Goal: Task Accomplishment & Management: Use online tool/utility

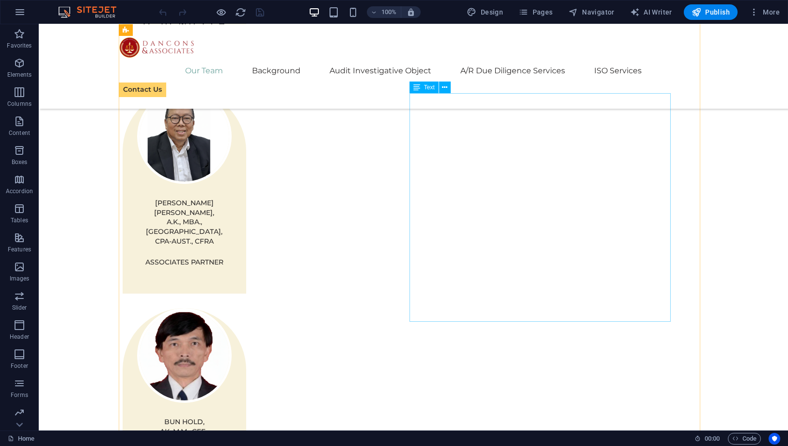
scroll to position [1077, 0]
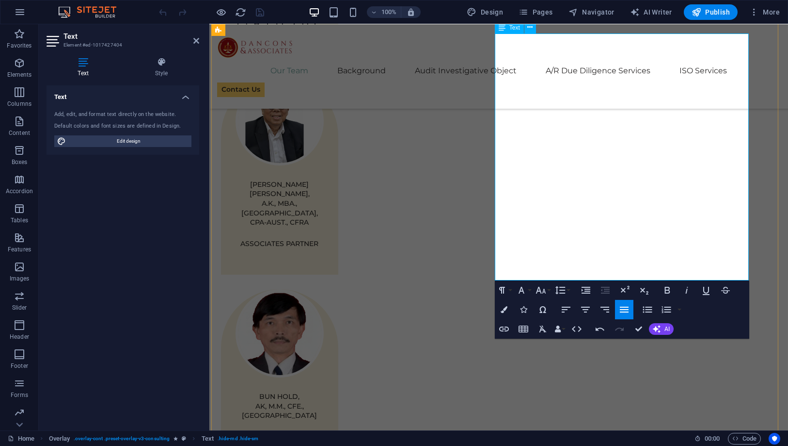
scroll to position [1068, 0]
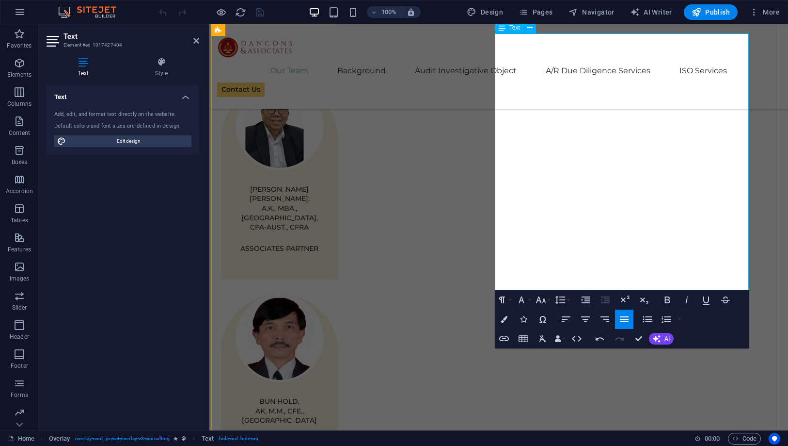
drag, startPoint x: 633, startPoint y: 173, endPoint x: 504, endPoint y: 172, distance: 129.0
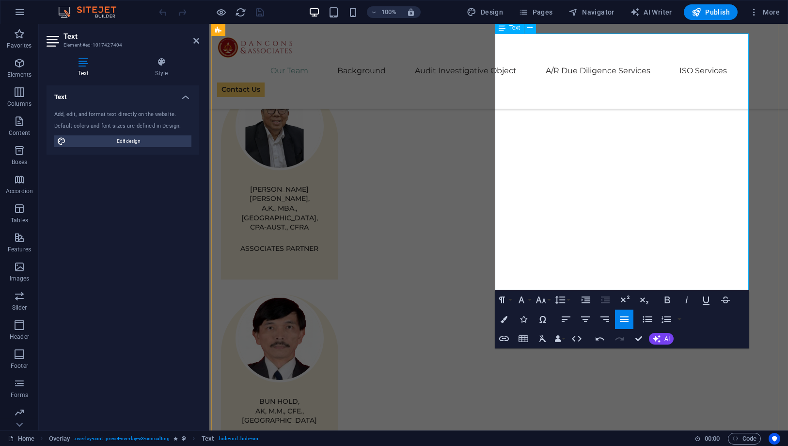
copy span "And also as litigation lawyer (Activte)"
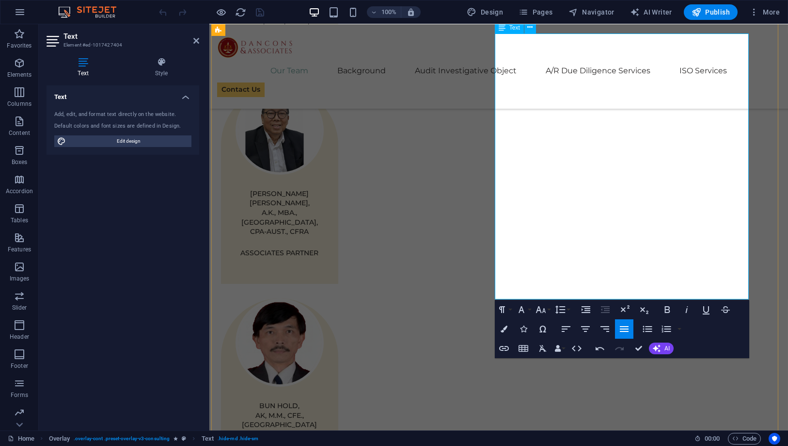
drag, startPoint x: 646, startPoint y: 170, endPoint x: 498, endPoint y: 170, distance: 147.4
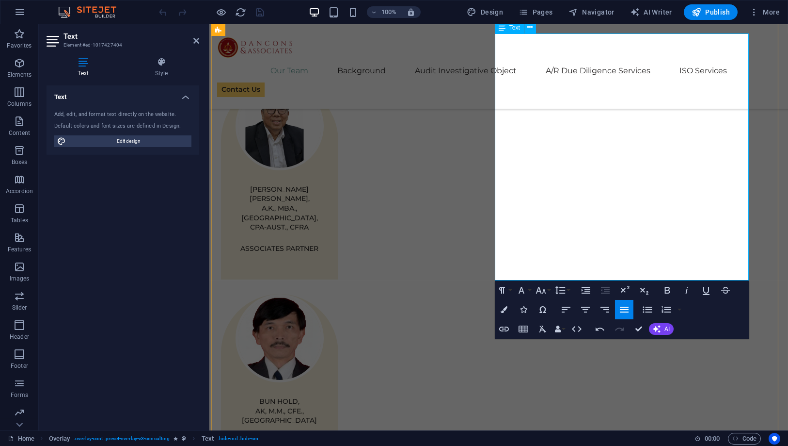
scroll to position [1073, 0]
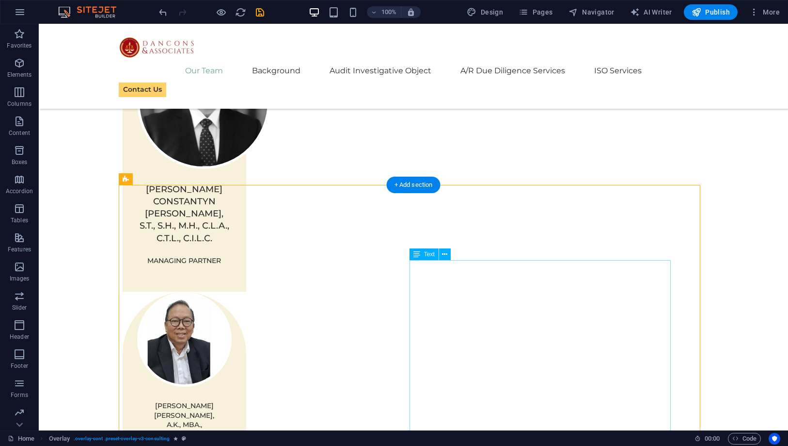
scroll to position [857, 0]
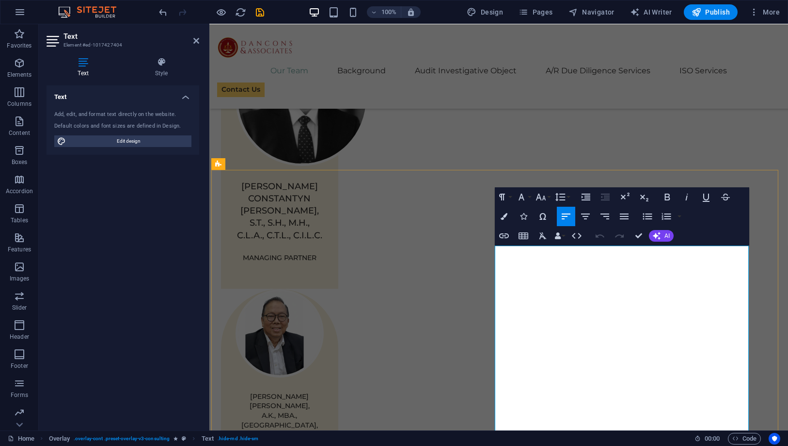
drag, startPoint x: 546, startPoint y: 265, endPoint x: 497, endPoint y: 246, distance: 52.5
click at [628, 216] on icon "button" at bounding box center [625, 216] width 12 height 12
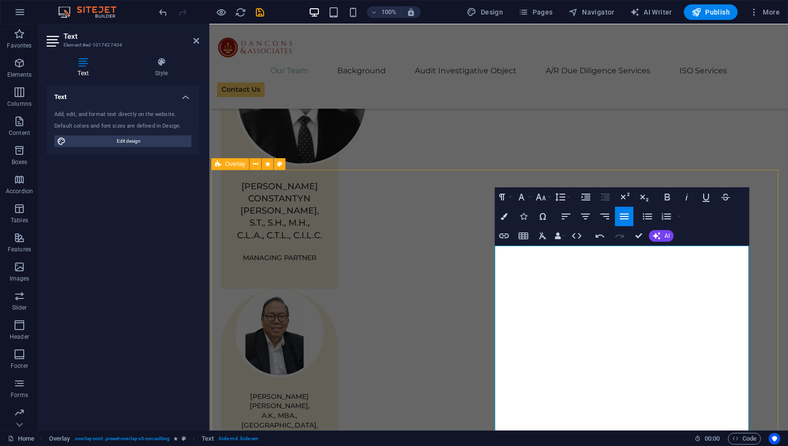
drag, startPoint x: 615, startPoint y: 250, endPoint x: 713, endPoint y: 266, distance: 99.7
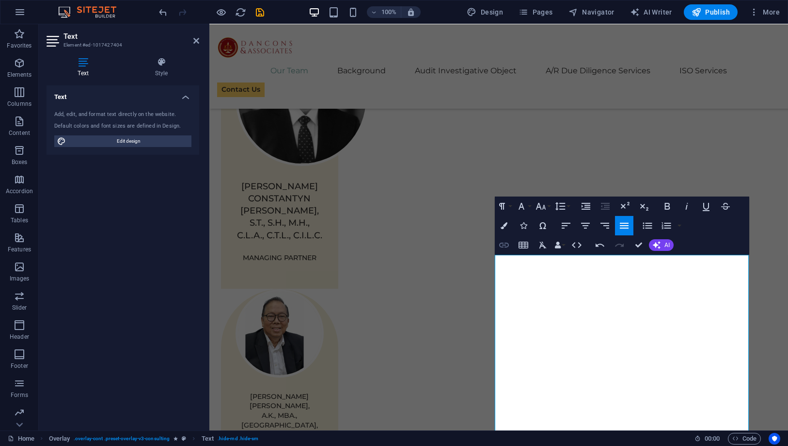
scroll to position [856, 0]
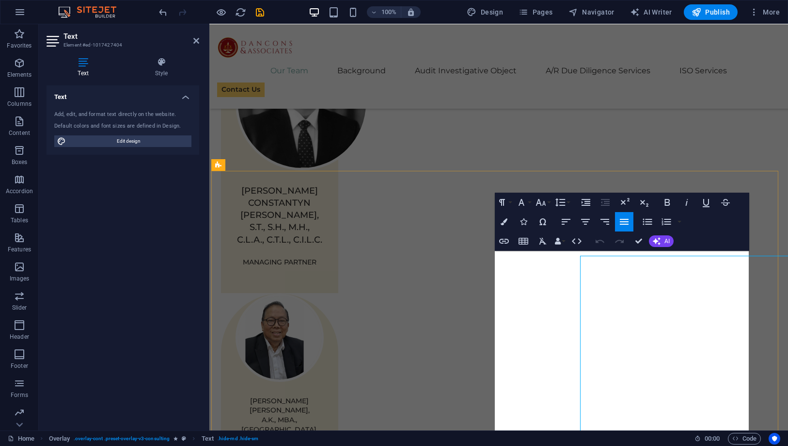
scroll to position [860, 0]
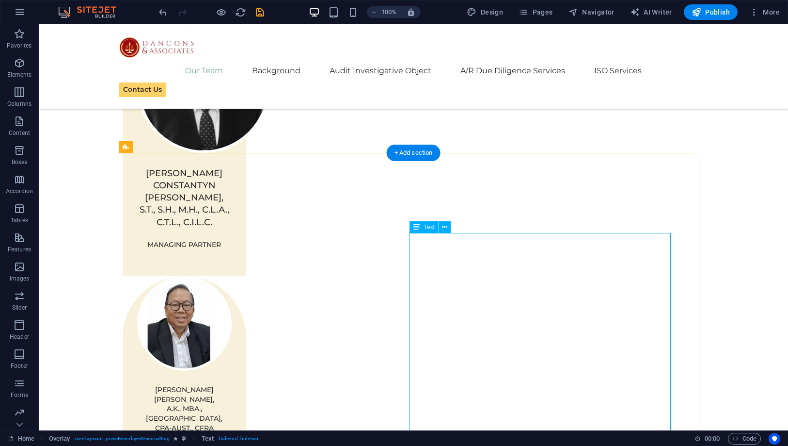
scroll to position [968, 0]
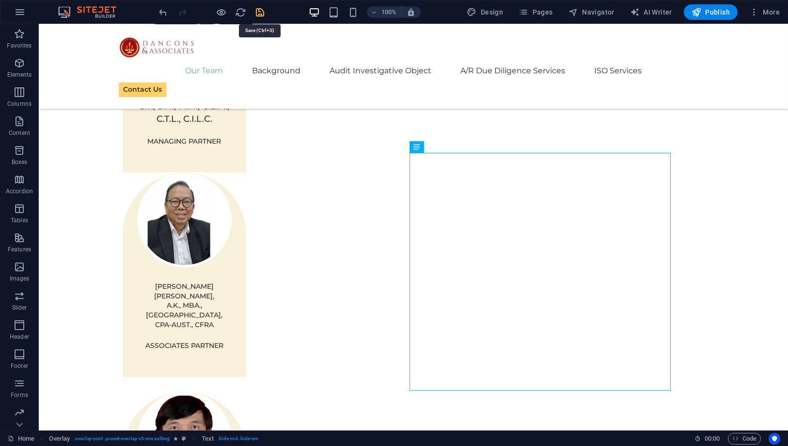
click at [262, 14] on icon "save" at bounding box center [260, 12] width 11 height 11
checkbox input "false"
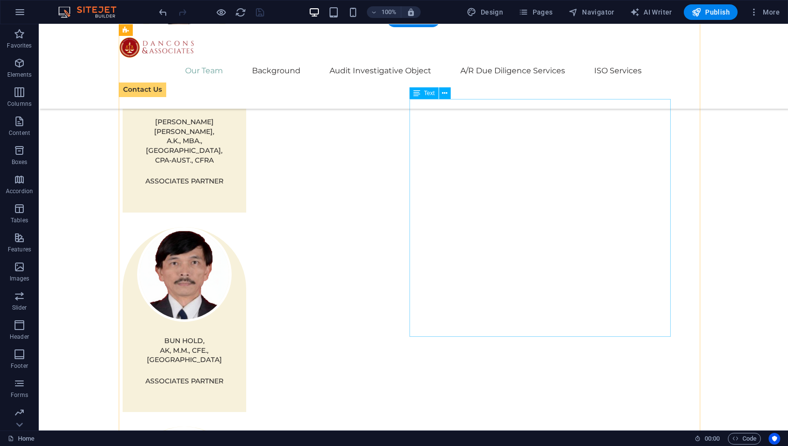
scroll to position [1178, 0]
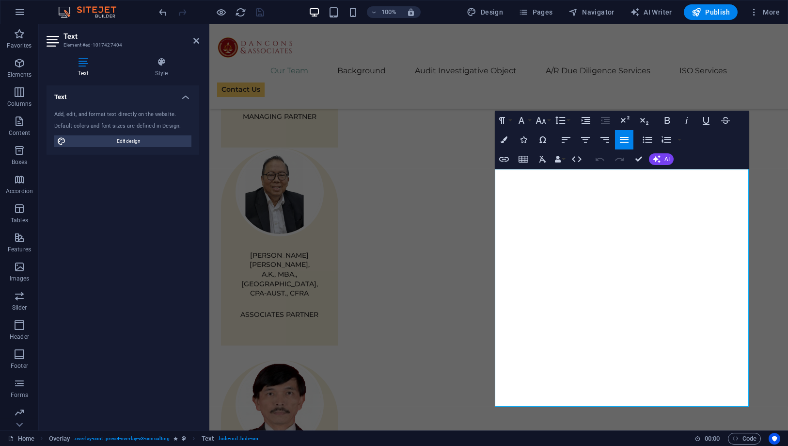
scroll to position [942, 0]
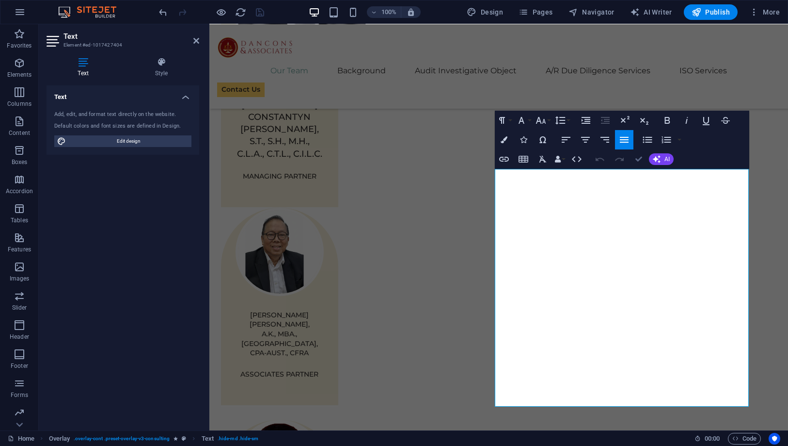
drag, startPoint x: 632, startPoint y: 157, endPoint x: 564, endPoint y: 157, distance: 67.9
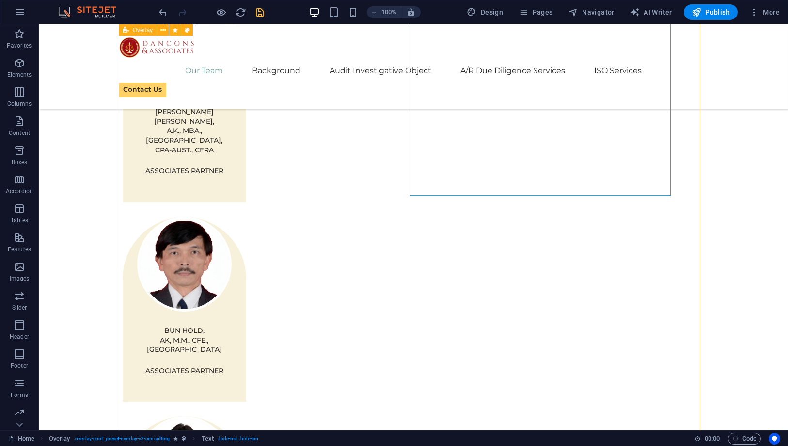
scroll to position [1157, 0]
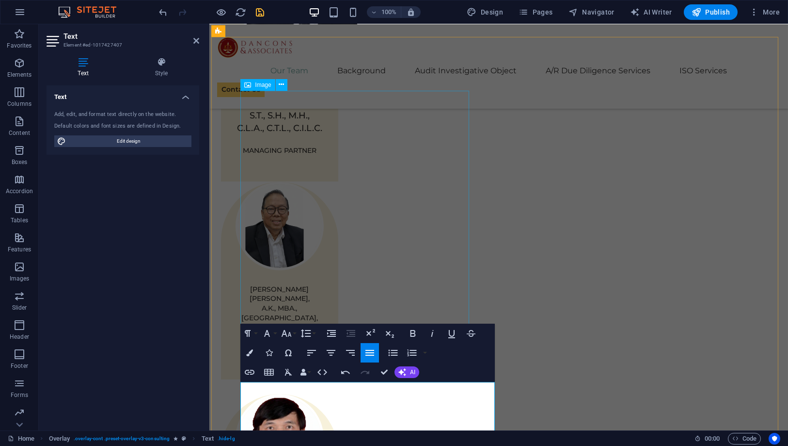
scroll to position [1129, 0]
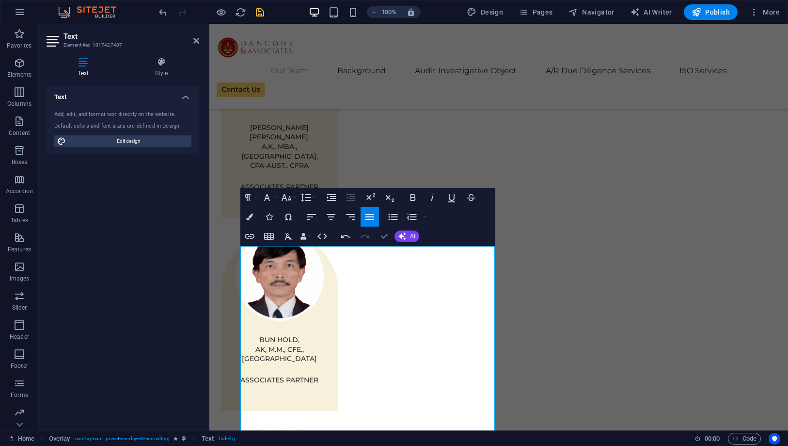
drag, startPoint x: 385, startPoint y: 236, endPoint x: 359, endPoint y: 218, distance: 31.3
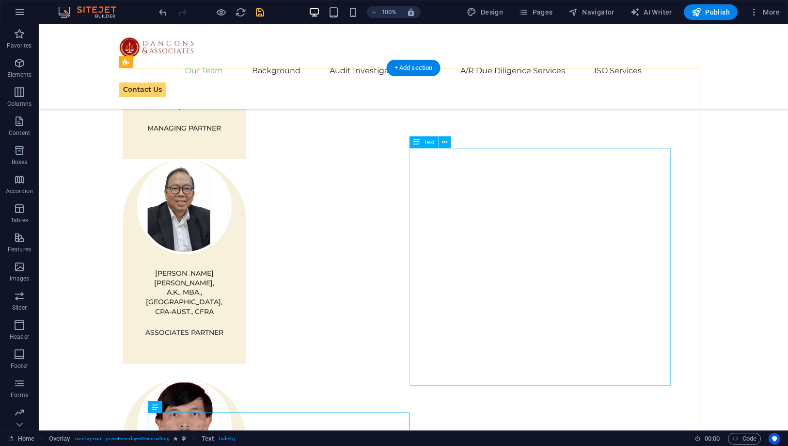
scroll to position [1022, 0]
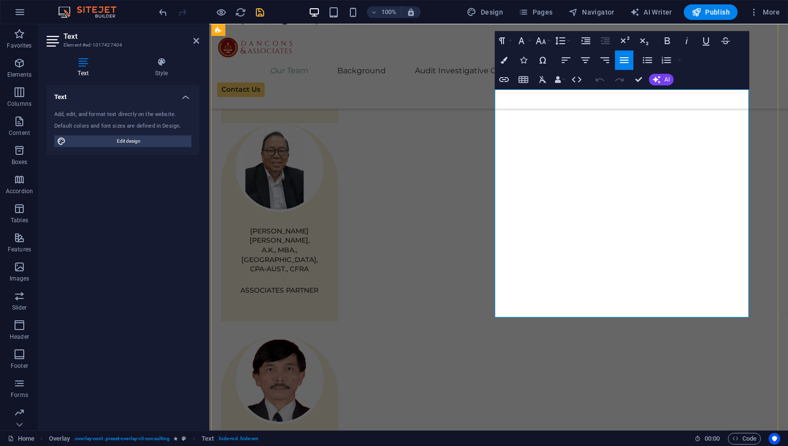
click at [544, 42] on icon "button" at bounding box center [541, 41] width 12 height 12
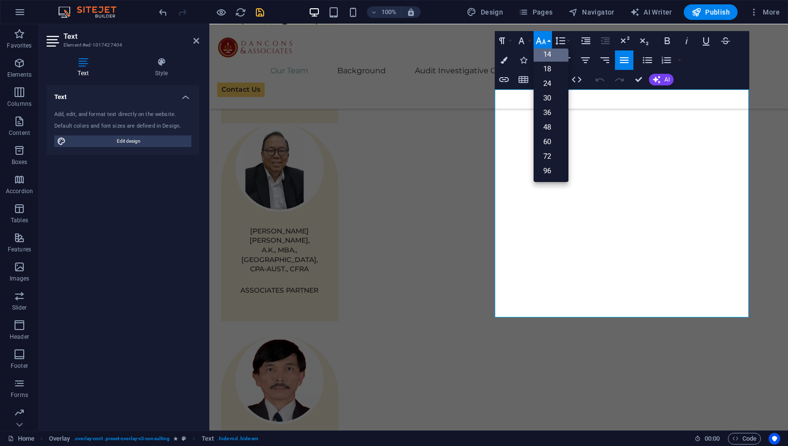
scroll to position [78, 0]
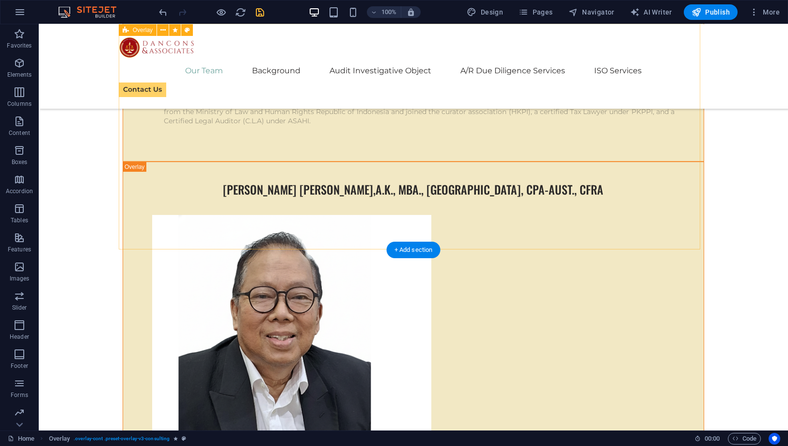
scroll to position [2804, 0]
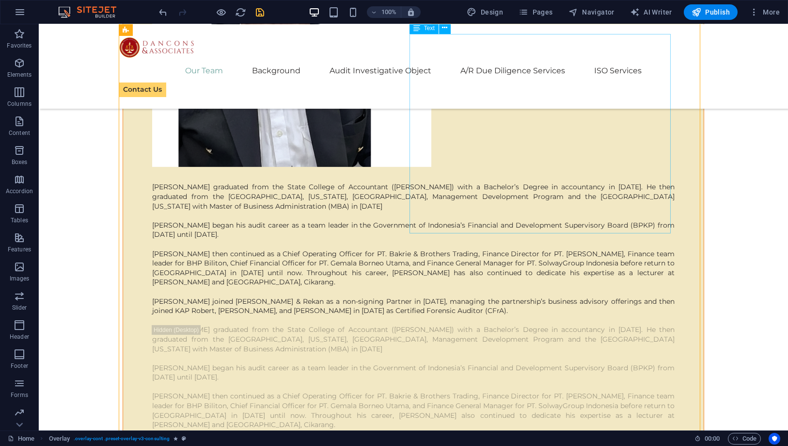
scroll to position [2750, 0]
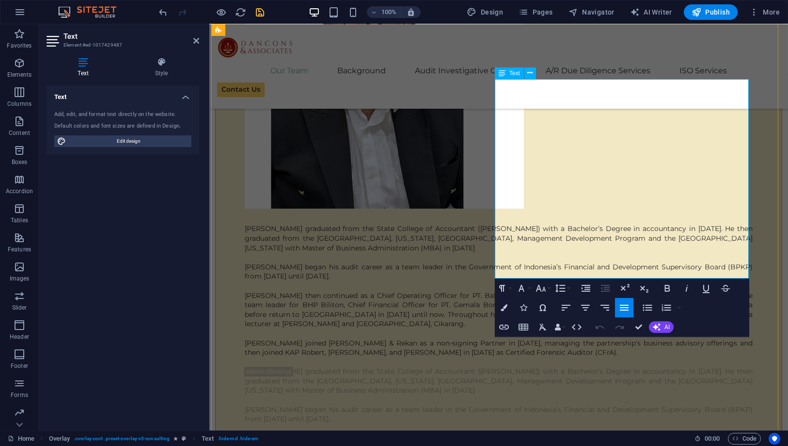
copy div "Marcellinus Wendra is an experienced accountant, lecturer, and business advisor…"
drag, startPoint x: 635, startPoint y: 330, endPoint x: 406, endPoint y: 288, distance: 232.2
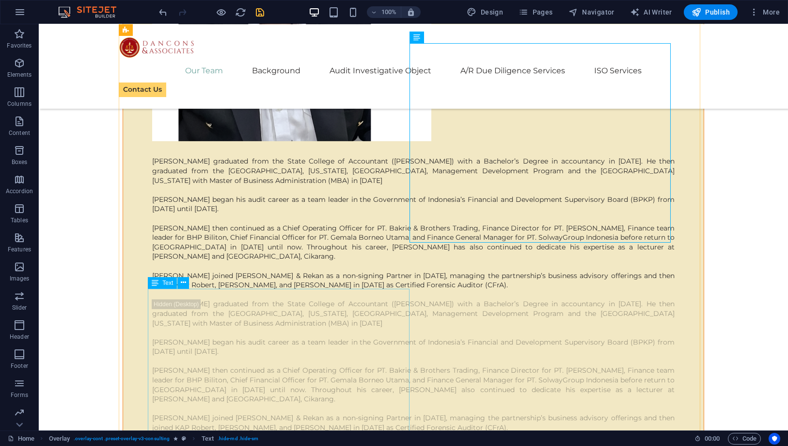
scroll to position [2858, 0]
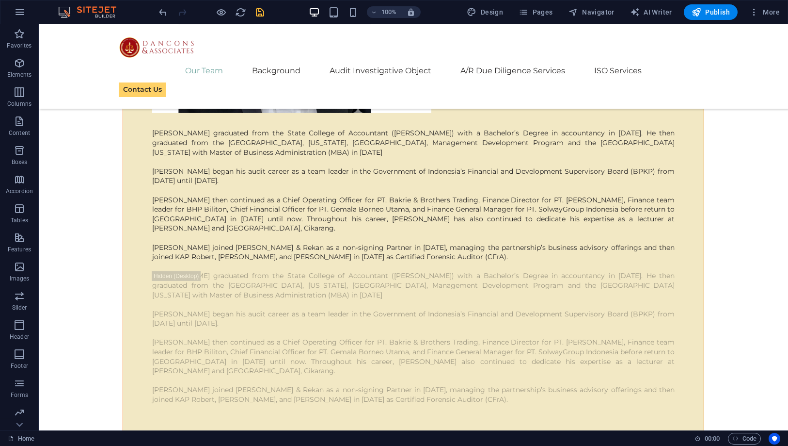
click at [253, 12] on div at bounding box center [212, 12] width 109 height 16
click at [259, 12] on icon "save" at bounding box center [260, 12] width 11 height 11
checkbox input "false"
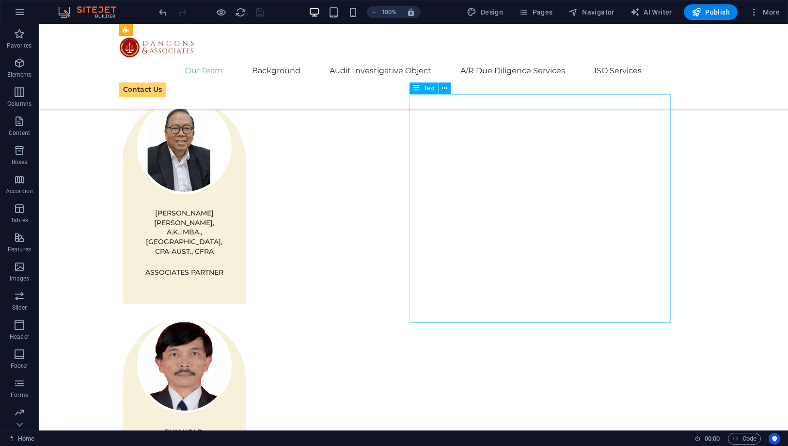
scroll to position [1026, 0]
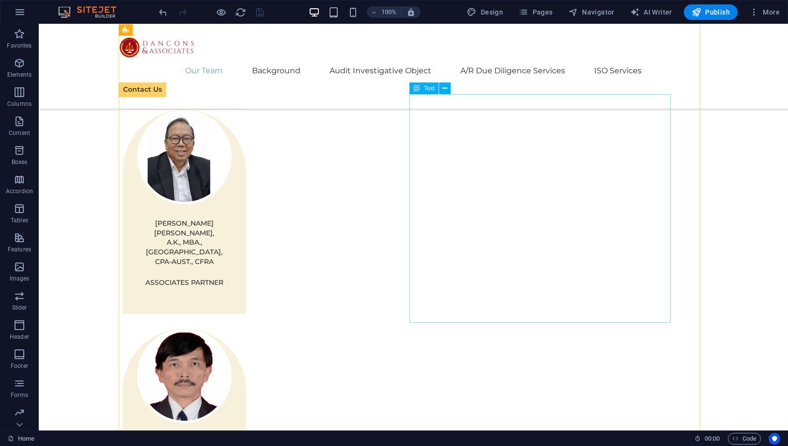
drag, startPoint x: 488, startPoint y: 229, endPoint x: 317, endPoint y: 229, distance: 171.2
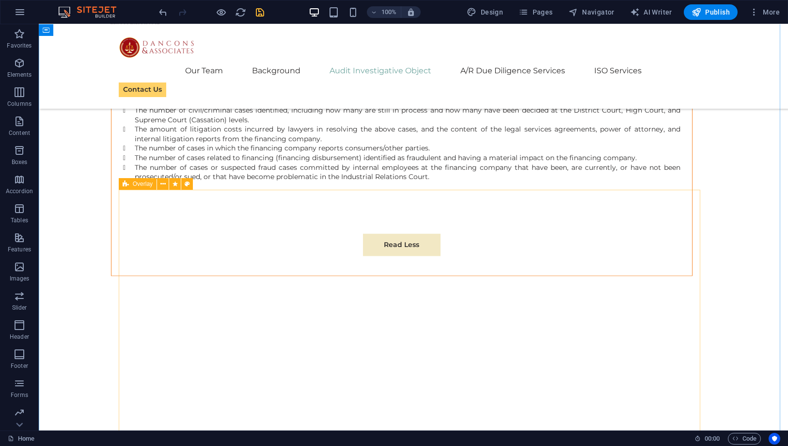
scroll to position [8617, 0]
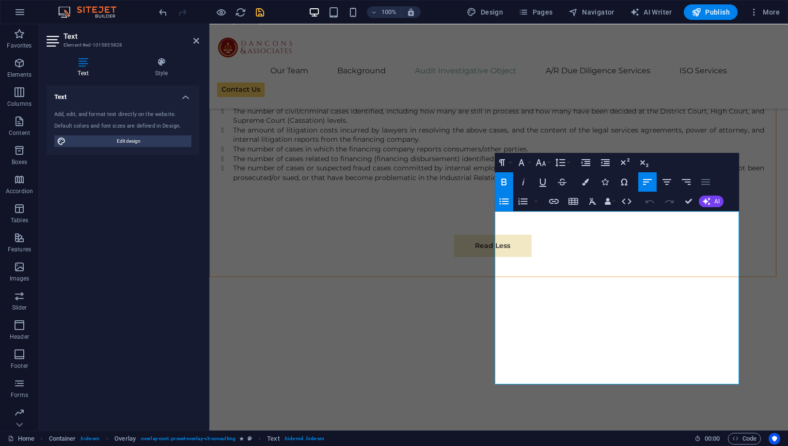
click at [707, 177] on icon "button" at bounding box center [706, 182] width 12 height 12
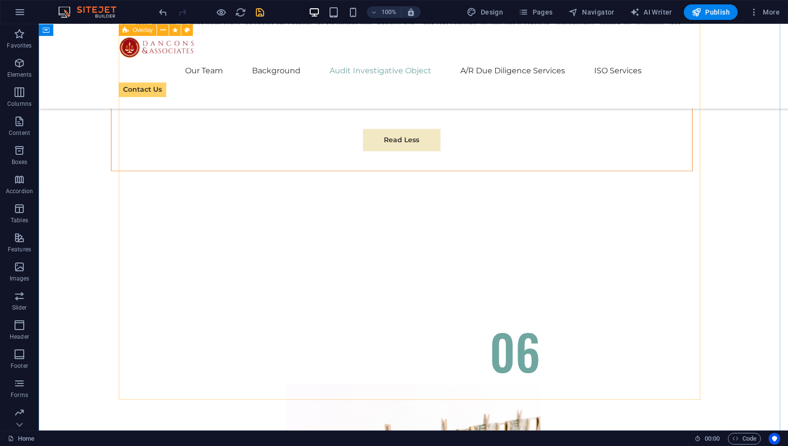
scroll to position [8833, 0]
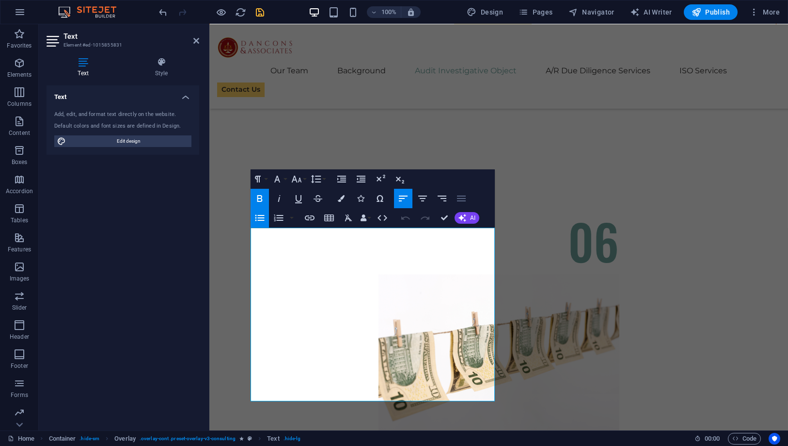
click at [456, 198] on icon "button" at bounding box center [462, 198] width 12 height 12
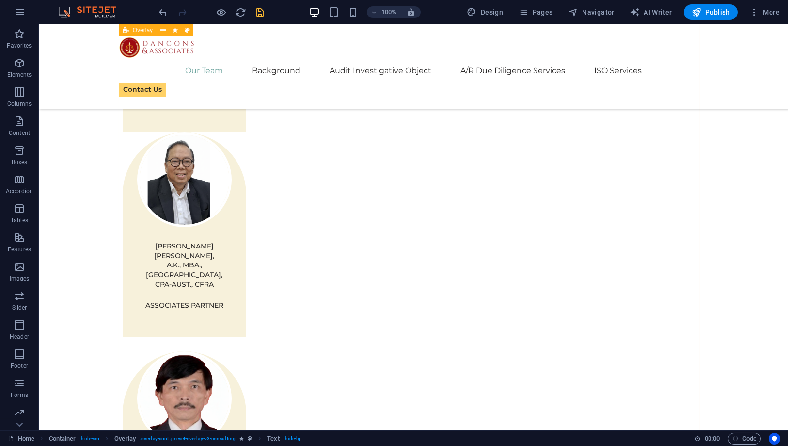
scroll to position [1129, 0]
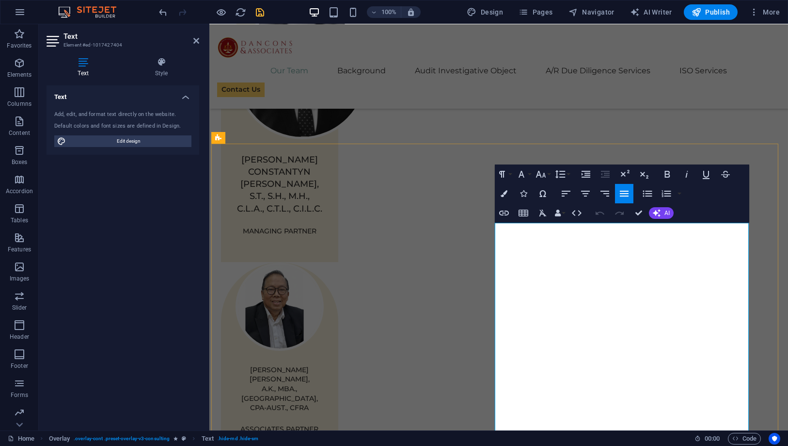
drag, startPoint x: 607, startPoint y: 355, endPoint x: 817, endPoint y: 380, distance: 211.4
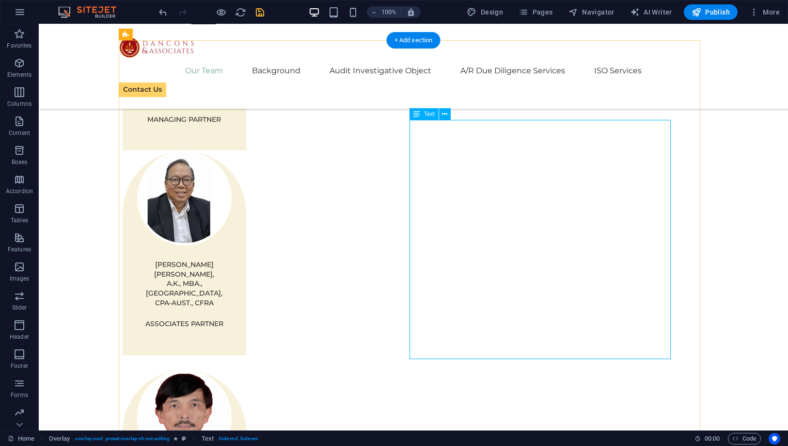
scroll to position [995, 0]
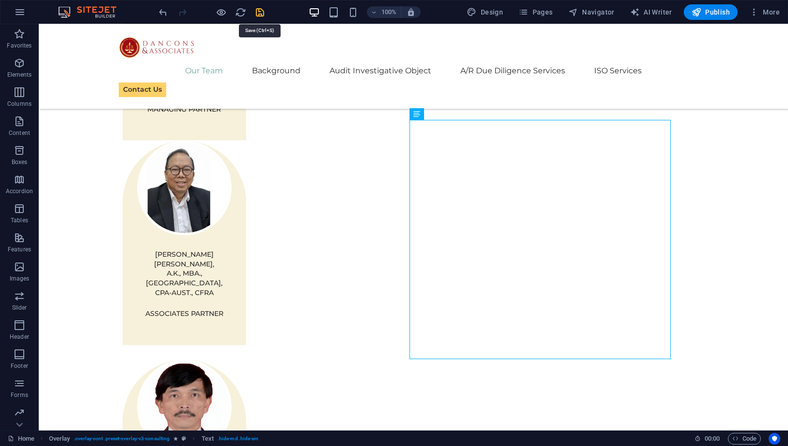
click at [261, 12] on icon "save" at bounding box center [260, 12] width 11 height 11
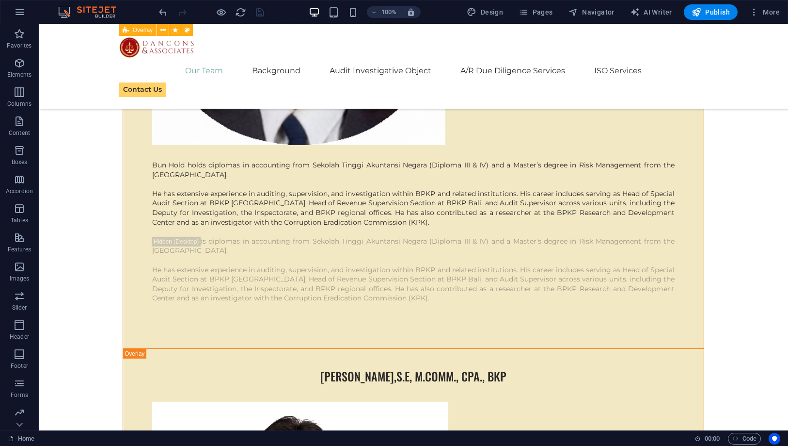
scroll to position [3419, 0]
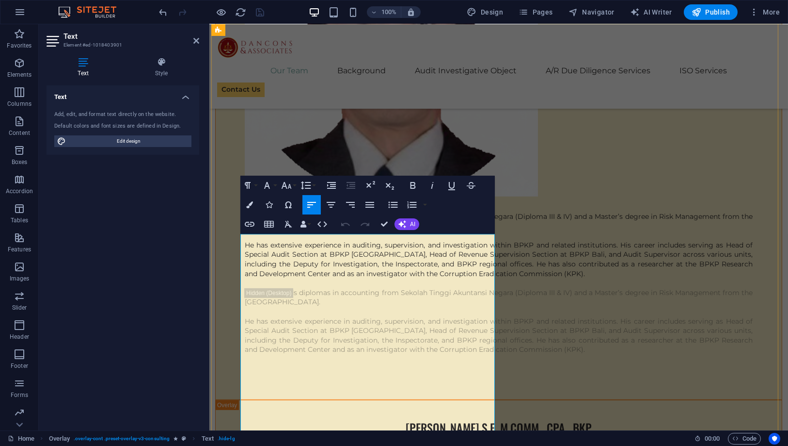
click at [368, 206] on icon "button" at bounding box center [370, 205] width 12 height 12
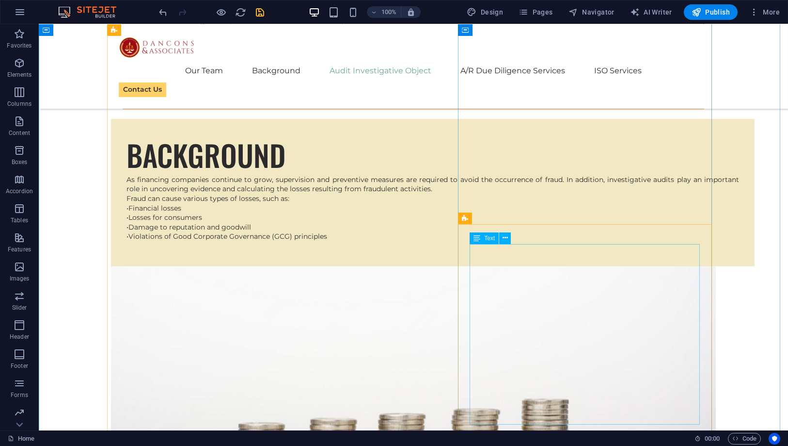
scroll to position [5359, 0]
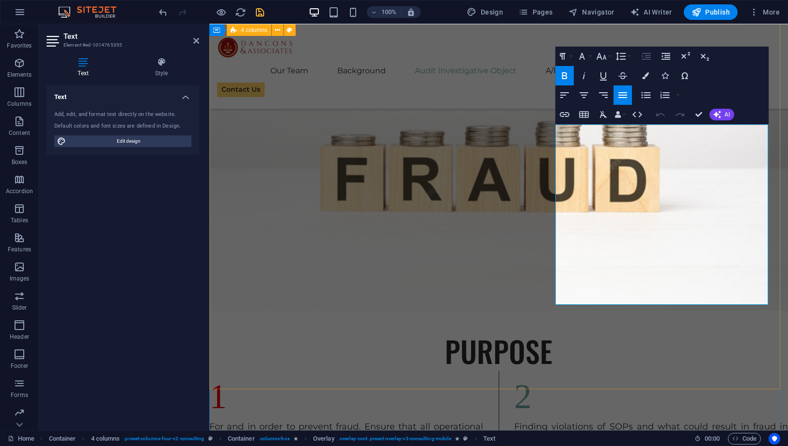
scroll to position [5357, 0]
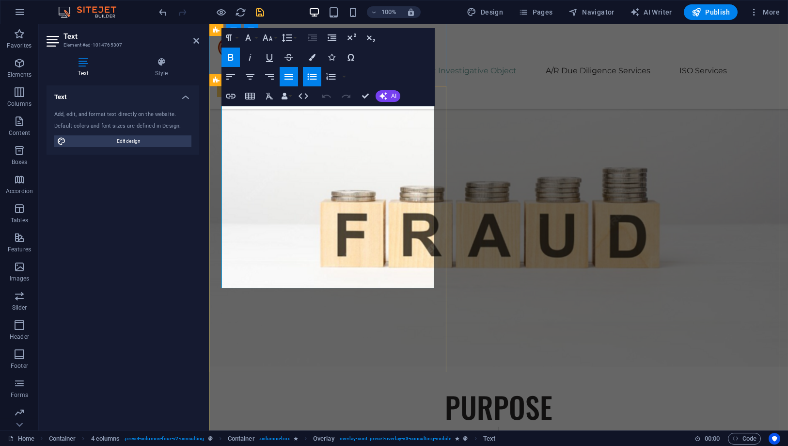
scroll to position [5302, 0]
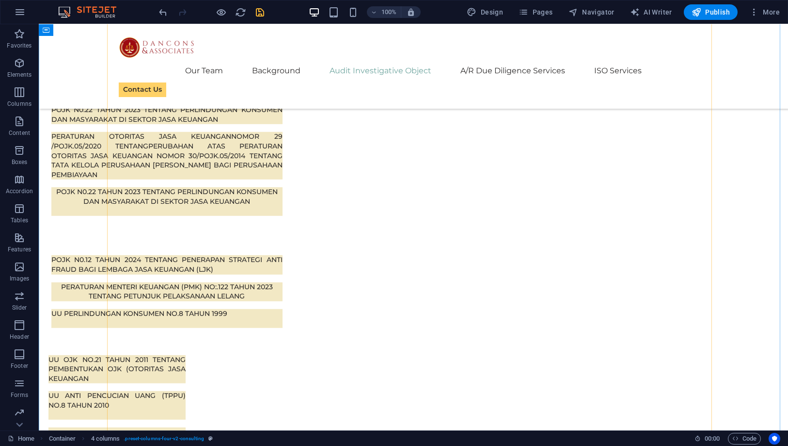
scroll to position [5948, 0]
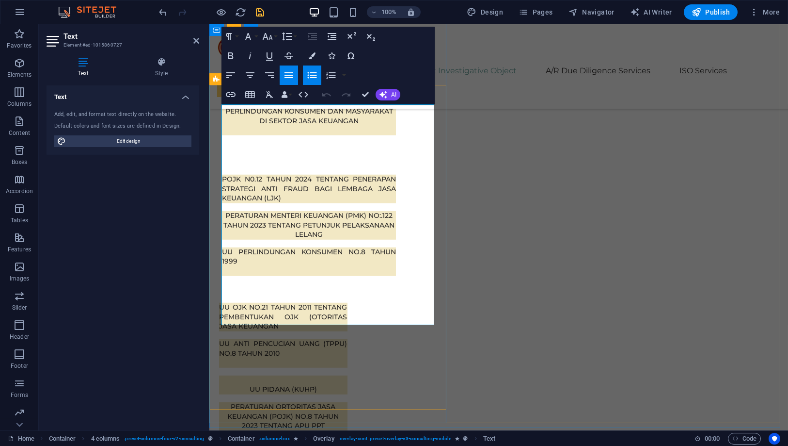
scroll to position [5958, 0]
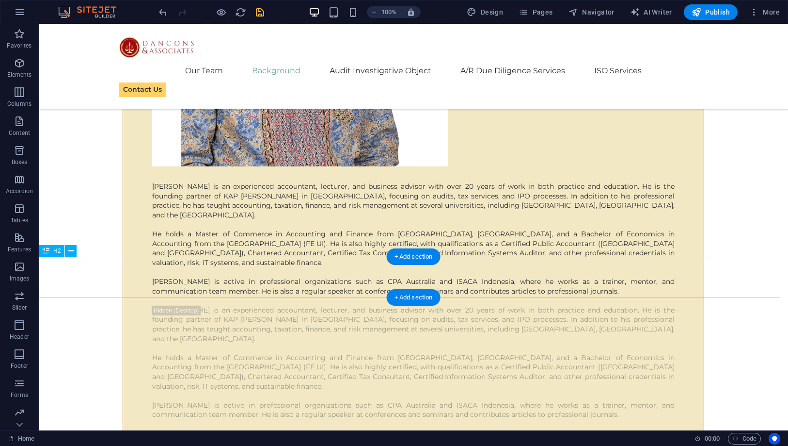
scroll to position [4126, 0]
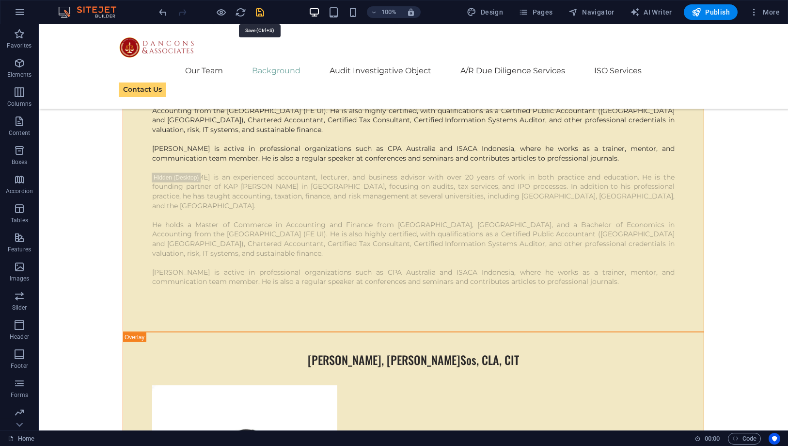
click at [257, 8] on icon "save" at bounding box center [260, 12] width 11 height 11
checkbox input "false"
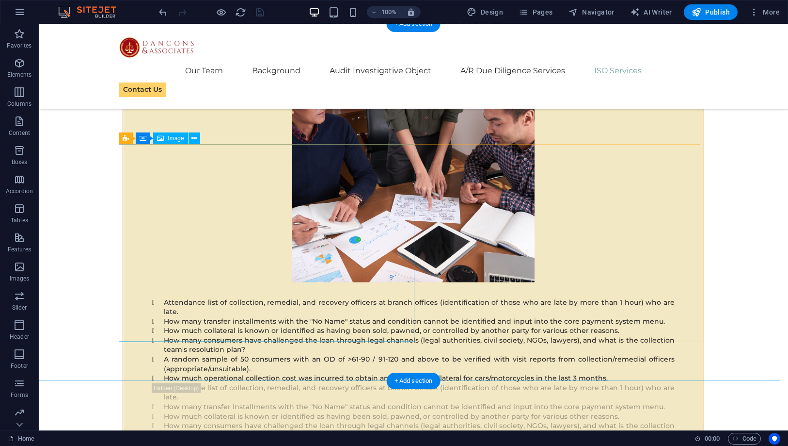
scroll to position [10729, 0]
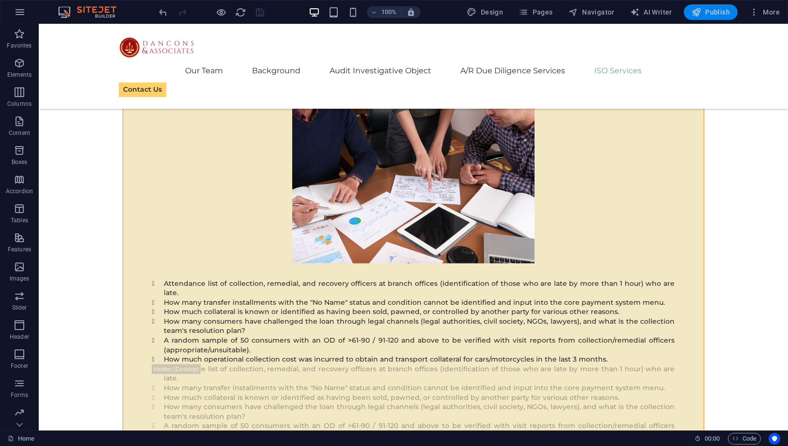
click at [717, 9] on span "Publish" at bounding box center [711, 12] width 38 height 10
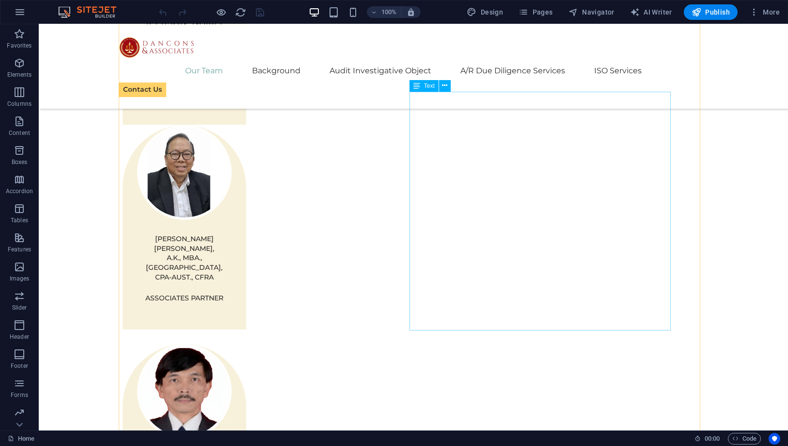
scroll to position [1024, 0]
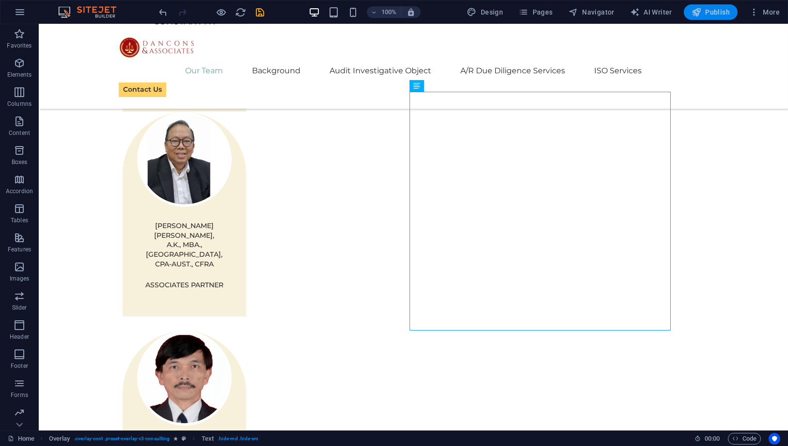
click at [716, 7] on span "Publish" at bounding box center [711, 12] width 38 height 10
checkbox input "false"
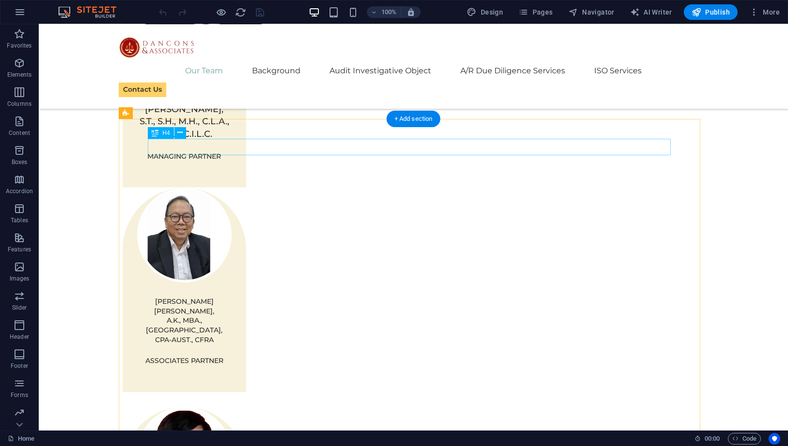
scroll to position [970, 0]
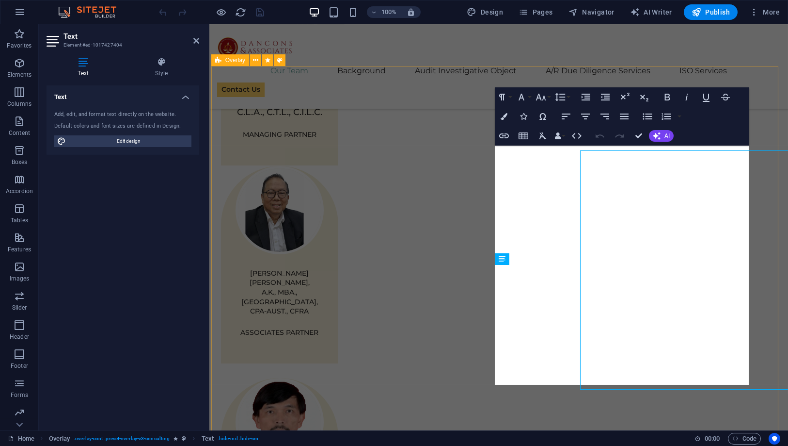
scroll to position [964, 0]
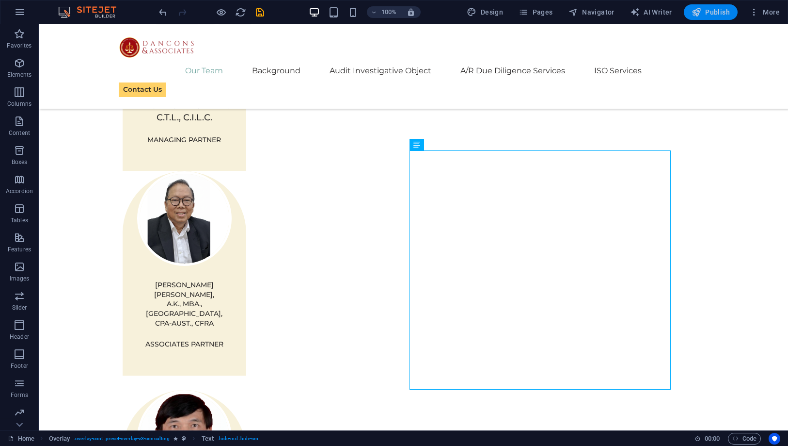
click at [712, 14] on span "Publish" at bounding box center [711, 12] width 38 height 10
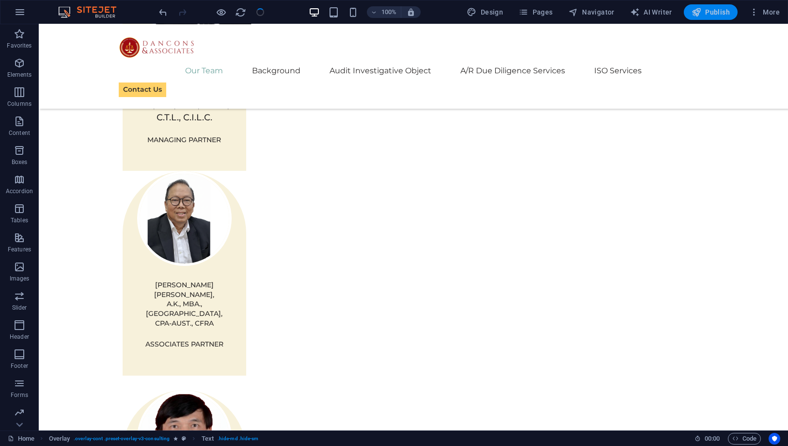
checkbox input "false"
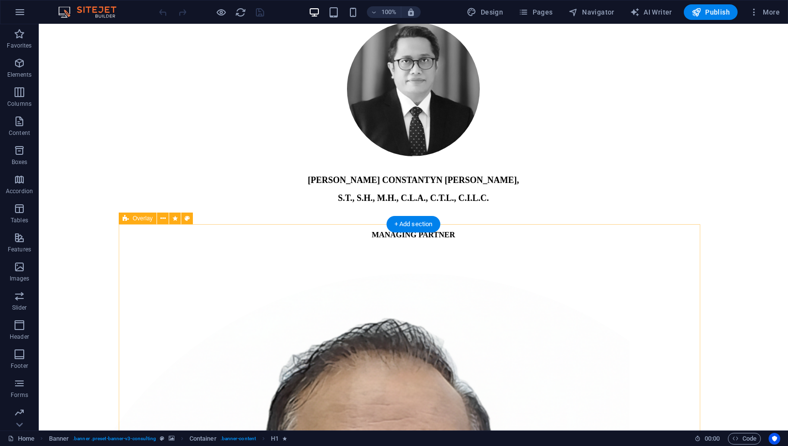
scroll to position [1185, 0]
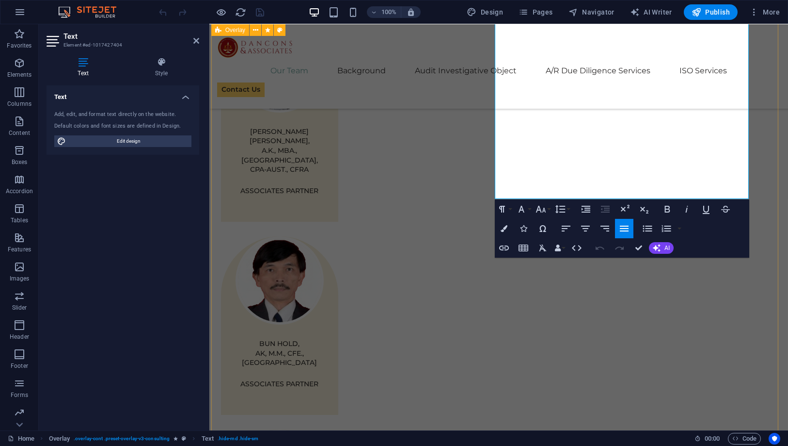
scroll to position [1157, 0]
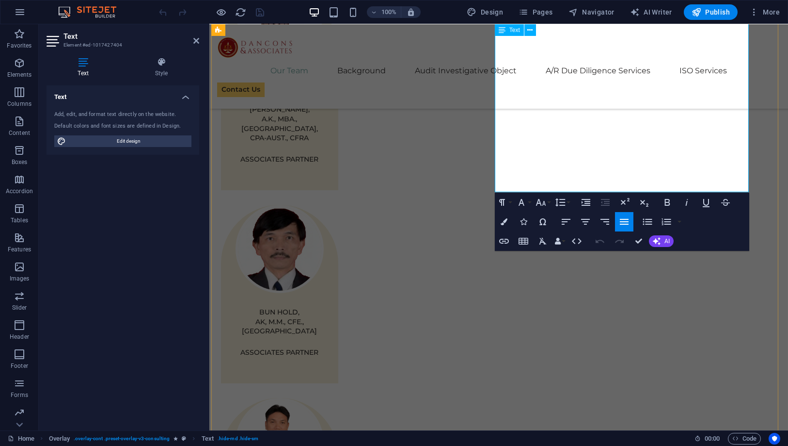
drag, startPoint x: 526, startPoint y: 149, endPoint x: 537, endPoint y: 161, distance: 16.5
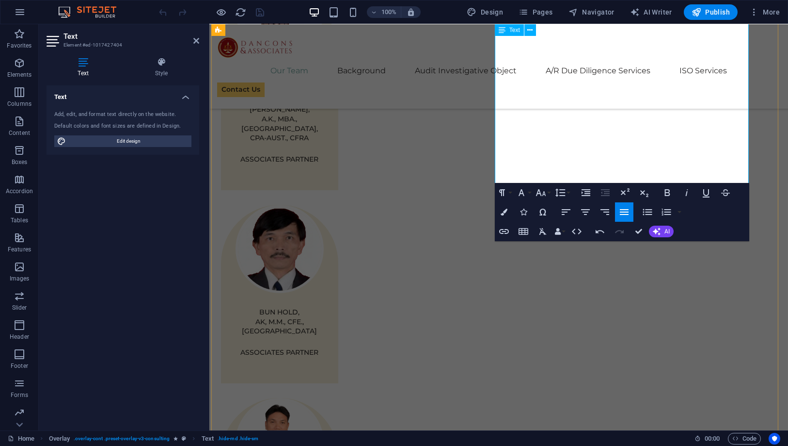
scroll to position [1161, 0]
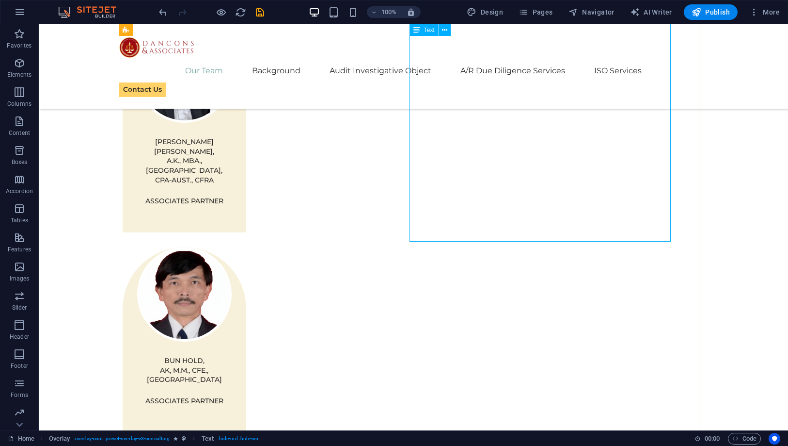
drag, startPoint x: 534, startPoint y: 200, endPoint x: 364, endPoint y: 200, distance: 170.2
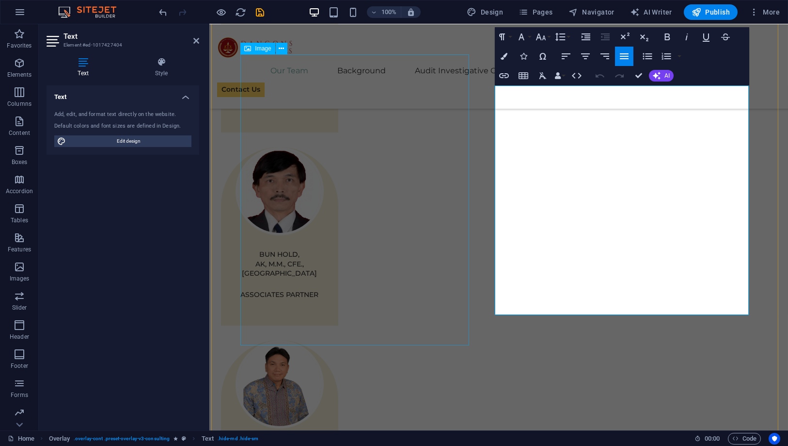
scroll to position [1216, 0]
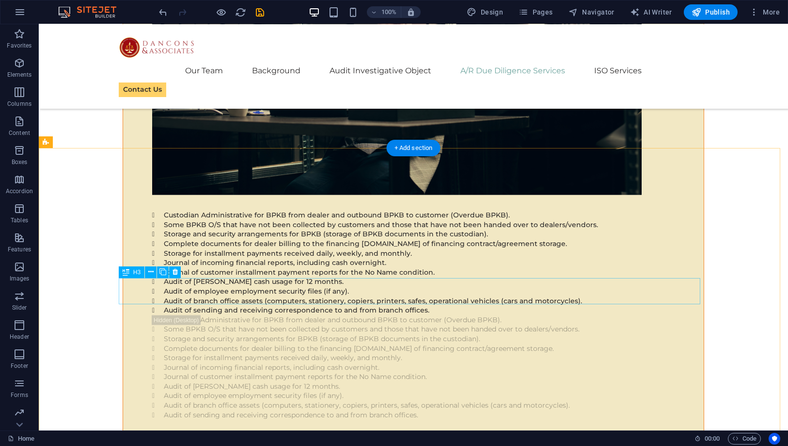
scroll to position [9674, 0]
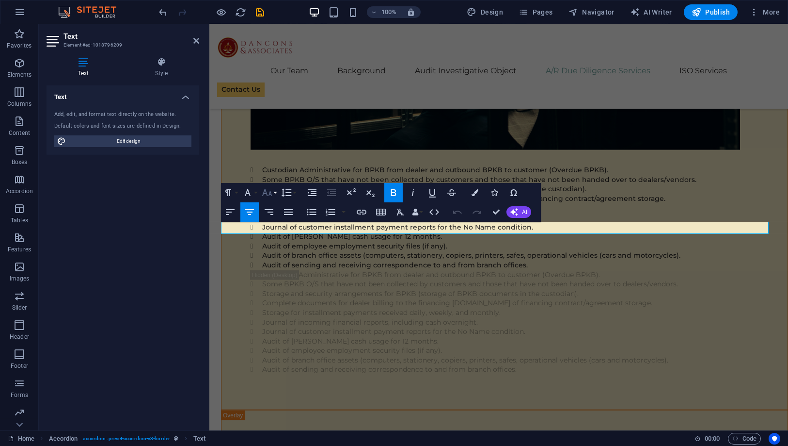
click at [268, 189] on icon "button" at bounding box center [267, 193] width 12 height 12
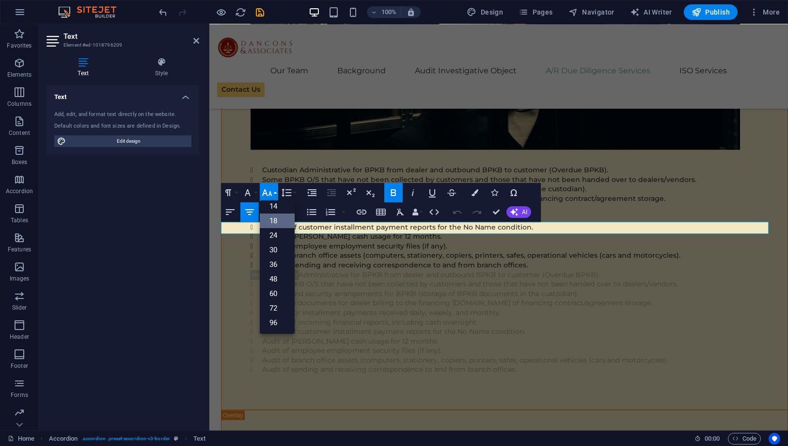
scroll to position [78, 0]
click at [272, 232] on link "24" at bounding box center [277, 235] width 35 height 15
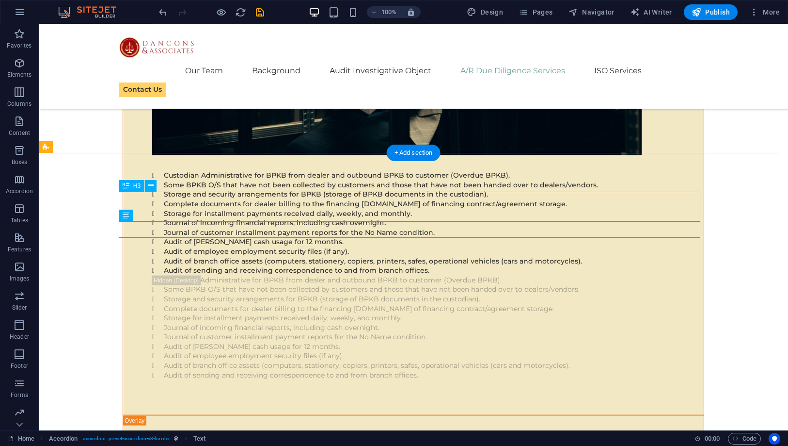
scroll to position [9619, 0]
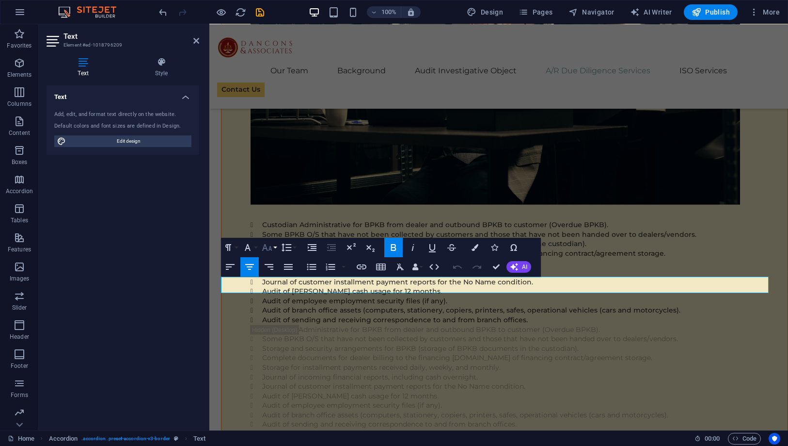
click at [269, 251] on icon "button" at bounding box center [267, 247] width 10 height 7
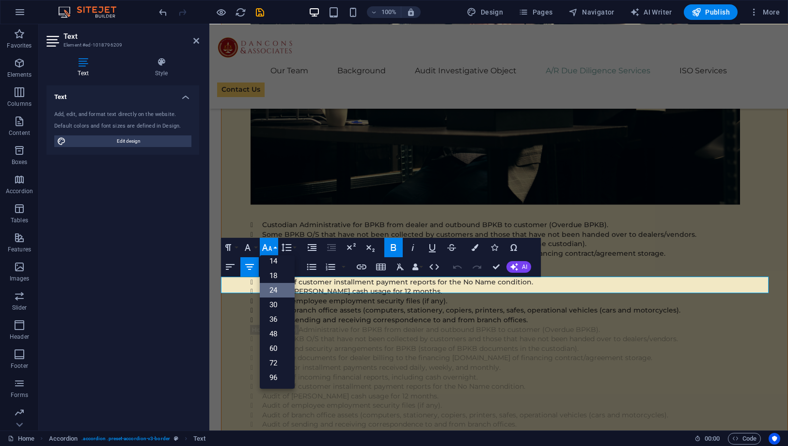
scroll to position [78, 0]
click at [285, 302] on link "30" at bounding box center [277, 304] width 35 height 15
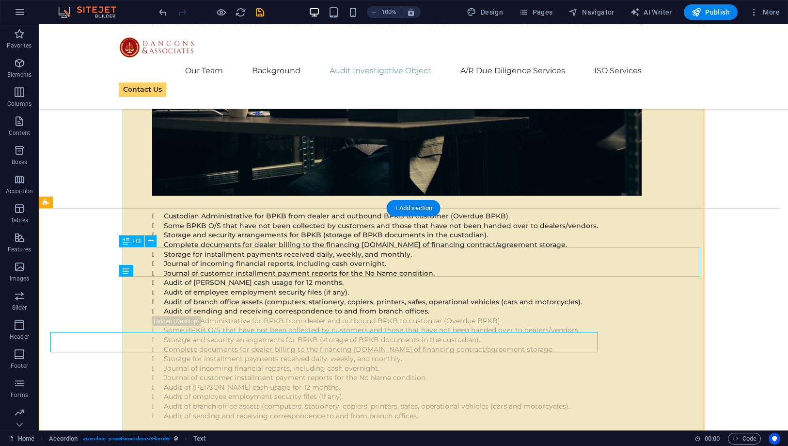
scroll to position [9564, 0]
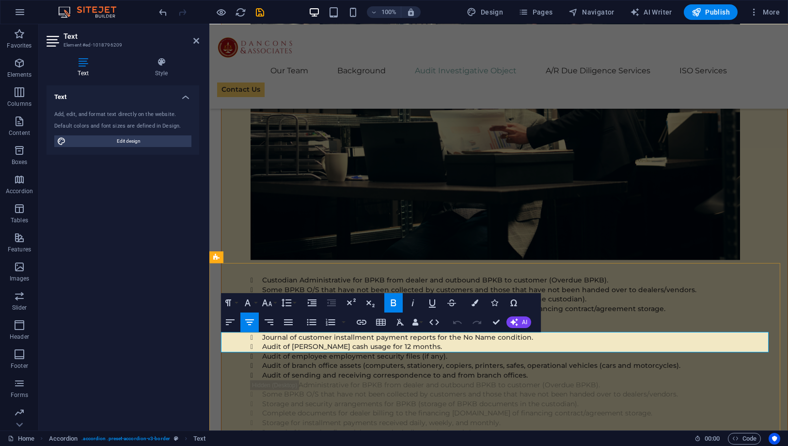
click at [389, 296] on button "Bold" at bounding box center [394, 302] width 18 height 19
click at [389, 297] on icon "button" at bounding box center [394, 303] width 12 height 12
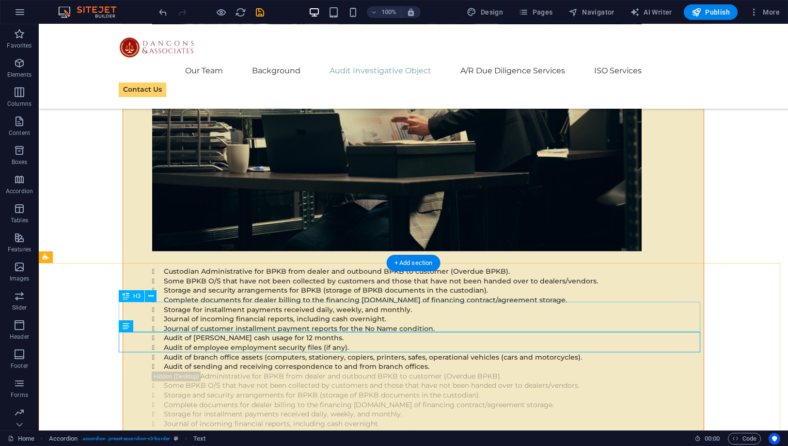
scroll to position [9508, 0]
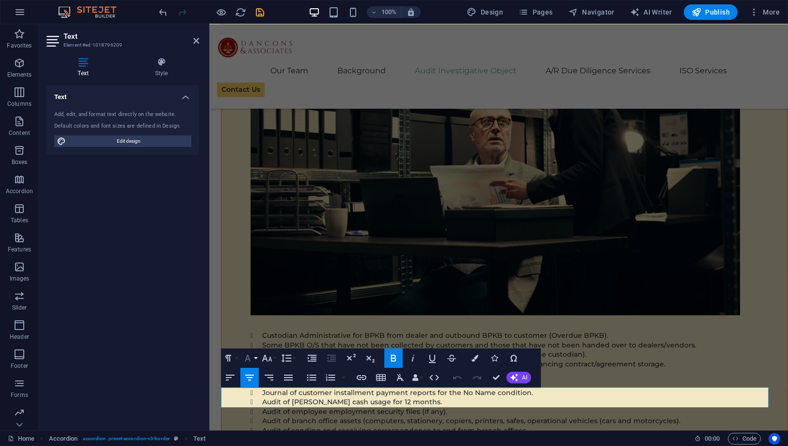
click at [248, 362] on icon "button" at bounding box center [248, 358] width 12 height 12
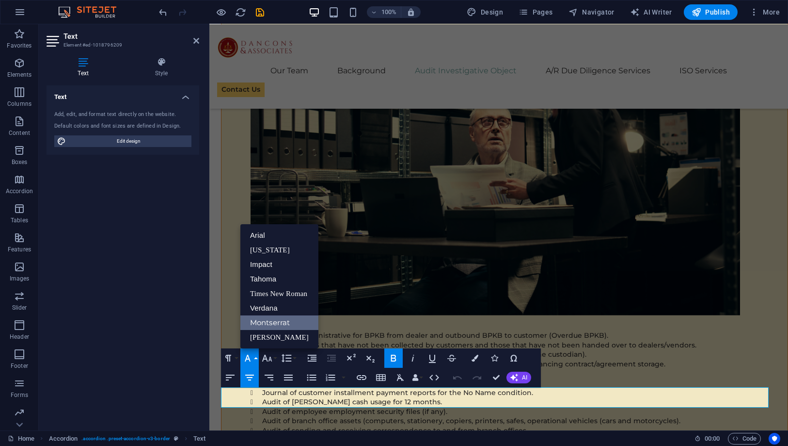
scroll to position [0, 0]
click at [255, 356] on button "Font Family" at bounding box center [249, 357] width 18 height 19
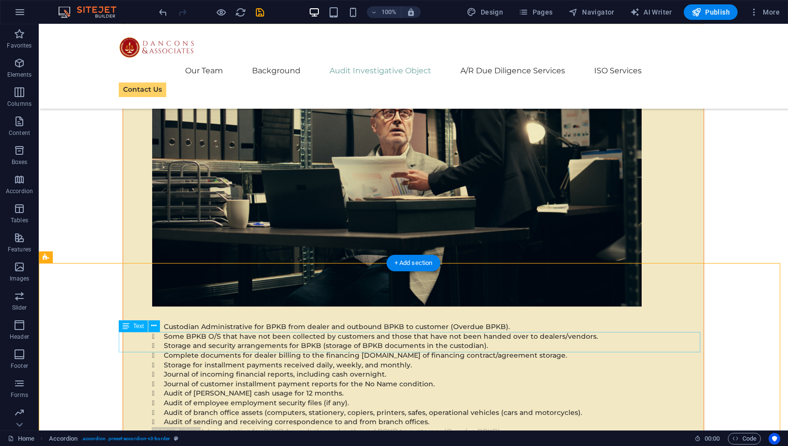
scroll to position [9562, 0]
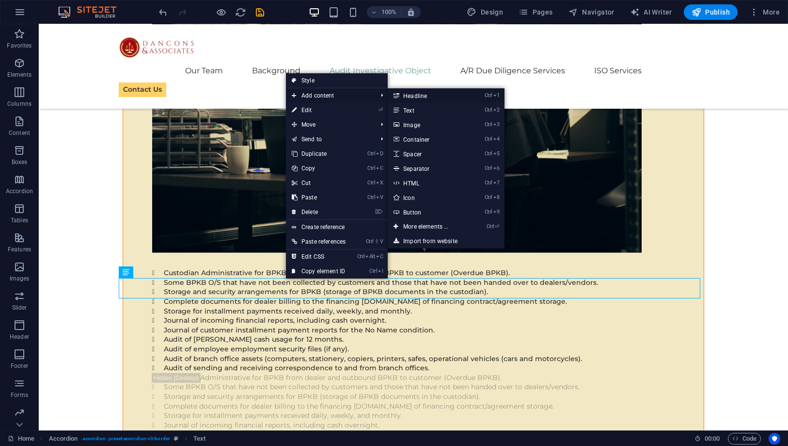
click at [414, 99] on link "Ctrl 1 Headline" at bounding box center [428, 95] width 80 height 15
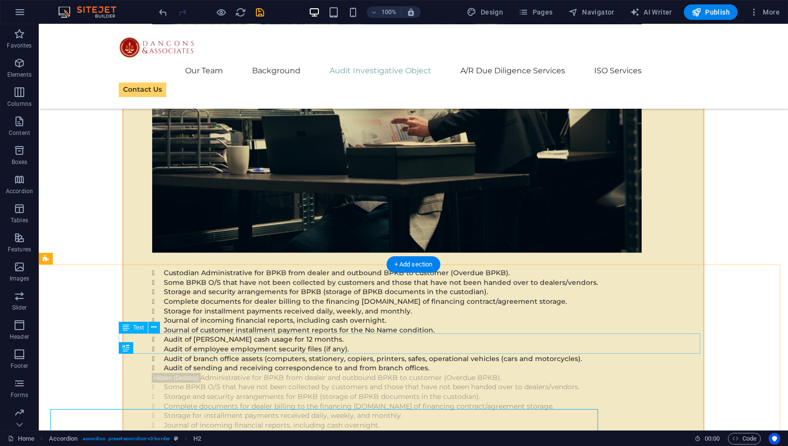
scroll to position [9507, 0]
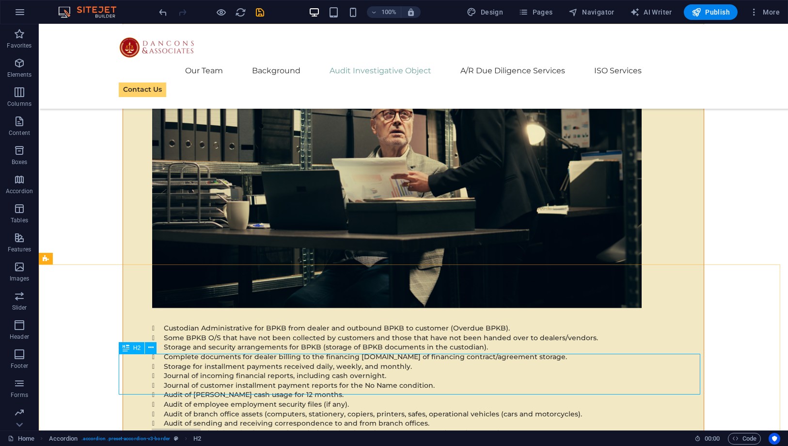
click at [139, 348] on span "H2" at bounding box center [136, 348] width 7 height 6
click at [133, 347] on span "H2" at bounding box center [136, 348] width 7 height 6
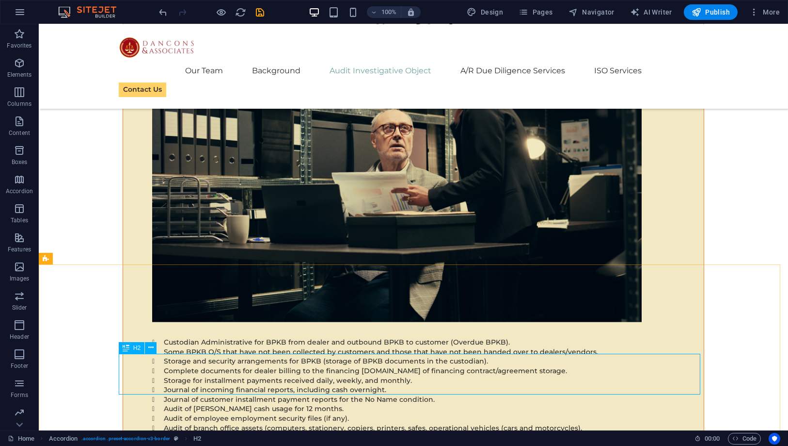
scroll to position [9527, 0]
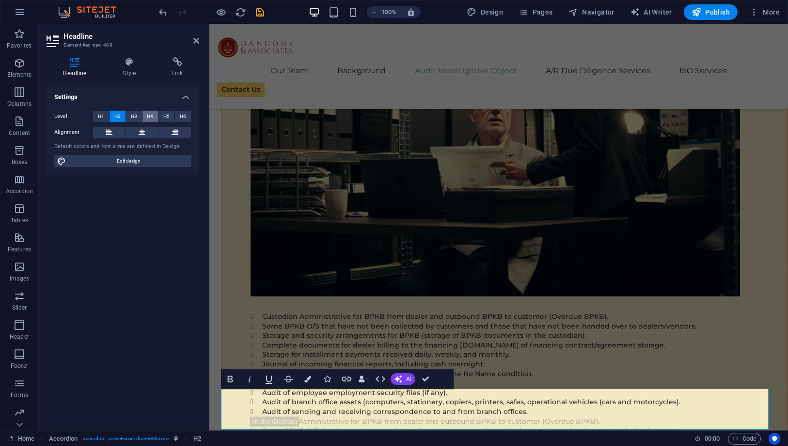
click at [145, 116] on button "H4" at bounding box center [151, 117] width 16 height 12
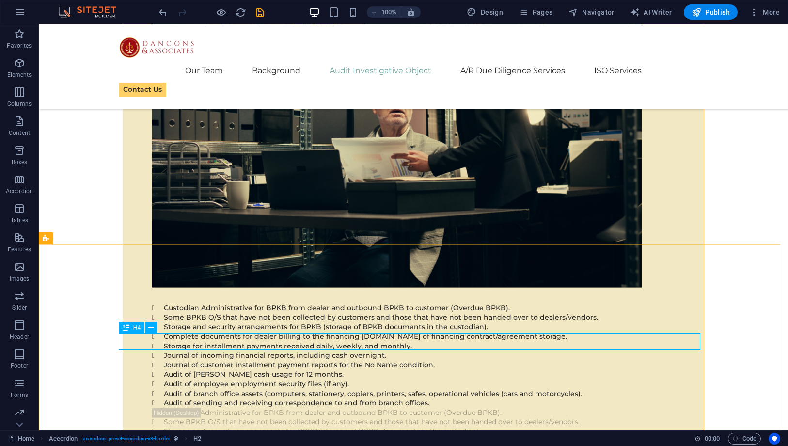
click at [128, 324] on icon at bounding box center [126, 327] width 7 height 12
click at [128, 325] on icon at bounding box center [126, 327] width 7 height 12
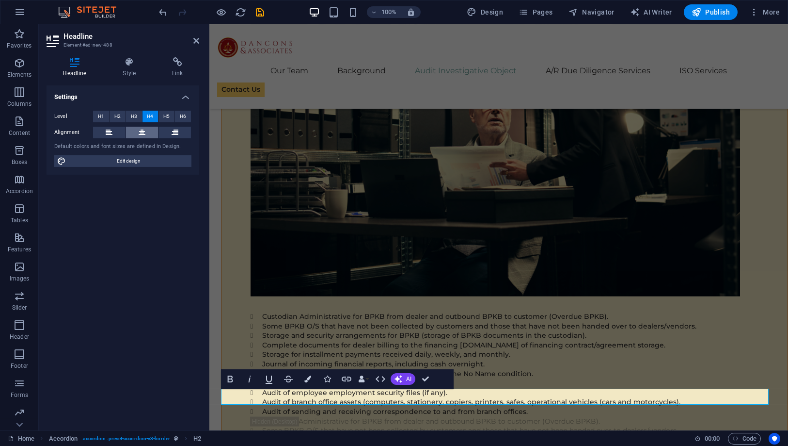
click at [142, 129] on icon at bounding box center [142, 133] width 7 height 12
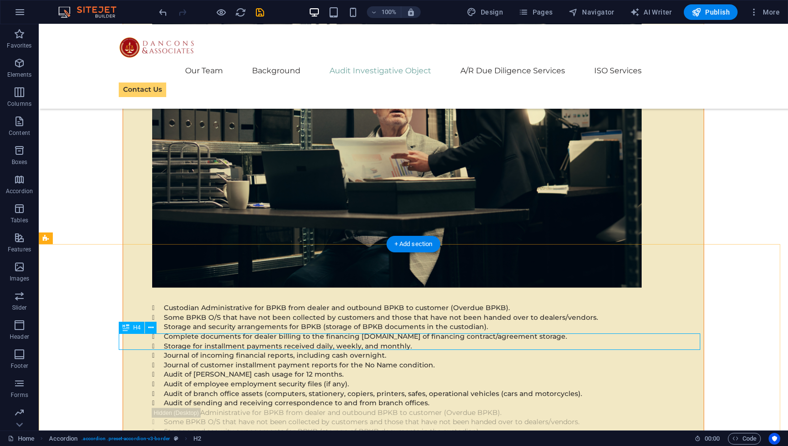
scroll to position [9635, 0]
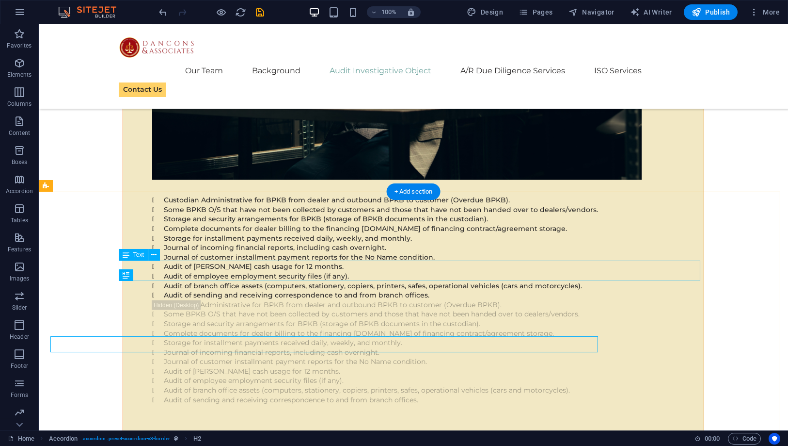
scroll to position [9580, 0]
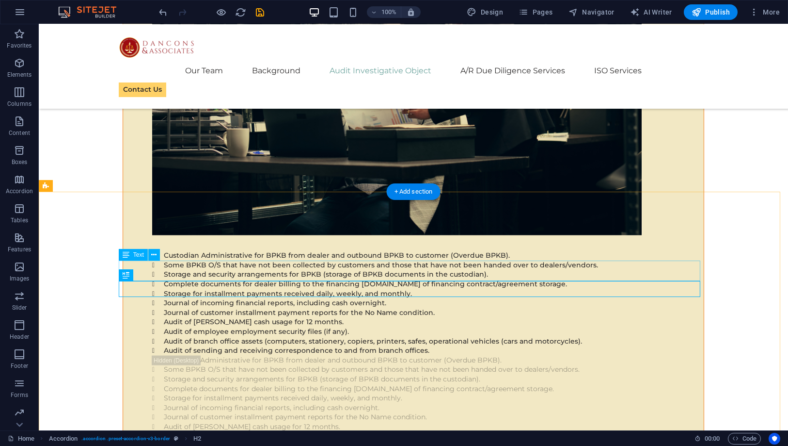
click at [153, 256] on icon at bounding box center [153, 255] width 5 height 10
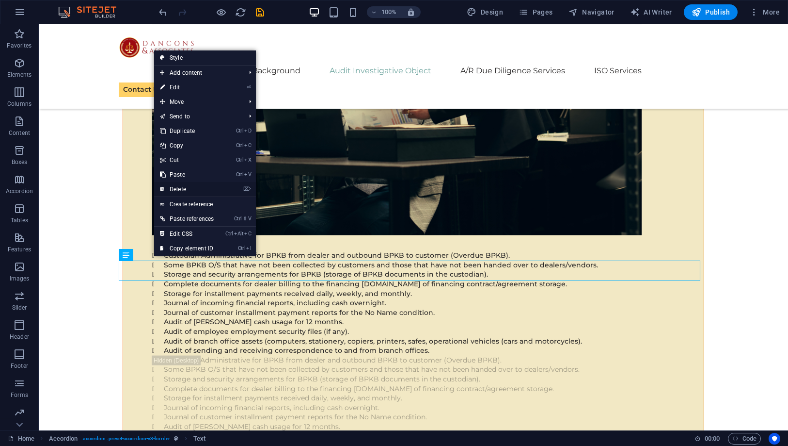
drag, startPoint x: 194, startPoint y: 188, endPoint x: 156, endPoint y: 163, distance: 45.7
click at [194, 188] on link "⌦ Delete" at bounding box center [186, 189] width 65 height 15
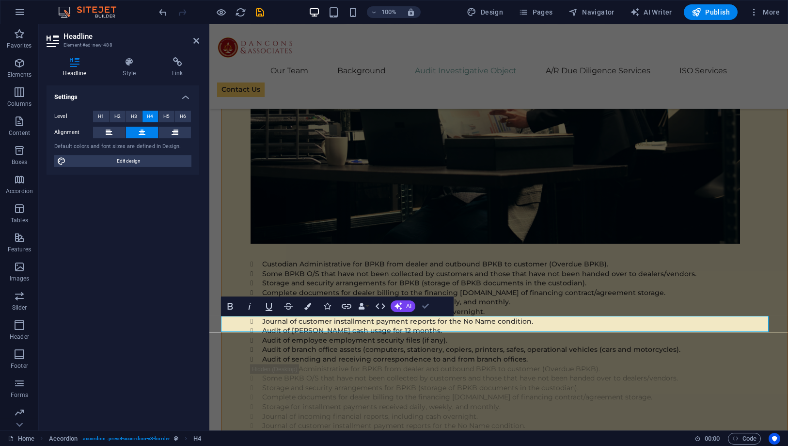
drag, startPoint x: 424, startPoint y: 306, endPoint x: 318, endPoint y: 283, distance: 108.3
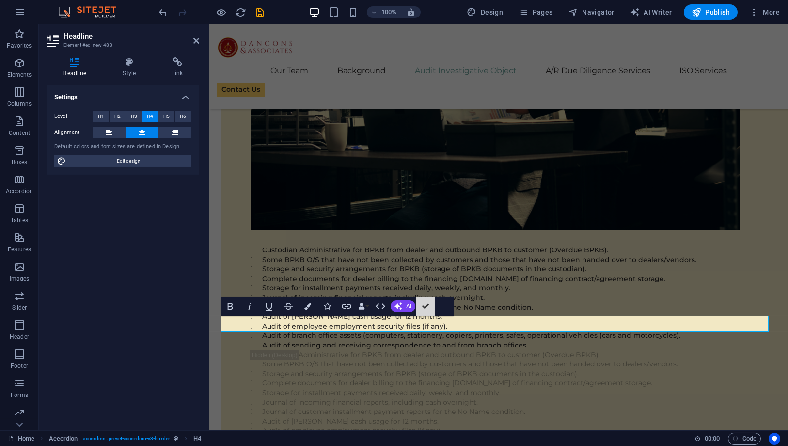
scroll to position [9524, 0]
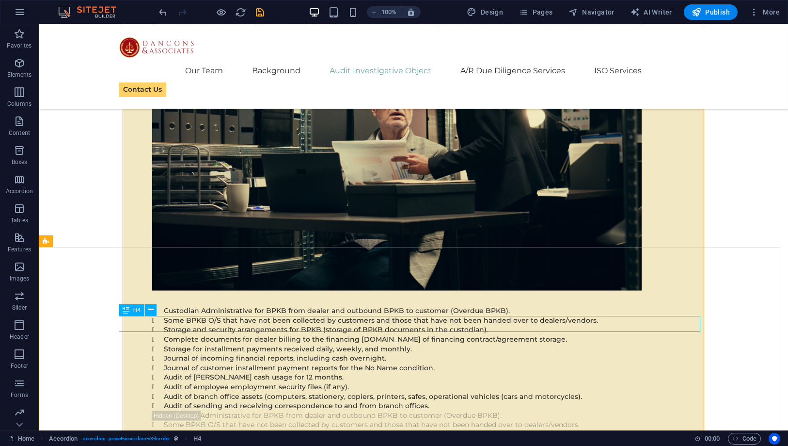
click at [135, 311] on span "H4" at bounding box center [136, 310] width 7 height 6
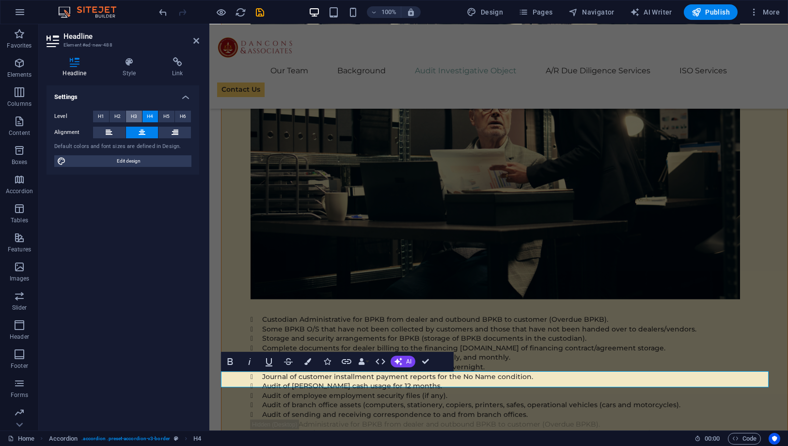
click at [136, 116] on span "H3" at bounding box center [134, 117] width 6 height 12
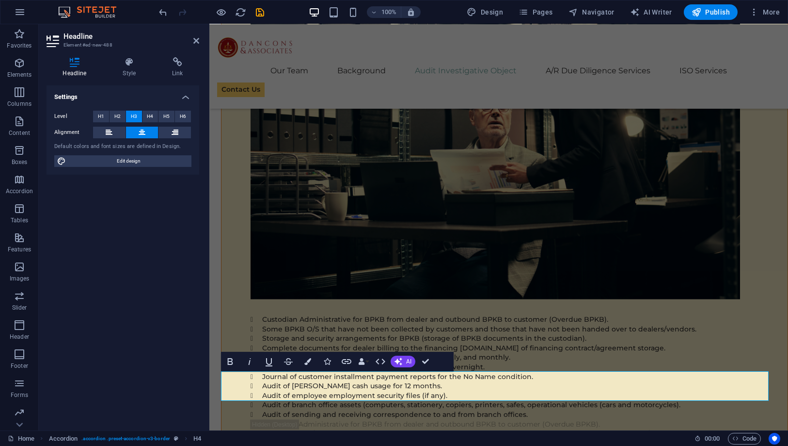
click at [148, 223] on div "Settings Level H1 H2 H3 H4 H5 H6 Alignment Default colors and font sizes are de…" at bounding box center [123, 253] width 153 height 337
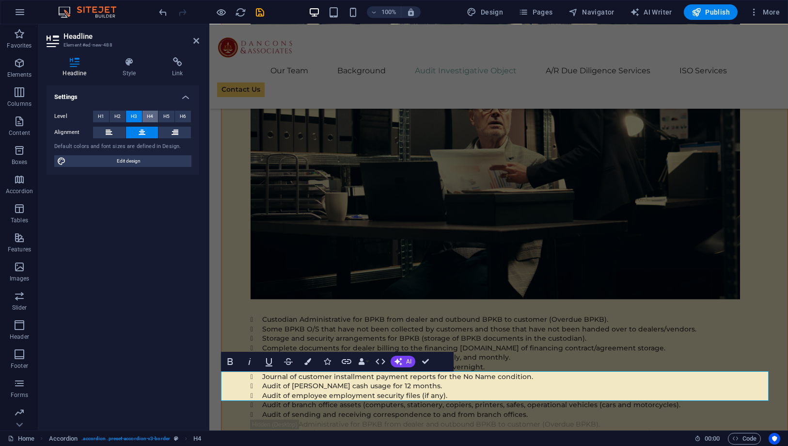
click at [149, 114] on span "H4" at bounding box center [150, 117] width 6 height 12
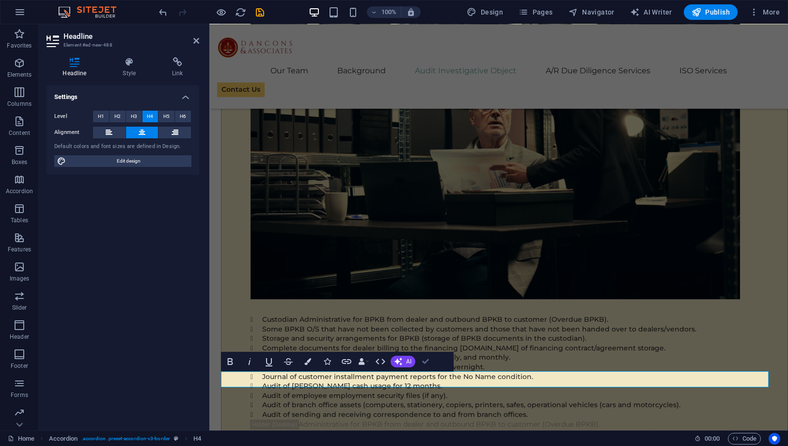
drag, startPoint x: 427, startPoint y: 361, endPoint x: 388, endPoint y: 336, distance: 46.3
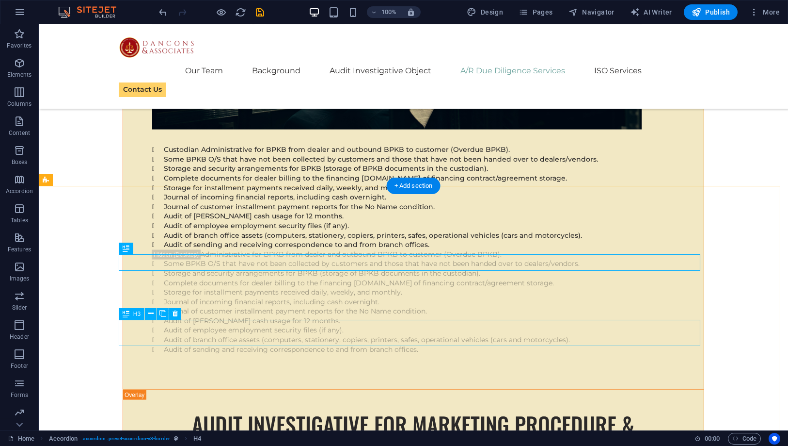
scroll to position [9686, 0]
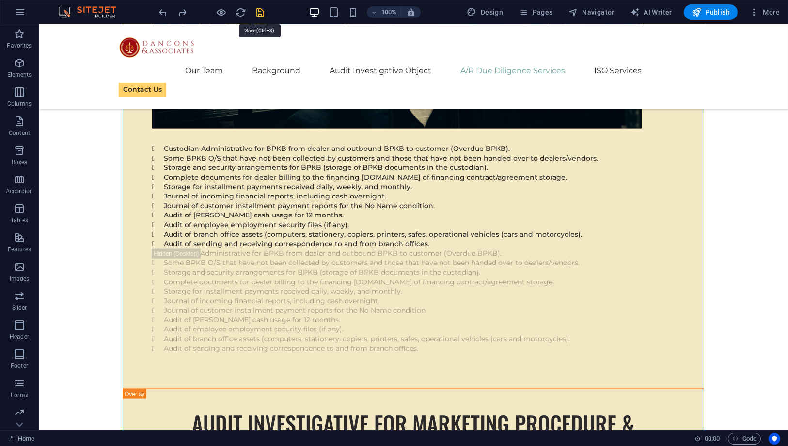
click at [261, 11] on icon "save" at bounding box center [260, 12] width 11 height 11
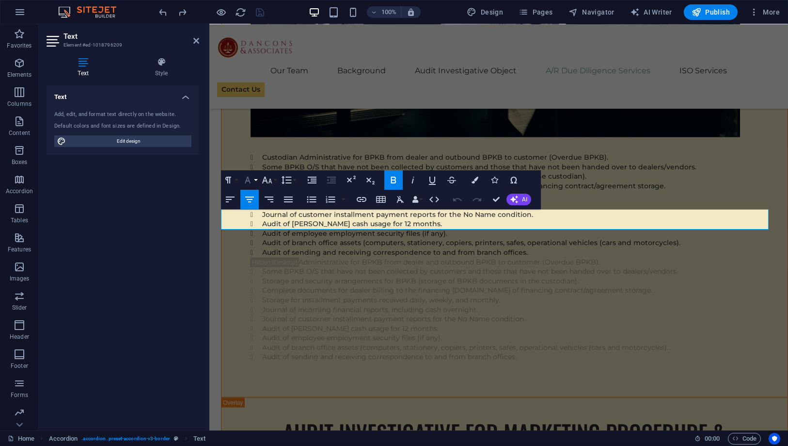
click at [248, 177] on icon "button" at bounding box center [248, 179] width 6 height 7
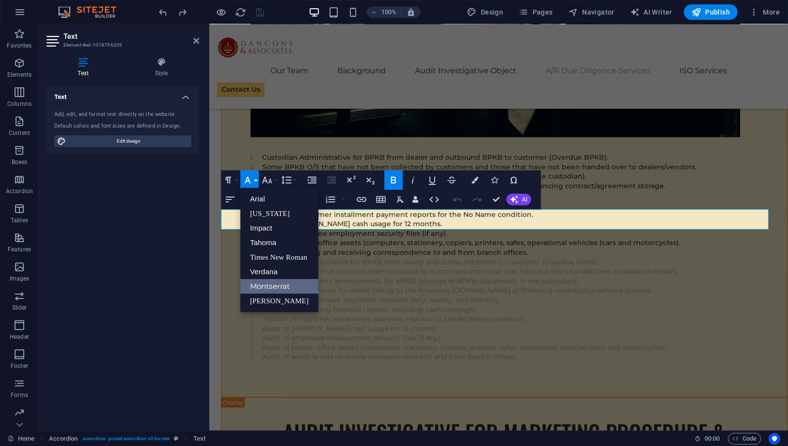
scroll to position [0, 0]
click at [394, 179] on icon "button" at bounding box center [394, 180] width 12 height 12
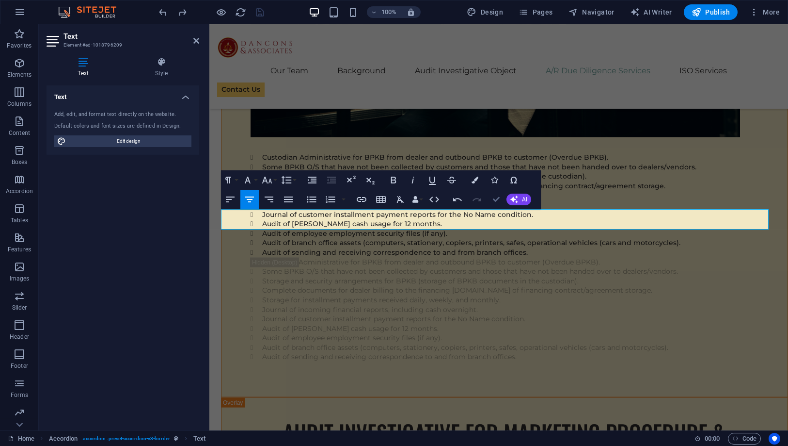
scroll to position [9631, 0]
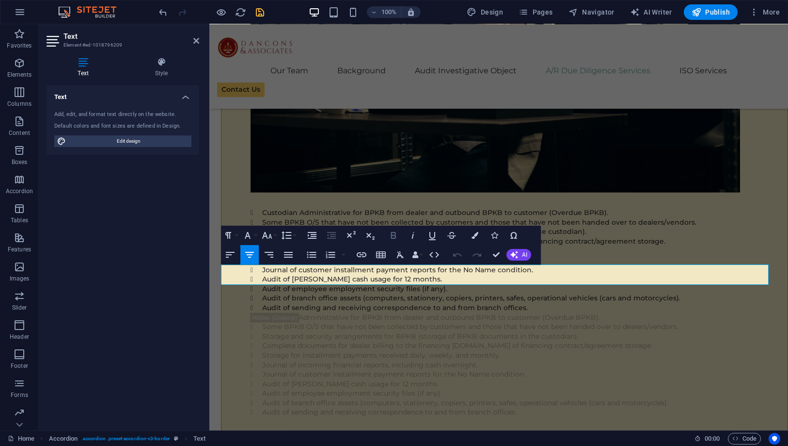
click at [398, 232] on icon "button" at bounding box center [394, 235] width 12 height 12
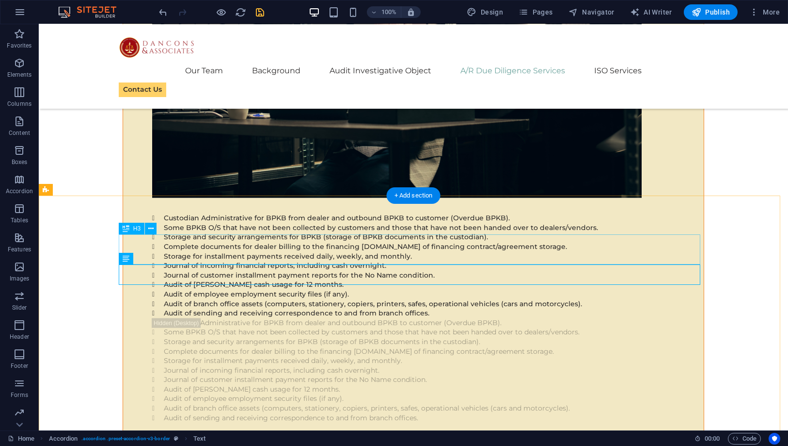
scroll to position [9576, 0]
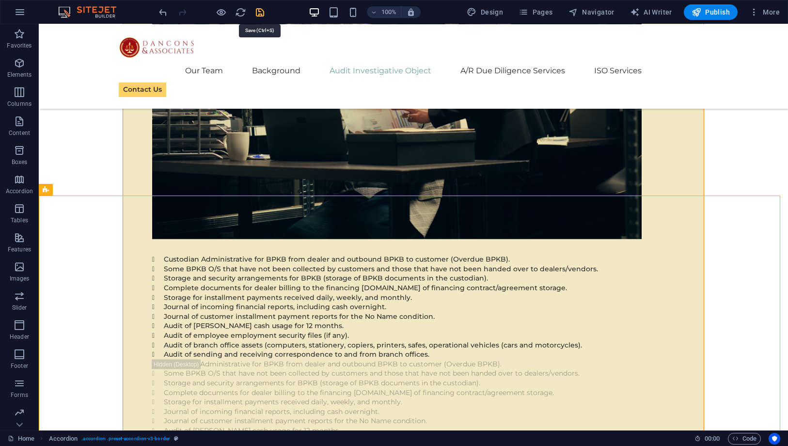
click at [262, 13] on icon "save" at bounding box center [260, 12] width 11 height 11
checkbox input "false"
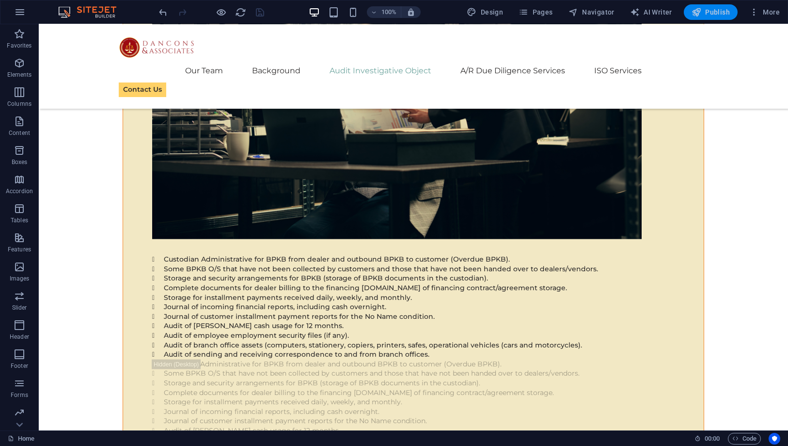
click at [711, 10] on span "Publish" at bounding box center [711, 12] width 38 height 10
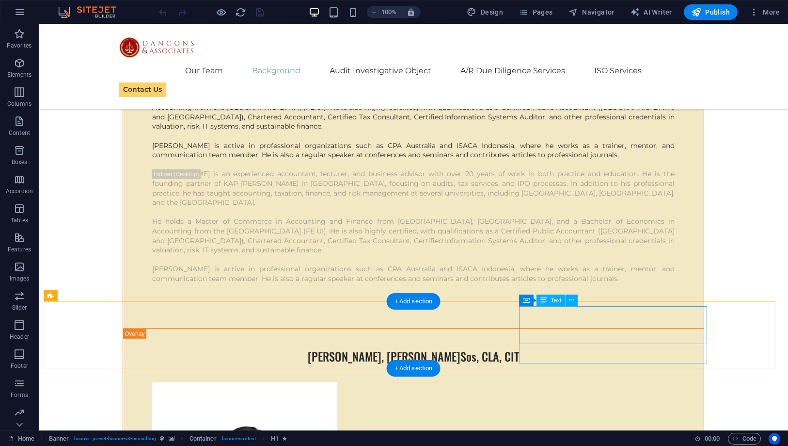
scroll to position [4148, 0]
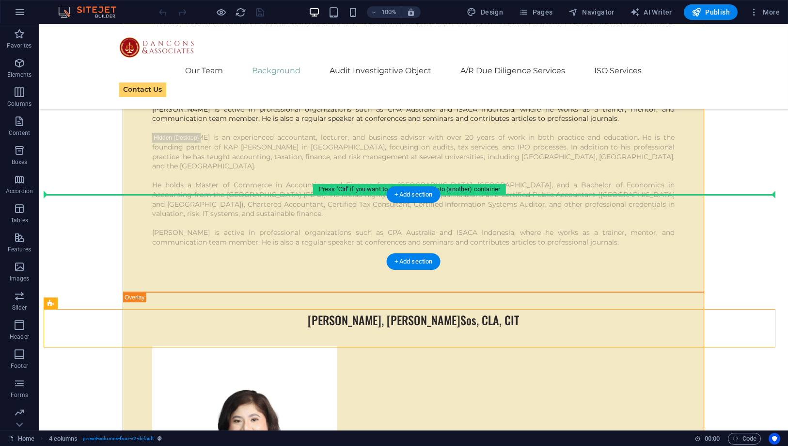
drag, startPoint x: 103, startPoint y: 331, endPoint x: 89, endPoint y: 208, distance: 123.4
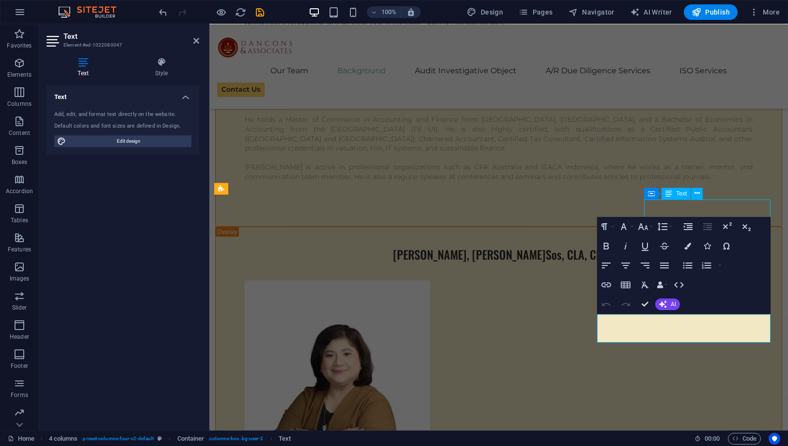
scroll to position [4148, 0]
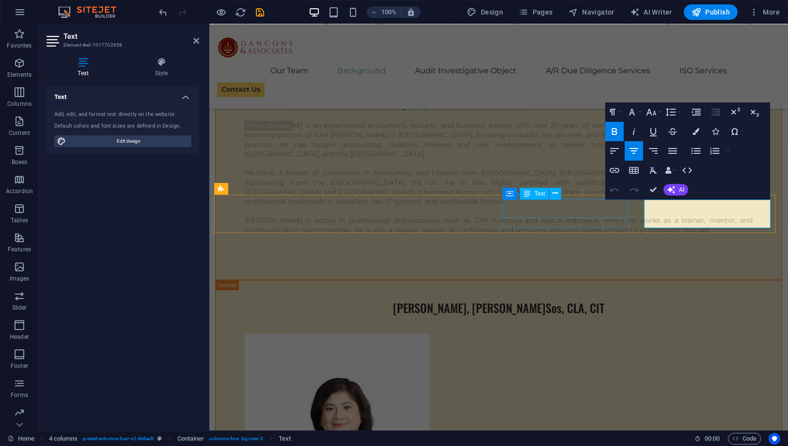
scroll to position [4187, 0]
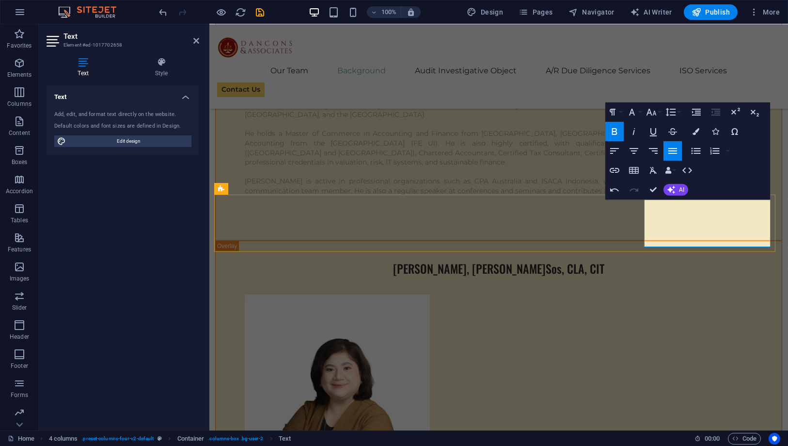
drag, startPoint x: 656, startPoint y: 222, endPoint x: 753, endPoint y: 244, distance: 99.4
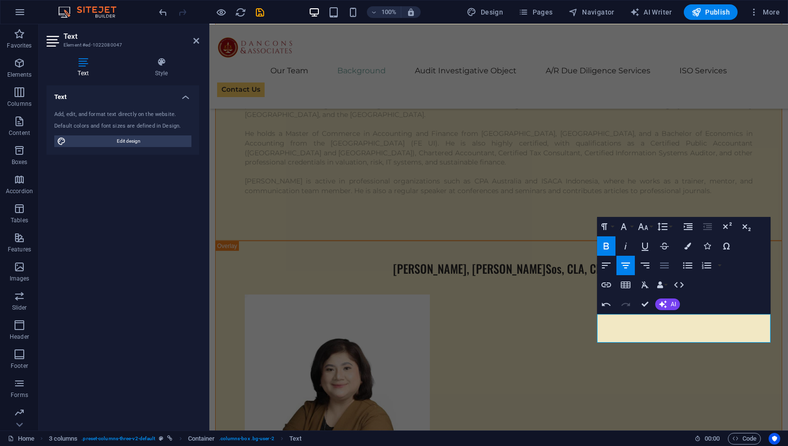
click at [664, 263] on icon "button" at bounding box center [665, 265] width 12 height 12
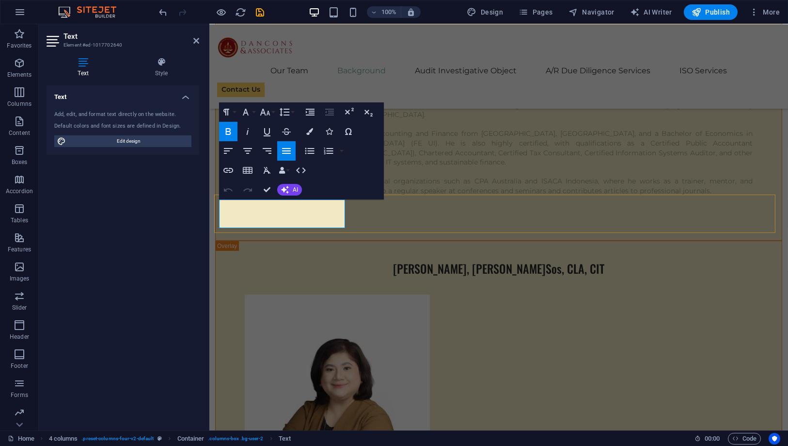
click at [249, 110] on icon "button" at bounding box center [246, 112] width 12 height 12
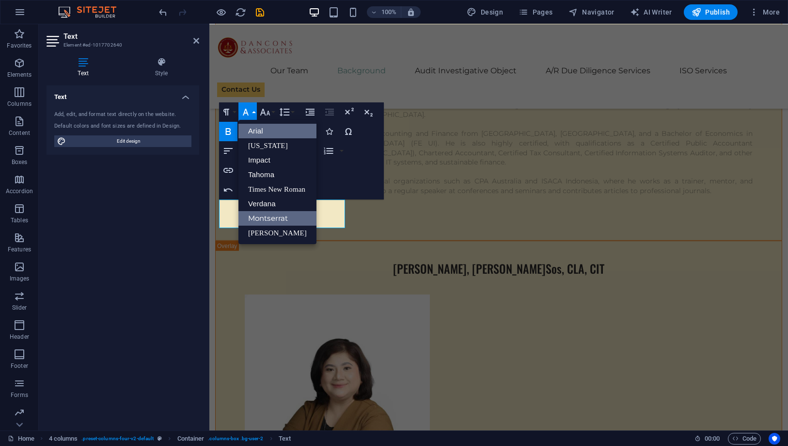
scroll to position [0, 0]
click at [261, 112] on icon "button" at bounding box center [265, 112] width 10 height 7
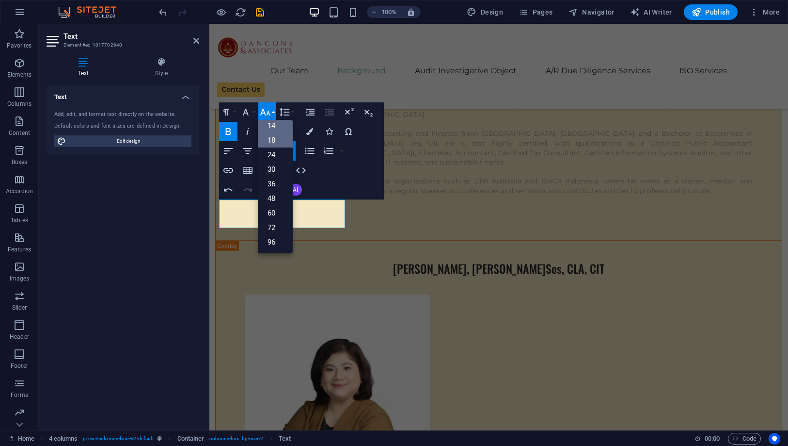
scroll to position [78, 0]
click at [272, 179] on link "36" at bounding box center [275, 183] width 35 height 15
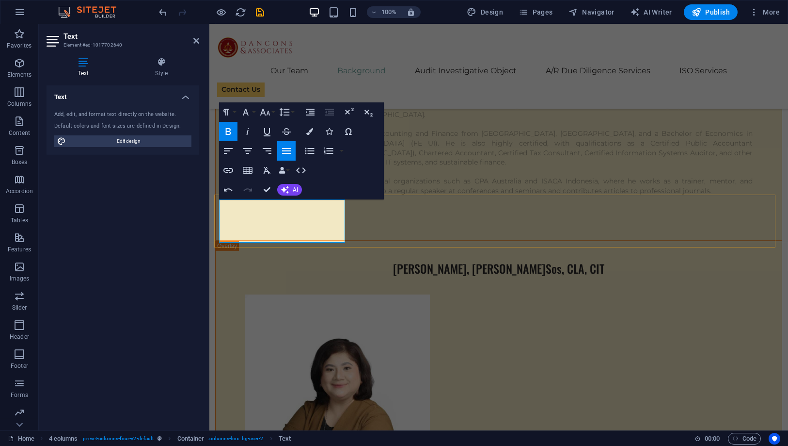
click at [265, 111] on icon "button" at bounding box center [265, 112] width 12 height 12
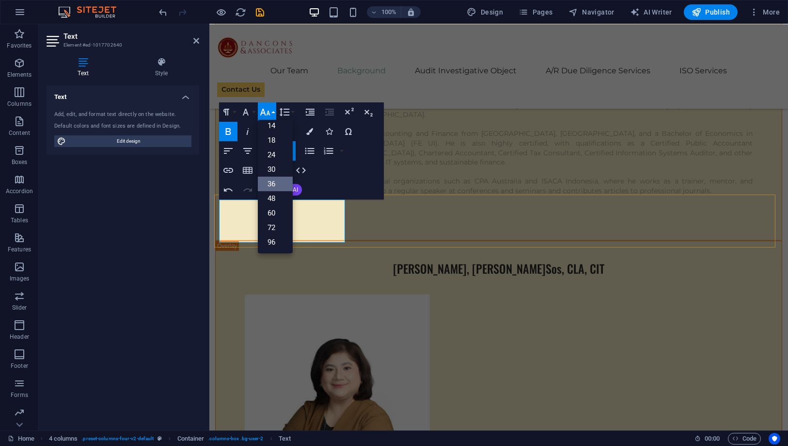
click at [335, 180] on div "Paragraph Format Normal Heading 1 Heading 2 Heading 3 Heading 4 Heading 5 Headi…" at bounding box center [301, 150] width 165 height 97
click at [271, 110] on icon "button" at bounding box center [265, 112] width 12 height 12
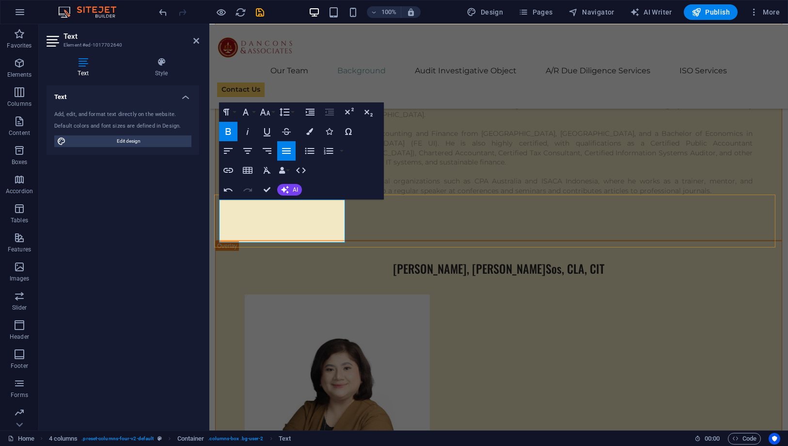
drag, startPoint x: 235, startPoint y: 213, endPoint x: 318, endPoint y: 237, distance: 85.8
click at [264, 114] on icon "button" at bounding box center [265, 112] width 12 height 12
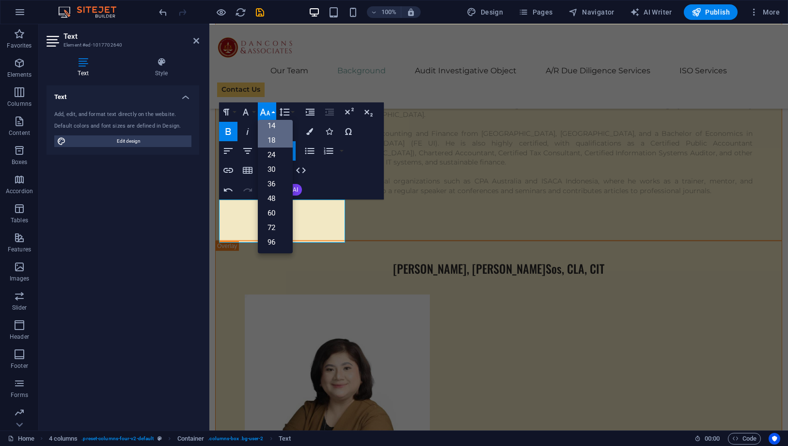
click at [272, 135] on link "18" at bounding box center [275, 140] width 35 height 15
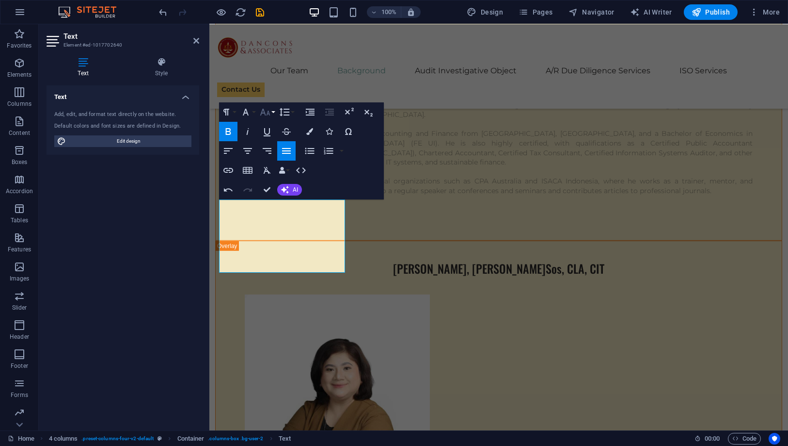
click at [263, 109] on icon "button" at bounding box center [265, 112] width 10 height 7
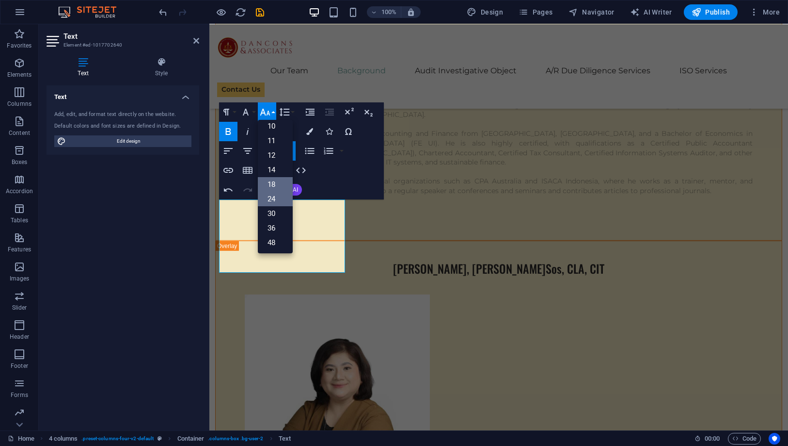
scroll to position [24, 0]
click at [274, 182] on link "14" at bounding box center [275, 179] width 35 height 15
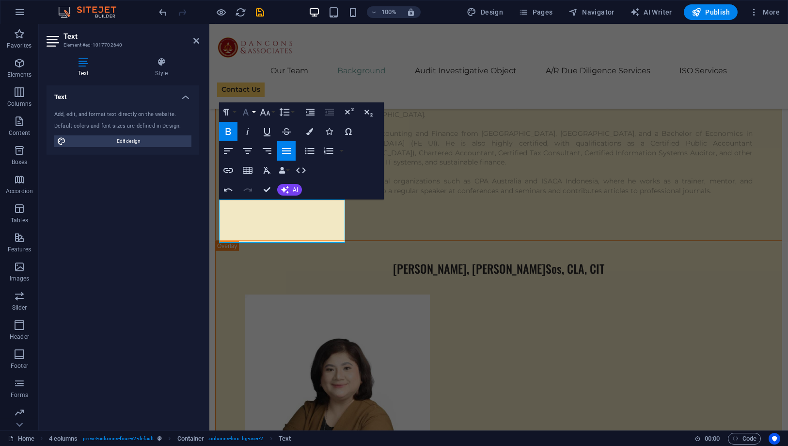
click at [249, 114] on icon "button" at bounding box center [246, 112] width 12 height 12
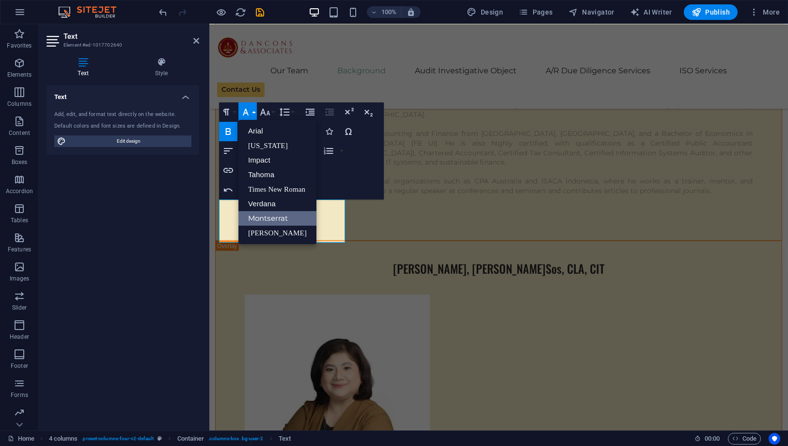
scroll to position [0, 0]
click at [249, 114] on icon "button" at bounding box center [246, 112] width 12 height 12
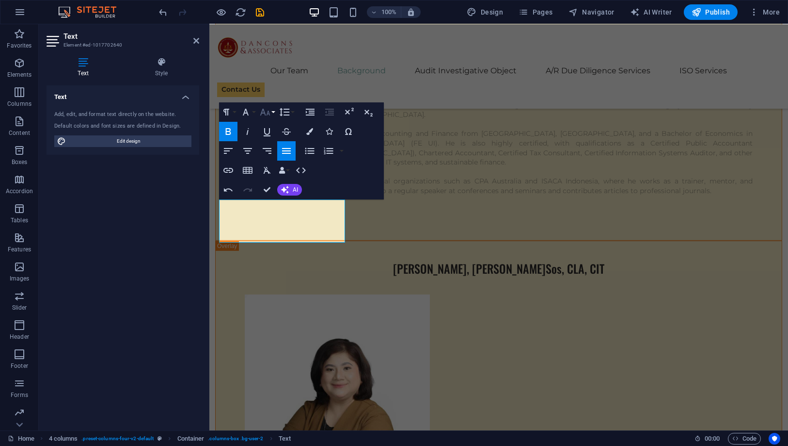
click at [269, 112] on icon "button" at bounding box center [265, 112] width 10 height 7
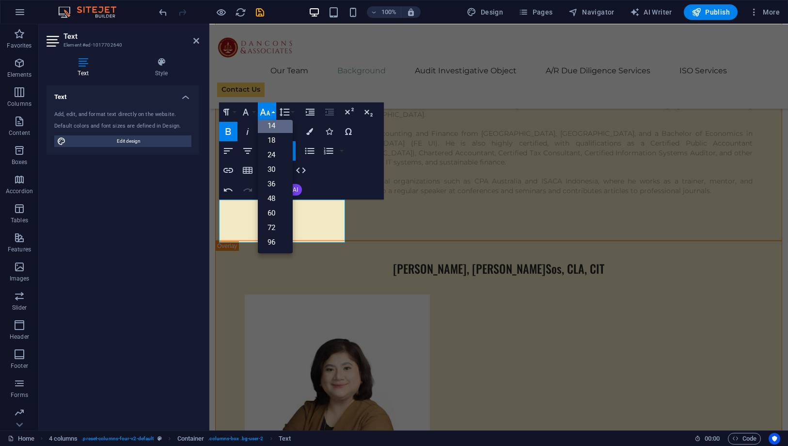
scroll to position [78, 0]
click at [274, 134] on link "18" at bounding box center [275, 140] width 35 height 15
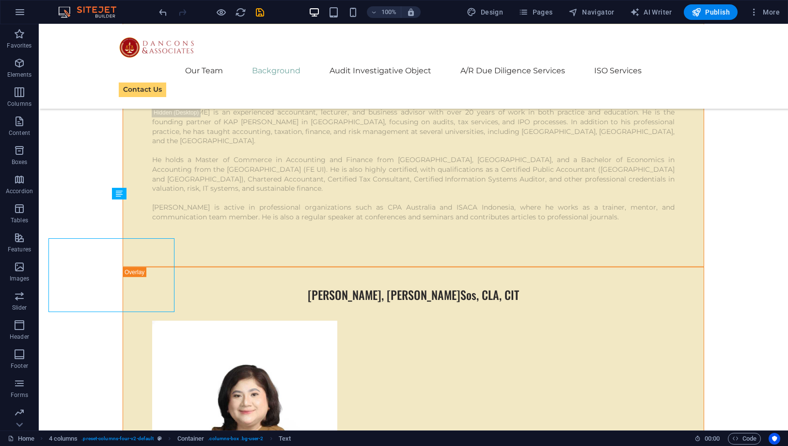
scroll to position [4148, 0]
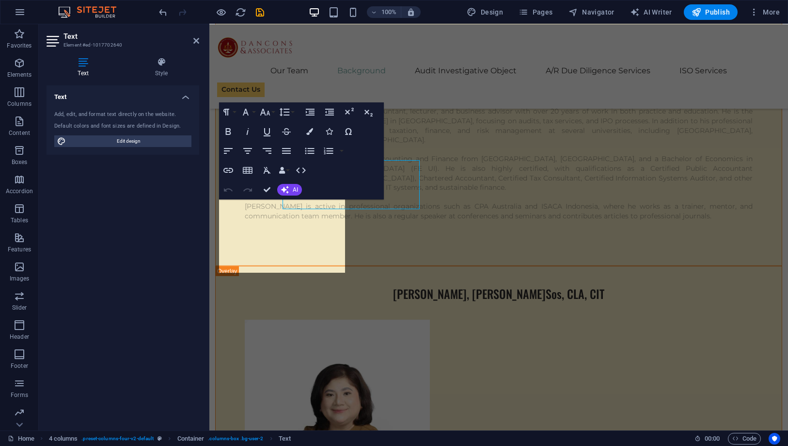
scroll to position [4187, 0]
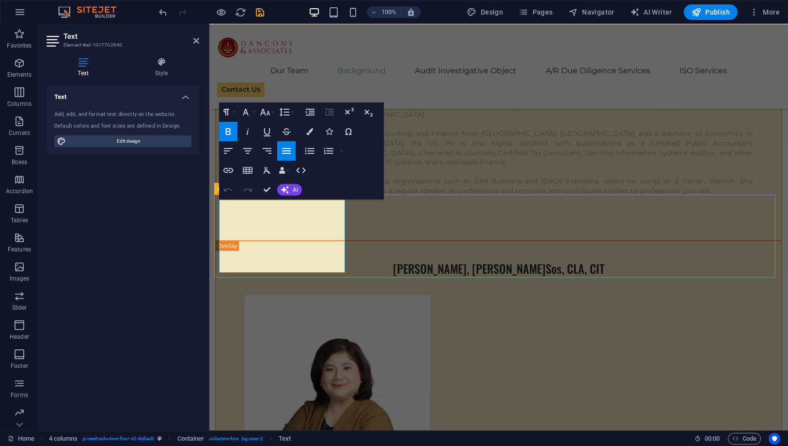
drag, startPoint x: 225, startPoint y: 210, endPoint x: 217, endPoint y: 209, distance: 8.4
click at [261, 114] on icon "button" at bounding box center [265, 112] width 10 height 7
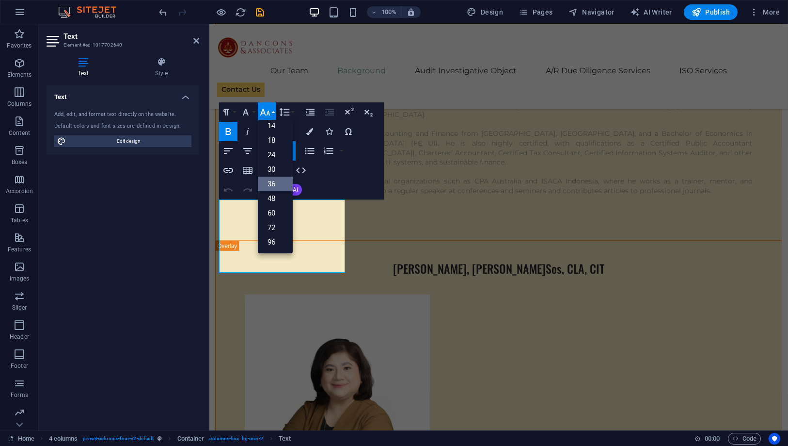
scroll to position [78, 0]
click at [273, 192] on link "48" at bounding box center [275, 198] width 35 height 15
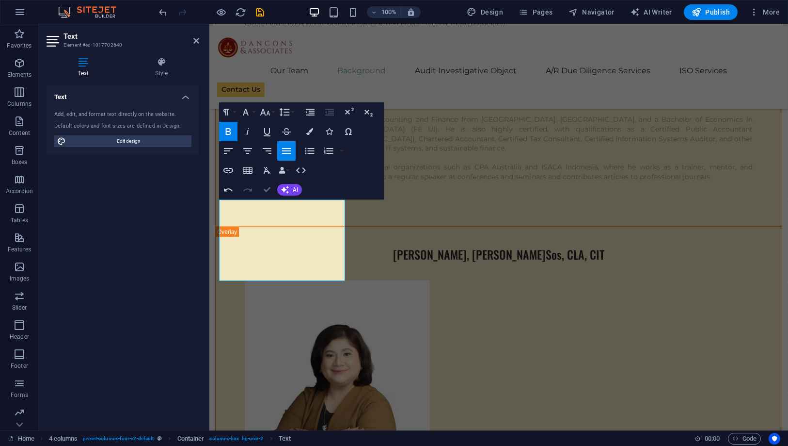
scroll to position [4148, 0]
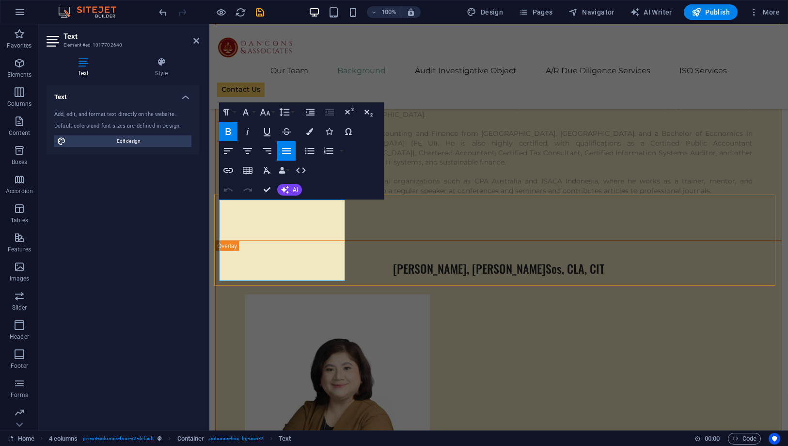
drag, startPoint x: 261, startPoint y: 190, endPoint x: 221, endPoint y: 174, distance: 43.3
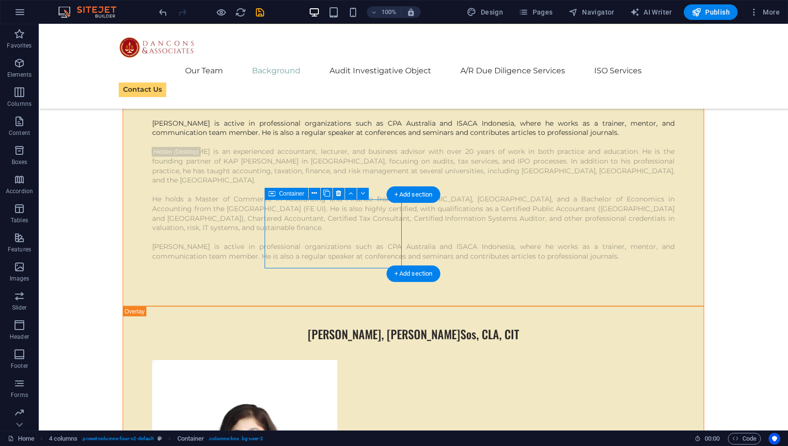
scroll to position [4187, 0]
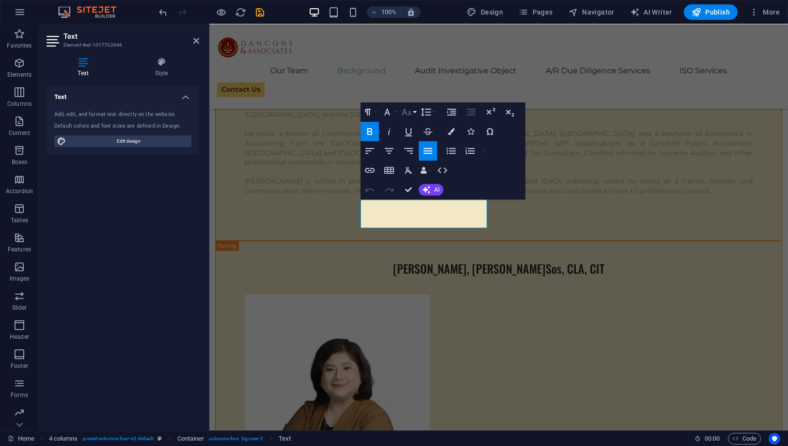
click at [407, 112] on icon "button" at bounding box center [407, 112] width 12 height 12
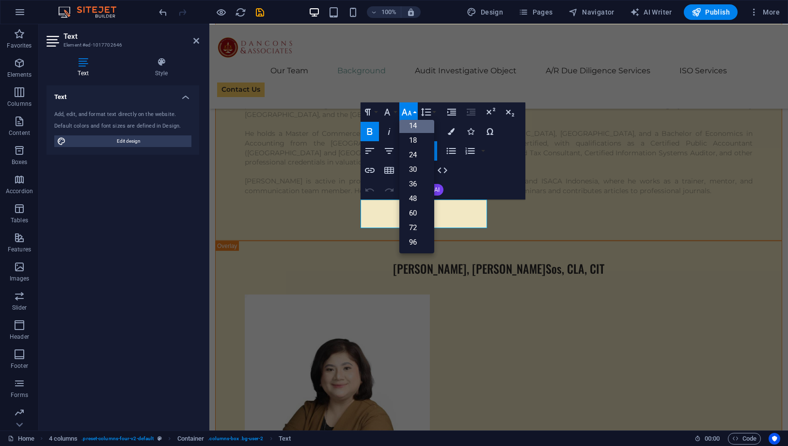
scroll to position [78, 0]
click at [416, 139] on link "18" at bounding box center [417, 140] width 35 height 15
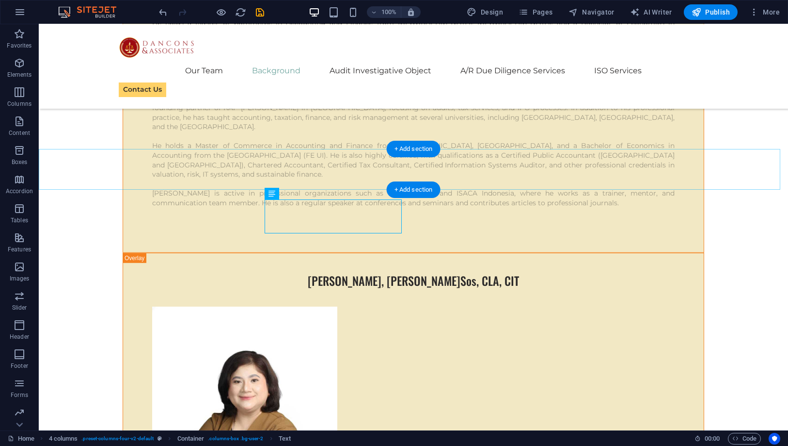
scroll to position [4148, 0]
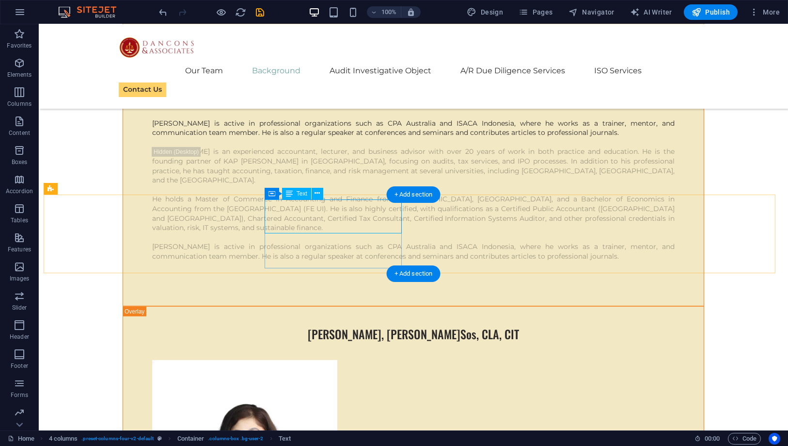
scroll to position [4187, 0]
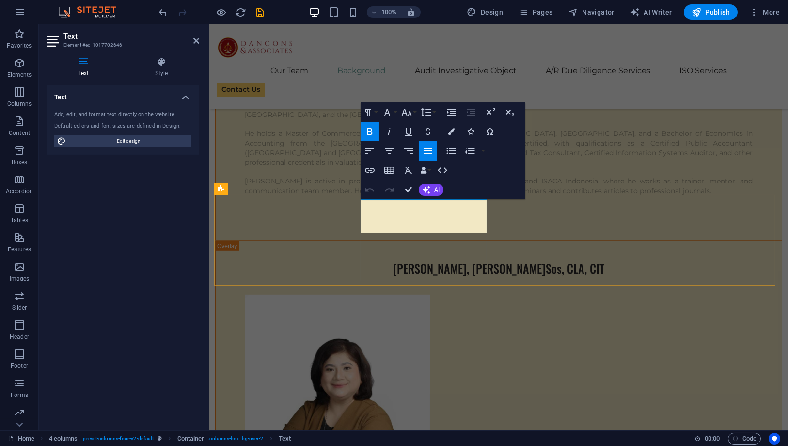
click at [408, 110] on icon "button" at bounding box center [407, 112] width 12 height 12
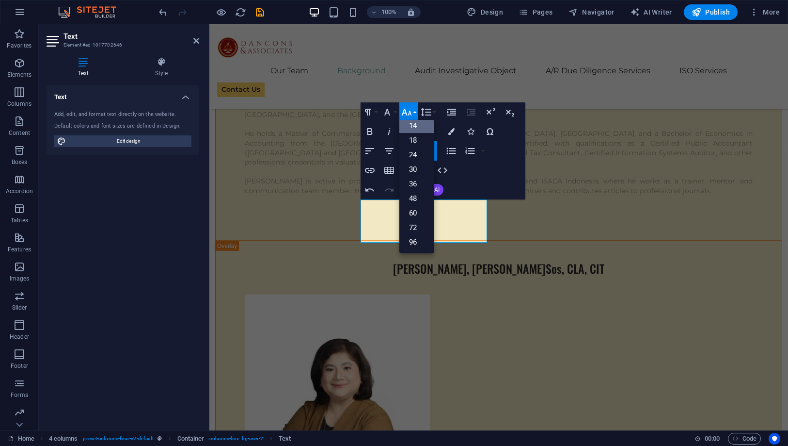
scroll to position [78, 0]
click at [419, 181] on link "36" at bounding box center [417, 183] width 35 height 15
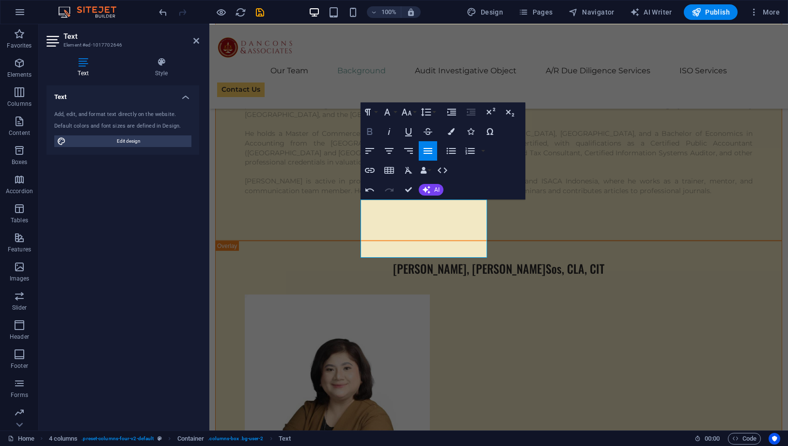
click at [371, 133] on icon "button" at bounding box center [370, 131] width 5 height 7
drag, startPoint x: 409, startPoint y: 189, endPoint x: 259, endPoint y: 180, distance: 150.1
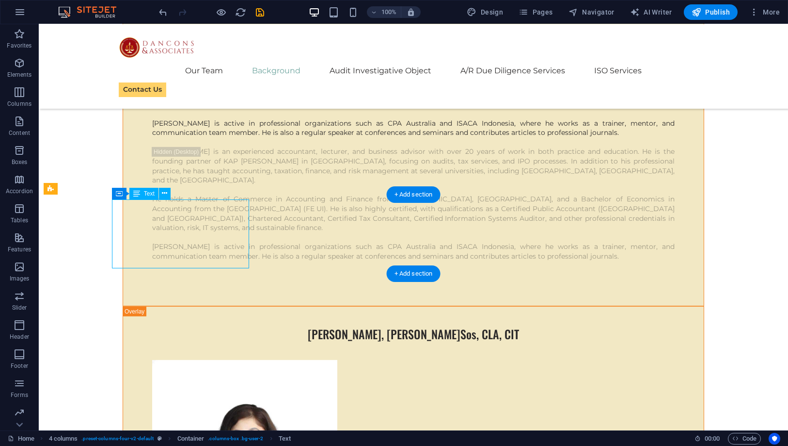
scroll to position [4187, 0]
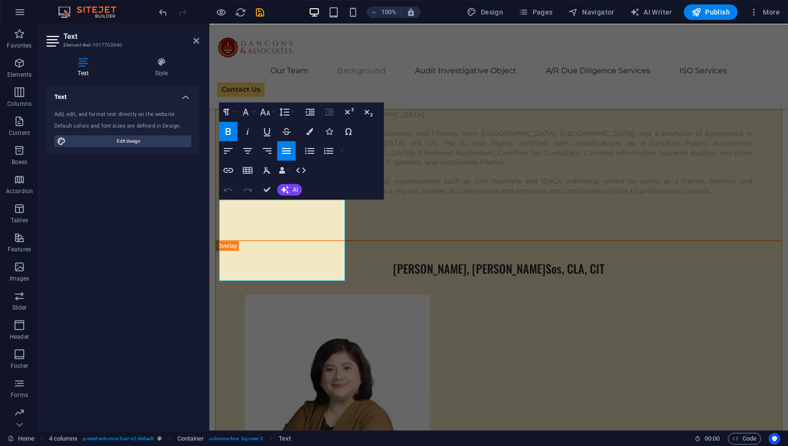
drag, startPoint x: 234, startPoint y: 213, endPoint x: 213, endPoint y: 211, distance: 21.4
click at [263, 111] on icon "button" at bounding box center [265, 112] width 12 height 12
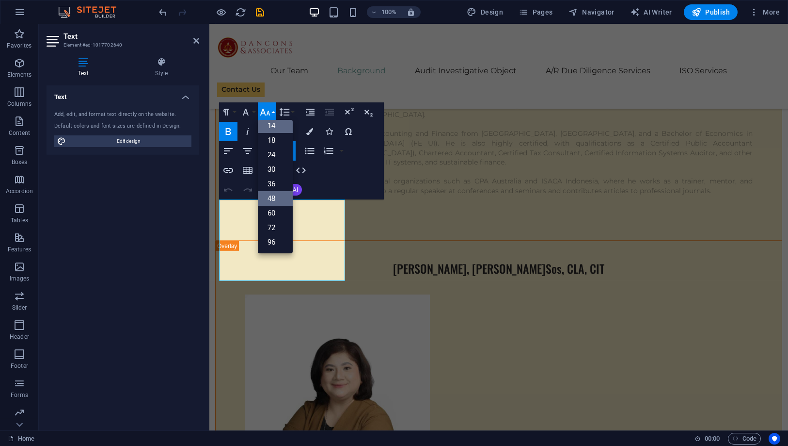
scroll to position [78, 0]
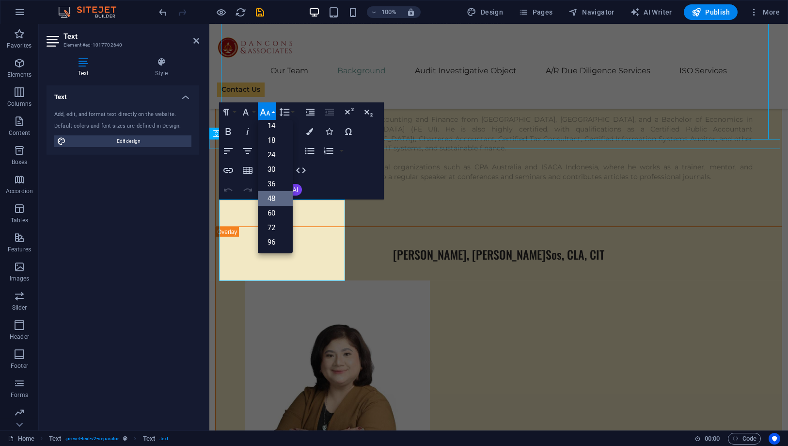
scroll to position [4148, 0]
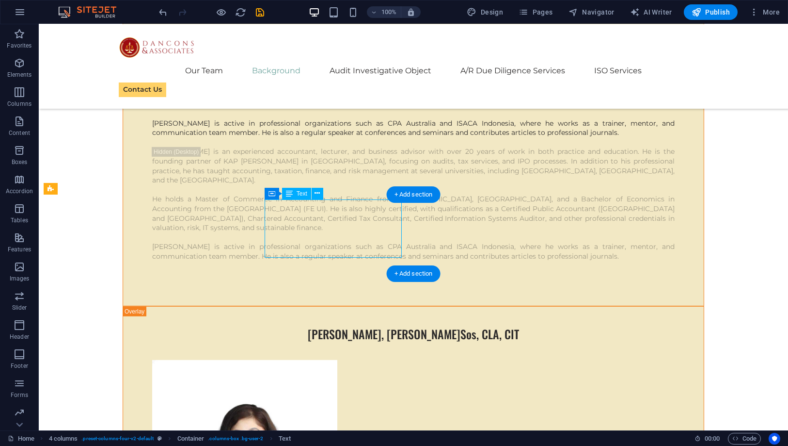
scroll to position [4187, 0]
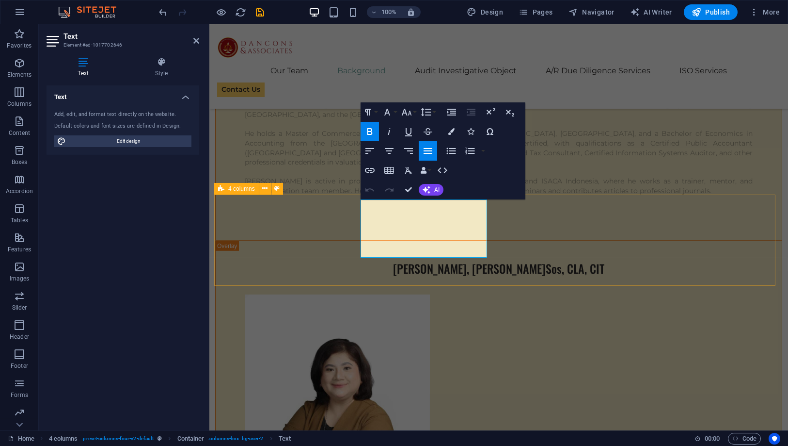
drag, startPoint x: 369, startPoint y: 208, endPoint x: 356, endPoint y: 207, distance: 12.7
click at [406, 112] on icon "button" at bounding box center [407, 112] width 10 height 7
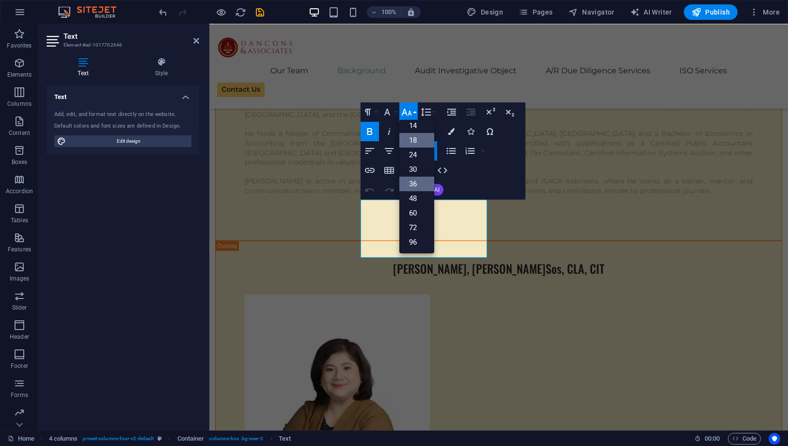
scroll to position [78, 0]
click at [410, 194] on link "48" at bounding box center [417, 198] width 35 height 15
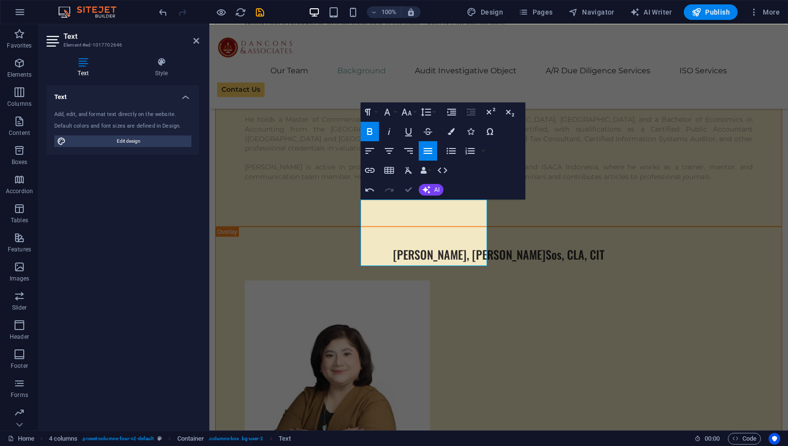
scroll to position [4148, 0]
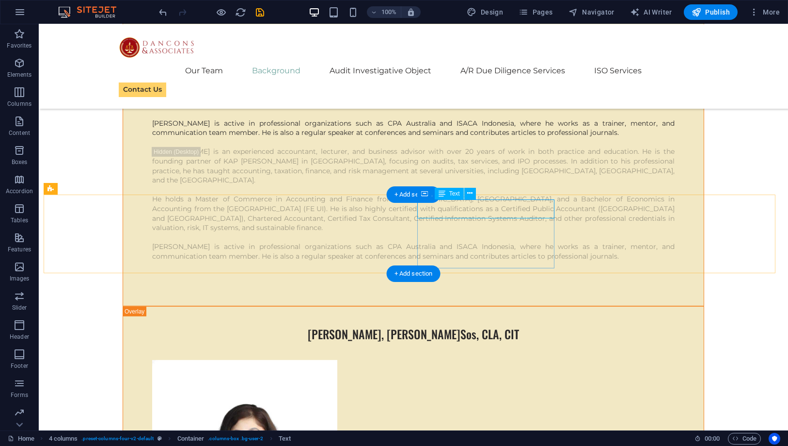
scroll to position [4187, 0]
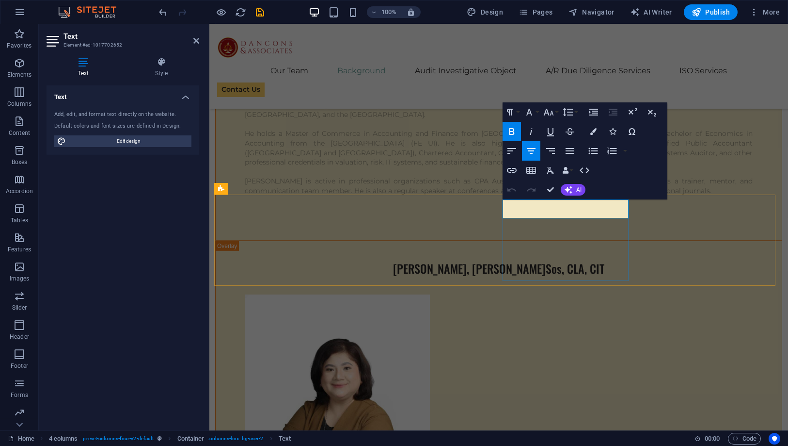
drag, startPoint x: 601, startPoint y: 214, endPoint x: 532, endPoint y: 211, distance: 68.9
click at [516, 150] on icon "button" at bounding box center [512, 151] width 12 height 12
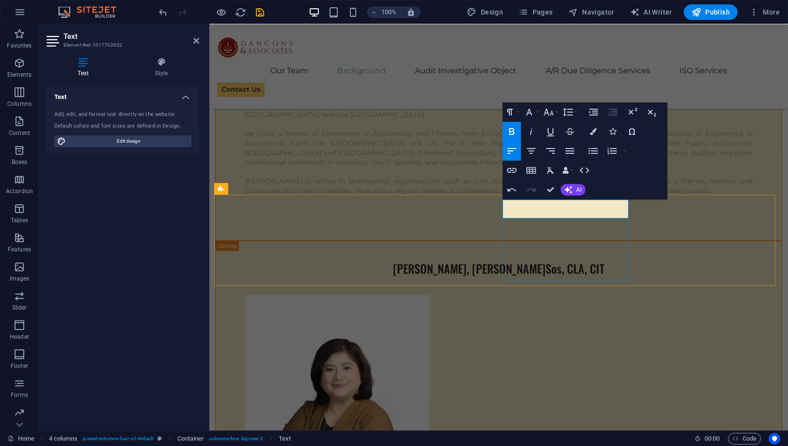
click at [545, 112] on icon "button" at bounding box center [549, 112] width 10 height 7
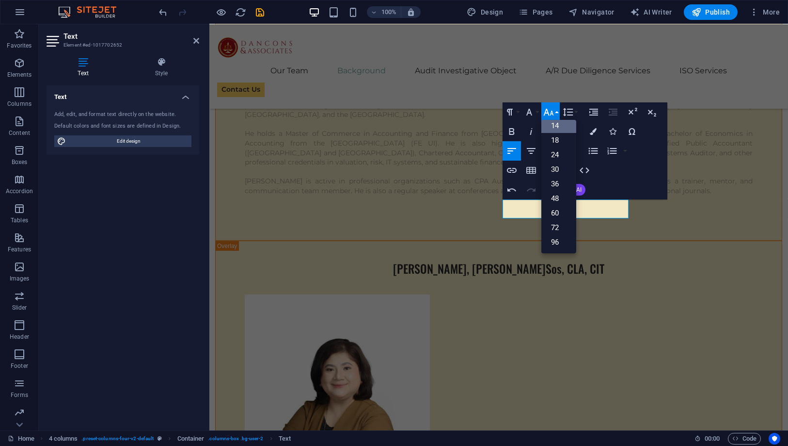
scroll to position [78, 0]
click at [559, 193] on link "48" at bounding box center [559, 198] width 35 height 15
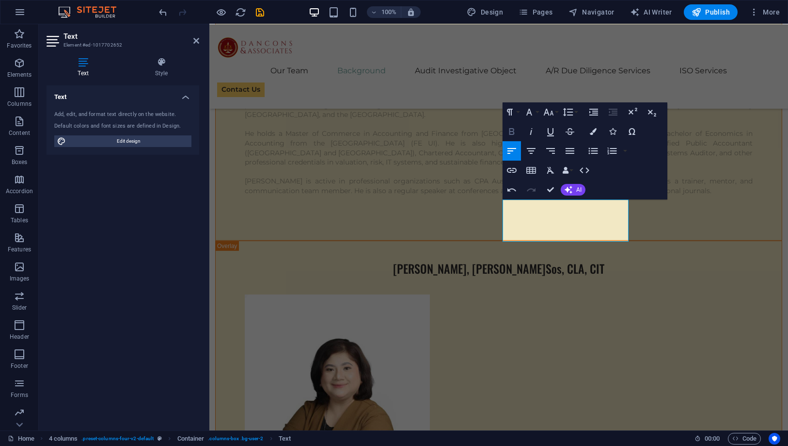
click at [514, 128] on icon "button" at bounding box center [512, 132] width 12 height 12
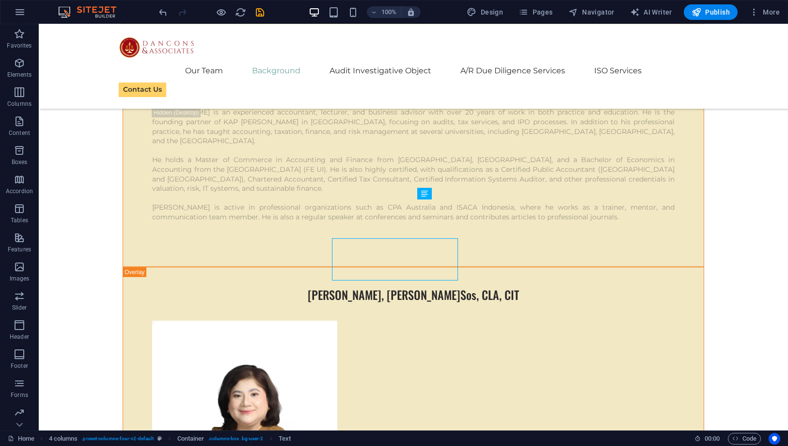
scroll to position [4148, 0]
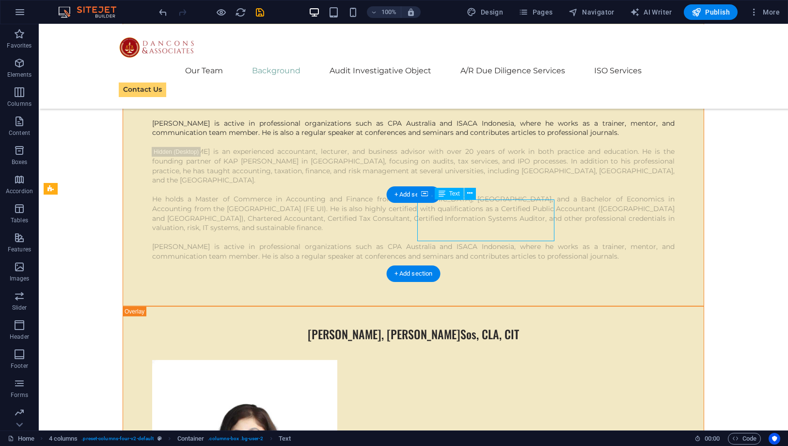
scroll to position [4187, 0]
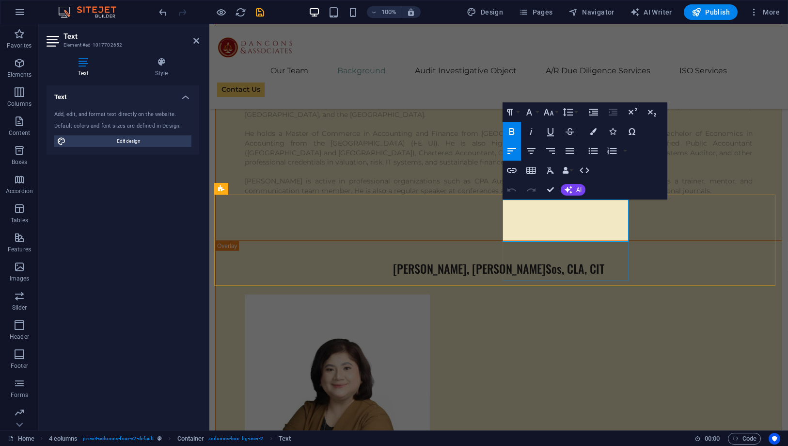
drag, startPoint x: 605, startPoint y: 236, endPoint x: 527, endPoint y: 236, distance: 78.1
click at [553, 112] on icon "button" at bounding box center [549, 112] width 12 height 12
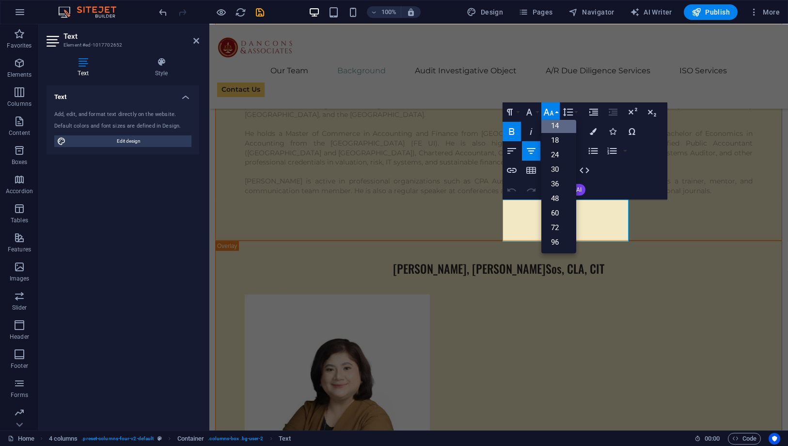
scroll to position [78, 0]
click at [556, 194] on link "48" at bounding box center [559, 198] width 35 height 15
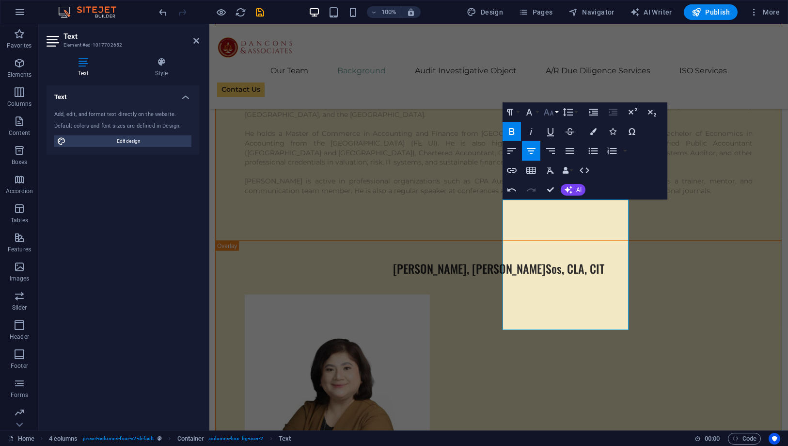
click at [549, 111] on icon "button" at bounding box center [549, 112] width 12 height 12
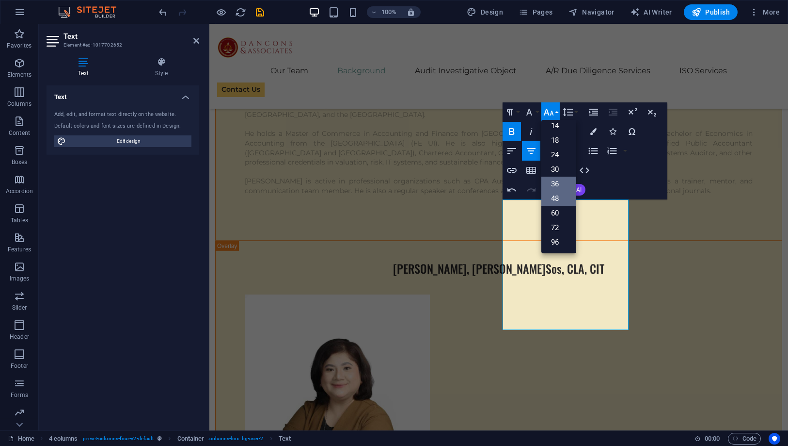
click at [554, 186] on link "36" at bounding box center [559, 183] width 35 height 15
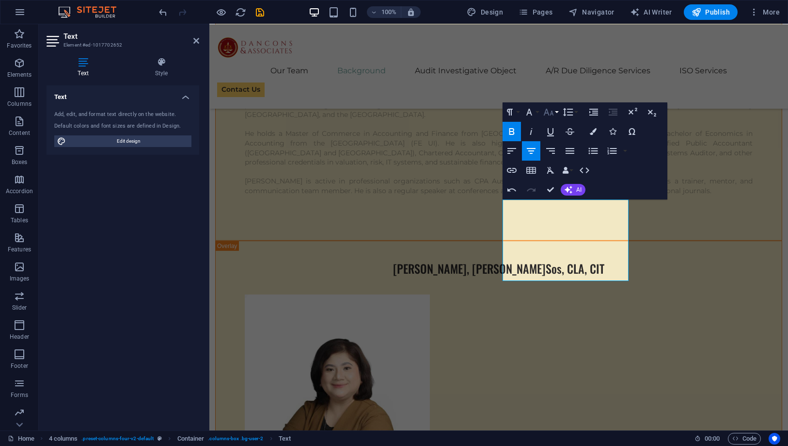
click at [546, 111] on icon "button" at bounding box center [549, 112] width 12 height 12
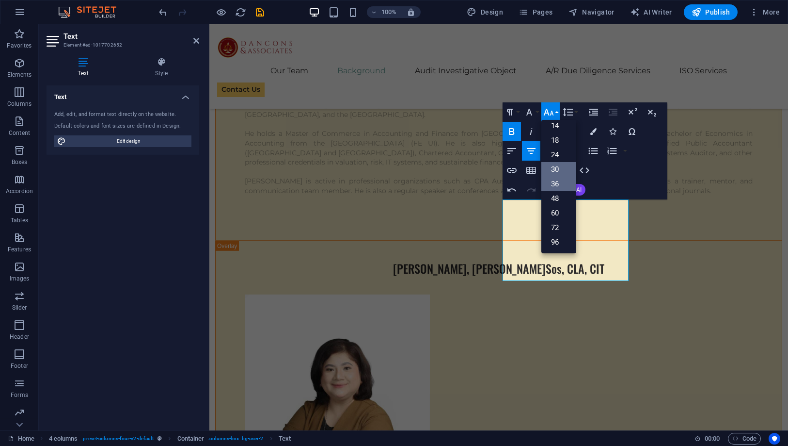
click at [552, 170] on link "30" at bounding box center [559, 169] width 35 height 15
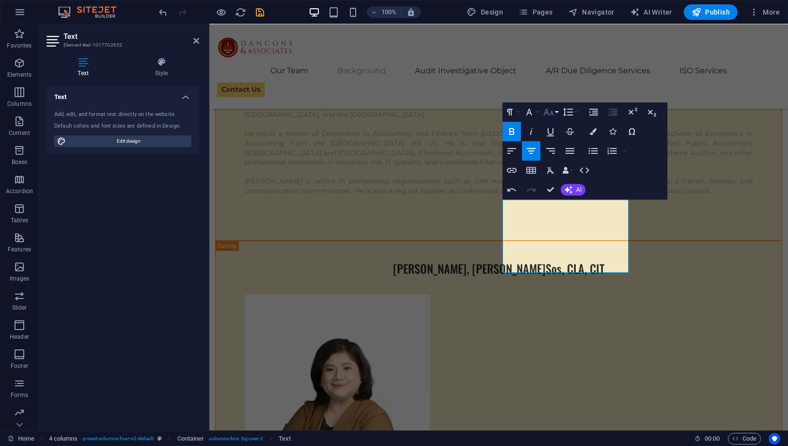
click at [548, 109] on icon "button" at bounding box center [549, 112] width 12 height 12
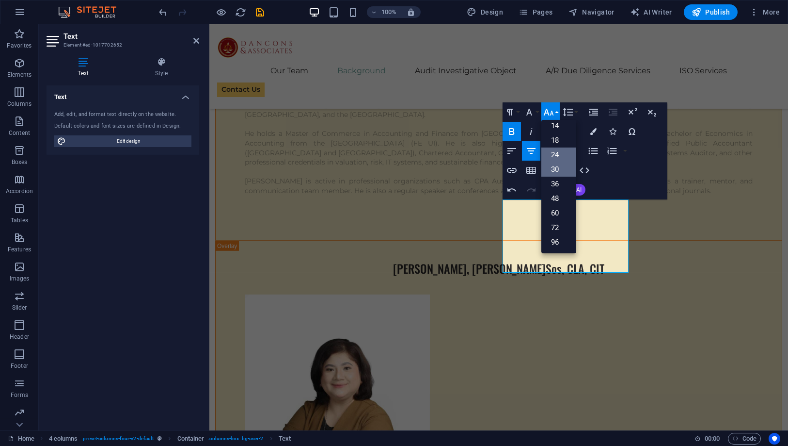
click at [550, 158] on link "24" at bounding box center [559, 154] width 35 height 15
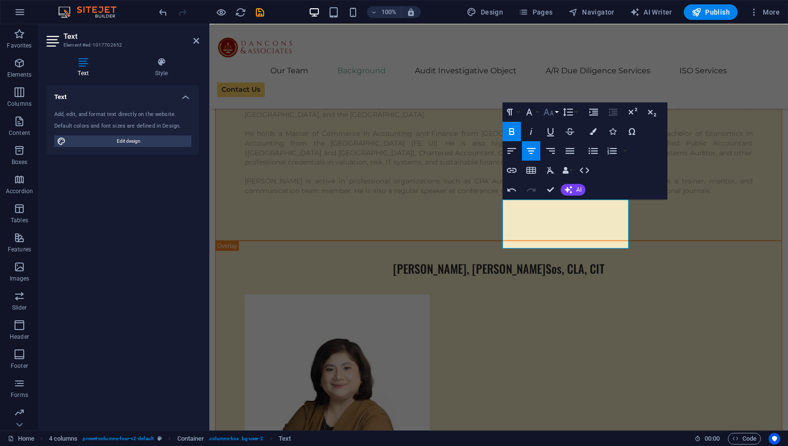
click at [550, 111] on icon "button" at bounding box center [549, 112] width 12 height 12
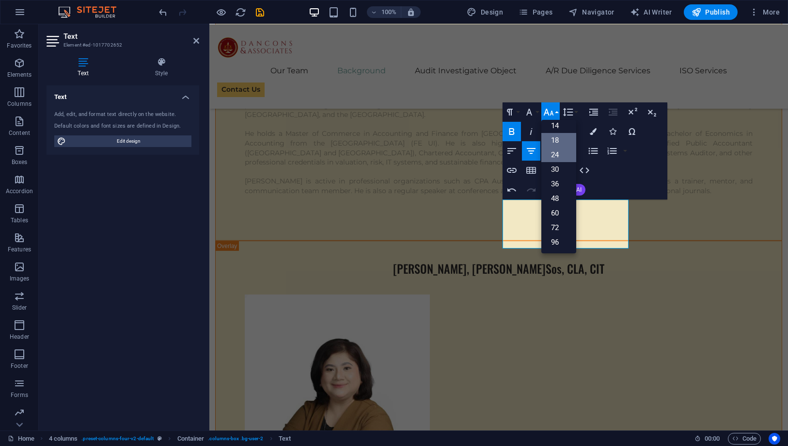
click at [552, 146] on link "18" at bounding box center [559, 140] width 35 height 15
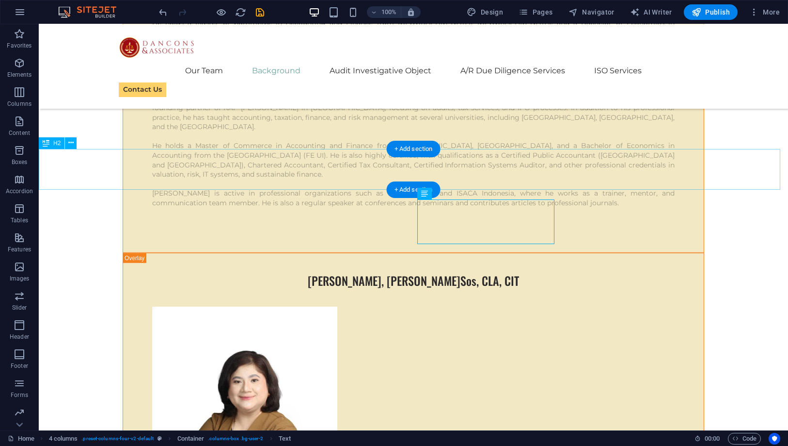
scroll to position [4148, 0]
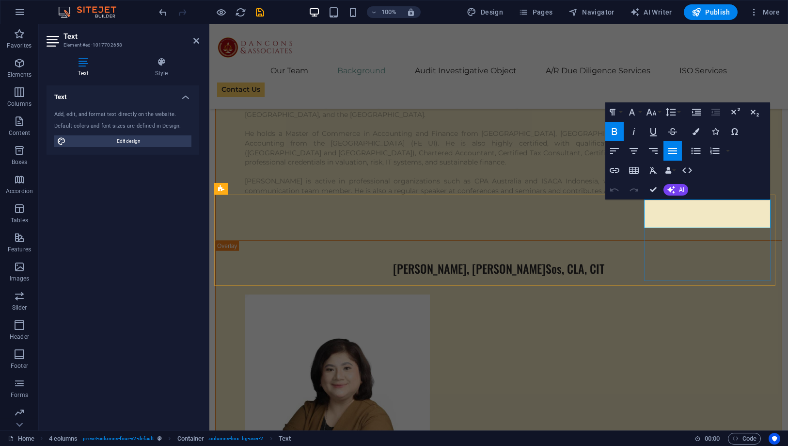
copy strong "UU PERLINDUNGAN KONSUMEN NO.8 TAHUN 1999"
click at [656, 113] on icon "button" at bounding box center [652, 112] width 10 height 7
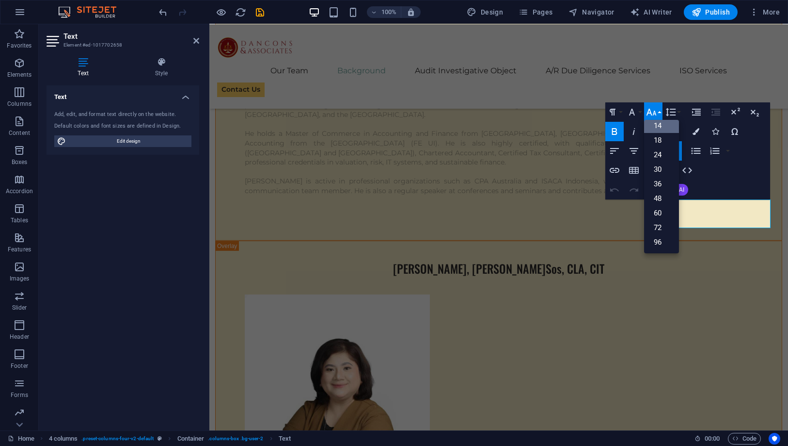
scroll to position [78, 0]
click at [657, 139] on link "18" at bounding box center [661, 140] width 35 height 15
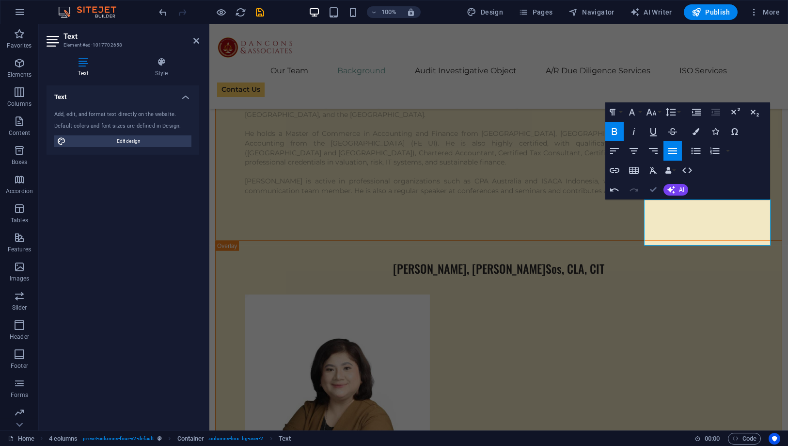
scroll to position [4148, 0]
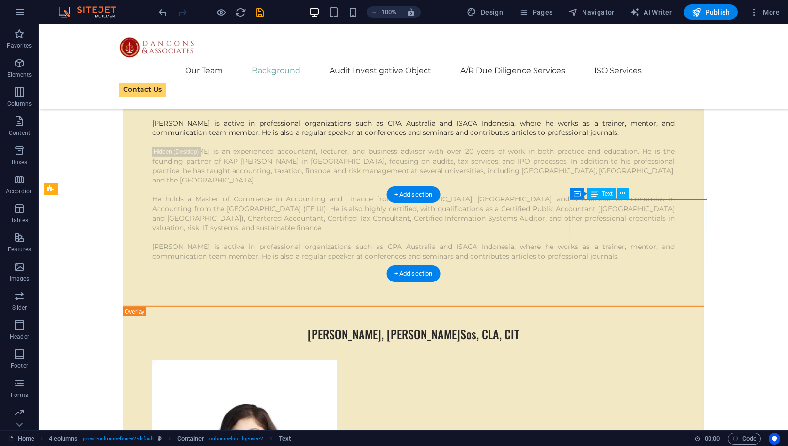
scroll to position [4187, 0]
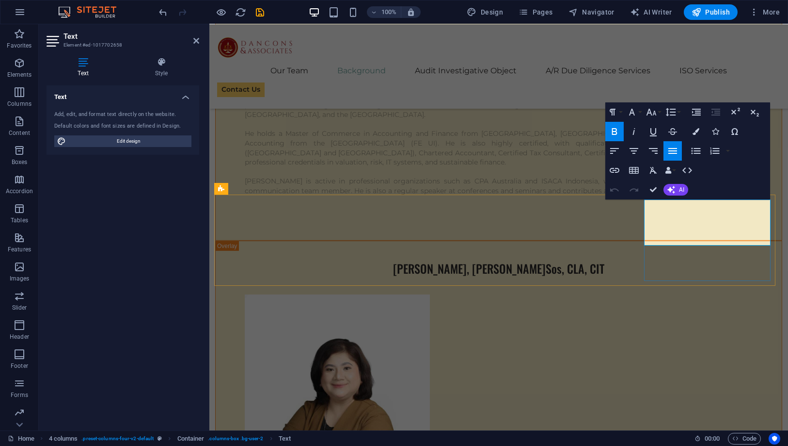
click at [652, 112] on icon "button" at bounding box center [652, 112] width 12 height 12
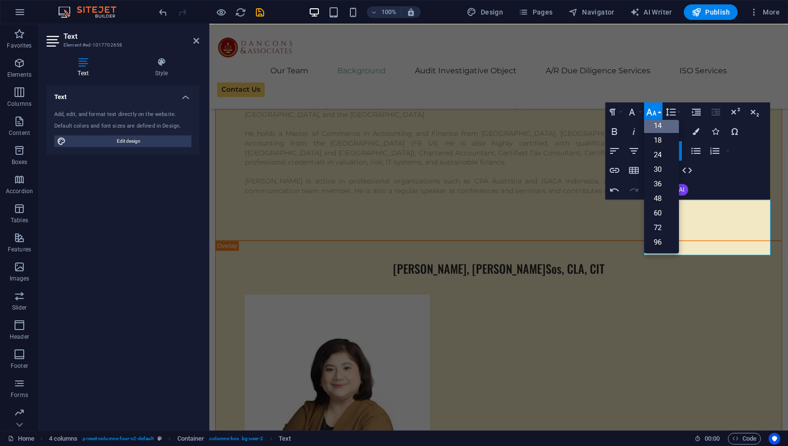
scroll to position [78, 0]
click at [659, 200] on link "48" at bounding box center [661, 198] width 35 height 15
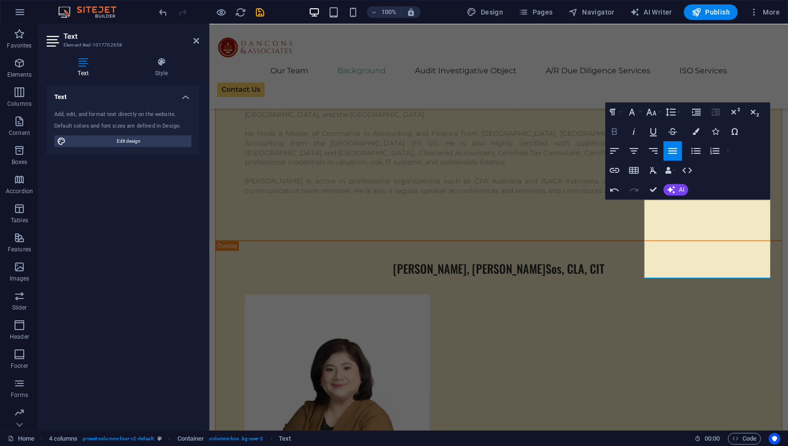
click at [616, 128] on icon "button" at bounding box center [614, 131] width 5 height 7
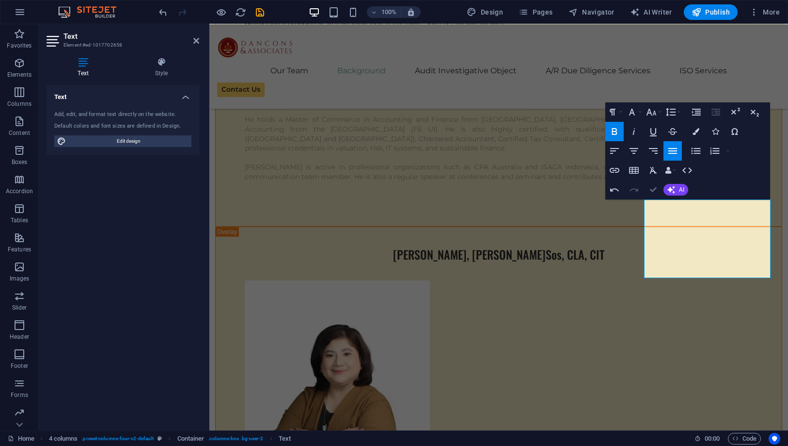
scroll to position [4148, 0]
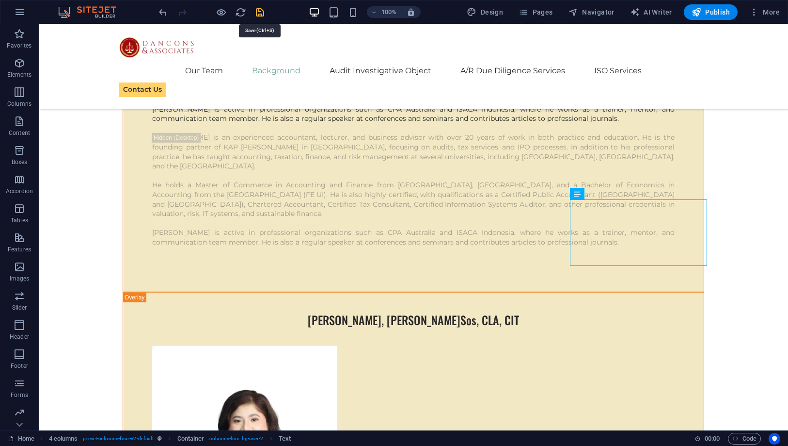
click at [259, 14] on icon "save" at bounding box center [260, 12] width 11 height 11
checkbox input "false"
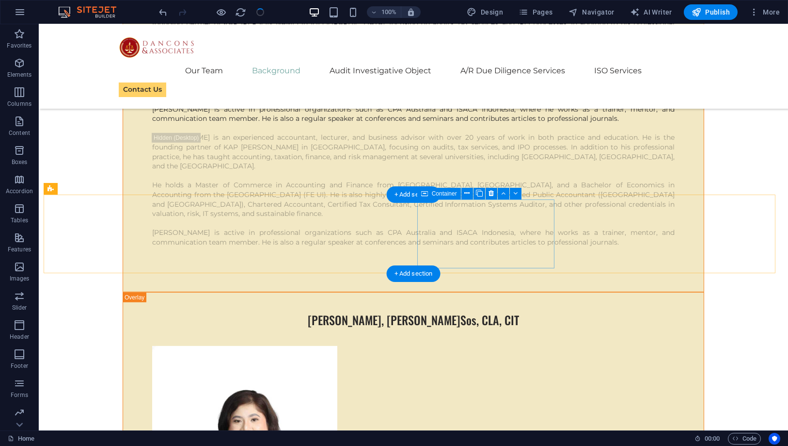
scroll to position [4256, 0]
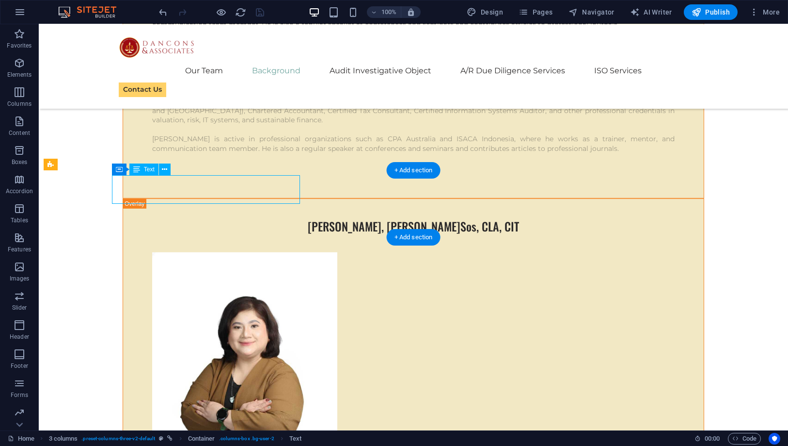
scroll to position [4295, 0]
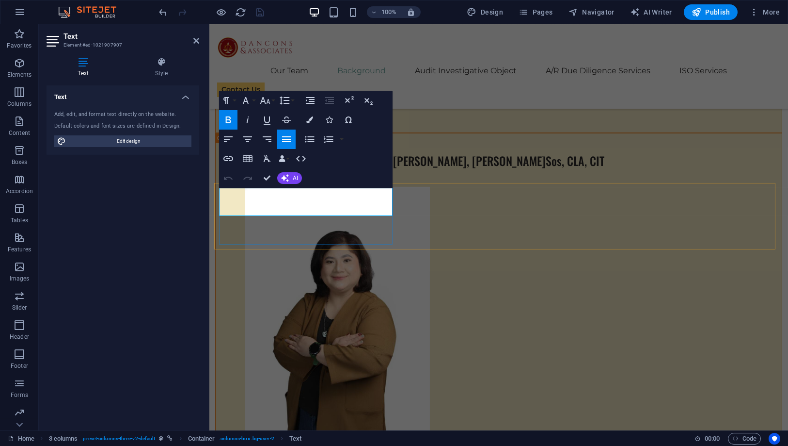
click at [263, 95] on icon "button" at bounding box center [265, 101] width 12 height 12
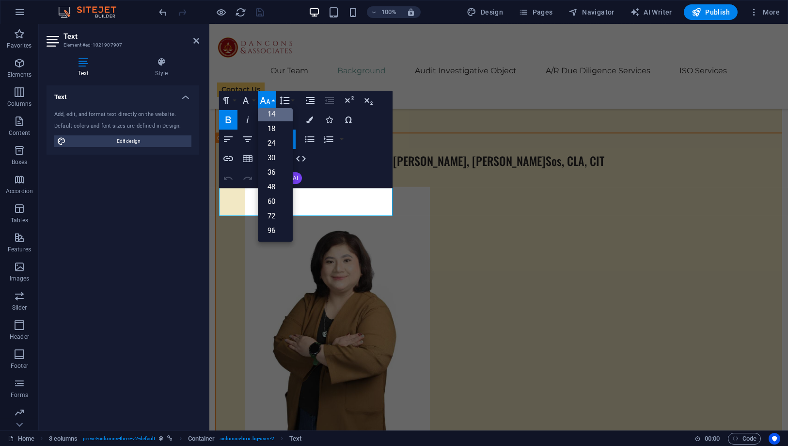
scroll to position [78, 0]
click at [279, 130] on link "18" at bounding box center [275, 128] width 35 height 15
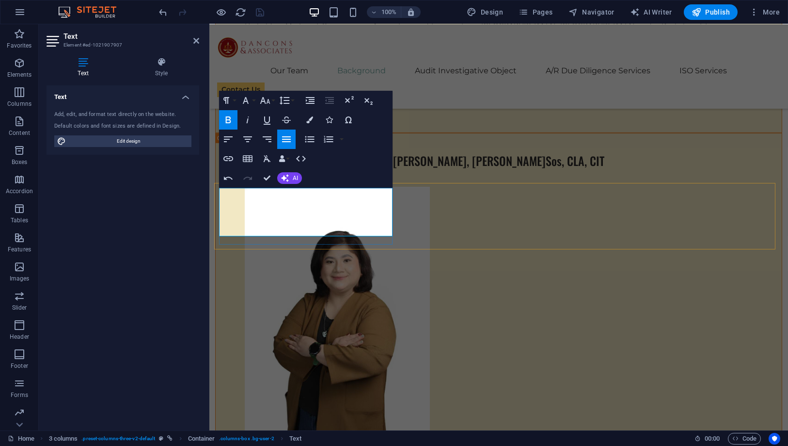
click at [270, 98] on icon "button" at bounding box center [265, 101] width 12 height 12
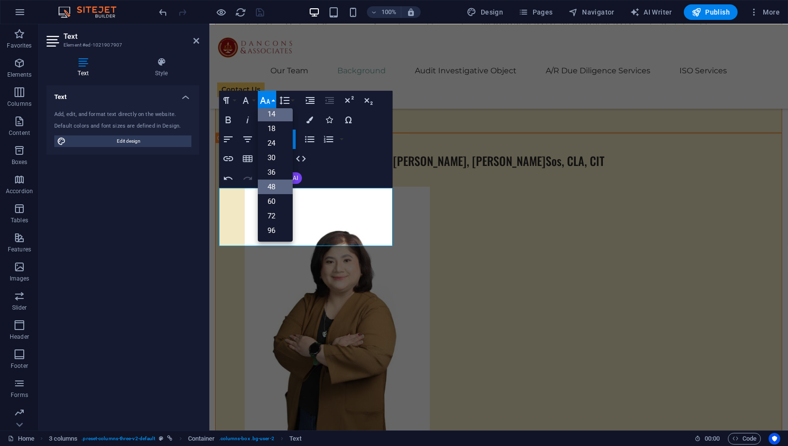
click at [274, 184] on link "48" at bounding box center [275, 186] width 35 height 15
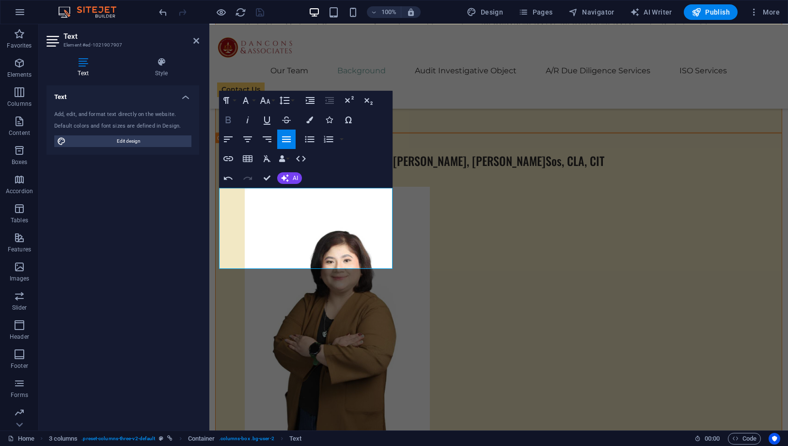
click at [230, 126] on button "Bold" at bounding box center [228, 119] width 18 height 19
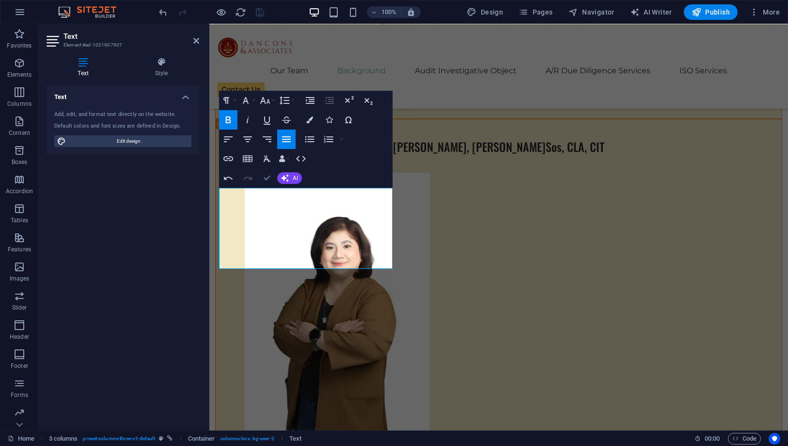
scroll to position [4244, 0]
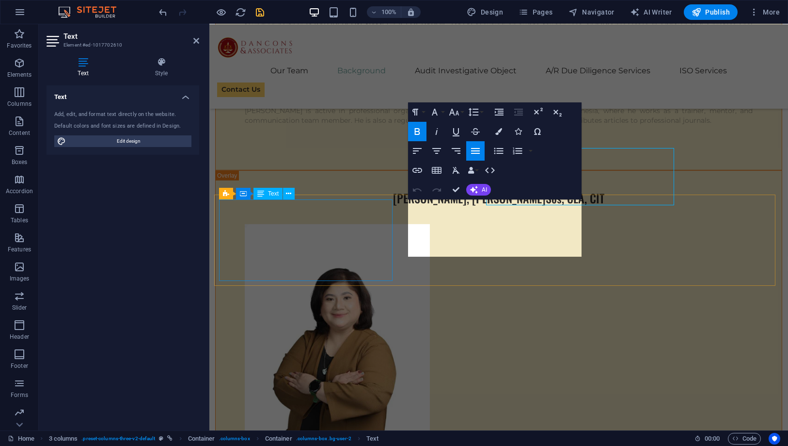
scroll to position [4283, 0]
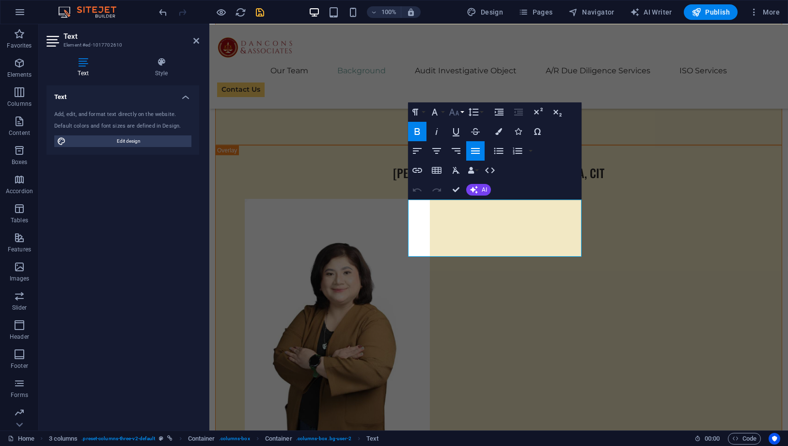
click at [458, 110] on icon "button" at bounding box center [455, 112] width 12 height 12
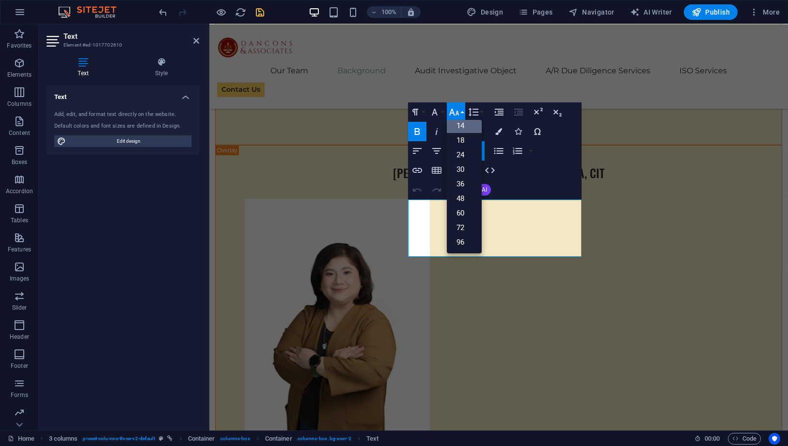
scroll to position [78, 0]
click at [462, 143] on link "18" at bounding box center [464, 140] width 35 height 15
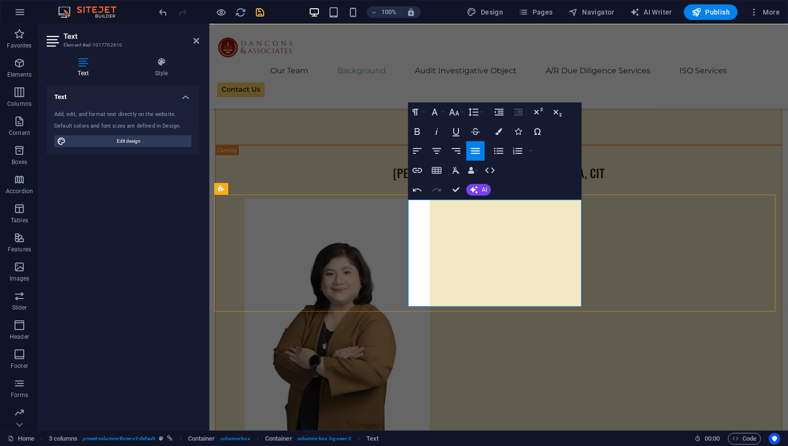
click at [453, 116] on icon "button" at bounding box center [455, 112] width 12 height 12
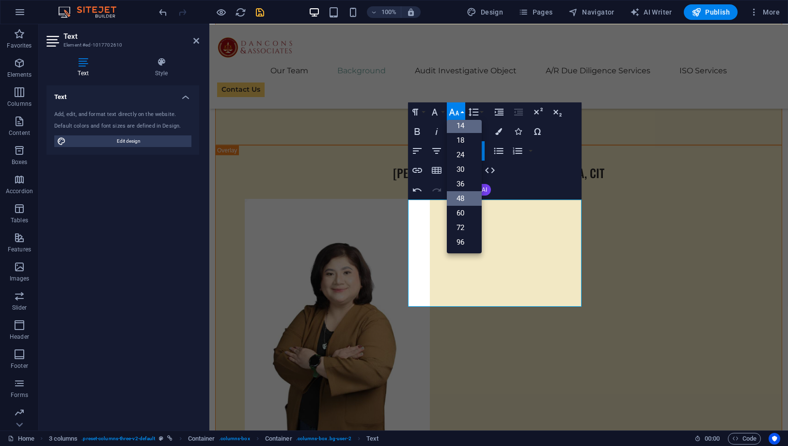
click at [460, 194] on link "48" at bounding box center [464, 198] width 35 height 15
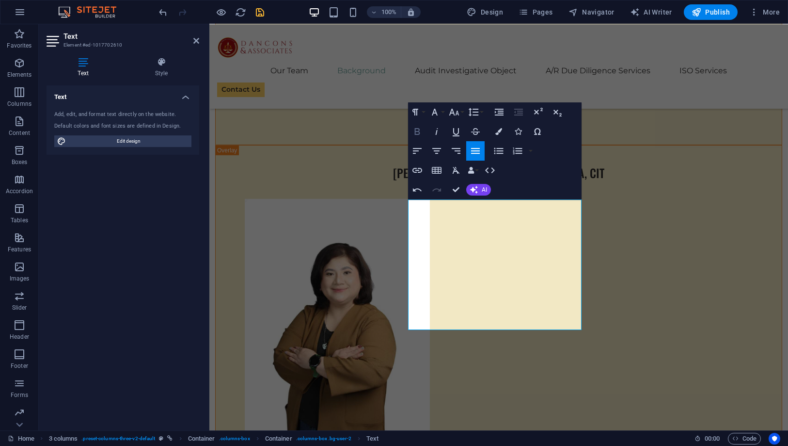
click at [421, 136] on icon "button" at bounding box center [418, 132] width 12 height 12
drag, startPoint x: 453, startPoint y: 188, endPoint x: 420, endPoint y: 170, distance: 37.7
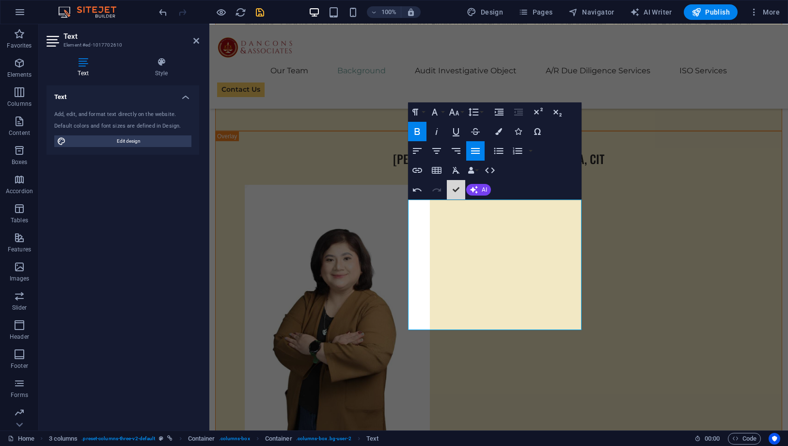
scroll to position [4232, 0]
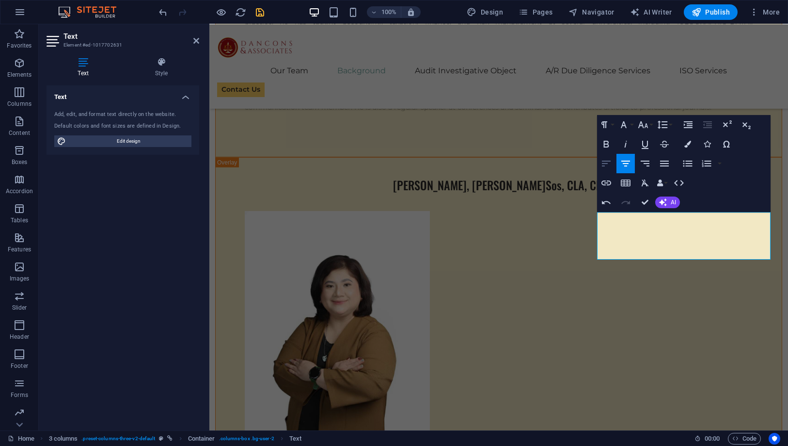
click at [608, 160] on icon "button" at bounding box center [607, 164] width 12 height 12
click at [605, 210] on button "Undo" at bounding box center [606, 201] width 18 height 19
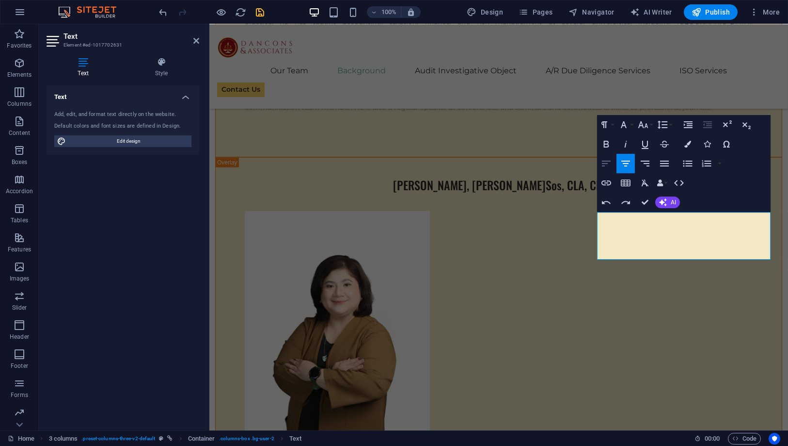
click at [605, 164] on icon "button" at bounding box center [607, 164] width 12 height 12
click at [604, 141] on icon "button" at bounding box center [606, 144] width 5 height 7
click at [641, 119] on icon "button" at bounding box center [644, 125] width 12 height 12
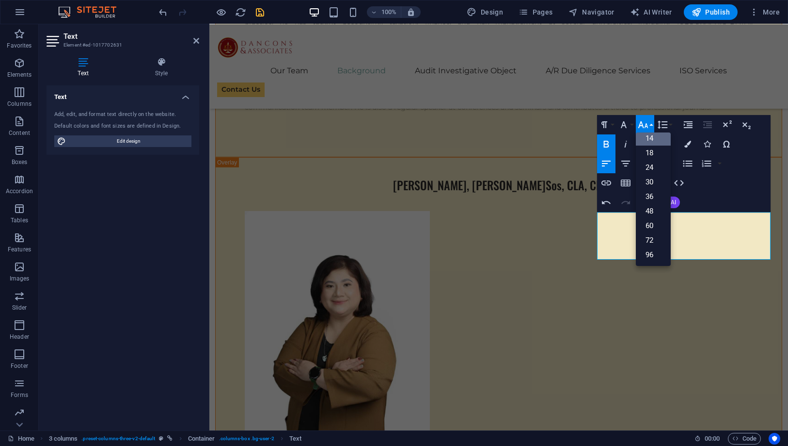
scroll to position [78, 0]
click at [650, 209] on link "48" at bounding box center [653, 211] width 35 height 15
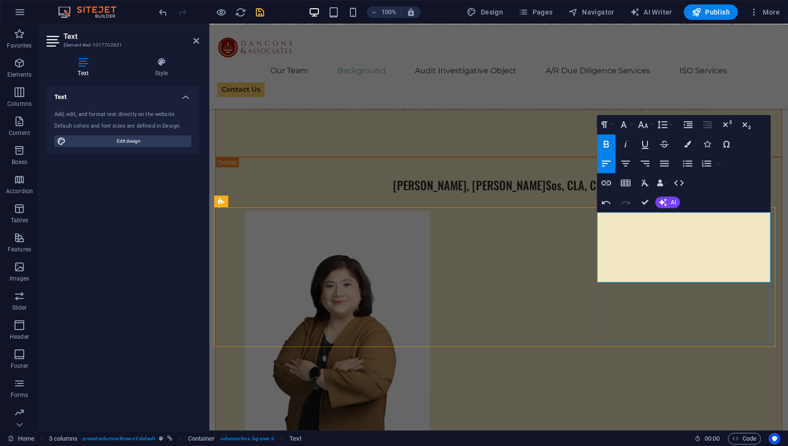
drag, startPoint x: 624, startPoint y: 247, endPoint x: 734, endPoint y: 274, distance: 113.5
click at [649, 128] on button "Font Size" at bounding box center [645, 124] width 18 height 19
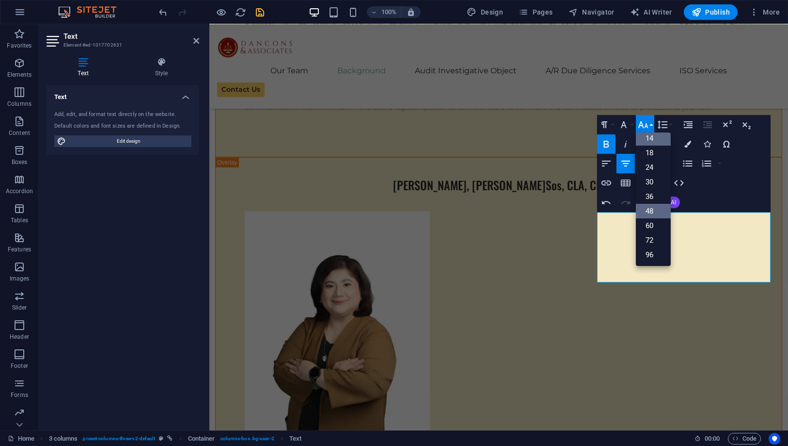
click at [654, 208] on link "48" at bounding box center [653, 211] width 35 height 15
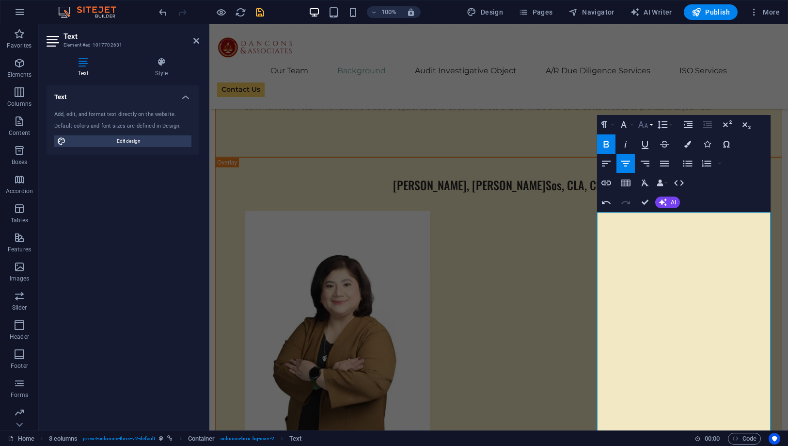
click at [639, 126] on icon "button" at bounding box center [644, 124] width 10 height 7
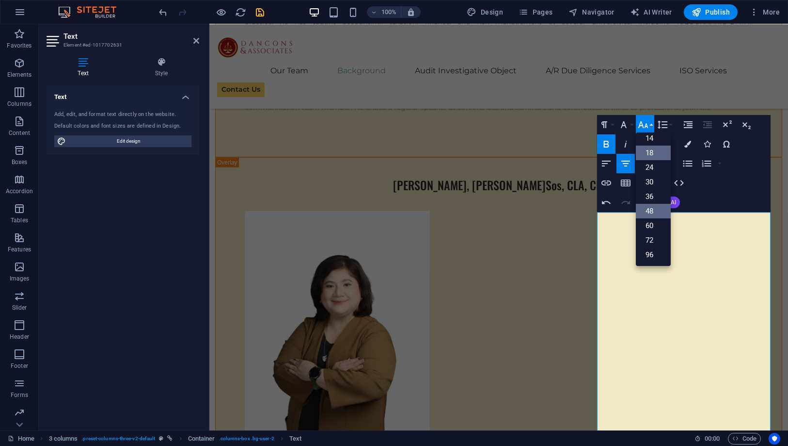
click at [653, 153] on link "18" at bounding box center [653, 152] width 35 height 15
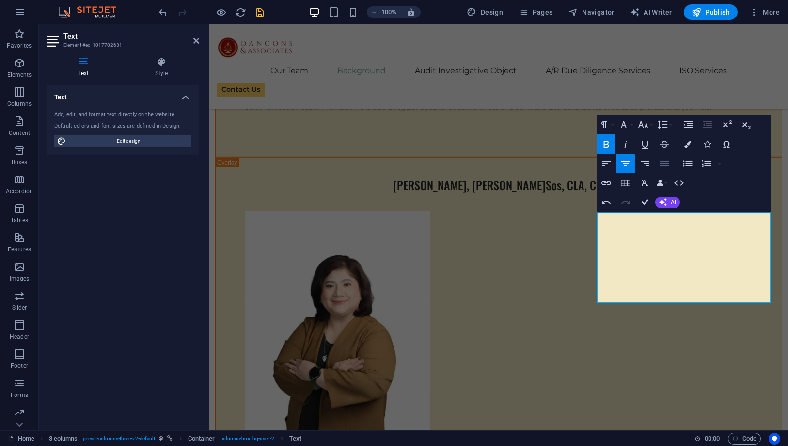
click at [667, 163] on icon "button" at bounding box center [664, 163] width 9 height 6
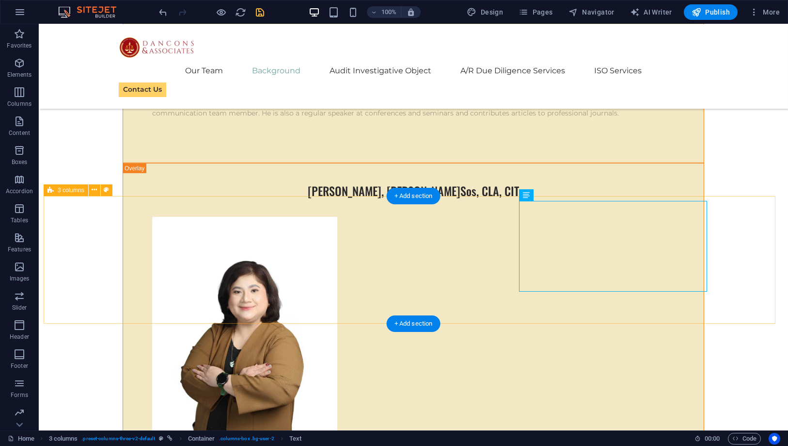
scroll to position [4327, 0]
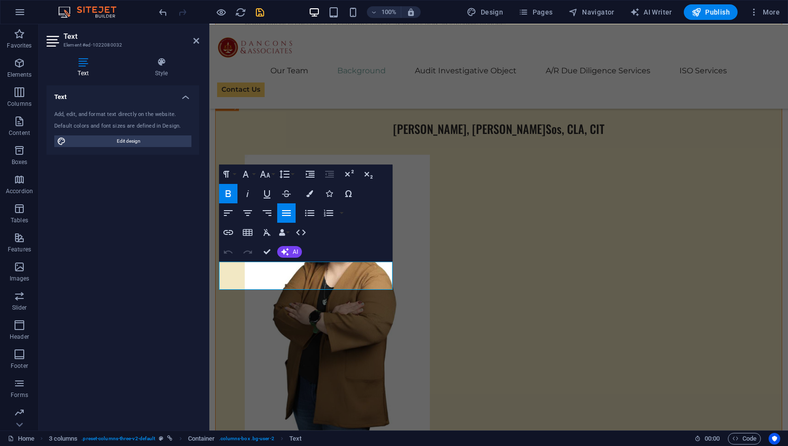
scroll to position [4366, 0]
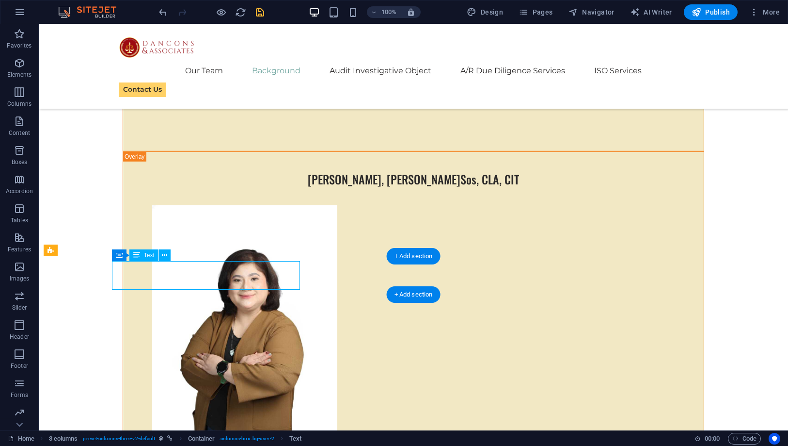
scroll to position [4342, 0]
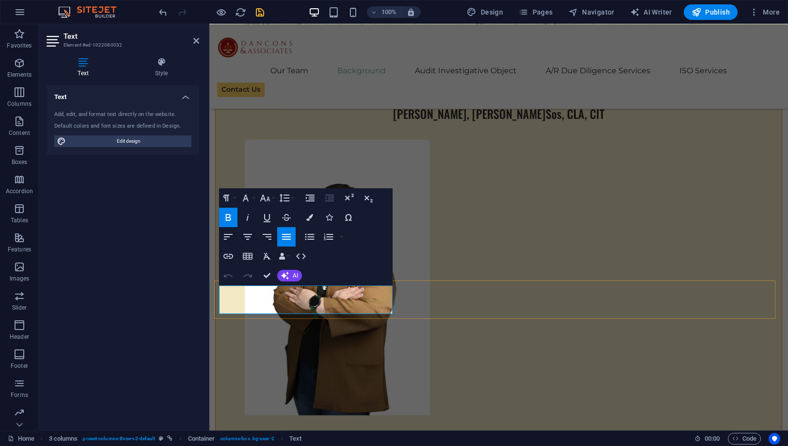
click at [223, 218] on icon "button" at bounding box center [229, 217] width 12 height 12
click at [289, 198] on icon "button" at bounding box center [285, 198] width 12 height 12
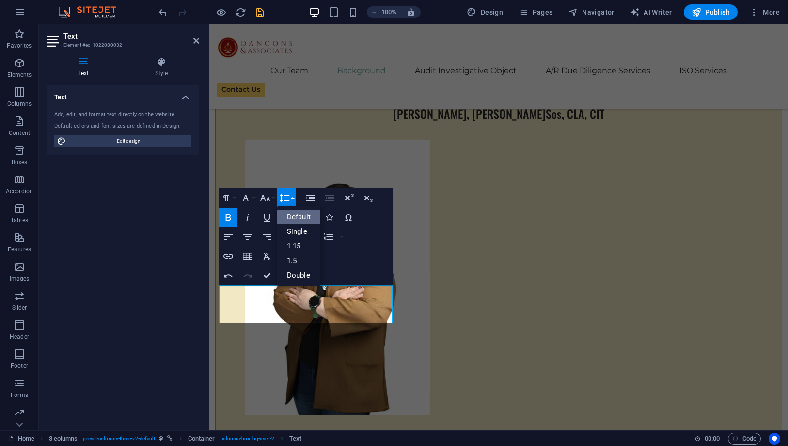
scroll to position [0, 0]
click at [289, 198] on icon "button" at bounding box center [285, 198] width 12 height 12
click at [272, 196] on button "Font Size" at bounding box center [267, 197] width 18 height 19
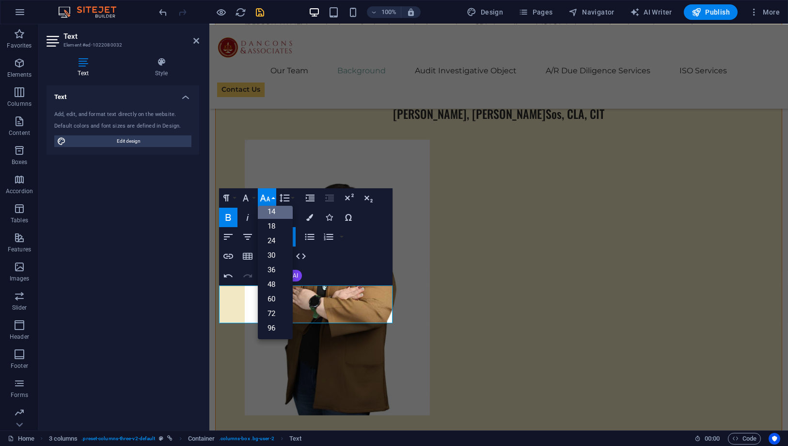
scroll to position [78, 0]
click at [277, 283] on link "48" at bounding box center [275, 284] width 35 height 15
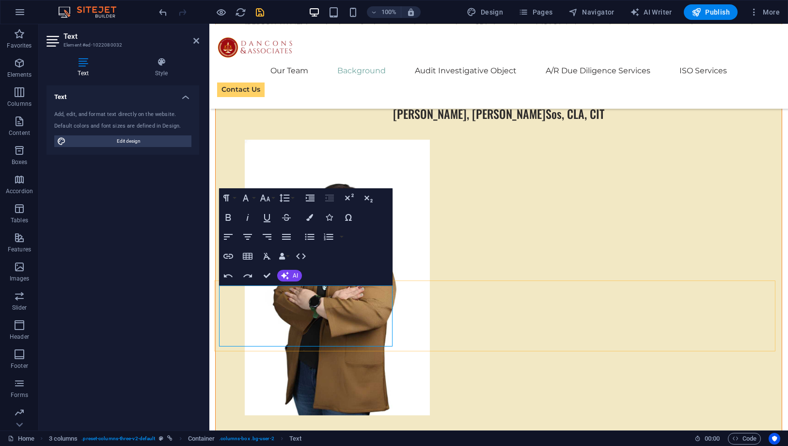
click at [272, 196] on button "Font Size" at bounding box center [267, 197] width 18 height 19
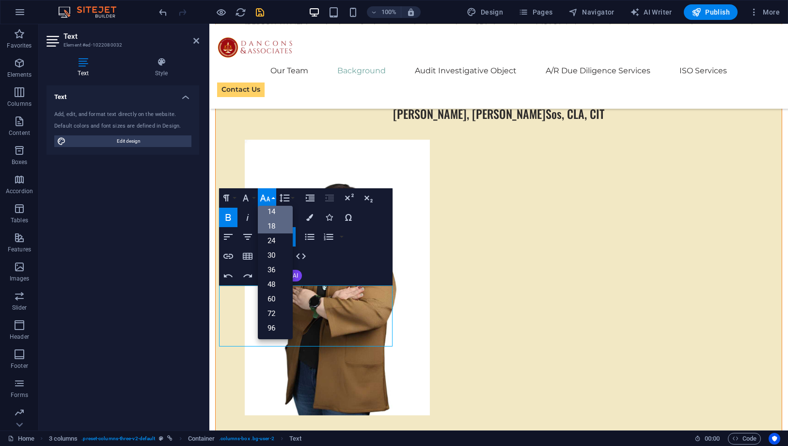
click at [282, 225] on link "18" at bounding box center [275, 226] width 35 height 15
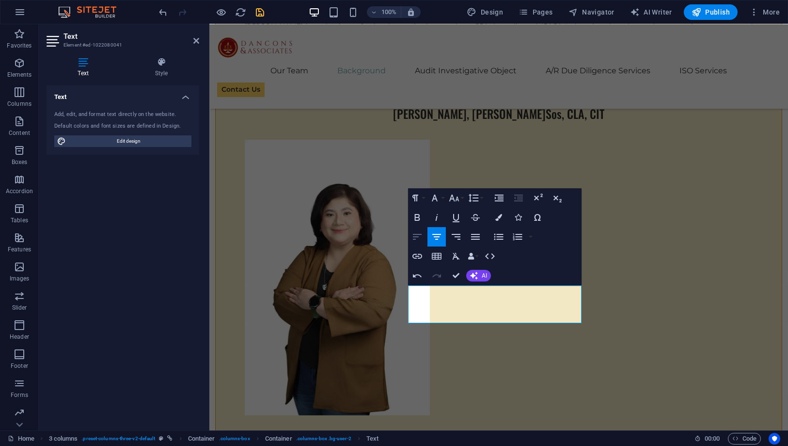
click at [423, 237] on button "Align Left" at bounding box center [417, 236] width 18 height 19
click at [422, 220] on icon "button" at bounding box center [418, 217] width 12 height 12
click at [459, 203] on icon "button" at bounding box center [455, 198] width 12 height 12
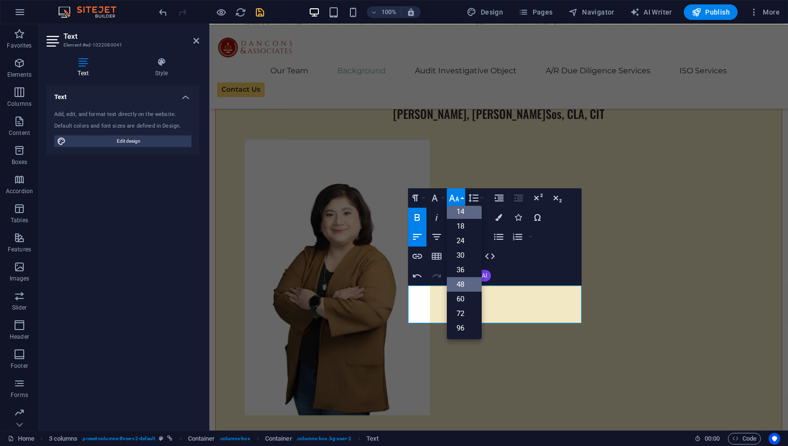
click at [466, 277] on link "48" at bounding box center [464, 284] width 35 height 15
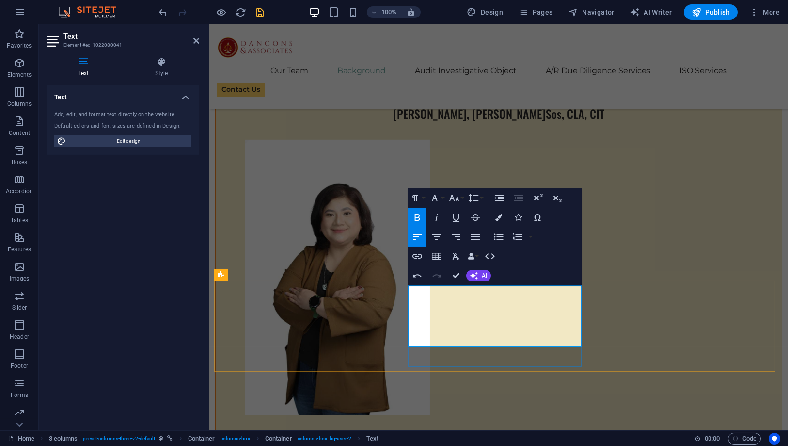
click at [460, 197] on button "Font Size" at bounding box center [456, 197] width 18 height 19
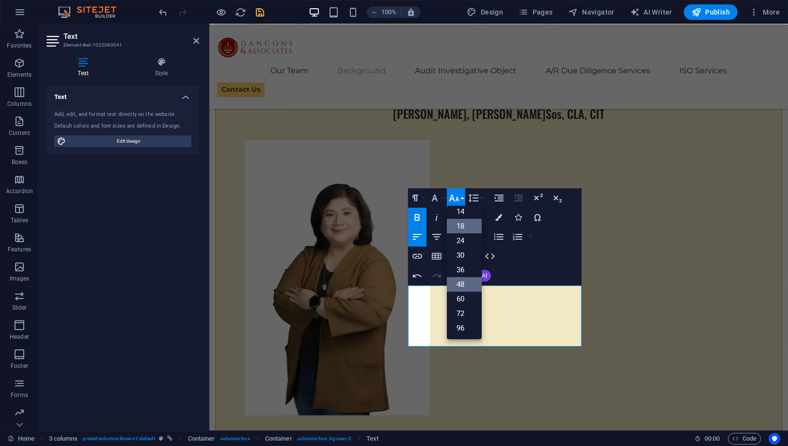
click at [464, 228] on link "18" at bounding box center [464, 226] width 35 height 15
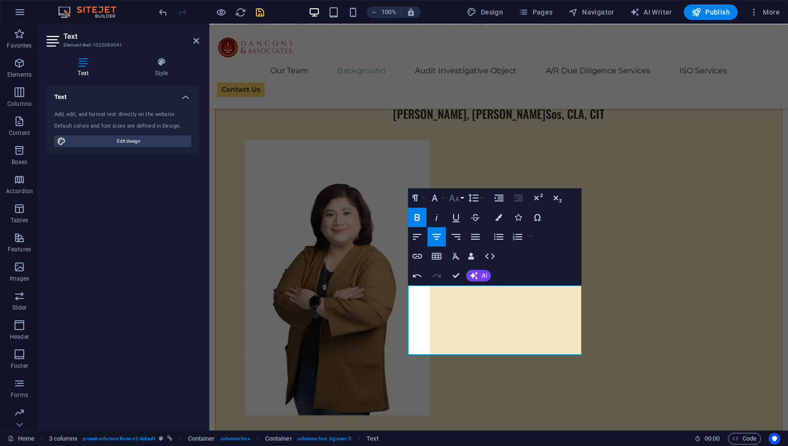
click at [455, 202] on icon "button" at bounding box center [455, 198] width 12 height 12
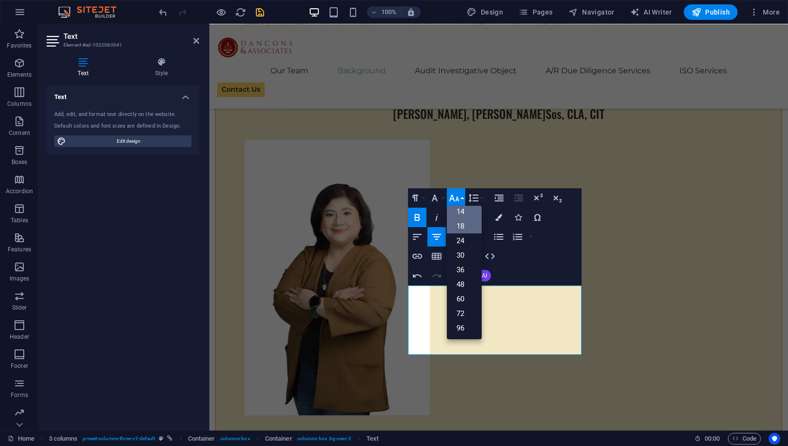
click at [463, 224] on link "18" at bounding box center [464, 226] width 35 height 15
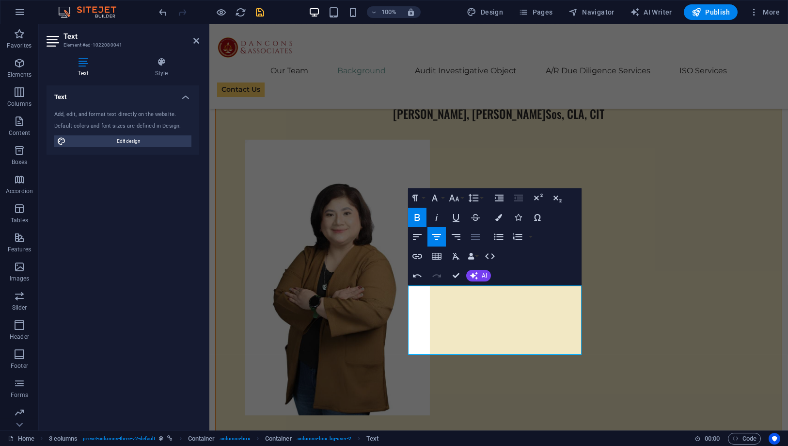
click at [471, 237] on icon "button" at bounding box center [476, 237] width 12 height 12
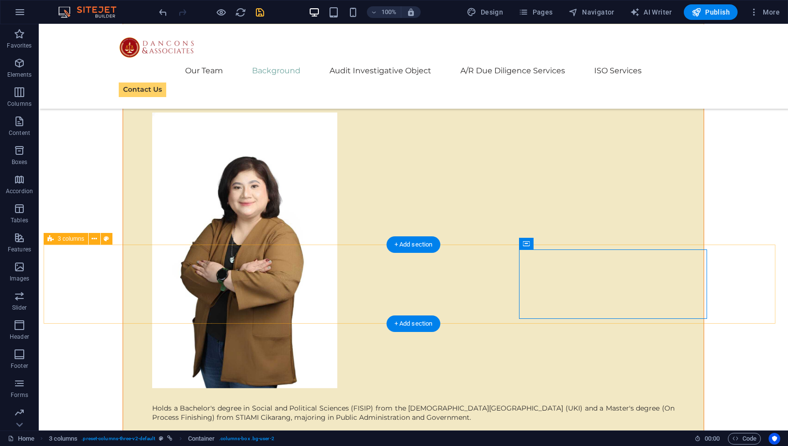
scroll to position [4410, 0]
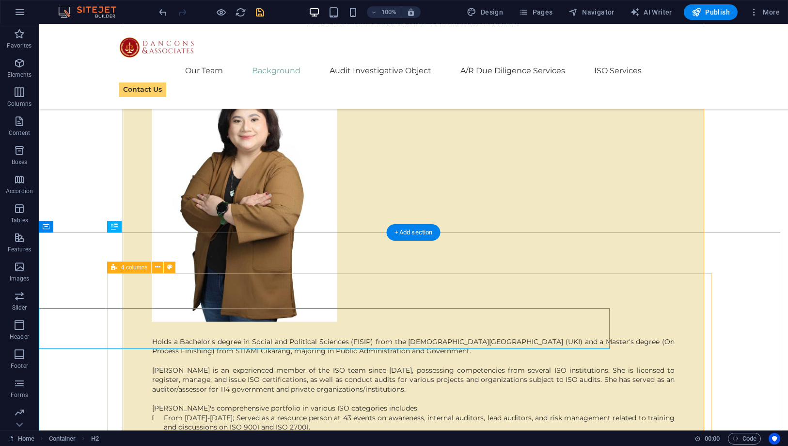
scroll to position [4410, 0]
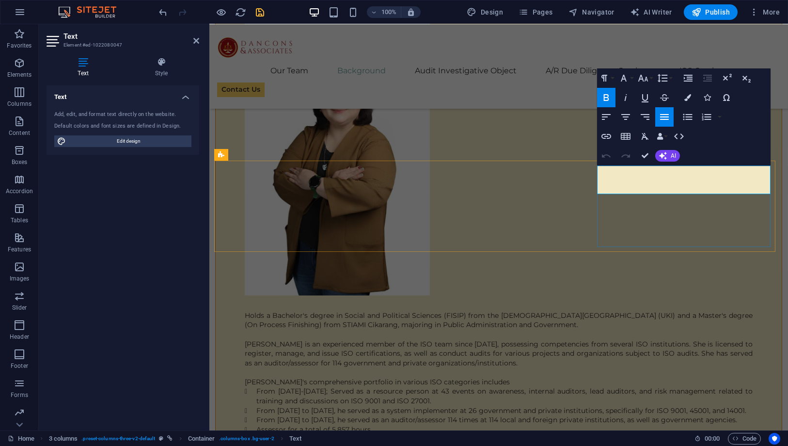
click at [640, 80] on icon "button" at bounding box center [644, 78] width 12 height 12
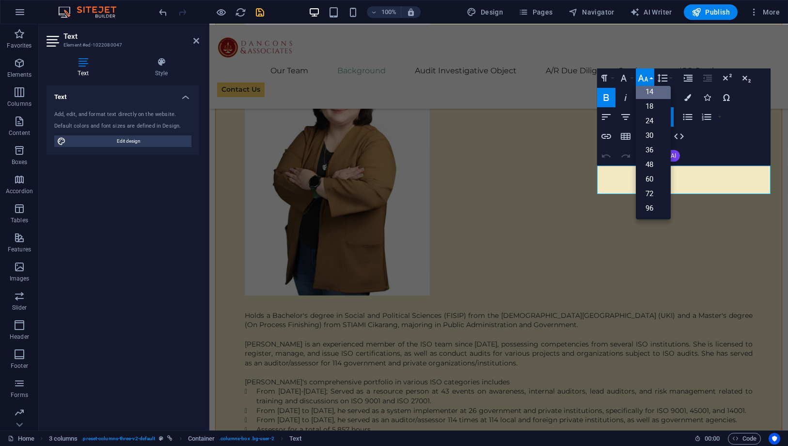
scroll to position [78, 0]
click at [652, 103] on link "18" at bounding box center [653, 106] width 35 height 15
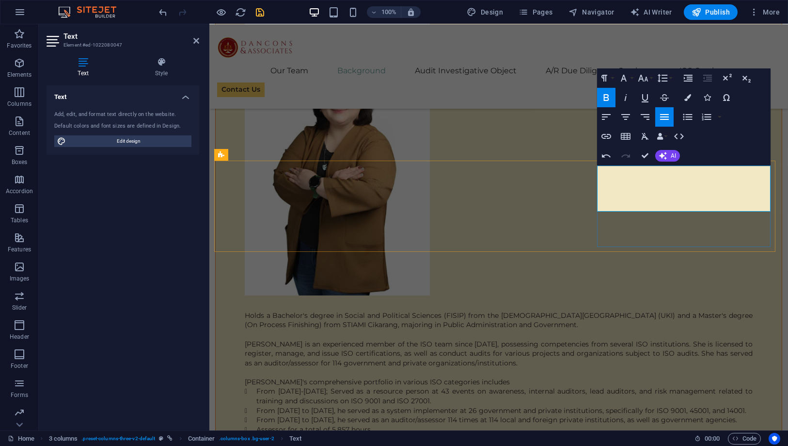
click at [642, 82] on icon "button" at bounding box center [644, 78] width 12 height 12
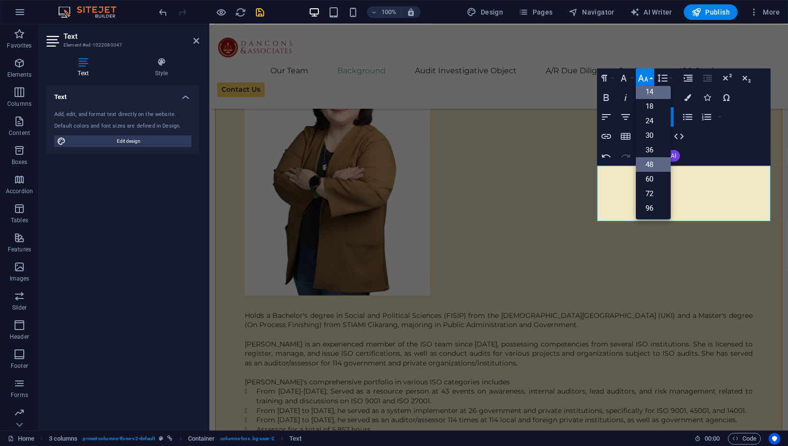
click at [652, 161] on link "48" at bounding box center [653, 164] width 35 height 15
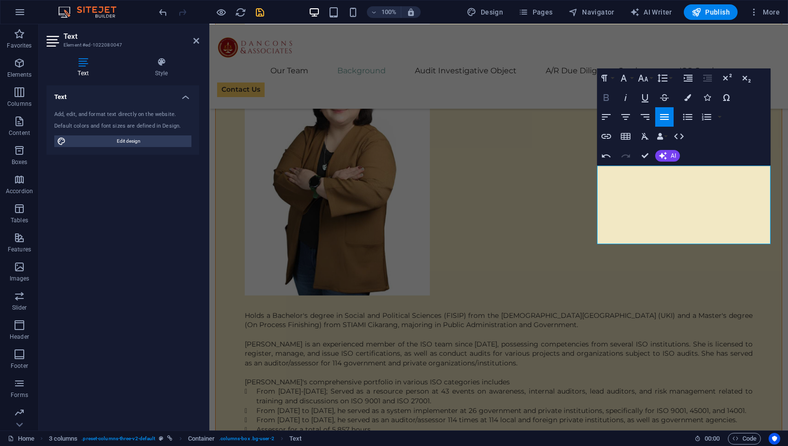
click at [613, 99] on button "Bold" at bounding box center [606, 97] width 18 height 19
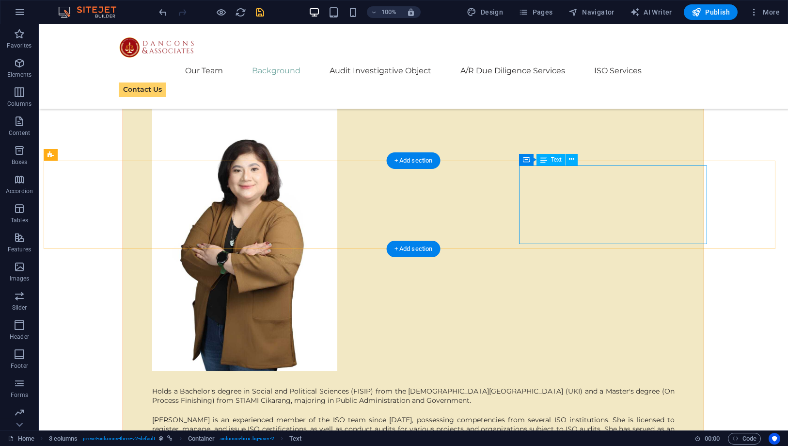
scroll to position [4237, 0]
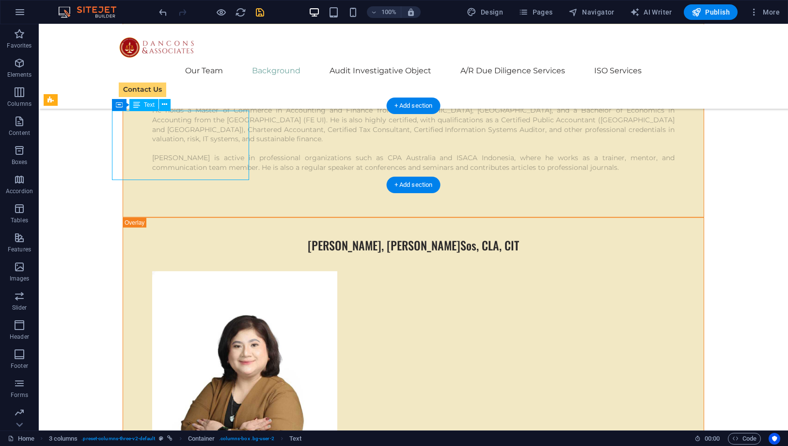
scroll to position [4276, 0]
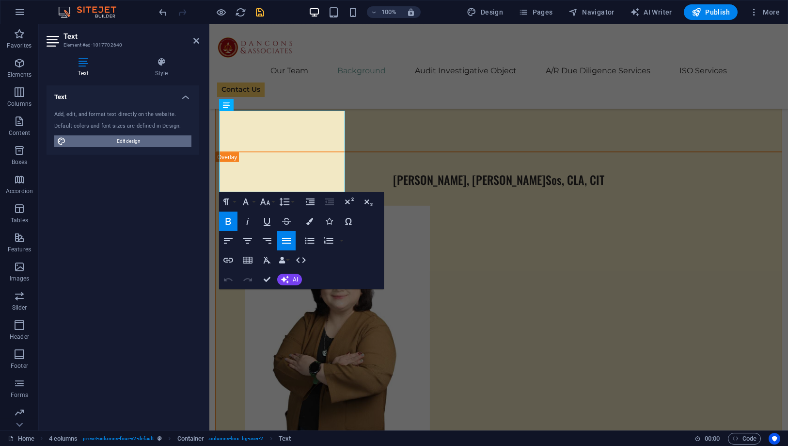
click at [97, 141] on span "Edit design" at bounding box center [129, 141] width 120 height 12
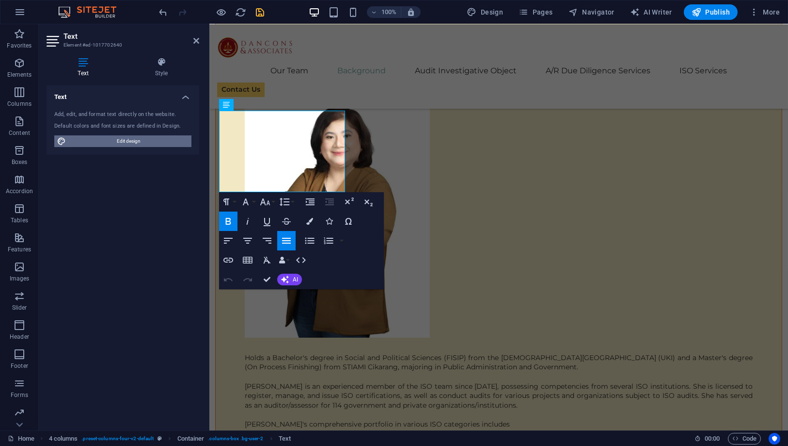
select select "px"
select select "400"
select select "px"
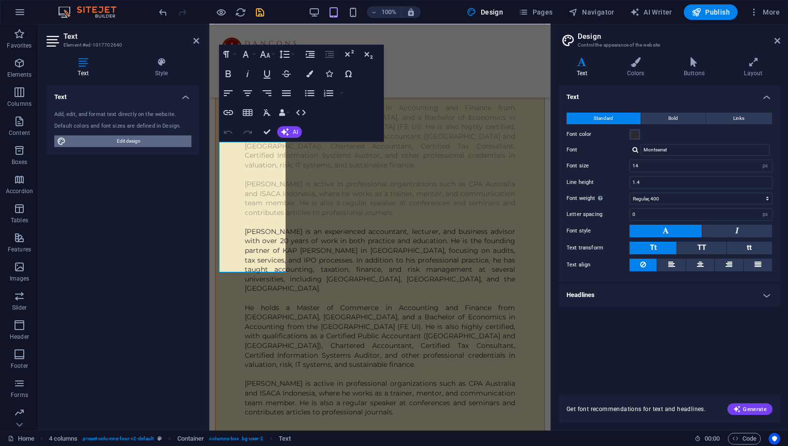
scroll to position [5004, 0]
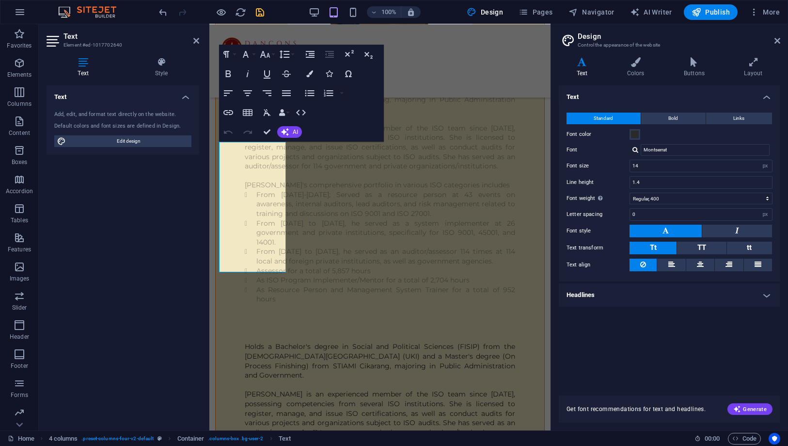
click at [781, 41] on aside "Design Control the appearance of the website Variants Text Colors Buttons Layou…" at bounding box center [670, 227] width 238 height 406
click at [775, 42] on icon at bounding box center [778, 41] width 6 height 8
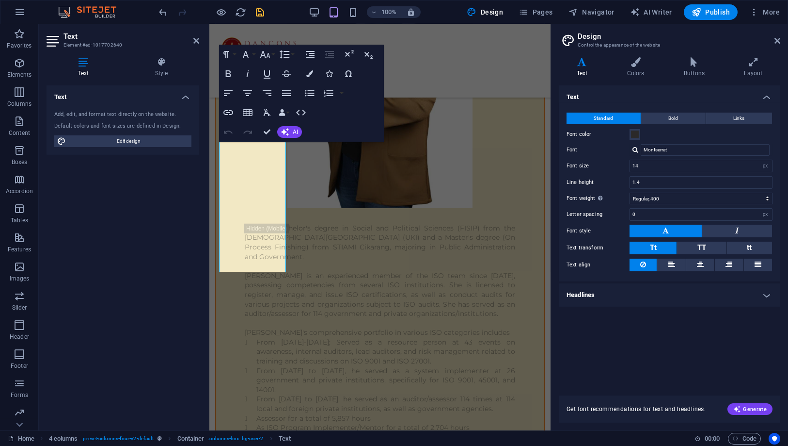
scroll to position [4276, 0]
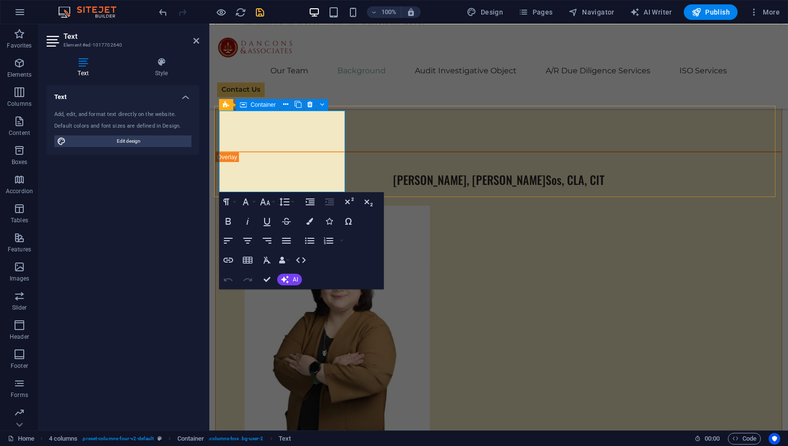
click at [242, 108] on icon at bounding box center [243, 105] width 7 height 12
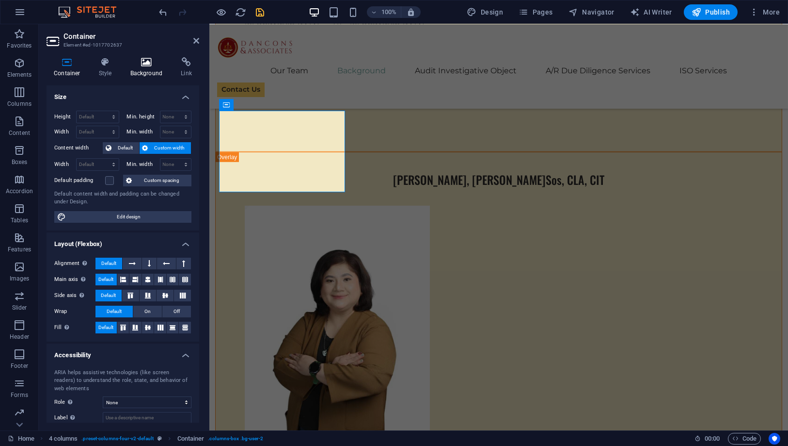
click at [146, 68] on h4 "Background" at bounding box center [148, 67] width 51 height 20
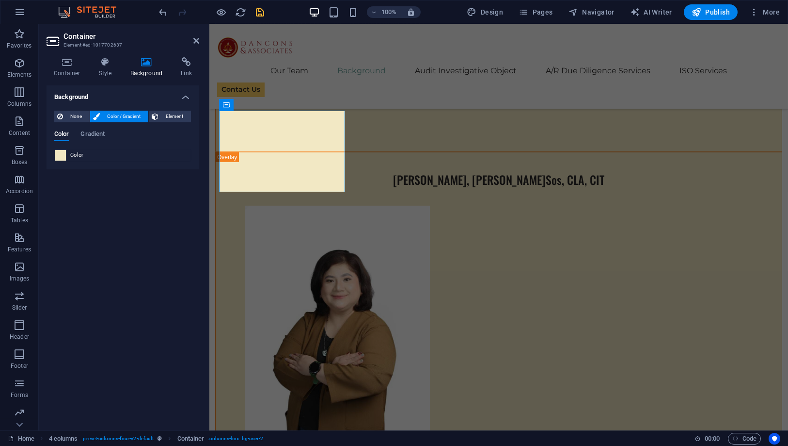
click at [63, 150] on span at bounding box center [60, 155] width 11 height 11
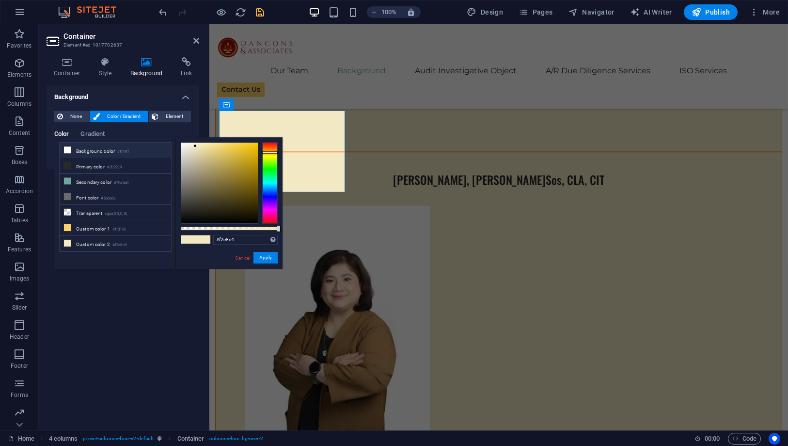
click at [72, 150] on li "Background color #ffffff" at bounding box center [116, 151] width 112 height 16
type input "#ffffff"
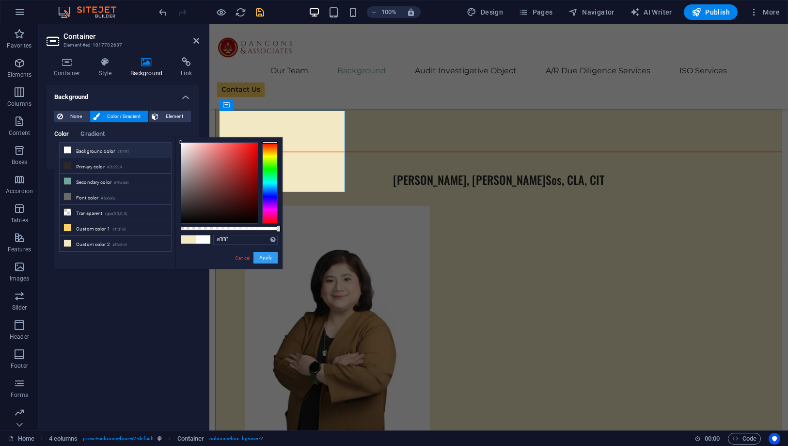
click at [266, 257] on button "Apply" at bounding box center [266, 258] width 24 height 12
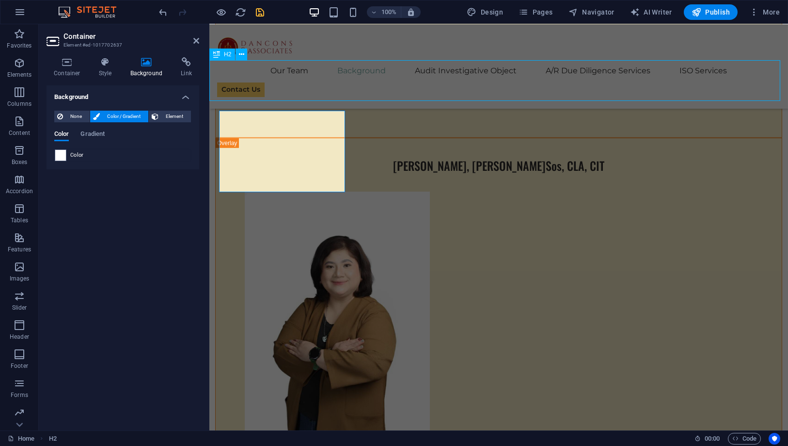
scroll to position [4237, 0]
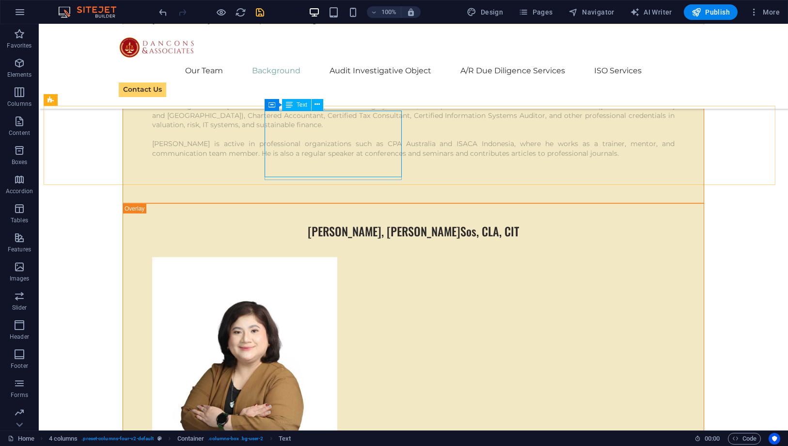
click at [292, 104] on div "Text" at bounding box center [296, 105] width 29 height 12
click at [278, 105] on div "Container" at bounding box center [287, 105] width 44 height 12
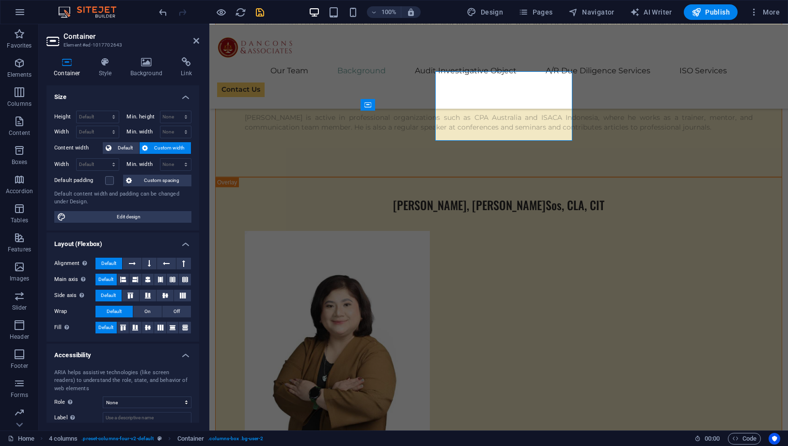
scroll to position [4276, 0]
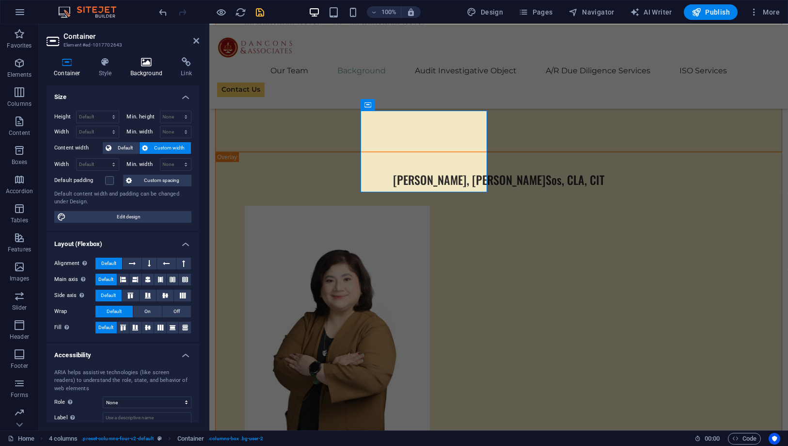
click at [149, 66] on icon at bounding box center [146, 62] width 47 height 10
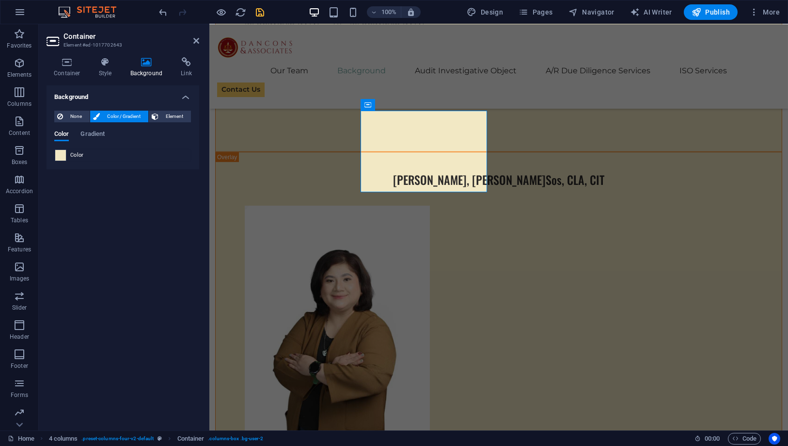
click at [60, 151] on span at bounding box center [60, 155] width 11 height 11
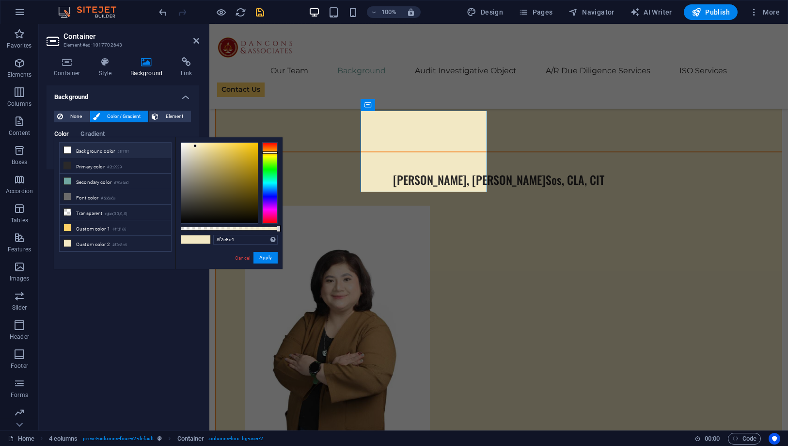
click at [82, 150] on li "Background color #ffffff" at bounding box center [116, 151] width 112 height 16
type input "#ffffff"
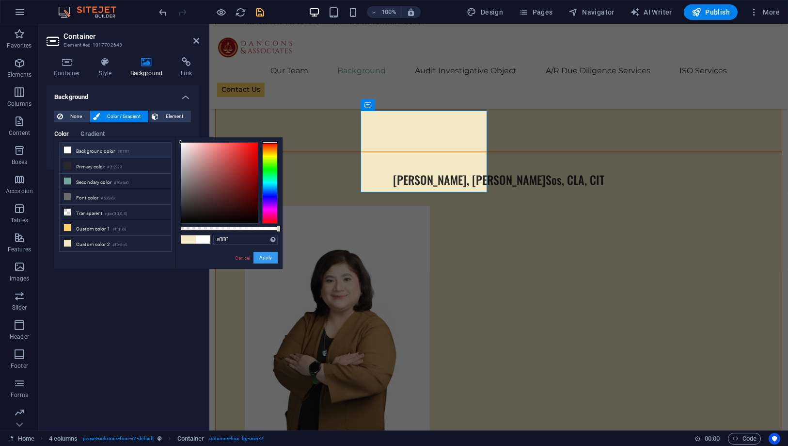
click at [274, 260] on button "Apply" at bounding box center [266, 258] width 24 height 12
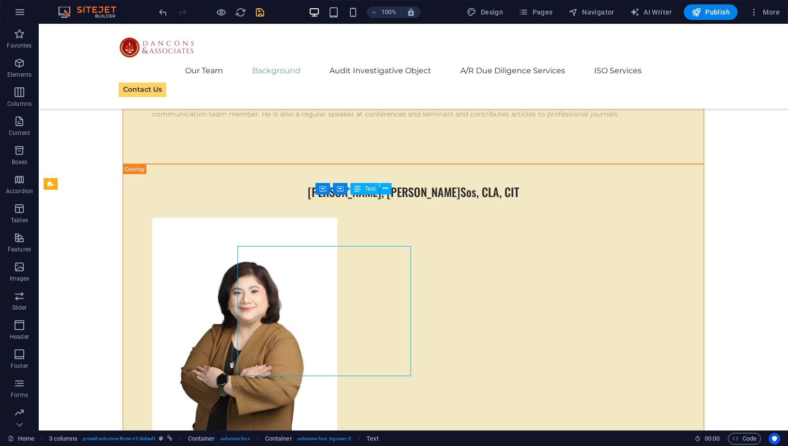
scroll to position [4237, 0]
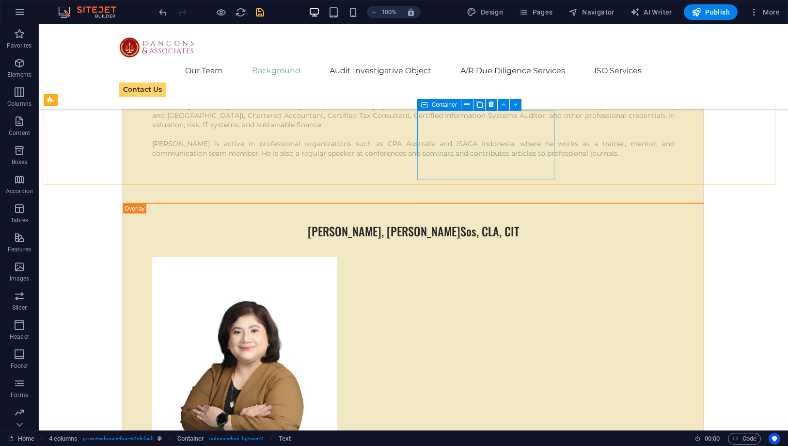
click at [441, 104] on span "Container" at bounding box center [444, 105] width 25 height 6
drag, startPoint x: 441, startPoint y: 104, endPoint x: 231, endPoint y: 80, distance: 211.3
click at [441, 104] on span "Container" at bounding box center [444, 105] width 25 height 6
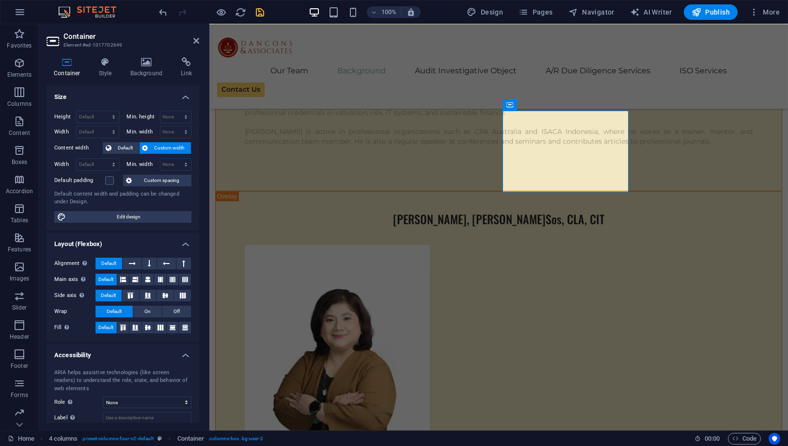
scroll to position [4276, 0]
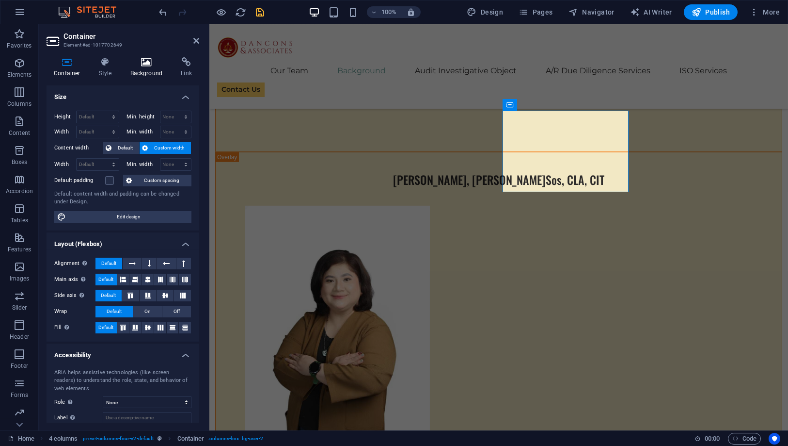
click at [156, 67] on h4 "Background" at bounding box center [148, 67] width 51 height 20
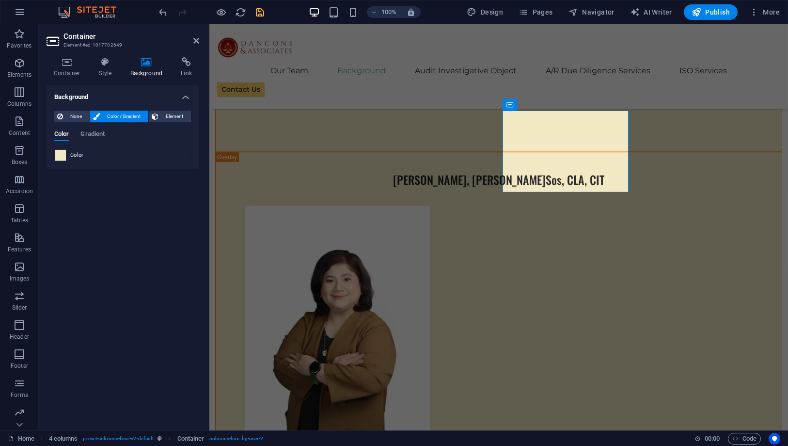
click at [63, 150] on span at bounding box center [60, 155] width 11 height 11
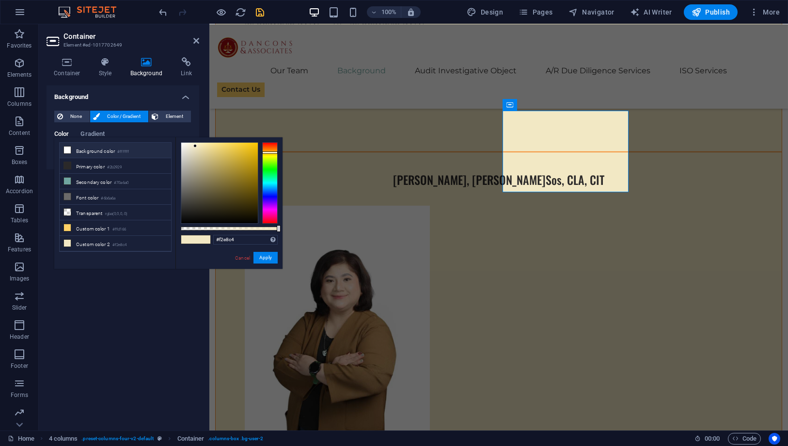
click at [74, 148] on li "Background color #ffffff" at bounding box center [116, 151] width 112 height 16
type input "#ffffff"
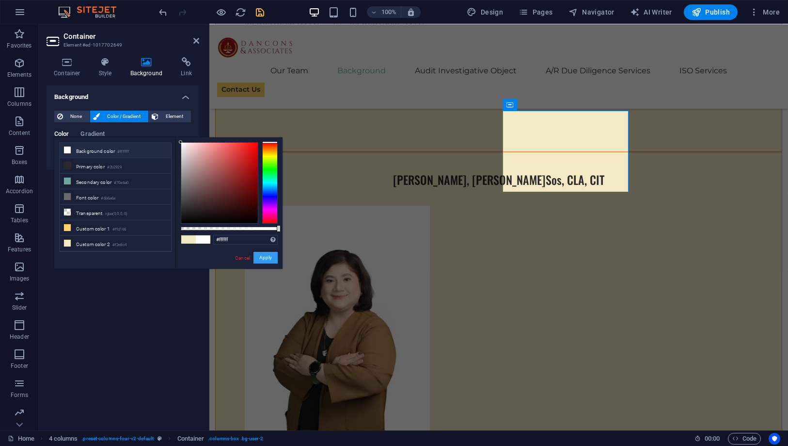
click at [260, 257] on button "Apply" at bounding box center [266, 258] width 24 height 12
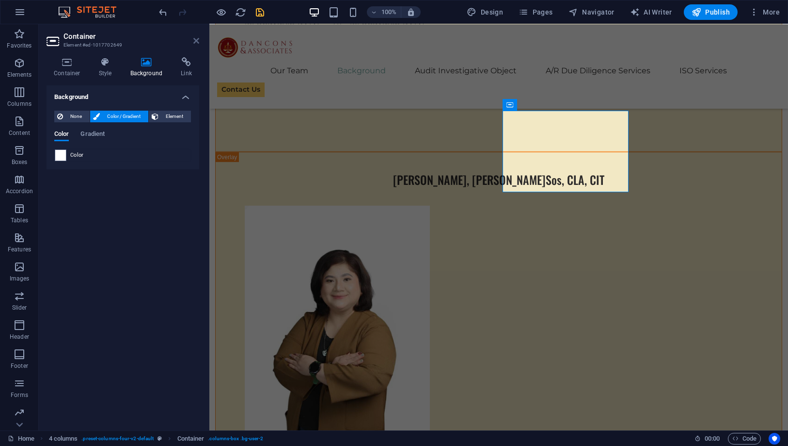
drag, startPoint x: 195, startPoint y: 42, endPoint x: 162, endPoint y: 28, distance: 35.8
click at [195, 42] on icon at bounding box center [196, 41] width 6 height 8
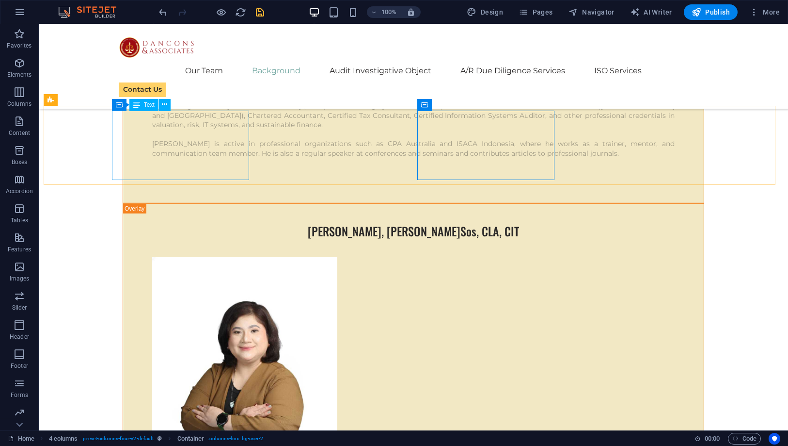
click at [142, 104] on div "Text" at bounding box center [143, 105] width 29 height 12
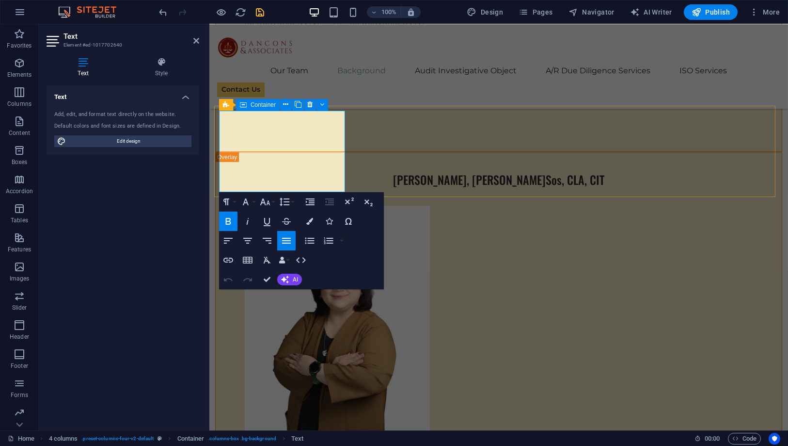
click at [245, 105] on icon at bounding box center [243, 105] width 7 height 12
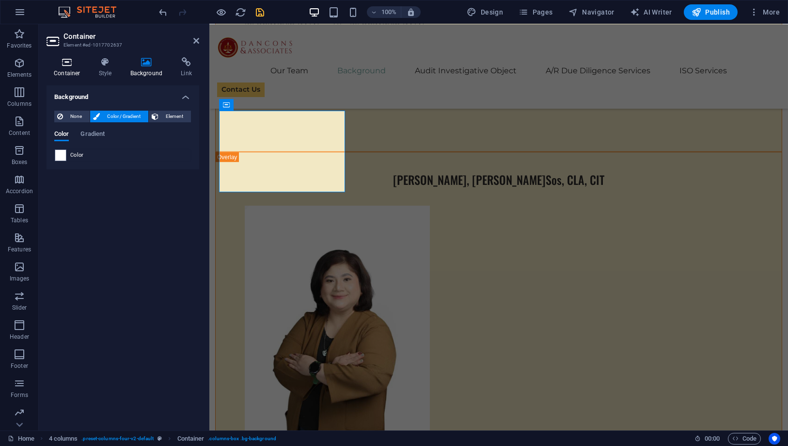
click at [73, 64] on icon at bounding box center [67, 62] width 41 height 10
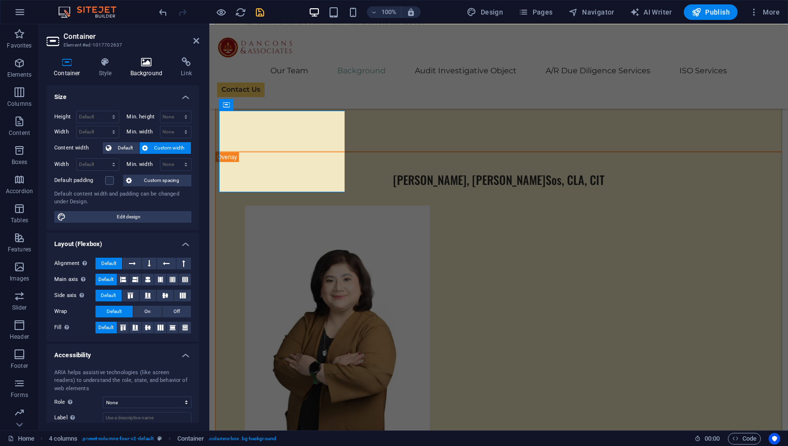
click at [145, 76] on h4 "Background" at bounding box center [148, 67] width 51 height 20
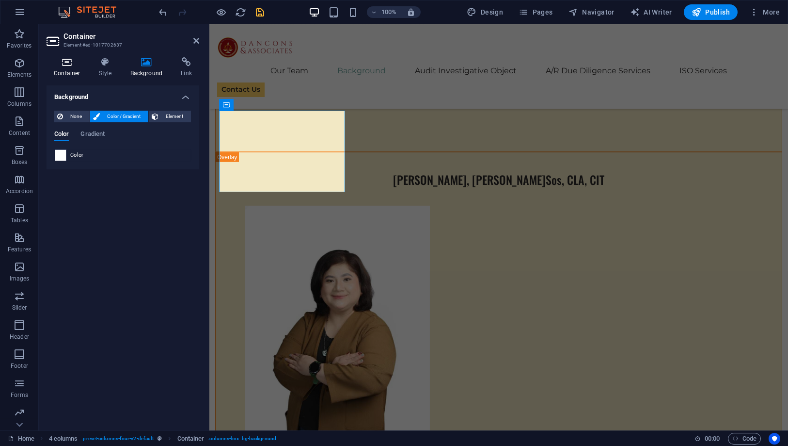
click at [65, 70] on h4 "Container" at bounding box center [69, 67] width 45 height 20
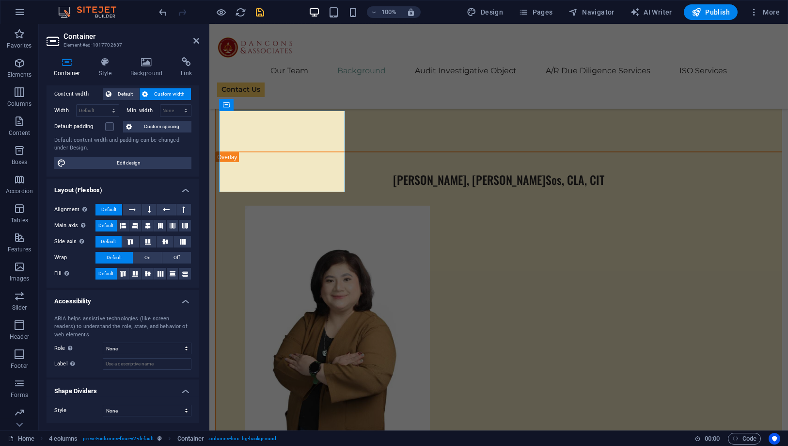
scroll to position [0, 0]
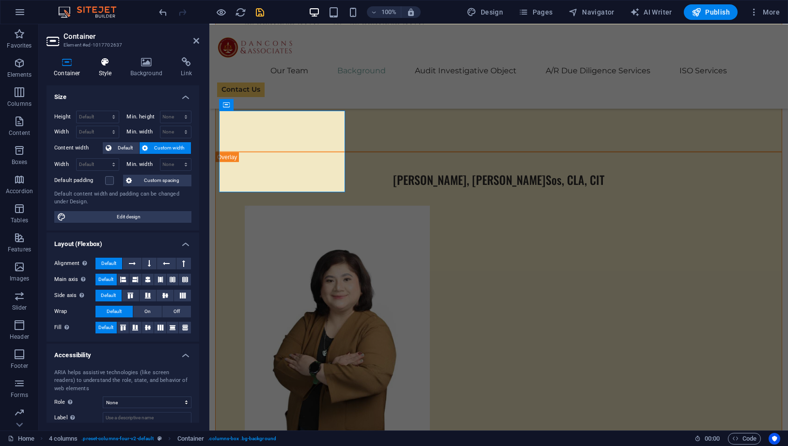
click at [111, 71] on h4 "Style" at bounding box center [108, 67] width 32 height 20
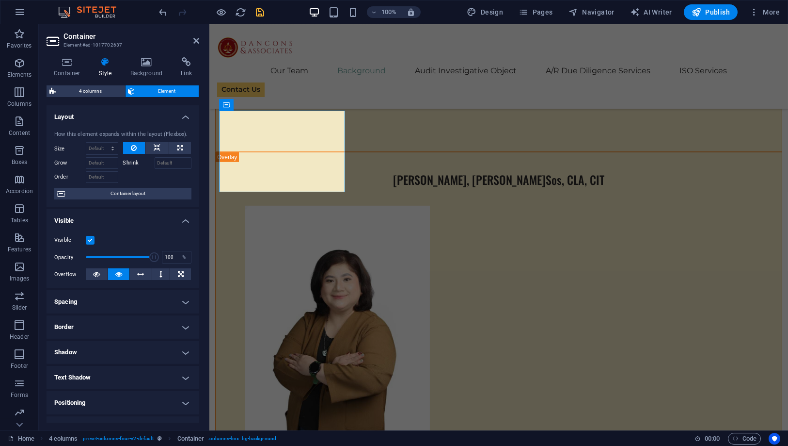
click at [165, 331] on h4 "Border" at bounding box center [123, 326] width 153 height 23
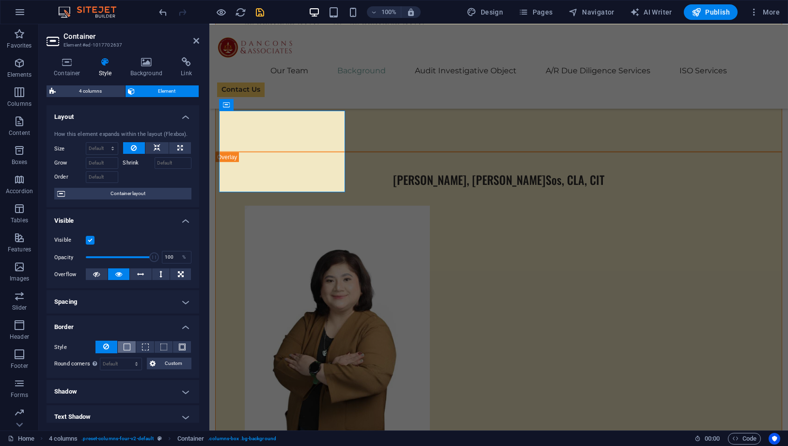
click at [128, 344] on span at bounding box center [127, 346] width 7 height 7
click at [195, 39] on icon at bounding box center [196, 41] width 6 height 8
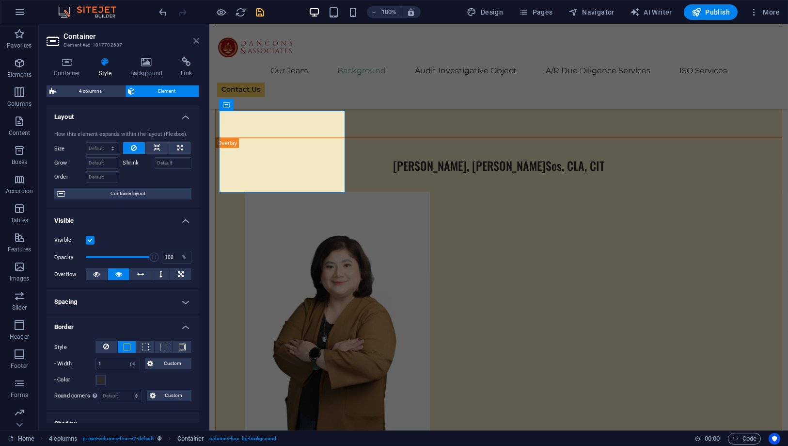
scroll to position [4237, 0]
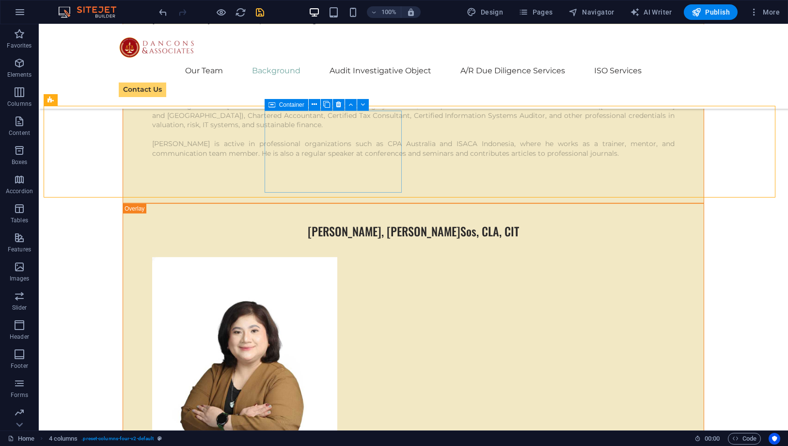
click at [282, 107] on span "Container" at bounding box center [291, 105] width 25 height 6
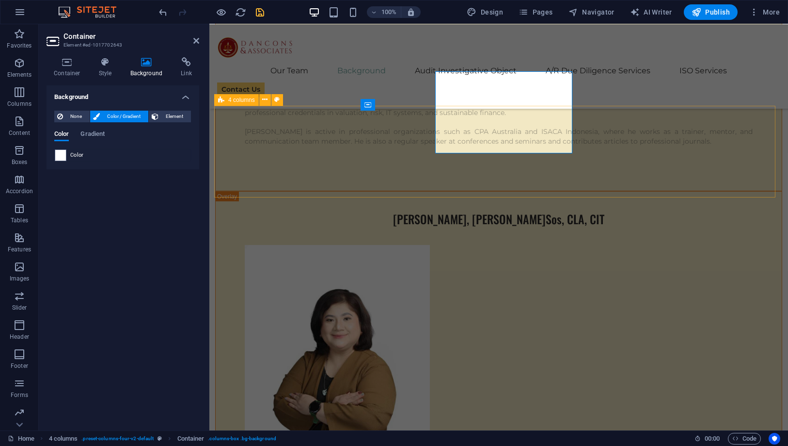
scroll to position [4276, 0]
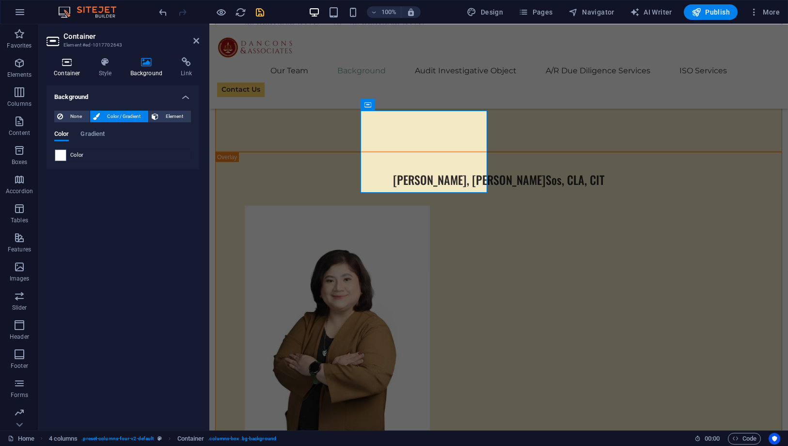
click at [78, 70] on h4 "Container" at bounding box center [69, 67] width 45 height 20
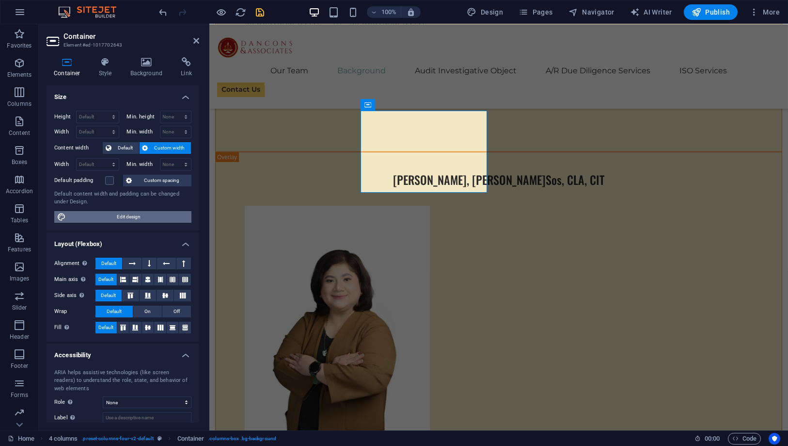
click at [120, 219] on span "Edit design" at bounding box center [129, 217] width 120 height 12
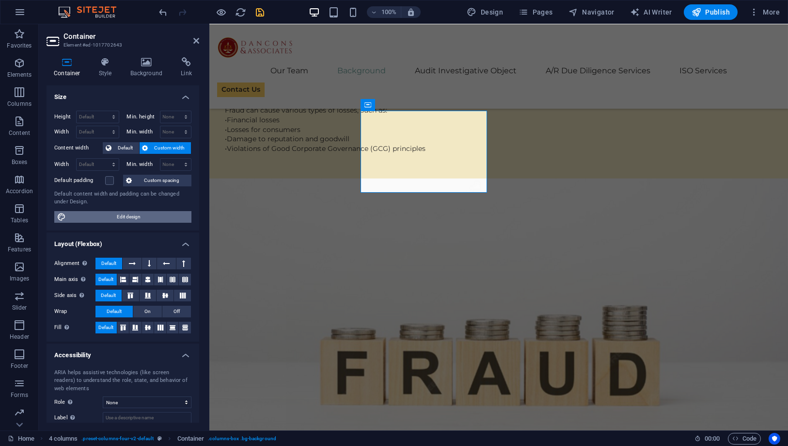
select select "rem"
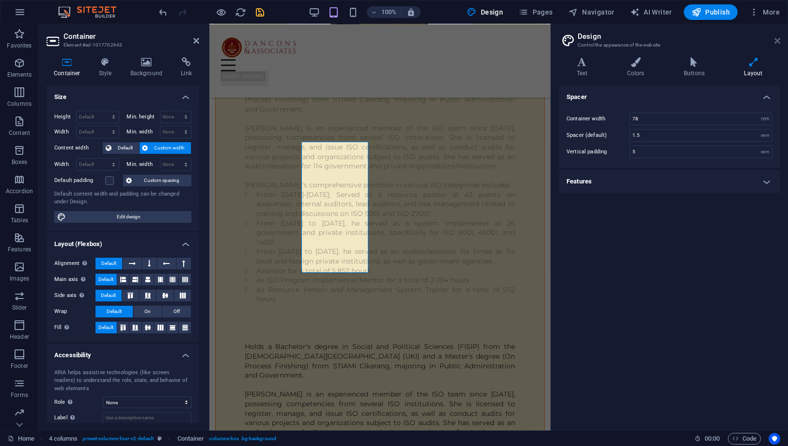
click at [779, 37] on icon at bounding box center [778, 41] width 6 height 8
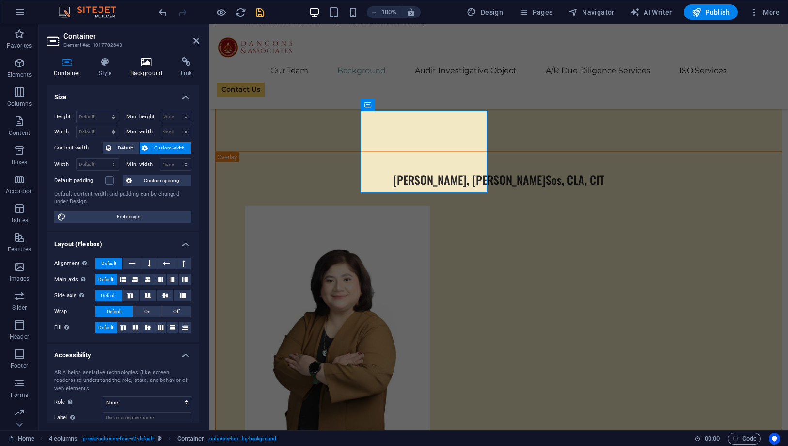
click at [155, 64] on icon at bounding box center [146, 62] width 47 height 10
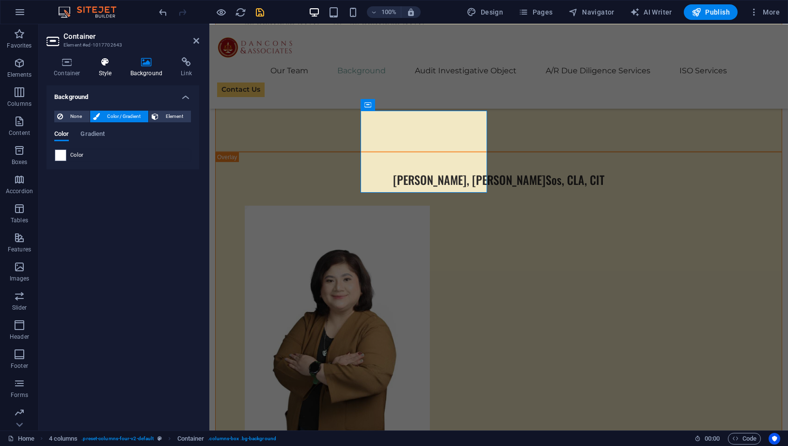
click at [99, 69] on h4 "Style" at bounding box center [108, 67] width 32 height 20
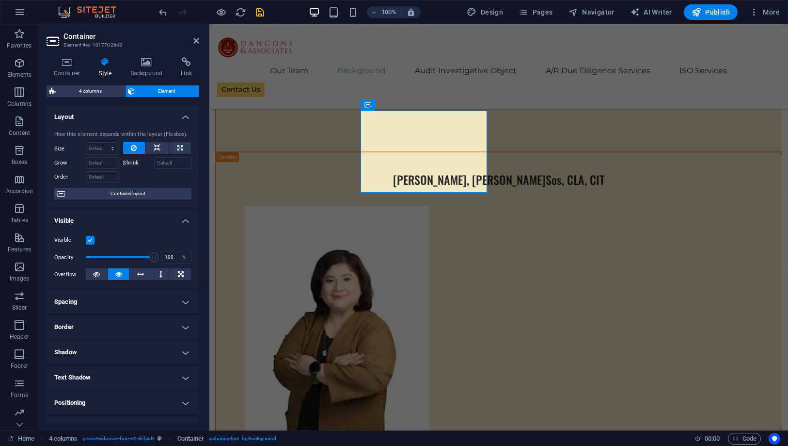
click at [144, 330] on h4 "Border" at bounding box center [123, 326] width 153 height 23
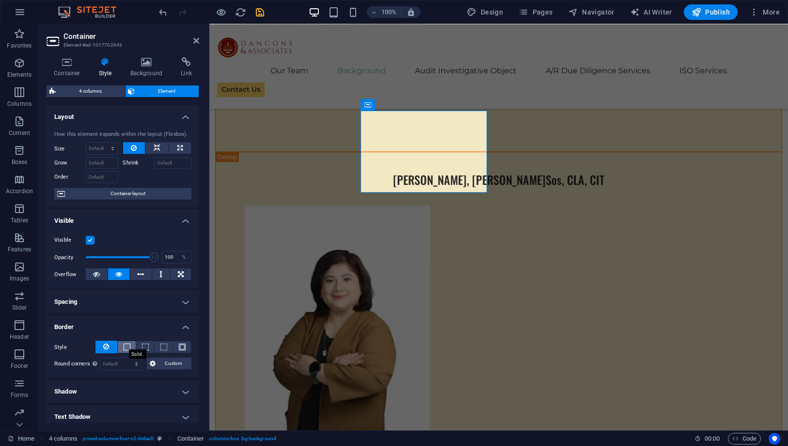
click at [128, 348] on span at bounding box center [127, 346] width 7 height 7
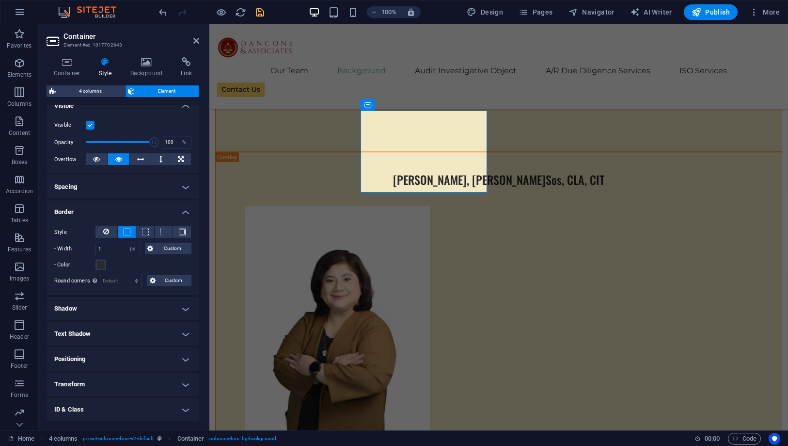
scroll to position [161, 0]
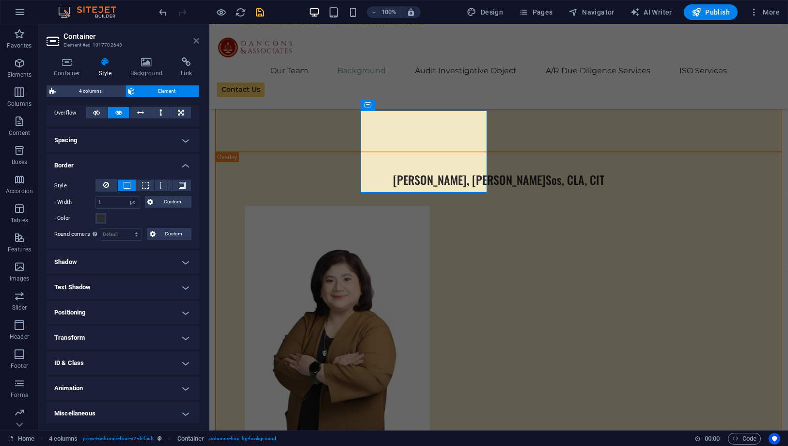
click at [194, 43] on icon at bounding box center [196, 41] width 6 height 8
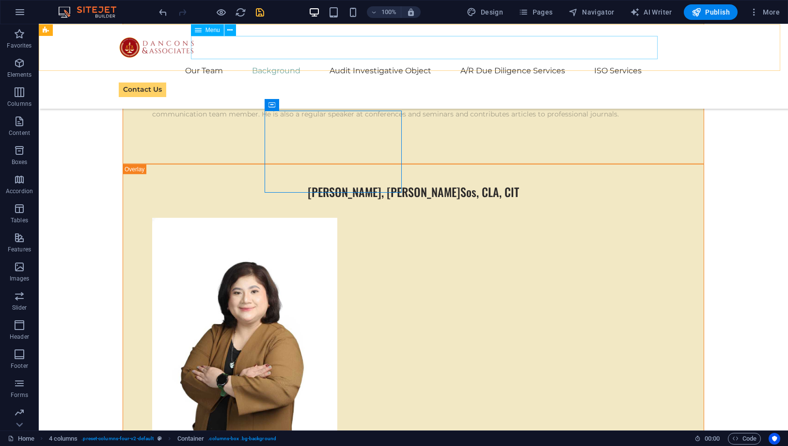
scroll to position [4237, 0]
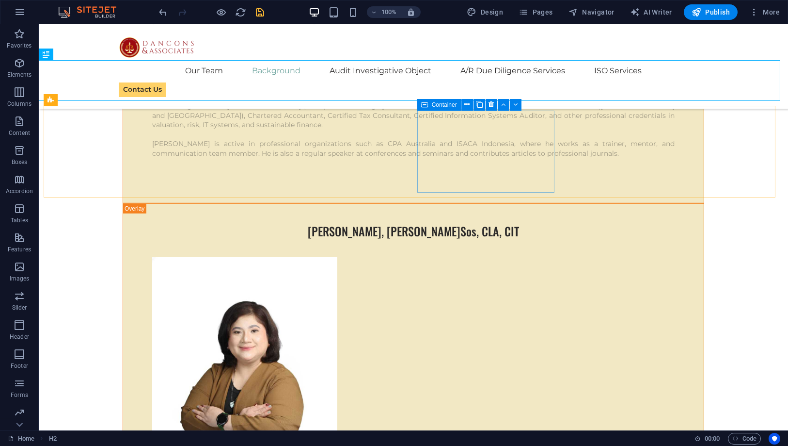
click at [425, 106] on icon at bounding box center [424, 105] width 7 height 12
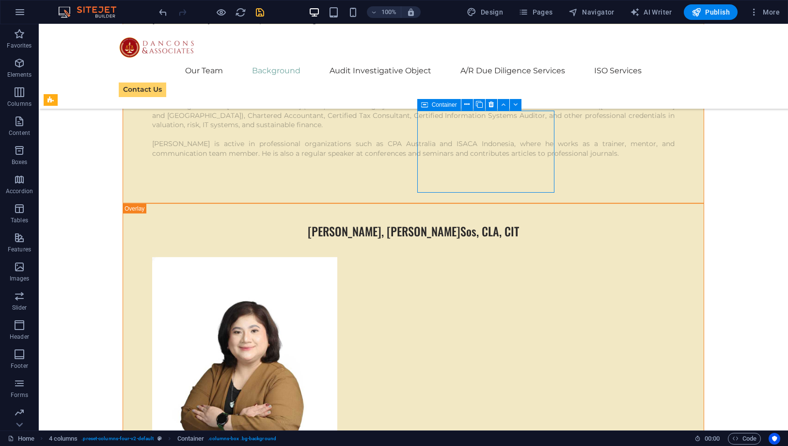
click at [425, 106] on icon at bounding box center [424, 105] width 7 height 12
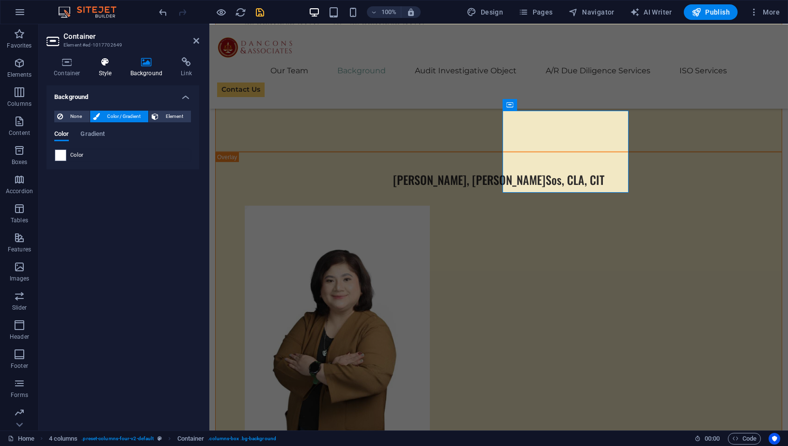
click at [107, 71] on h4 "Style" at bounding box center [108, 67] width 32 height 20
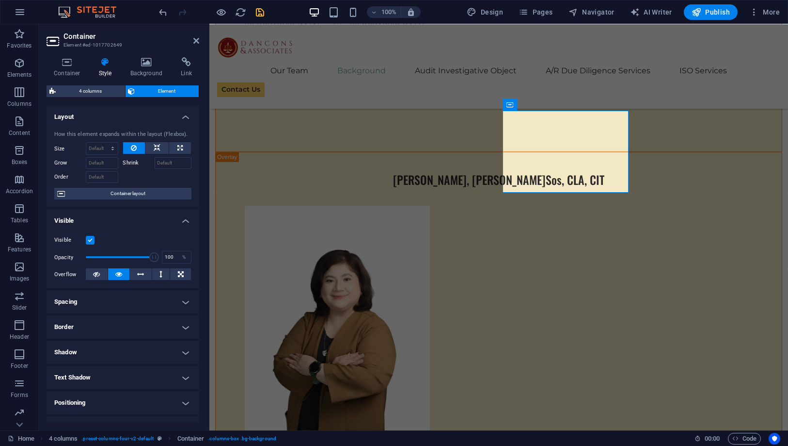
click at [147, 326] on h4 "Border" at bounding box center [123, 326] width 153 height 23
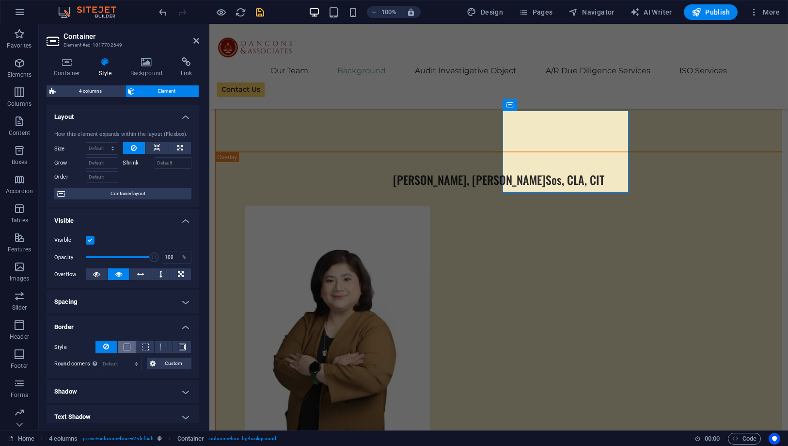
click at [125, 345] on span at bounding box center [127, 346] width 7 height 7
click at [195, 40] on icon at bounding box center [196, 41] width 6 height 8
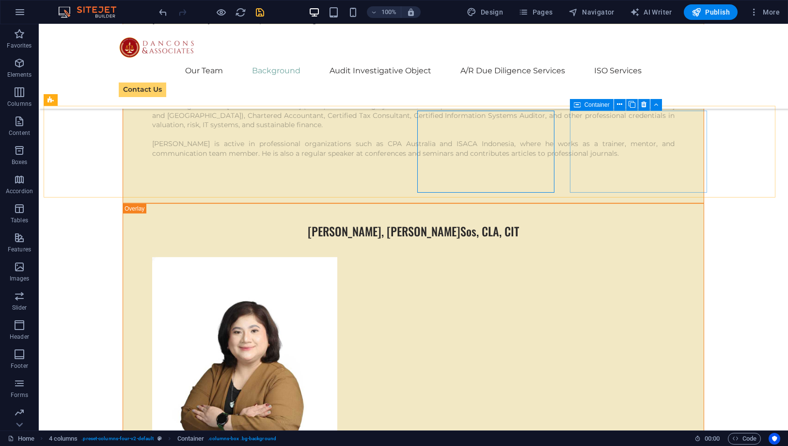
click at [580, 104] on icon at bounding box center [577, 105] width 7 height 12
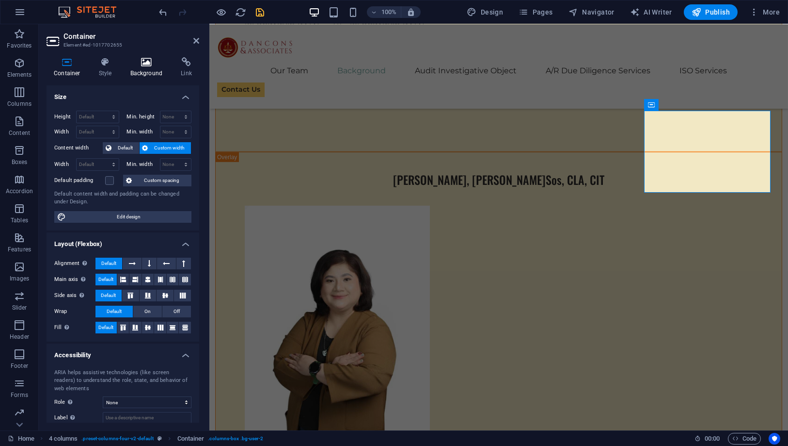
click at [131, 68] on h4 "Background" at bounding box center [148, 67] width 51 height 20
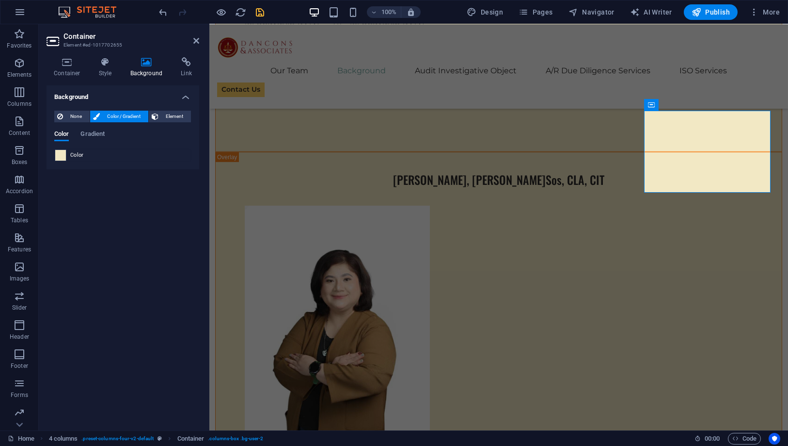
click at [59, 157] on span at bounding box center [60, 155] width 11 height 11
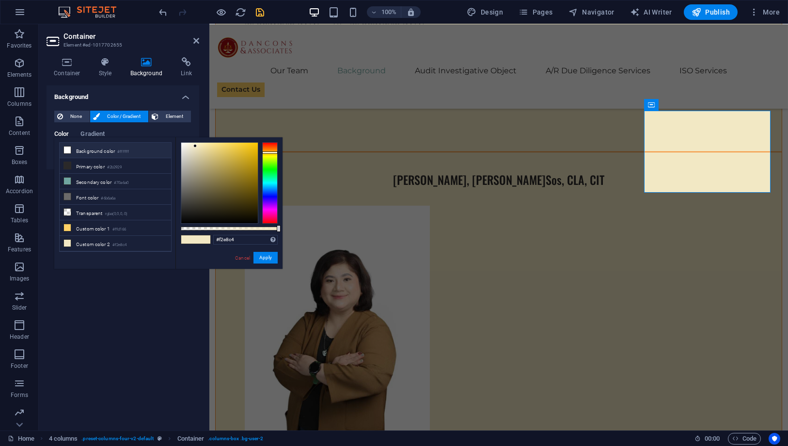
click at [119, 151] on small "#ffffff" at bounding box center [123, 151] width 12 height 7
type input "#ffffff"
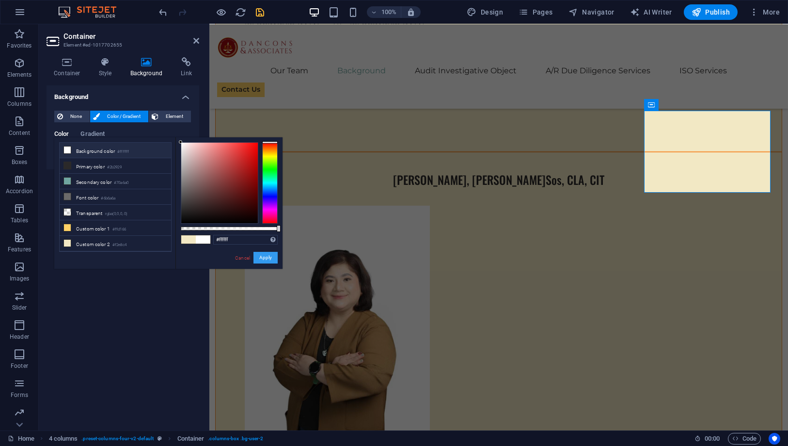
click at [261, 257] on button "Apply" at bounding box center [266, 258] width 24 height 12
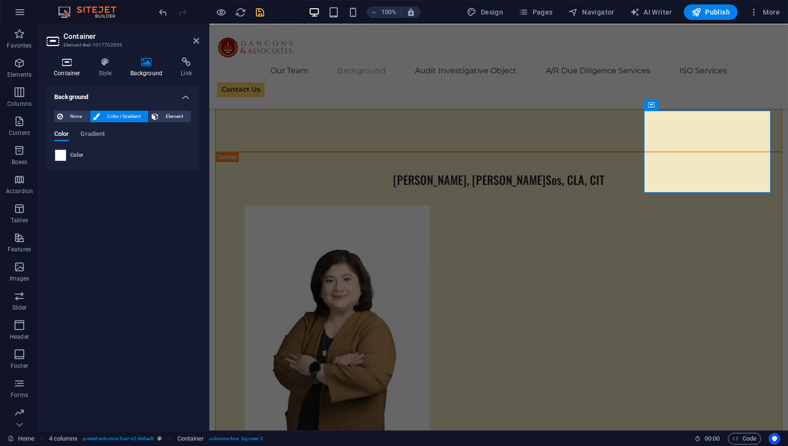
click at [85, 73] on h4 "Container" at bounding box center [69, 67] width 45 height 20
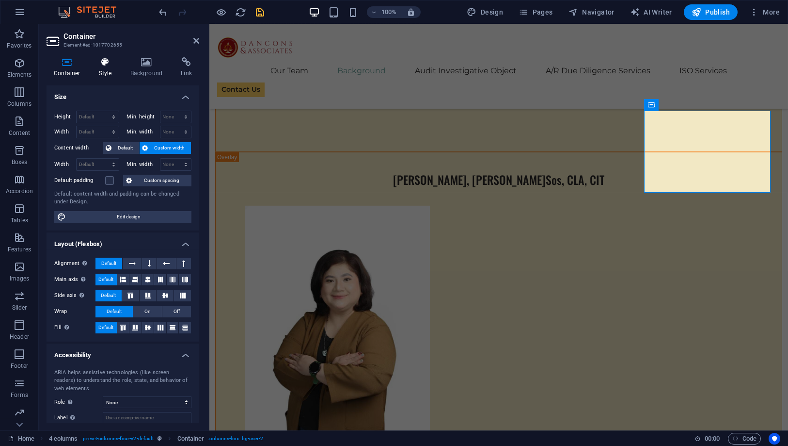
click at [105, 74] on h4 "Style" at bounding box center [108, 67] width 32 height 20
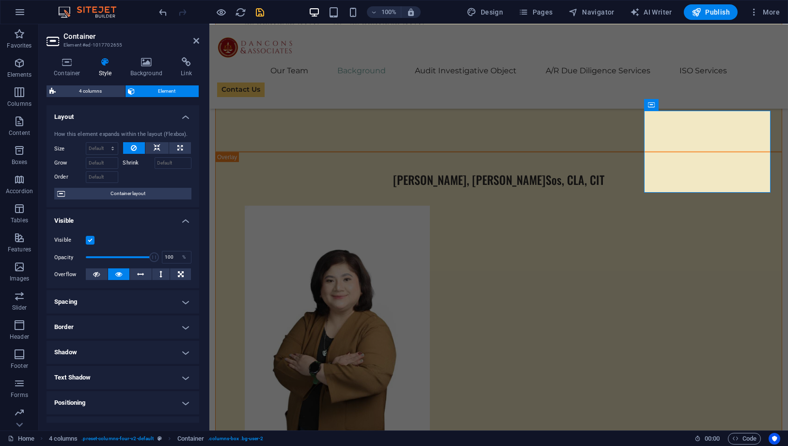
click at [112, 323] on h4 "Border" at bounding box center [123, 326] width 153 height 23
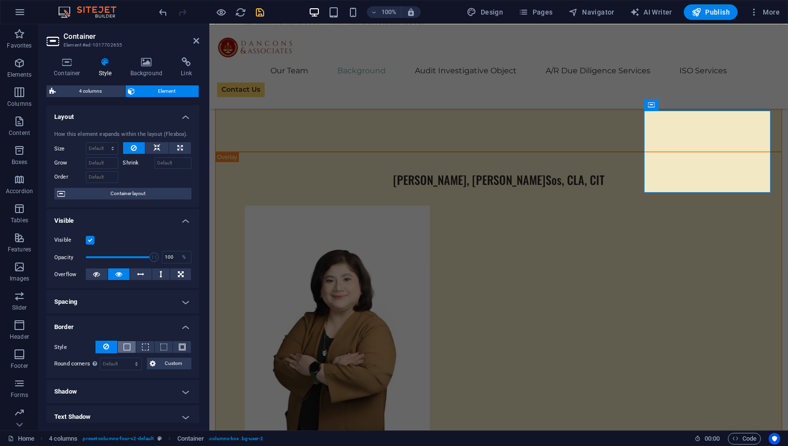
click at [124, 348] on span at bounding box center [127, 346] width 7 height 7
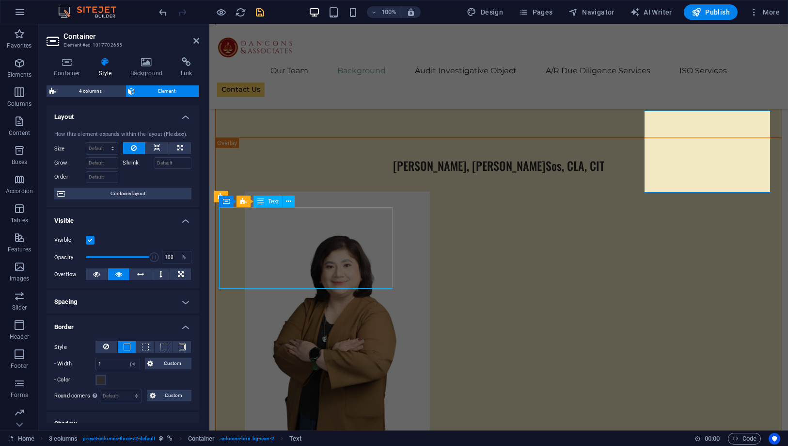
scroll to position [4237, 0]
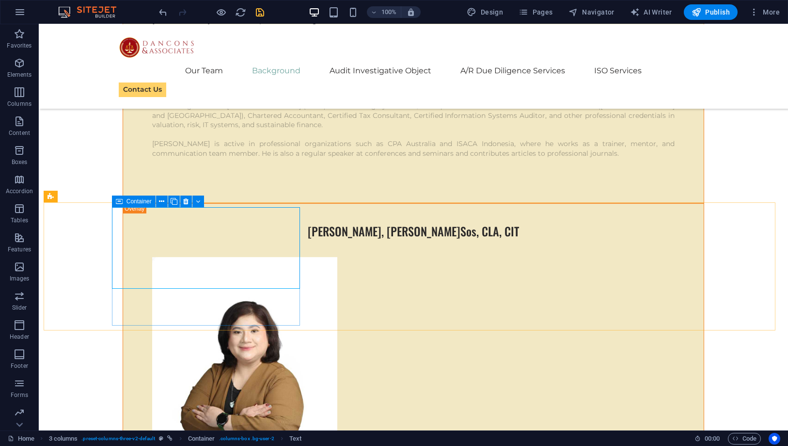
click at [139, 200] on span "Container" at bounding box center [139, 201] width 25 height 6
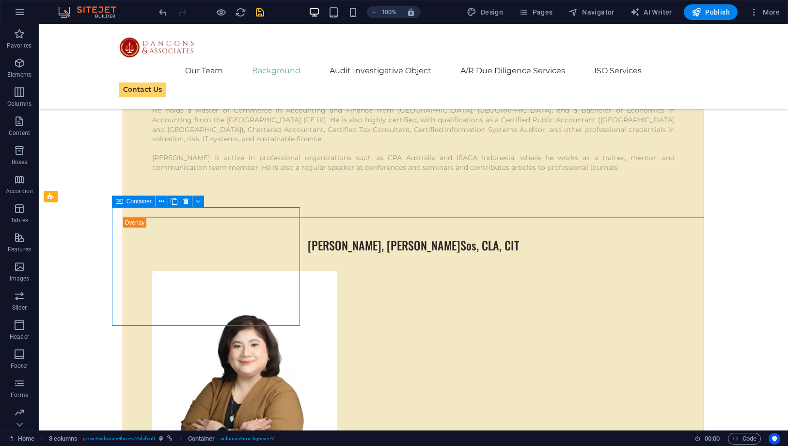
scroll to position [4276, 0]
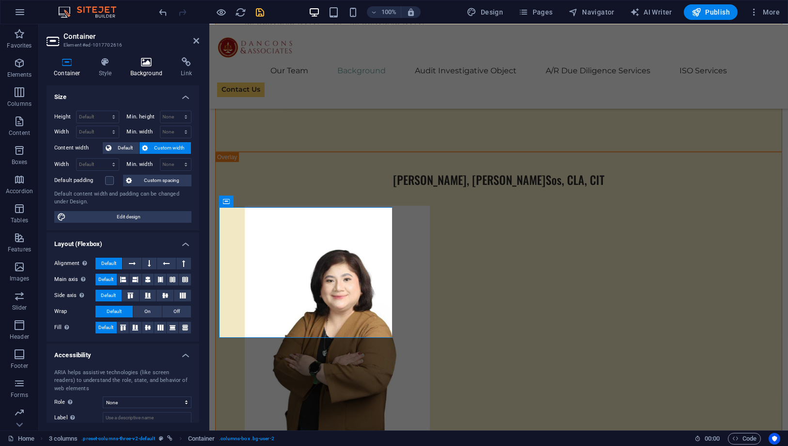
click at [142, 71] on h4 "Background" at bounding box center [148, 67] width 51 height 20
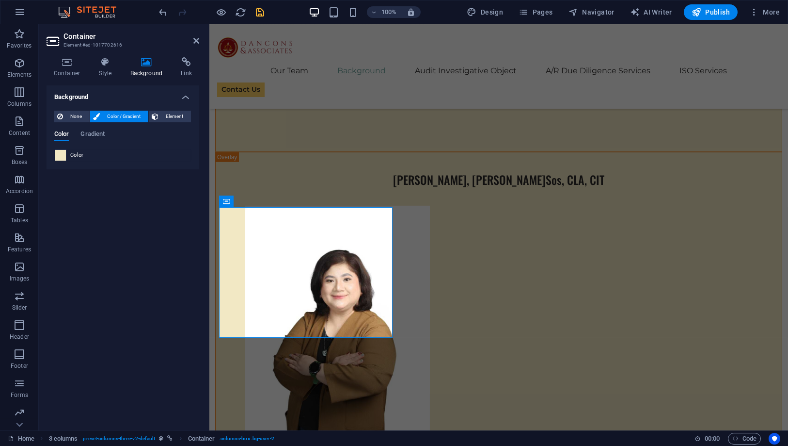
click at [61, 156] on span at bounding box center [60, 155] width 11 height 11
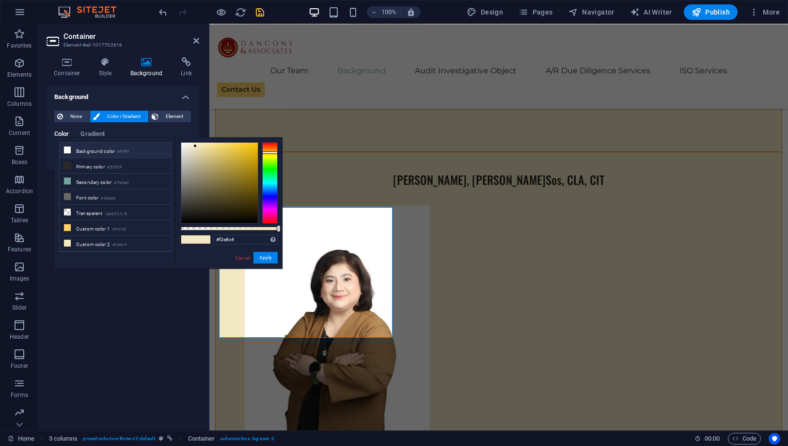
click at [89, 152] on li "Background color #ffffff" at bounding box center [116, 151] width 112 height 16
type input "#ffffff"
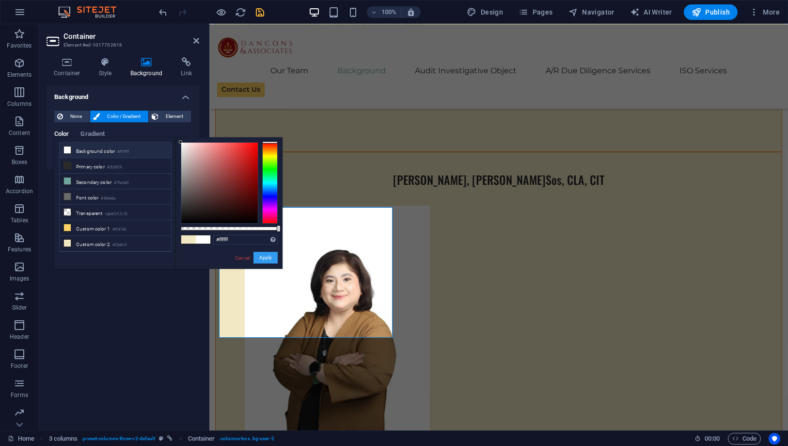
click at [262, 256] on button "Apply" at bounding box center [266, 258] width 24 height 12
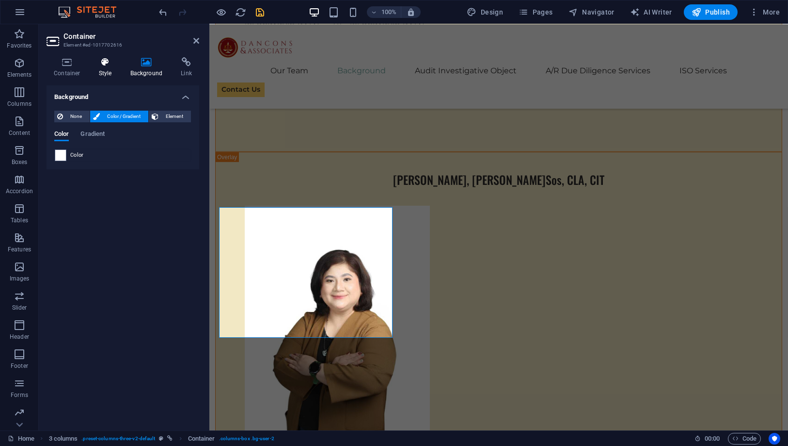
click at [106, 72] on h4 "Style" at bounding box center [108, 67] width 32 height 20
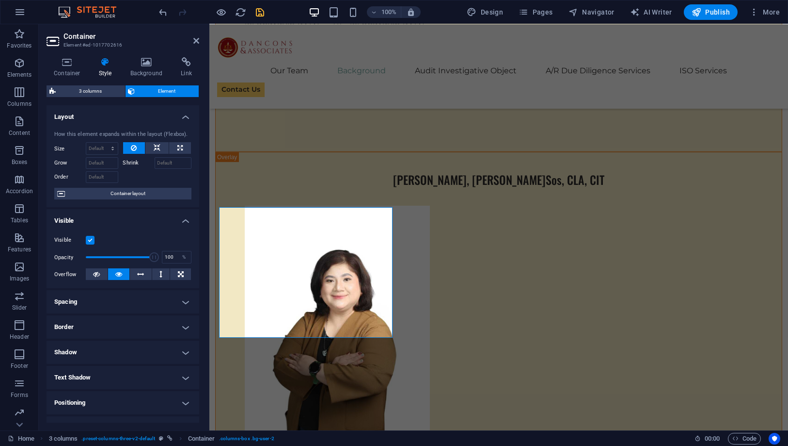
click at [116, 321] on h4 "Border" at bounding box center [123, 326] width 153 height 23
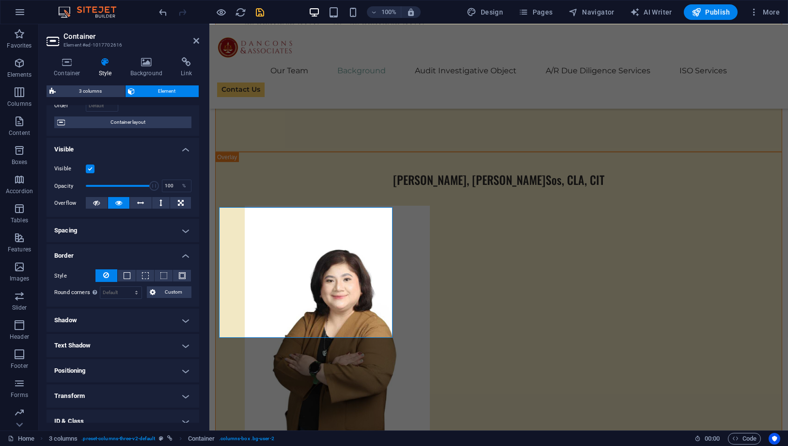
scroll to position [108, 0]
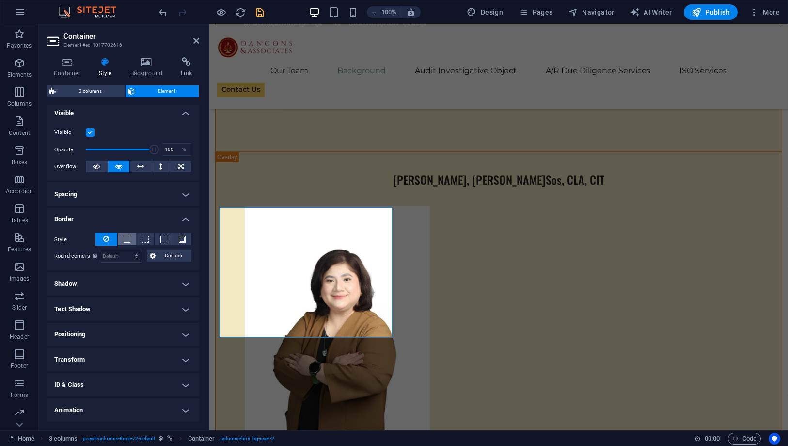
click at [124, 236] on span at bounding box center [127, 239] width 7 height 7
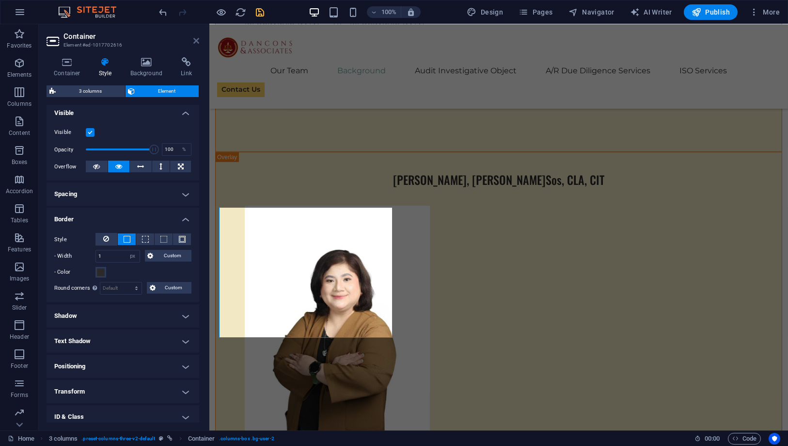
drag, startPoint x: 197, startPoint y: 39, endPoint x: 165, endPoint y: 45, distance: 32.4
click at [197, 39] on icon at bounding box center [196, 41] width 6 height 8
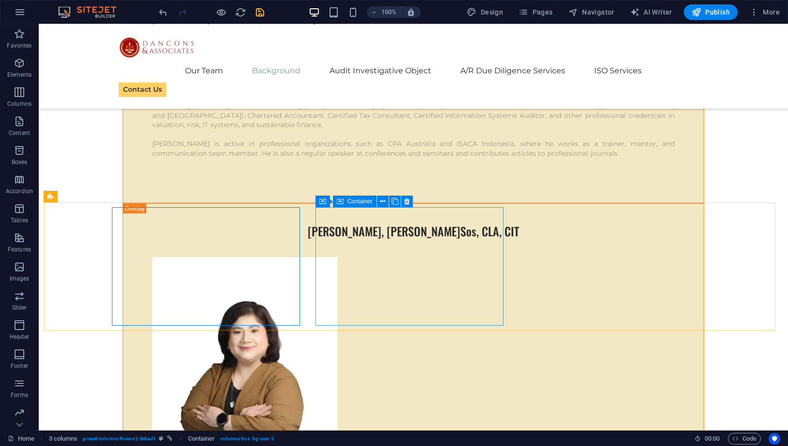
click at [349, 203] on span "Container" at bounding box center [360, 201] width 25 height 6
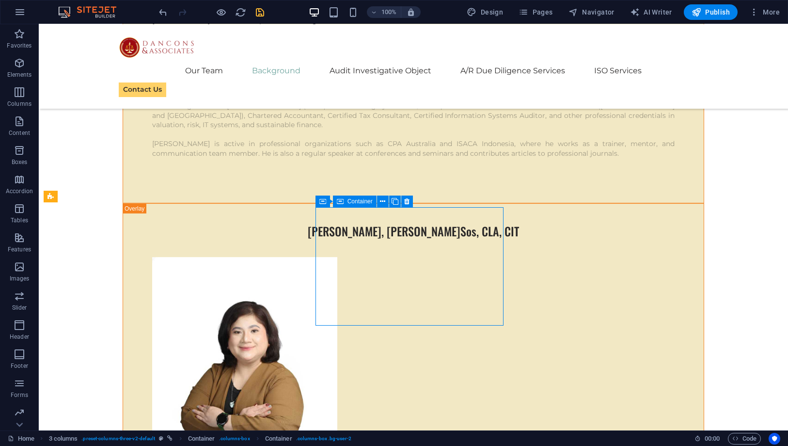
click at [349, 203] on span "Container" at bounding box center [360, 201] width 25 height 6
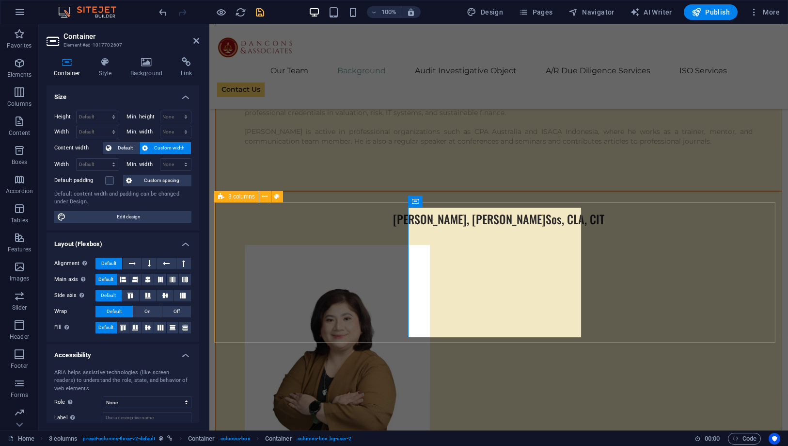
scroll to position [4276, 0]
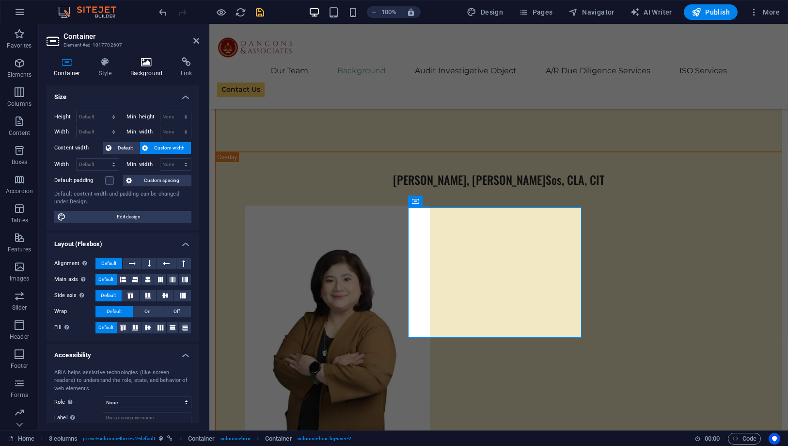
click at [145, 68] on h4 "Background" at bounding box center [148, 67] width 51 height 20
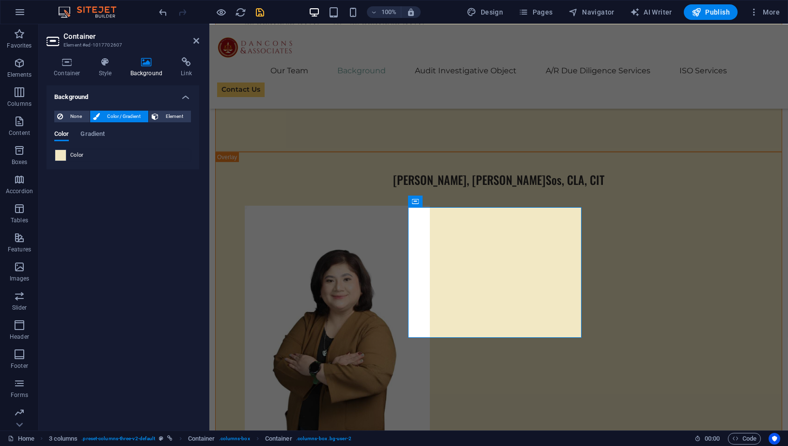
click at [59, 153] on span at bounding box center [60, 155] width 11 height 11
click at [0, 0] on li "Background color #ffffff" at bounding box center [0, 0] width 0 height 0
type input "#ffffff"
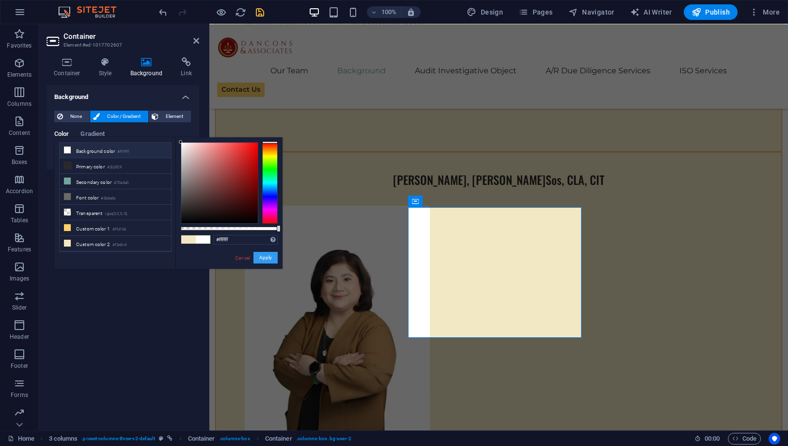
click at [263, 256] on button "Apply" at bounding box center [266, 258] width 24 height 12
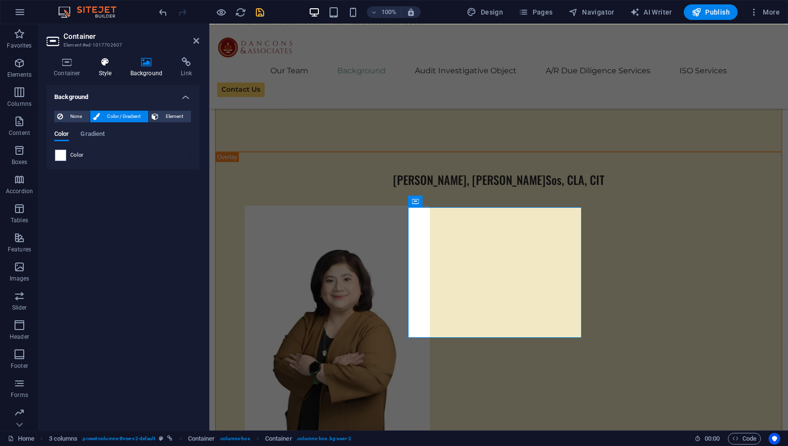
click at [103, 64] on icon at bounding box center [106, 62] width 28 height 10
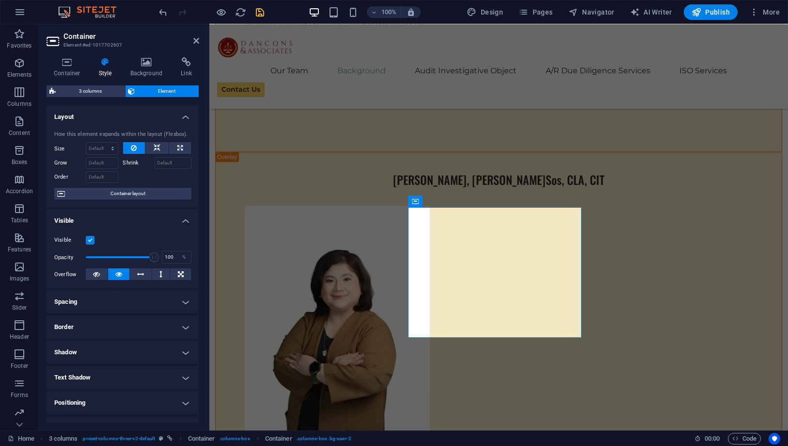
click at [124, 320] on h4 "Border" at bounding box center [123, 326] width 153 height 23
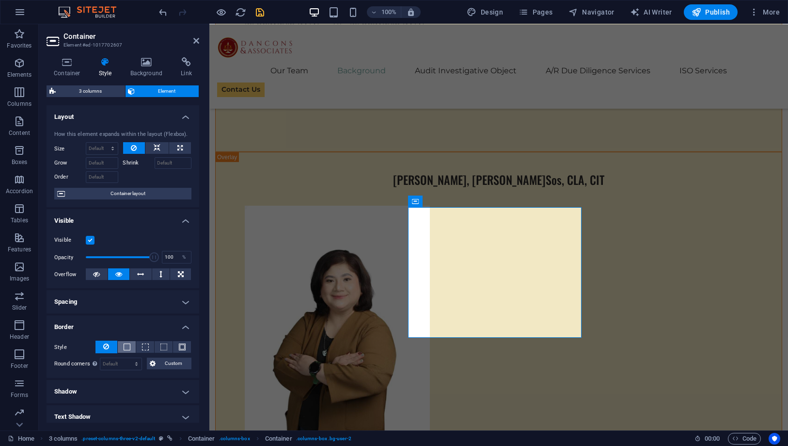
click at [123, 341] on button at bounding box center [127, 347] width 18 height 12
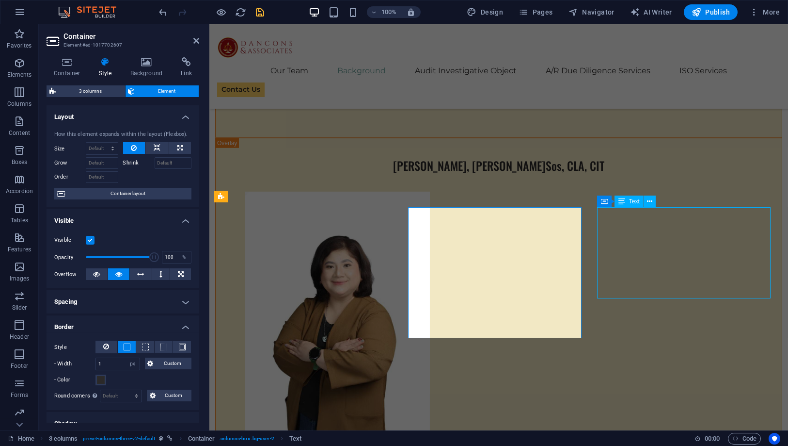
scroll to position [4237, 0]
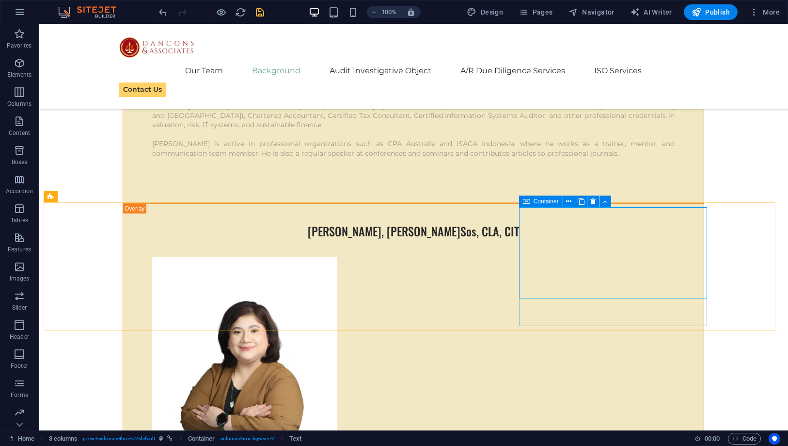
click at [529, 202] on icon at bounding box center [526, 201] width 7 height 12
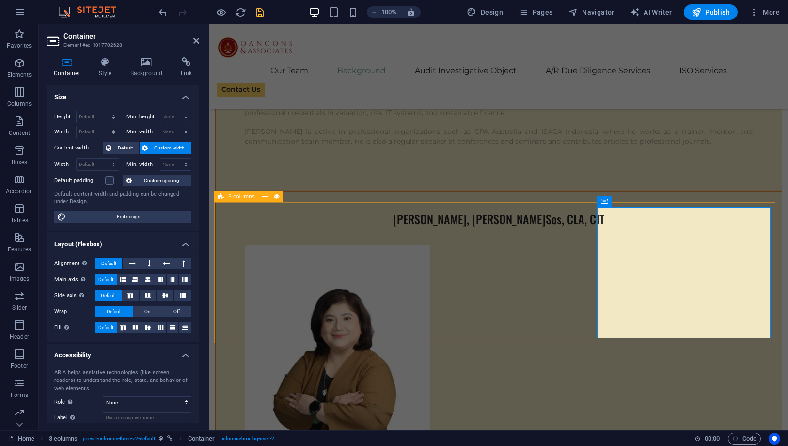
scroll to position [4276, 0]
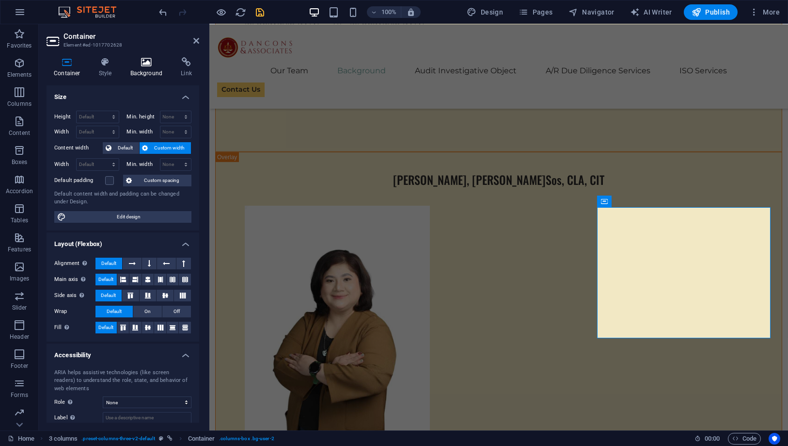
click at [136, 70] on h4 "Background" at bounding box center [148, 67] width 51 height 20
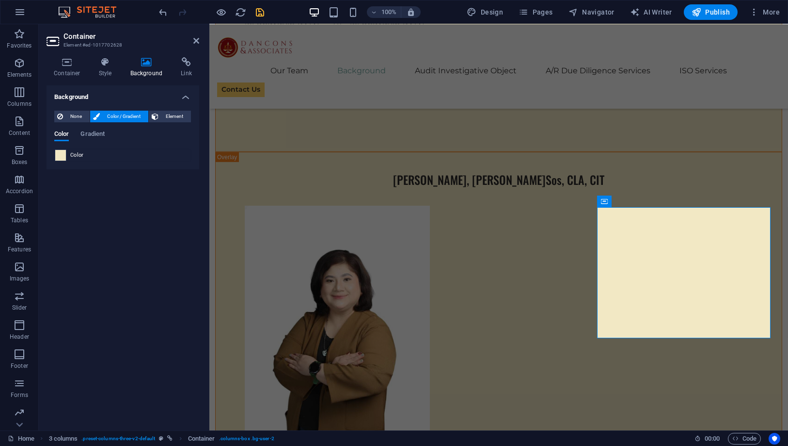
click at [61, 152] on span at bounding box center [60, 155] width 11 height 11
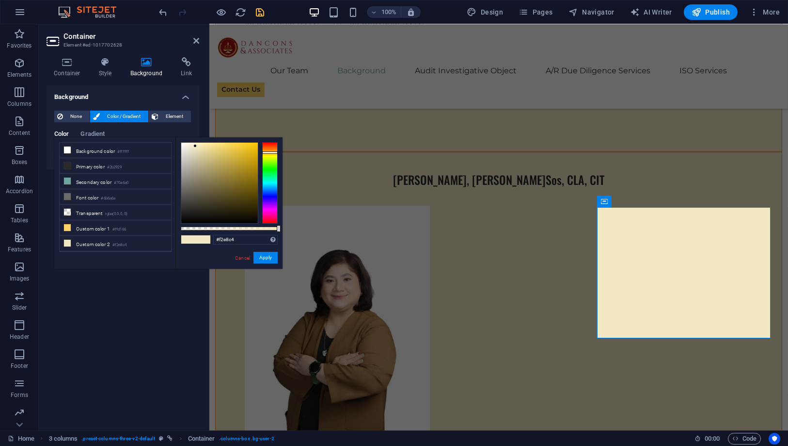
click at [61, 152] on li "Background color #ffffff" at bounding box center [116, 151] width 112 height 16
type input "#ffffff"
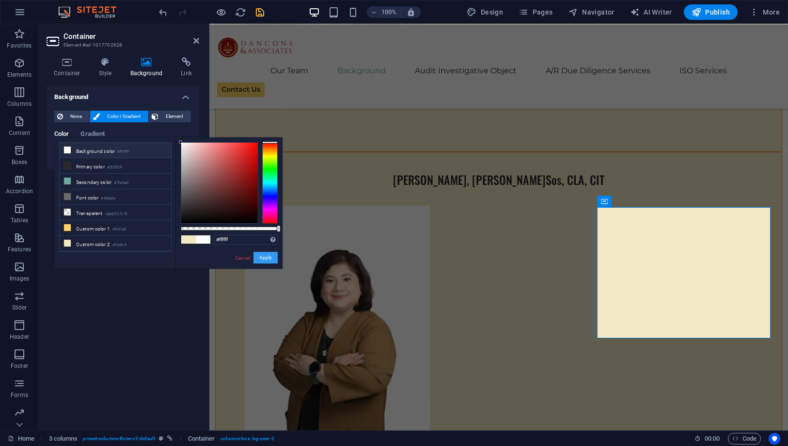
click at [259, 258] on button "Apply" at bounding box center [266, 258] width 24 height 12
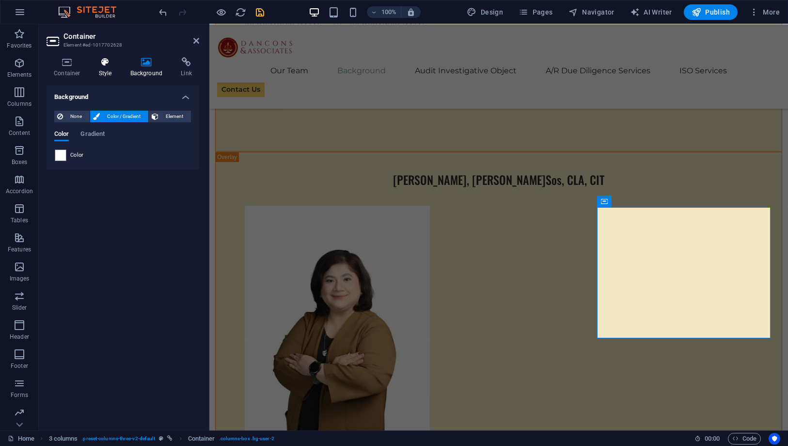
click at [111, 73] on h4 "Style" at bounding box center [108, 67] width 32 height 20
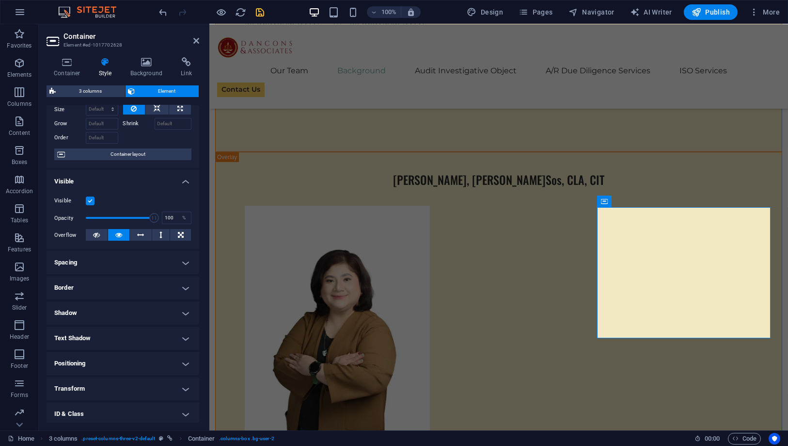
scroll to position [54, 0]
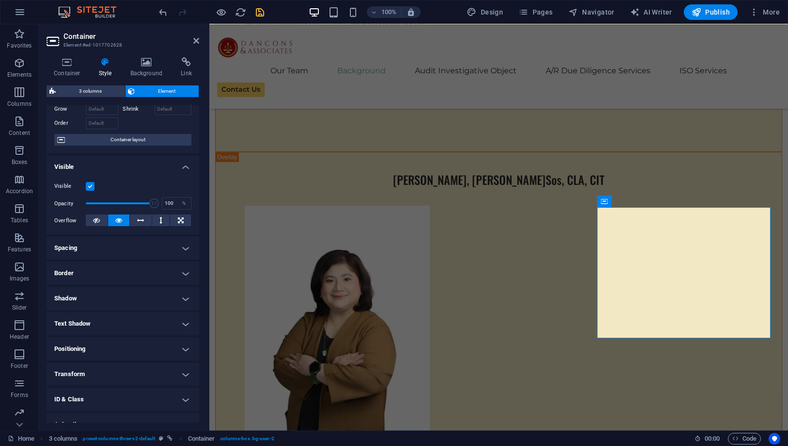
click at [111, 278] on h4 "Border" at bounding box center [123, 272] width 153 height 23
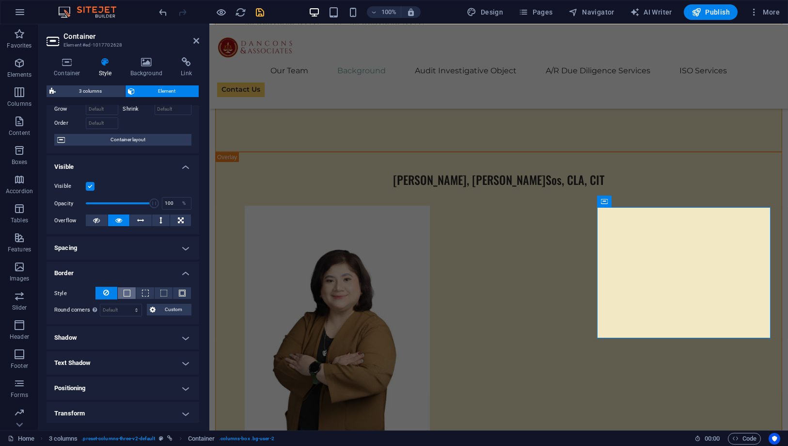
click at [127, 292] on span at bounding box center [127, 292] width 7 height 7
click at [191, 44] on header "Container Element #ed-1017702628" at bounding box center [123, 36] width 153 height 25
click at [197, 40] on icon at bounding box center [196, 41] width 6 height 8
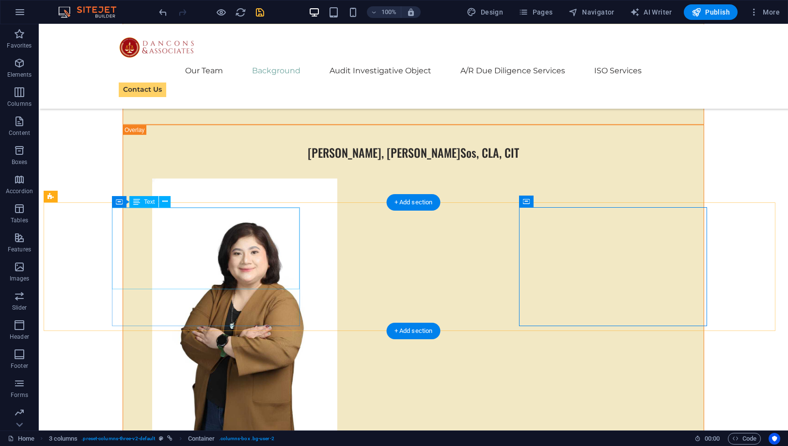
scroll to position [4344, 0]
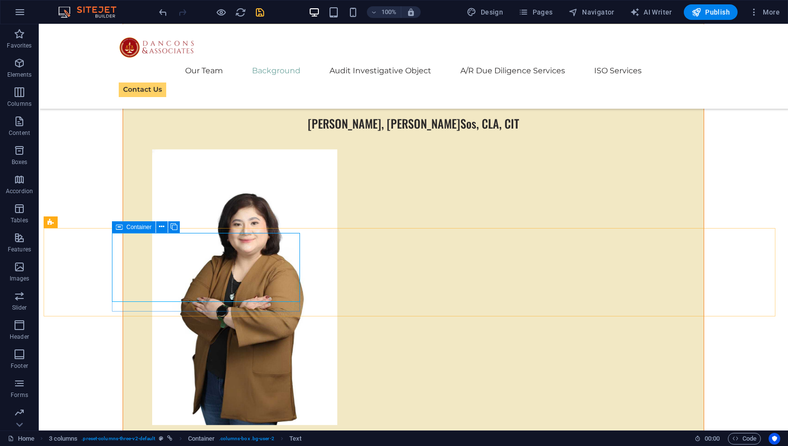
click at [124, 229] on div "Container" at bounding box center [134, 227] width 44 height 12
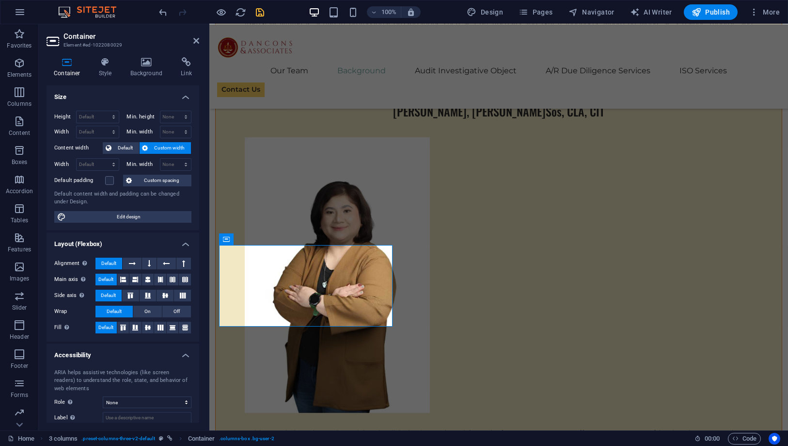
scroll to position [4384, 0]
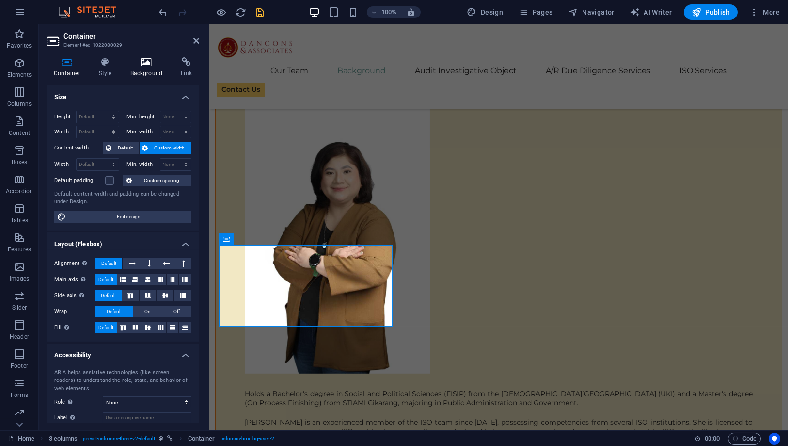
click at [150, 61] on icon at bounding box center [146, 62] width 47 height 10
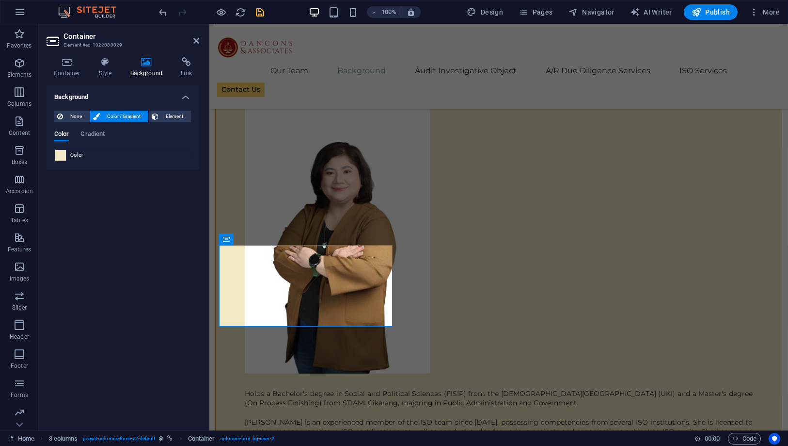
click at [58, 153] on span at bounding box center [60, 155] width 11 height 11
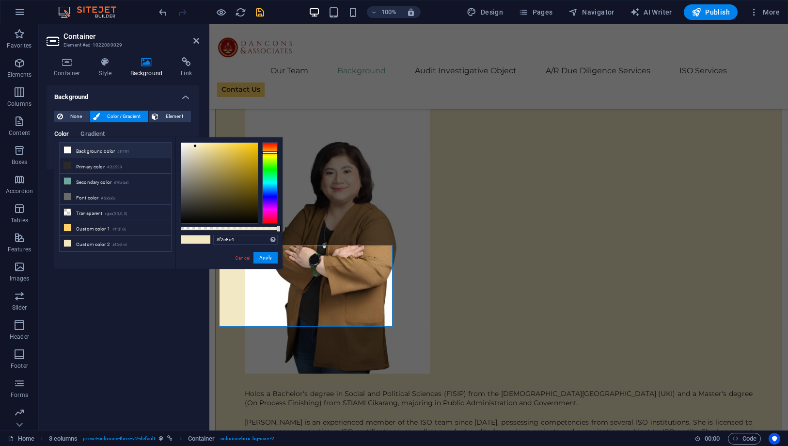
click at [76, 148] on li "Background color #ffffff" at bounding box center [116, 151] width 112 height 16
type input "#ffffff"
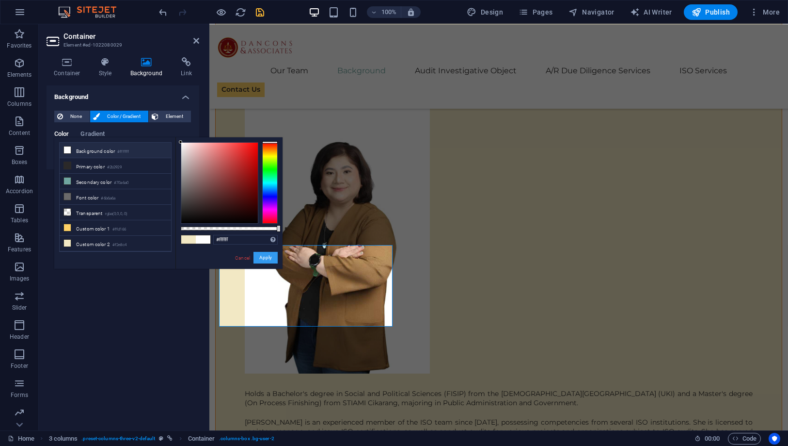
click at [262, 257] on button "Apply" at bounding box center [266, 258] width 24 height 12
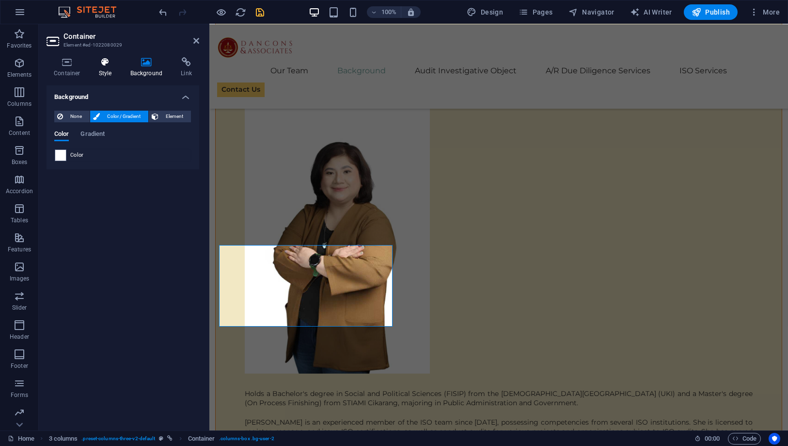
click at [96, 67] on h4 "Style" at bounding box center [108, 67] width 32 height 20
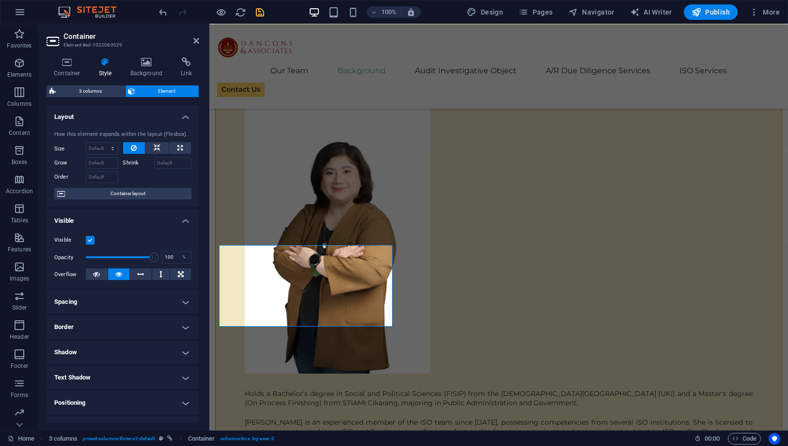
click at [129, 321] on h4 "Border" at bounding box center [123, 326] width 153 height 23
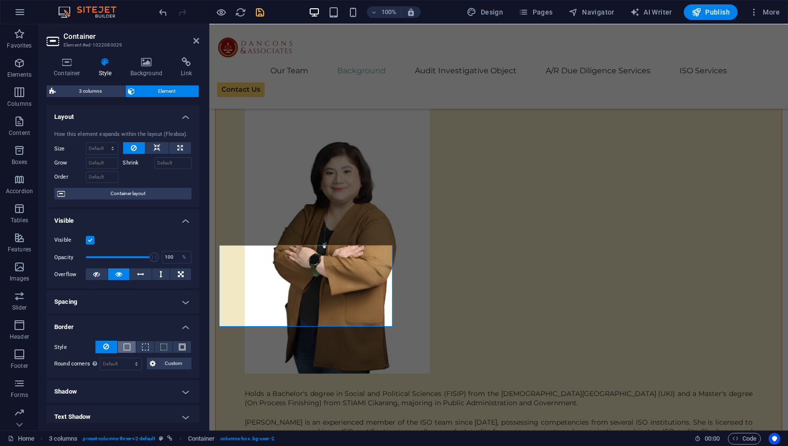
click at [125, 347] on span at bounding box center [127, 346] width 7 height 7
drag, startPoint x: 199, startPoint y: 42, endPoint x: 177, endPoint y: 48, distance: 22.1
click at [199, 42] on icon at bounding box center [196, 41] width 6 height 8
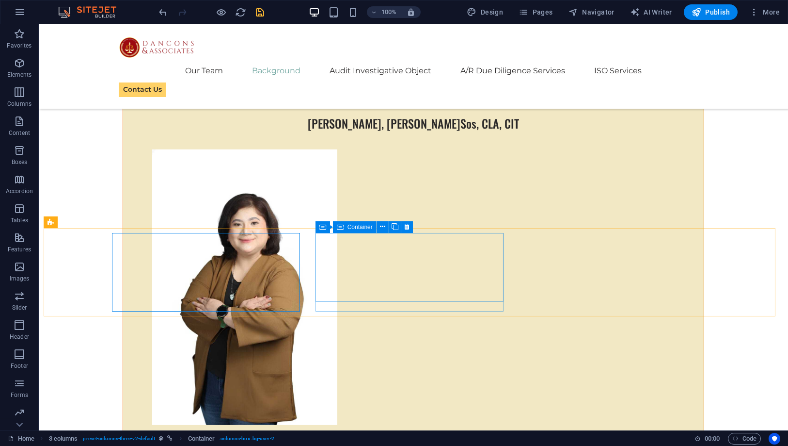
click at [339, 224] on icon at bounding box center [340, 227] width 7 height 12
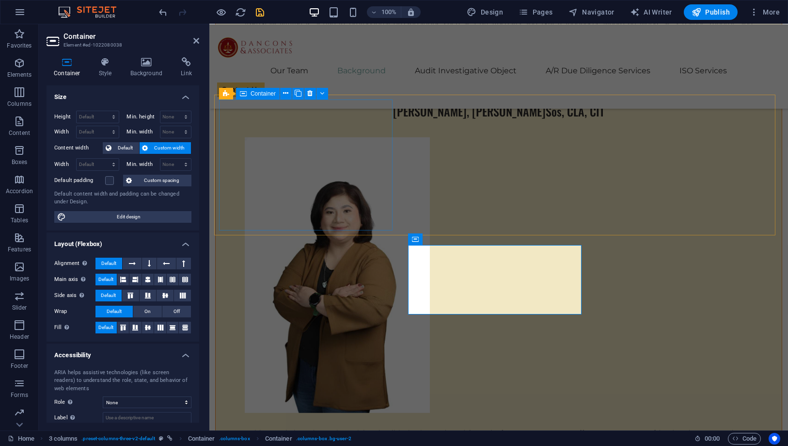
scroll to position [4384, 0]
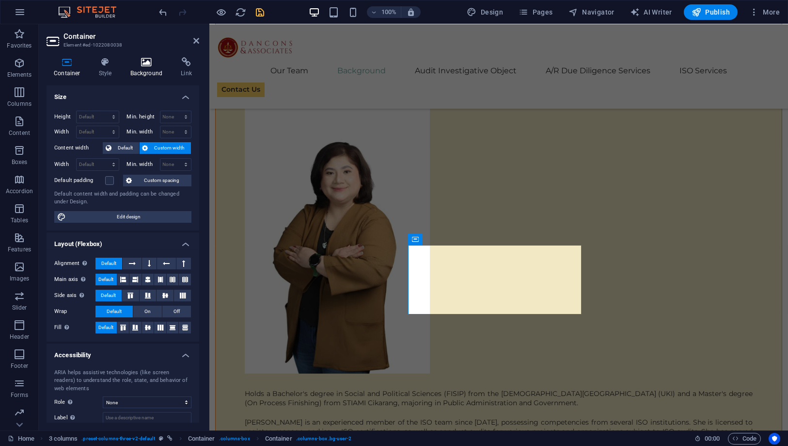
click at [144, 62] on icon at bounding box center [146, 62] width 47 height 10
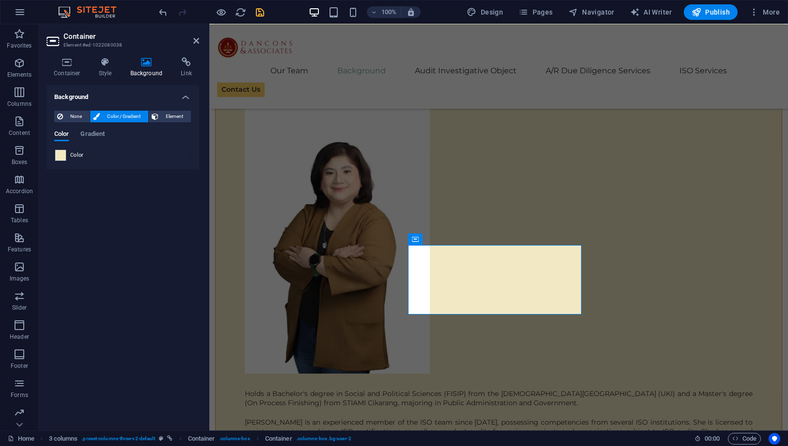
click at [56, 154] on span at bounding box center [60, 155] width 11 height 11
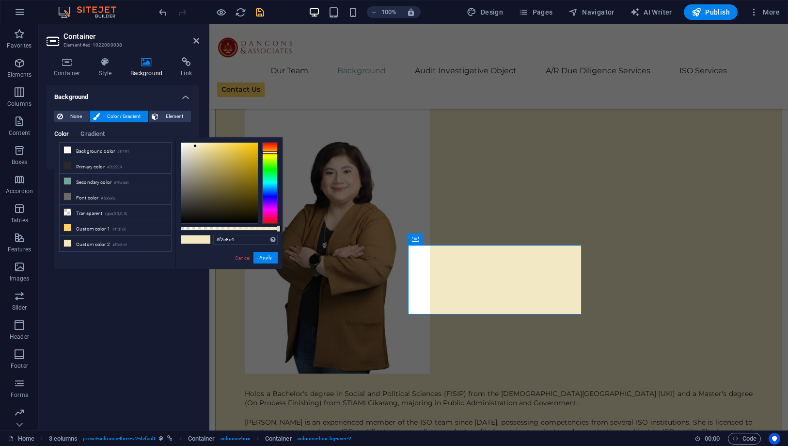
click at [56, 154] on div "less Background color #ffffff Primary color #2b2929 Secondary color #70a6a0 Fon…" at bounding box center [168, 202] width 228 height 131
click at [87, 149] on li "Background color #ffffff" at bounding box center [116, 151] width 112 height 16
type input "#ffffff"
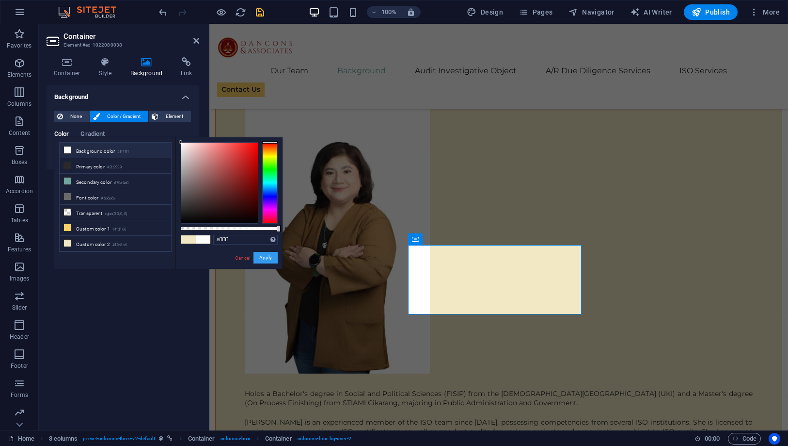
click at [266, 258] on button "Apply" at bounding box center [266, 258] width 24 height 12
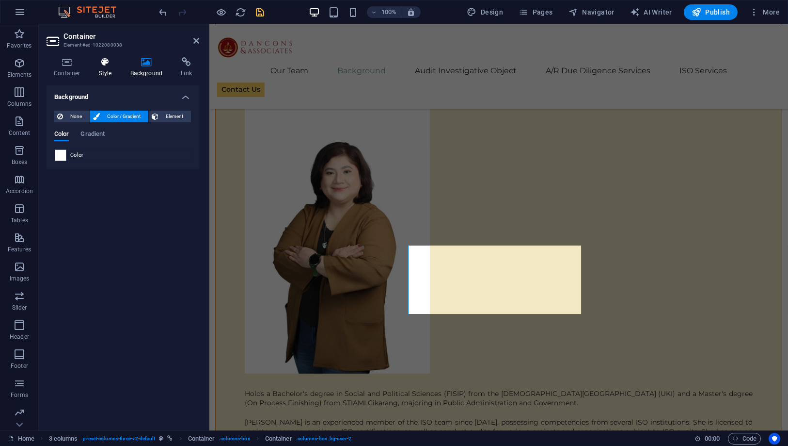
click at [106, 67] on h4 "Style" at bounding box center [108, 67] width 32 height 20
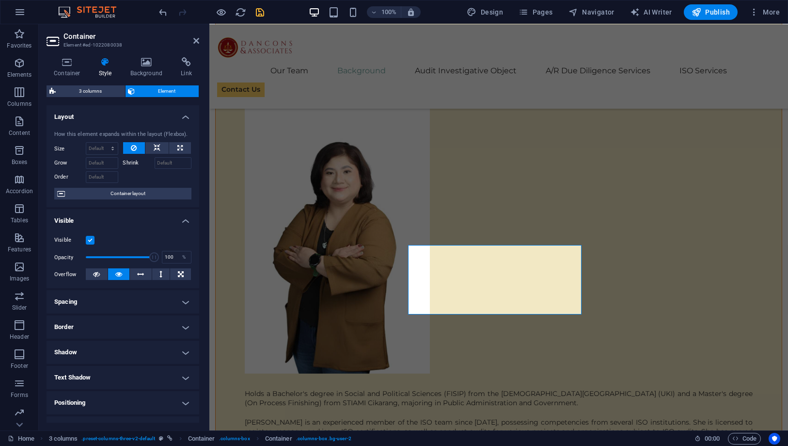
click at [135, 299] on h4 "Spacing" at bounding box center [123, 301] width 153 height 23
click at [108, 301] on h4 "Spacing" at bounding box center [123, 298] width 153 height 17
click at [103, 337] on h4 "Border" at bounding box center [123, 326] width 153 height 23
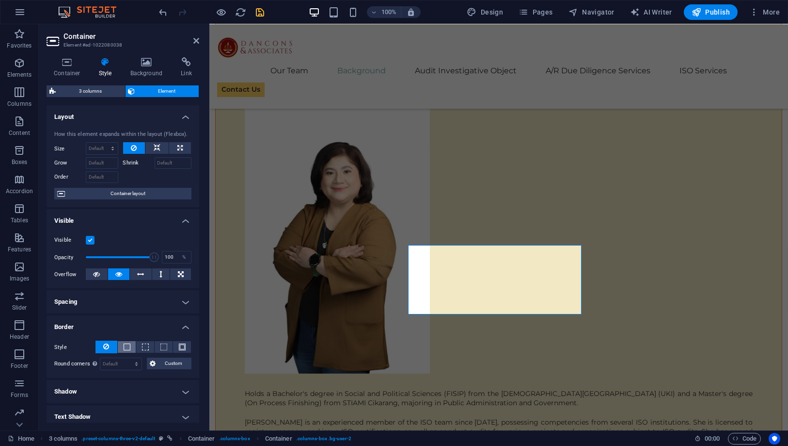
click at [126, 347] on span at bounding box center [127, 346] width 7 height 7
click at [128, 326] on h4 "Border" at bounding box center [123, 323] width 153 height 17
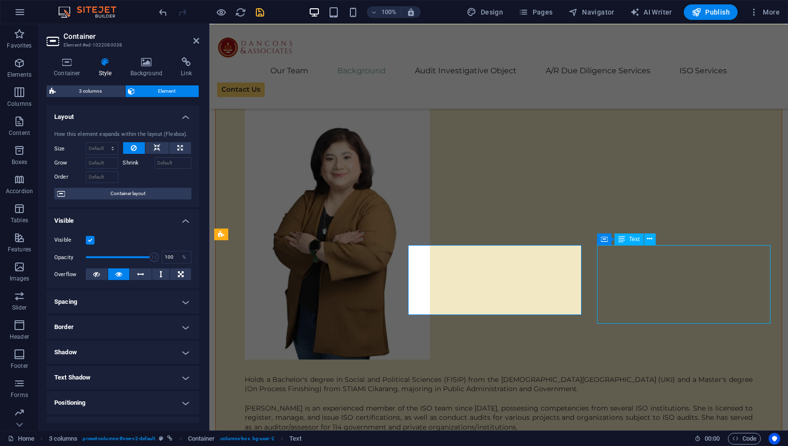
scroll to position [4344, 0]
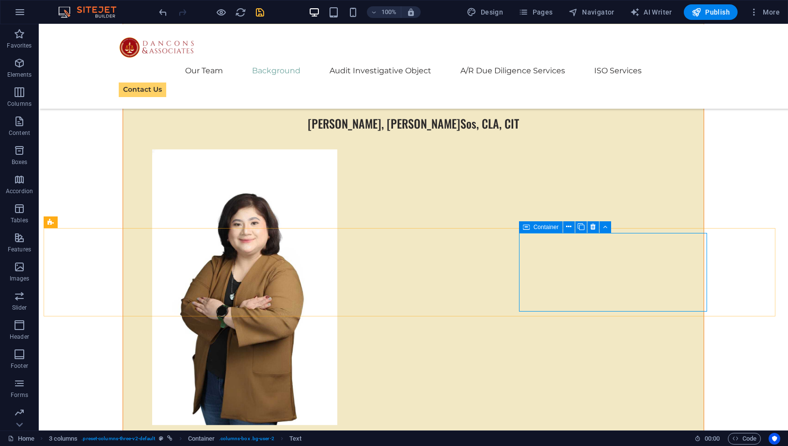
click at [532, 228] on div "Container" at bounding box center [541, 227] width 44 height 12
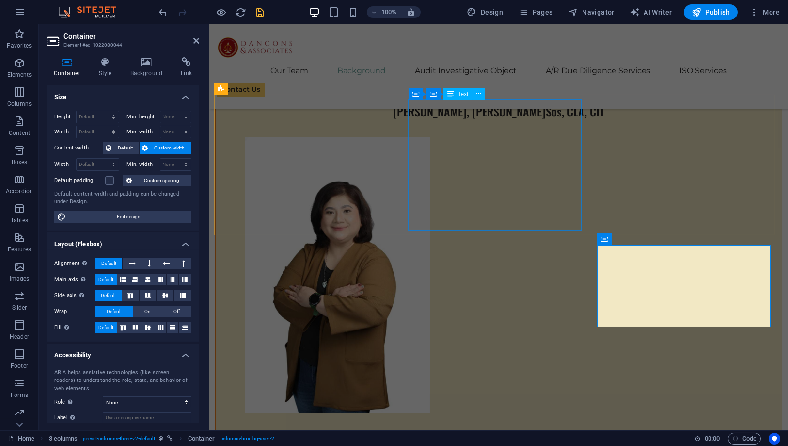
scroll to position [4384, 0]
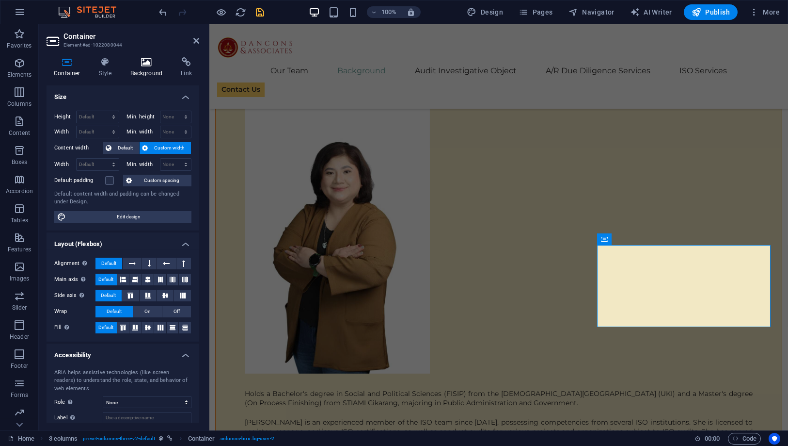
click at [151, 64] on icon at bounding box center [146, 62] width 47 height 10
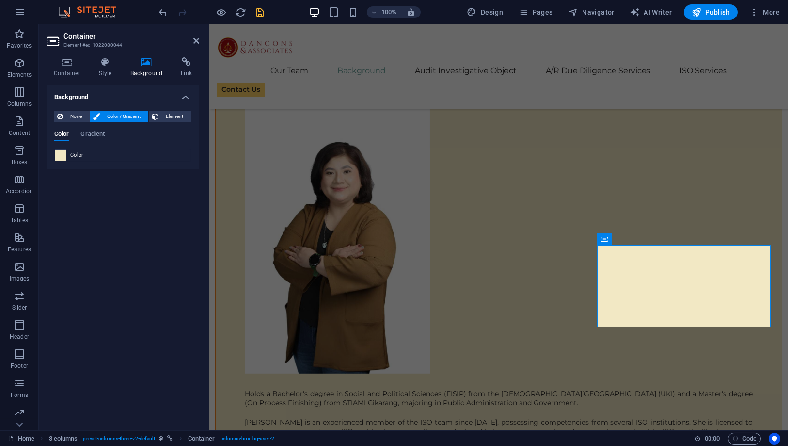
click at [55, 153] on span at bounding box center [60, 155] width 11 height 11
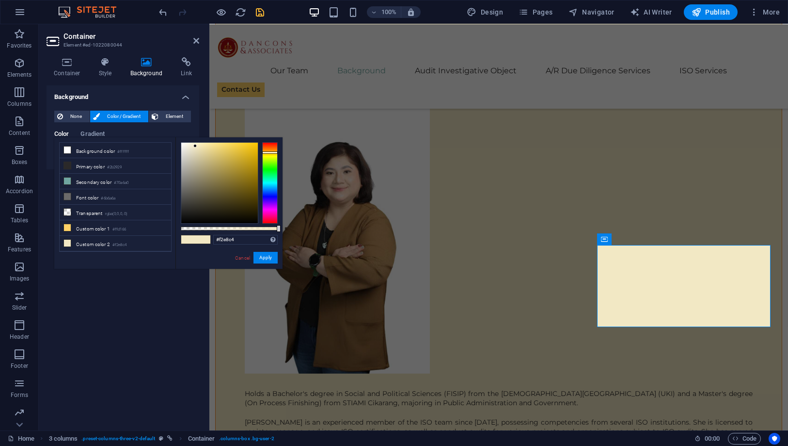
click at [55, 153] on div "less Background color #ffffff Primary color #2b2929 Secondary color #70a6a0 Fon…" at bounding box center [168, 202] width 228 height 131
click at [81, 149] on li "Background color #ffffff" at bounding box center [116, 151] width 112 height 16
type input "#ffffff"
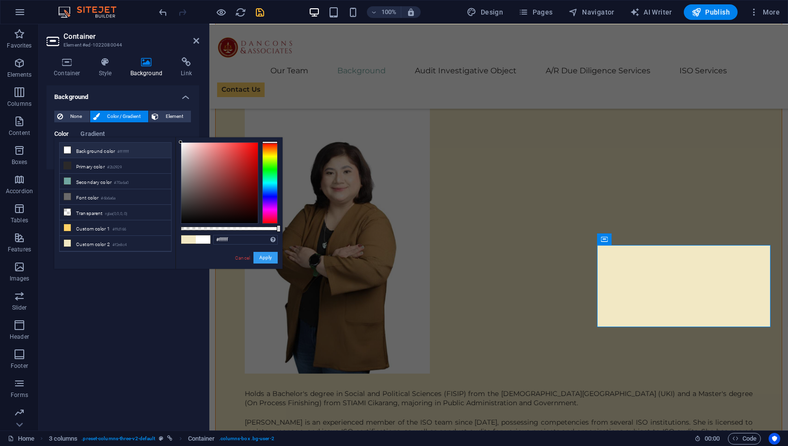
click at [270, 255] on button "Apply" at bounding box center [266, 258] width 24 height 12
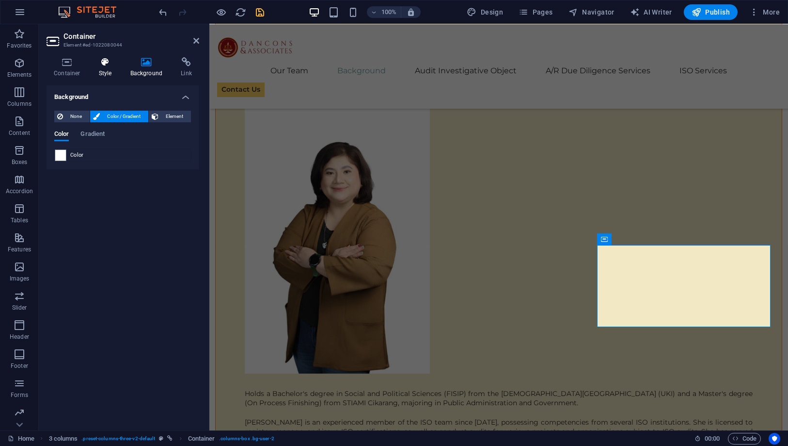
click at [110, 69] on h4 "Style" at bounding box center [108, 67] width 32 height 20
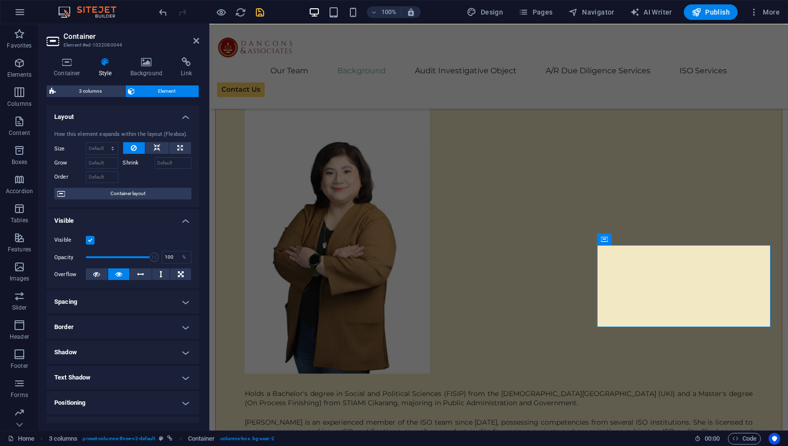
click at [111, 309] on h4 "Spacing" at bounding box center [123, 301] width 153 height 23
click at [120, 302] on h4 "Spacing" at bounding box center [123, 298] width 153 height 17
click at [105, 327] on h4 "Border" at bounding box center [123, 326] width 153 height 23
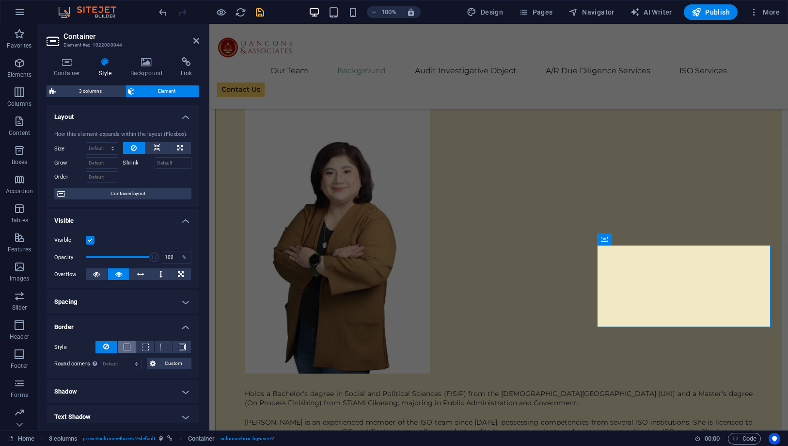
click at [125, 343] on span at bounding box center [127, 346] width 7 height 7
drag, startPoint x: 199, startPoint y: 40, endPoint x: 160, endPoint y: 17, distance: 45.0
click at [199, 40] on icon at bounding box center [196, 41] width 6 height 8
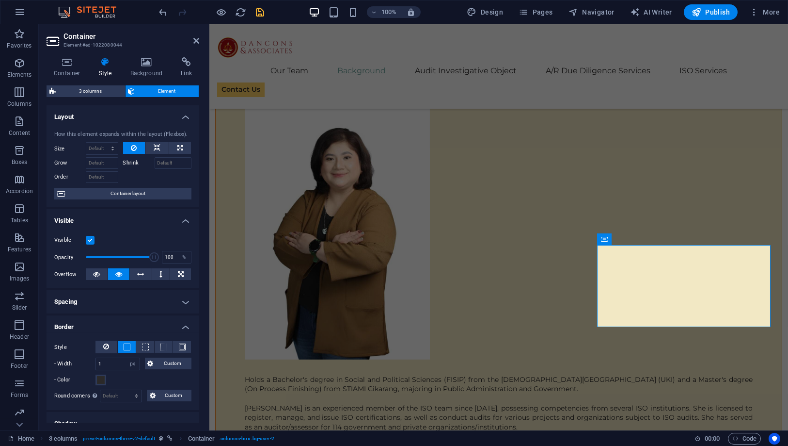
scroll to position [4344, 0]
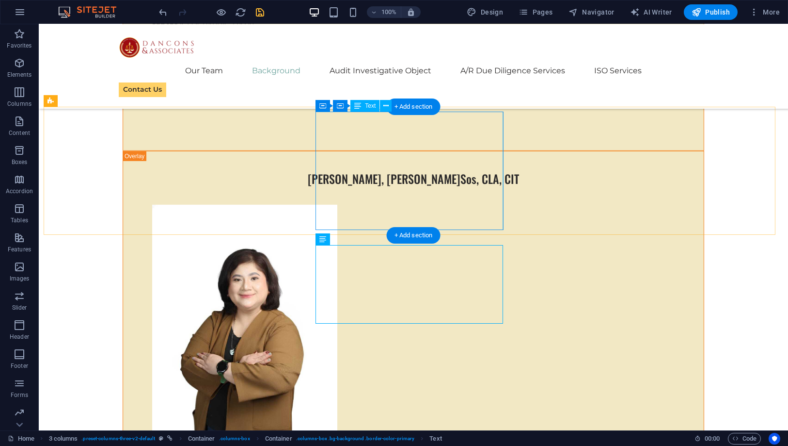
scroll to position [4279, 0]
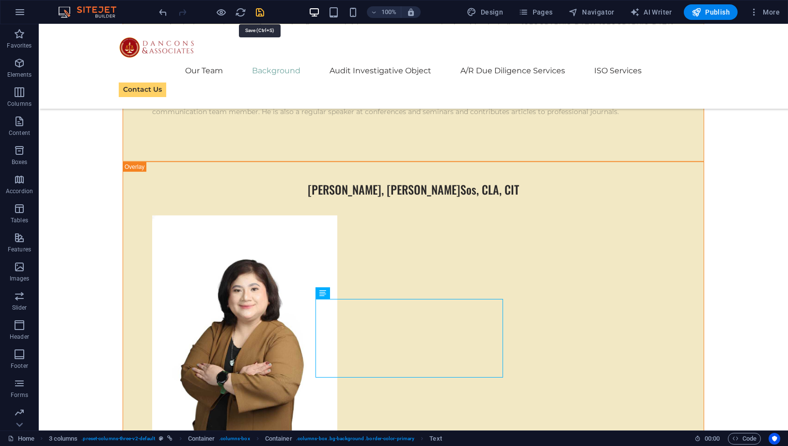
click at [258, 14] on icon "save" at bounding box center [260, 12] width 11 height 11
checkbox input "false"
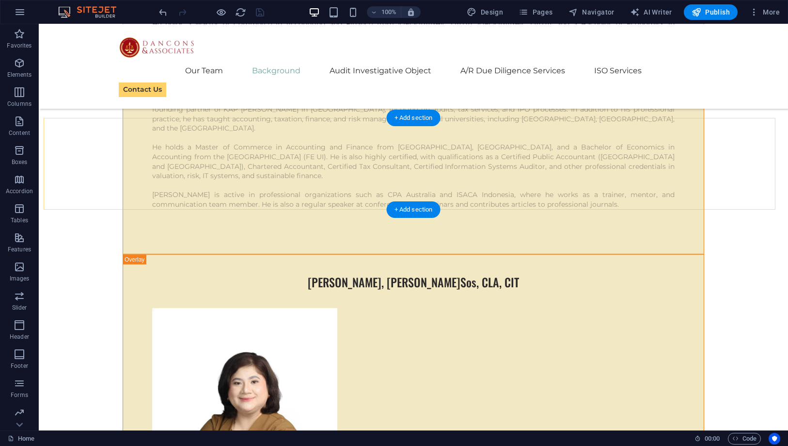
scroll to position [4171, 0]
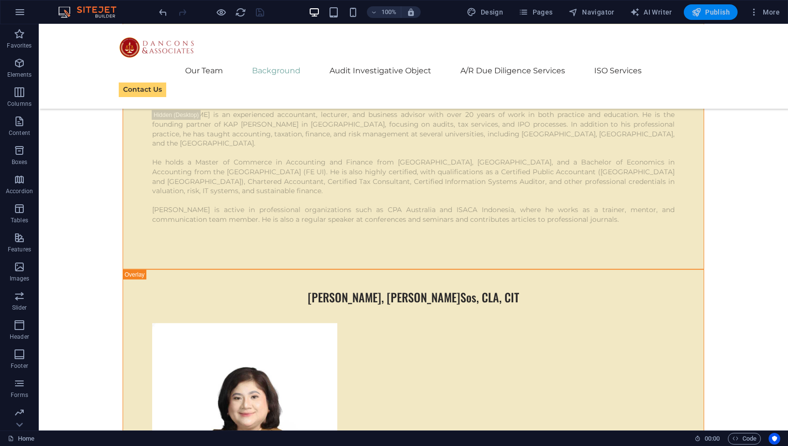
click at [706, 14] on span "Publish" at bounding box center [711, 12] width 38 height 10
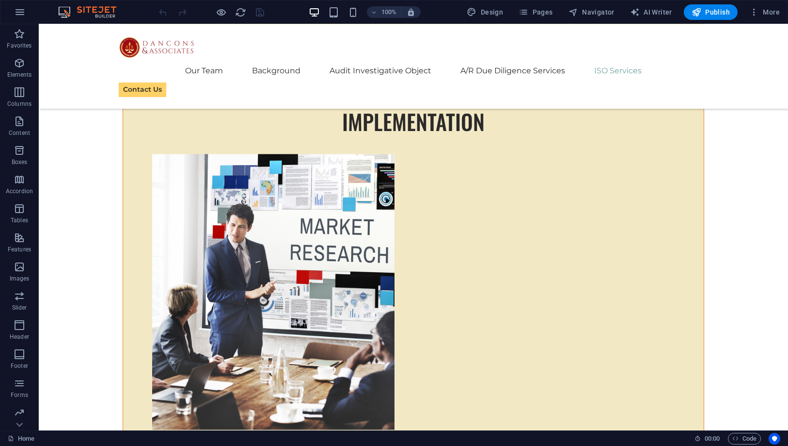
scroll to position [10481, 0]
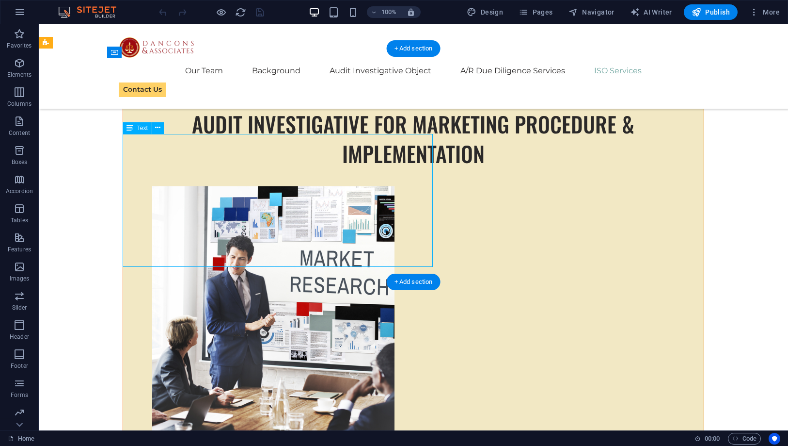
scroll to position [10551, 0]
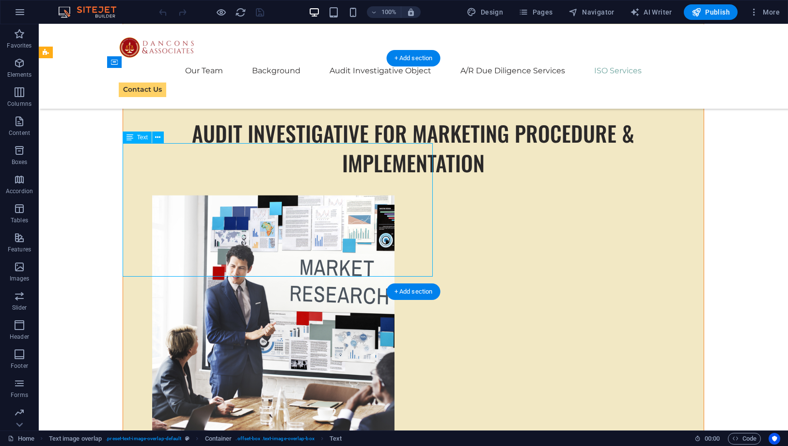
scroll to position [10541, 0]
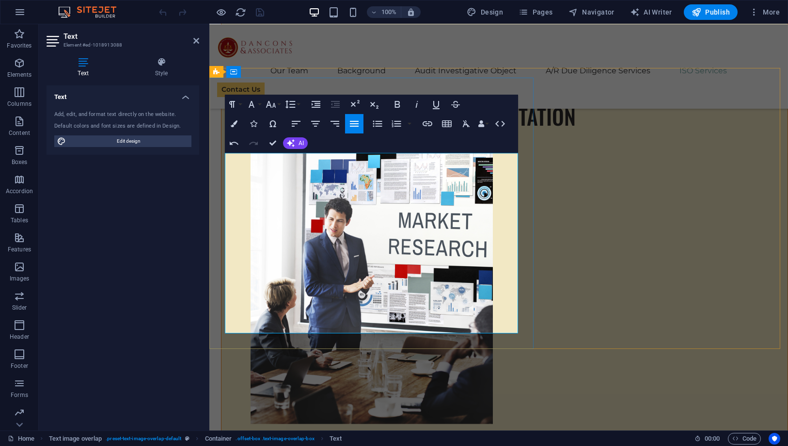
click at [375, 125] on icon "button" at bounding box center [378, 124] width 12 height 12
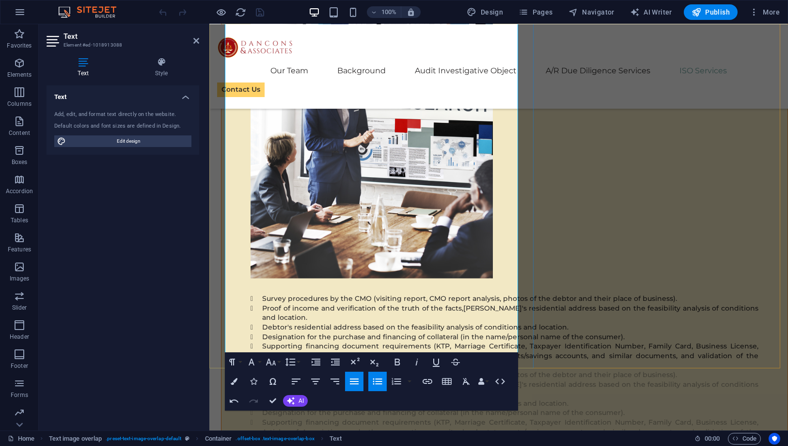
scroll to position [10703, 0]
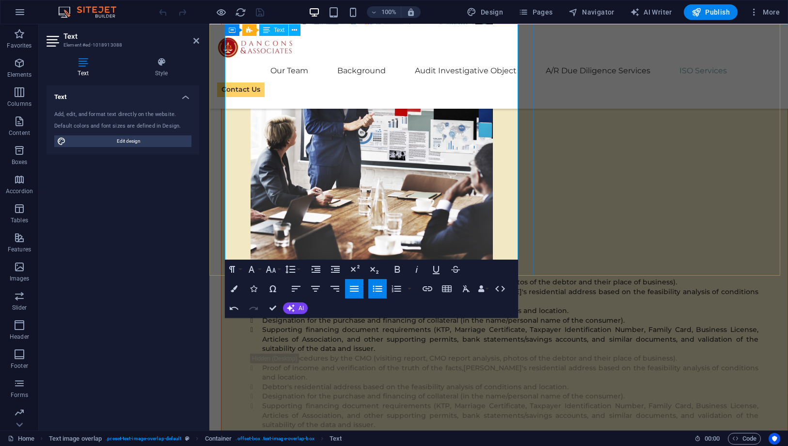
drag, startPoint x: 273, startPoint y: 308, endPoint x: 235, endPoint y: 284, distance: 44.9
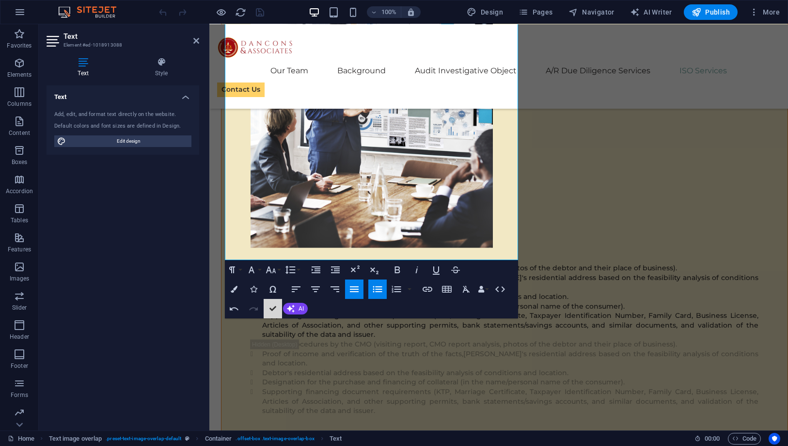
scroll to position [10623, 0]
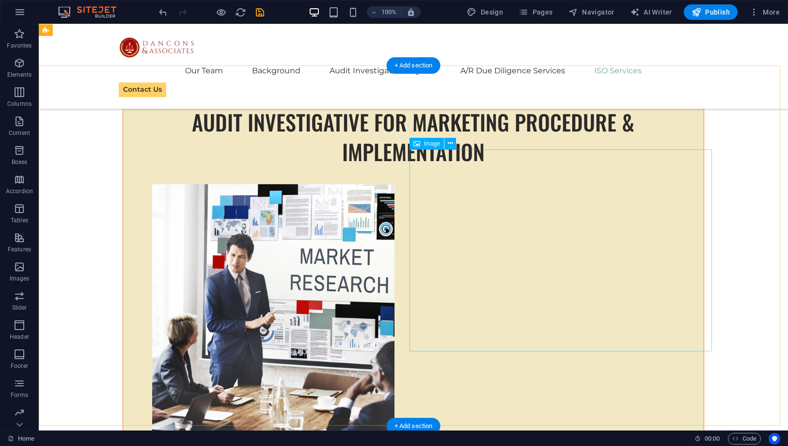
scroll to position [10462, 0]
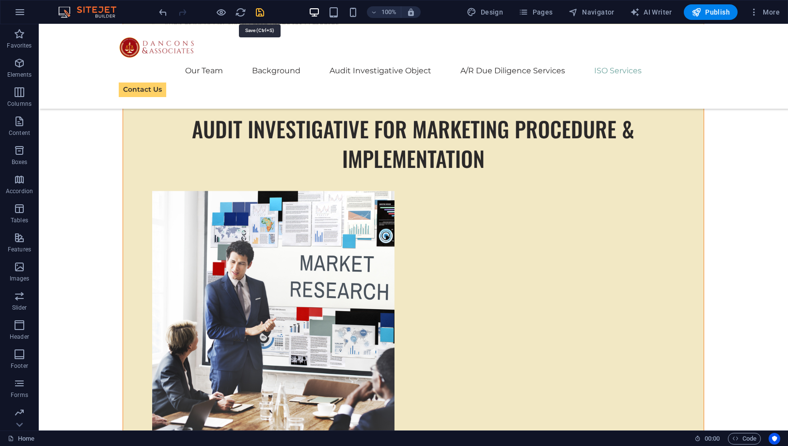
click at [255, 11] on icon "save" at bounding box center [260, 12] width 11 height 11
checkbox input "false"
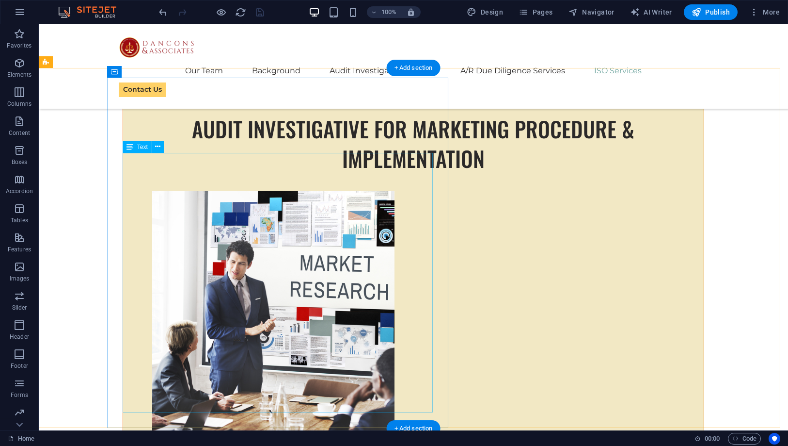
scroll to position [10516, 0]
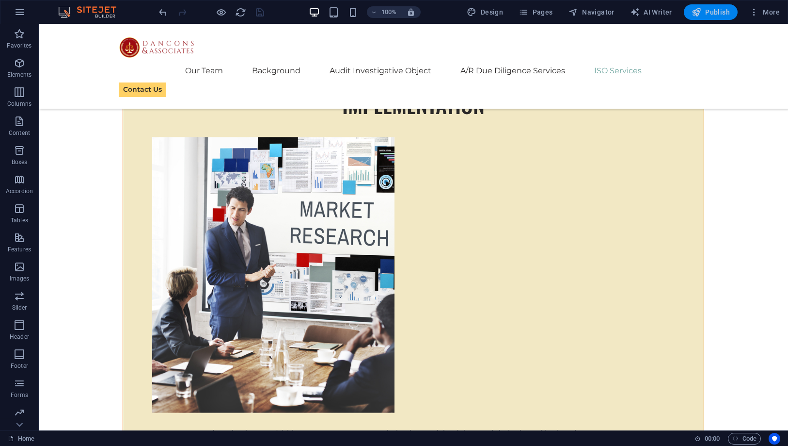
click at [710, 11] on span "Publish" at bounding box center [711, 12] width 38 height 10
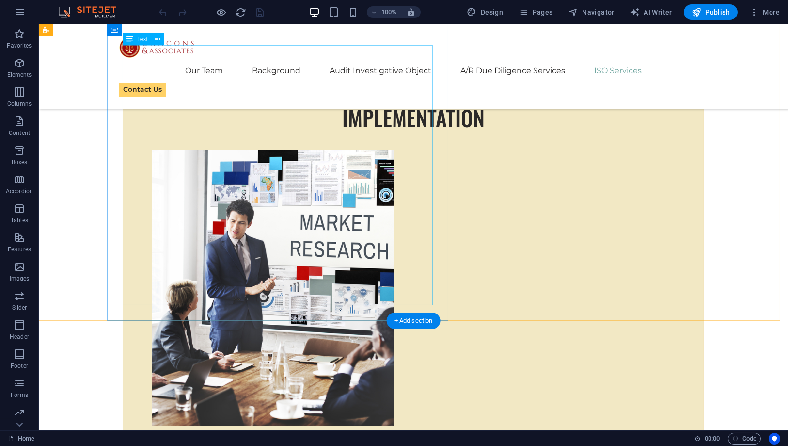
scroll to position [10472, 0]
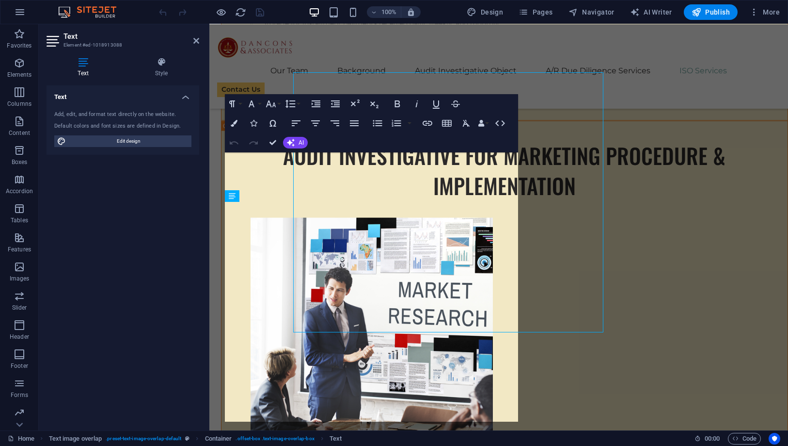
scroll to position [10542, 0]
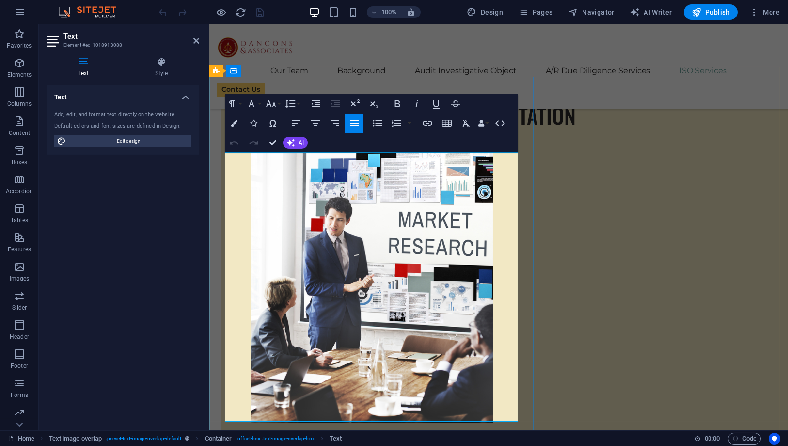
drag, startPoint x: 312, startPoint y: 319, endPoint x: 271, endPoint y: 317, distance: 40.8
copy li "Anti-Bribery"
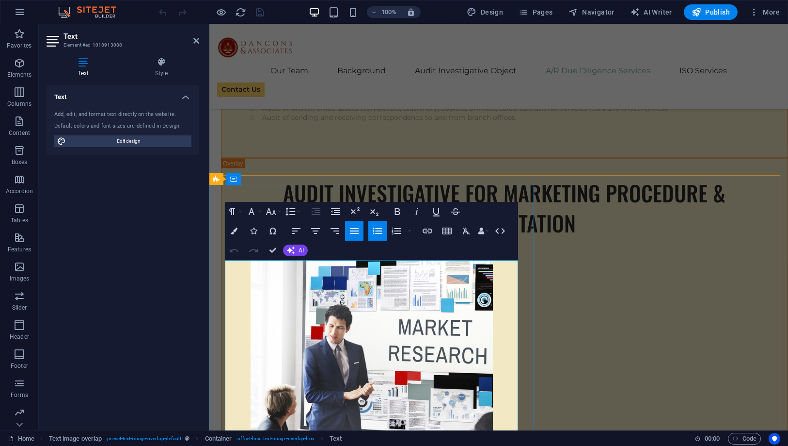
drag, startPoint x: 481, startPoint y: 263, endPoint x: 516, endPoint y: 263, distance: 34.4
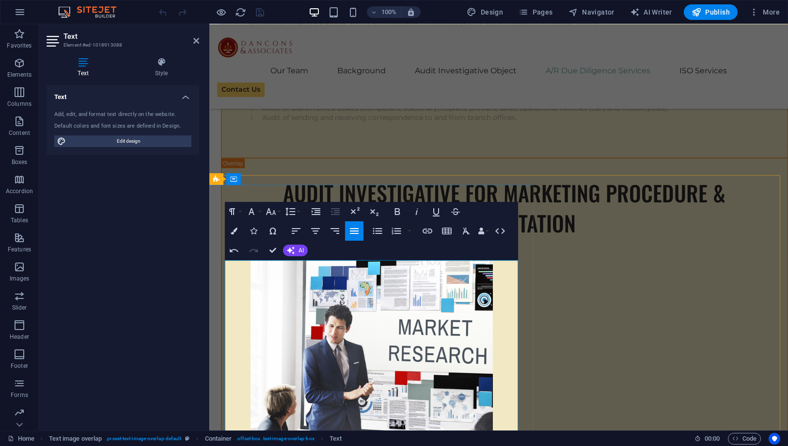
drag, startPoint x: 393, startPoint y: 351, endPoint x: 426, endPoint y: 351, distance: 33.0
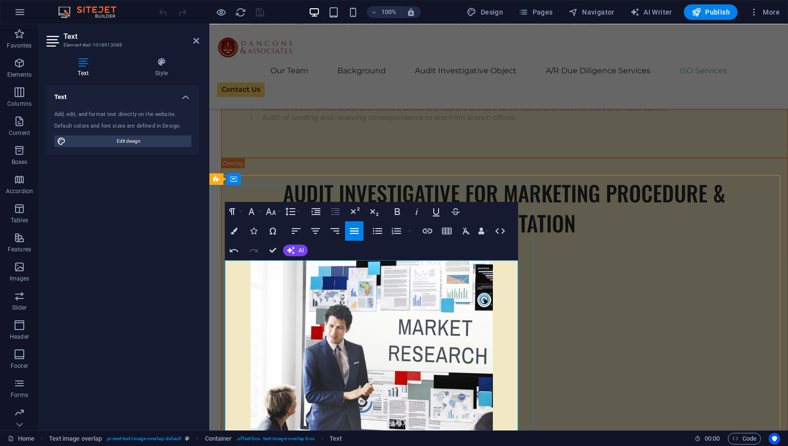
scroll to position [10542, 0]
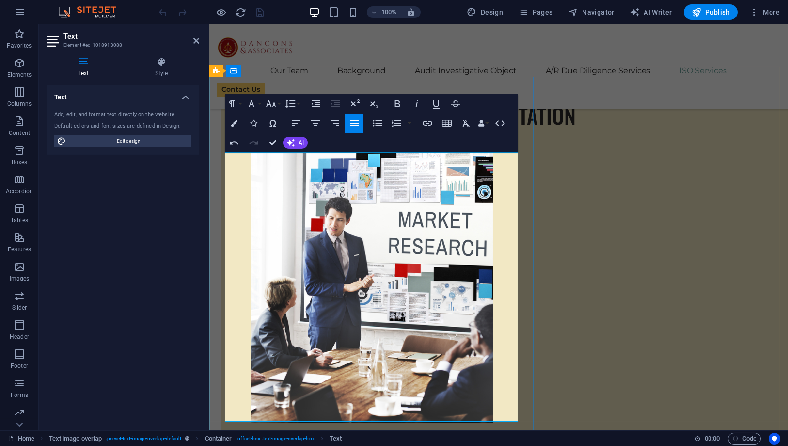
drag, startPoint x: 481, startPoint y: 280, endPoint x: 516, endPoint y: 282, distance: 35.4
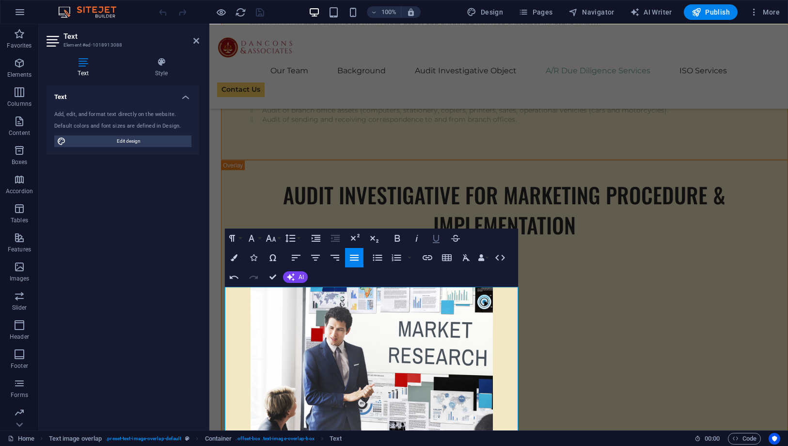
scroll to position [10380, 0]
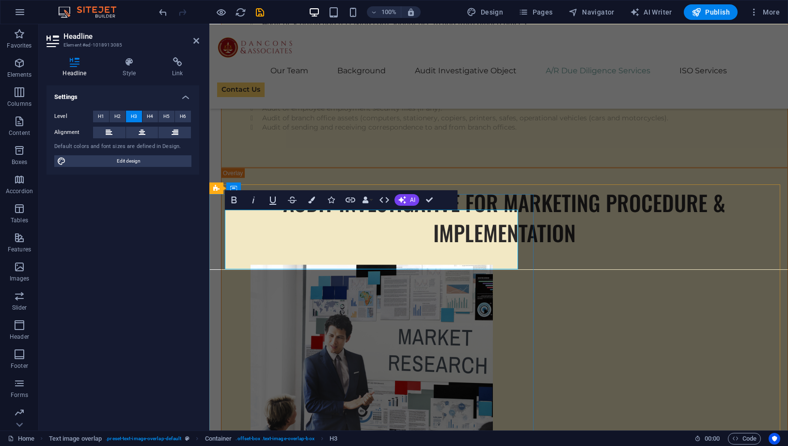
drag, startPoint x: 323, startPoint y: 251, endPoint x: 229, endPoint y: 253, distance: 94.1
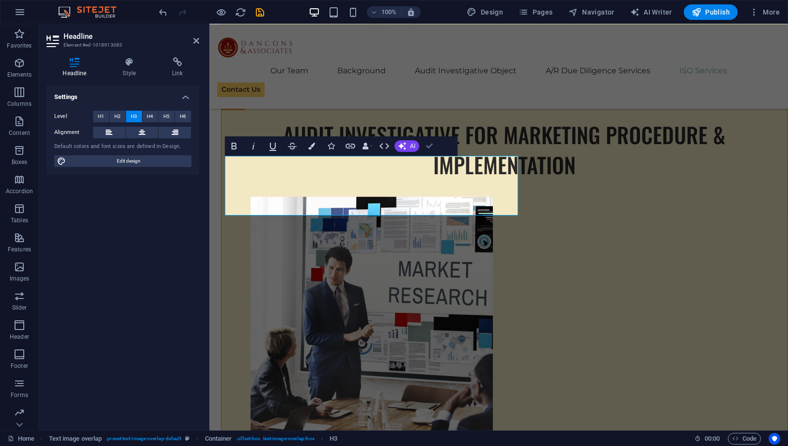
scroll to position [10399, 0]
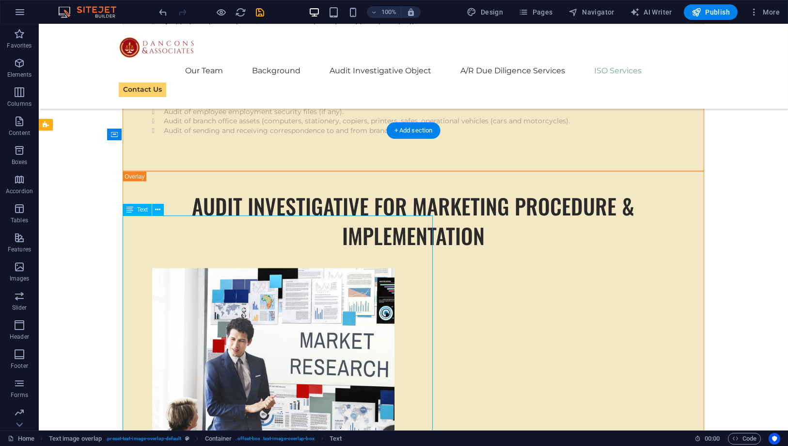
scroll to position [10469, 0]
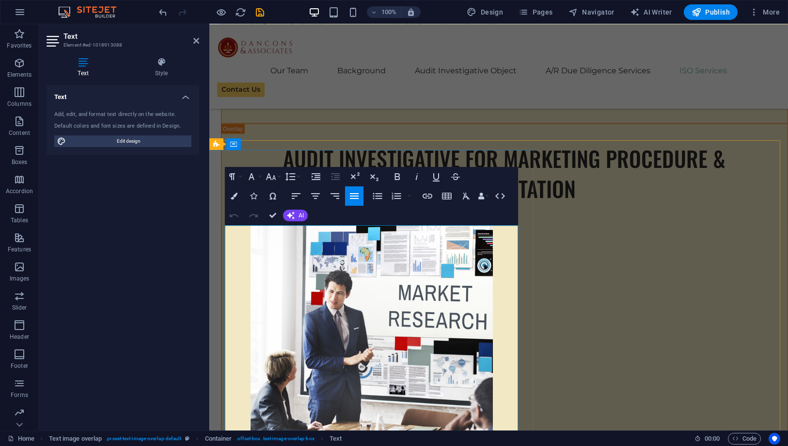
drag, startPoint x: 274, startPoint y: 215, endPoint x: 235, endPoint y: 192, distance: 45.7
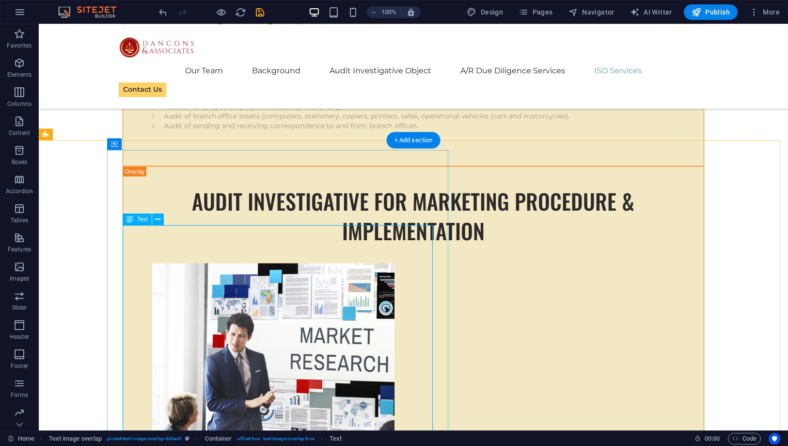
scroll to position [10497, 0]
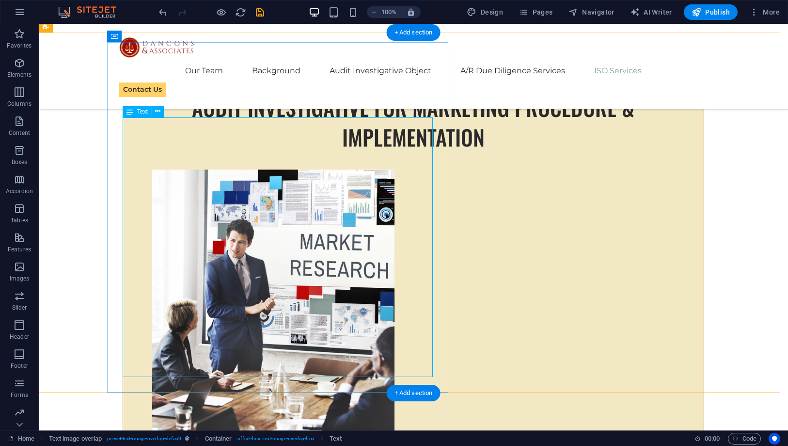
scroll to position [10567, 0]
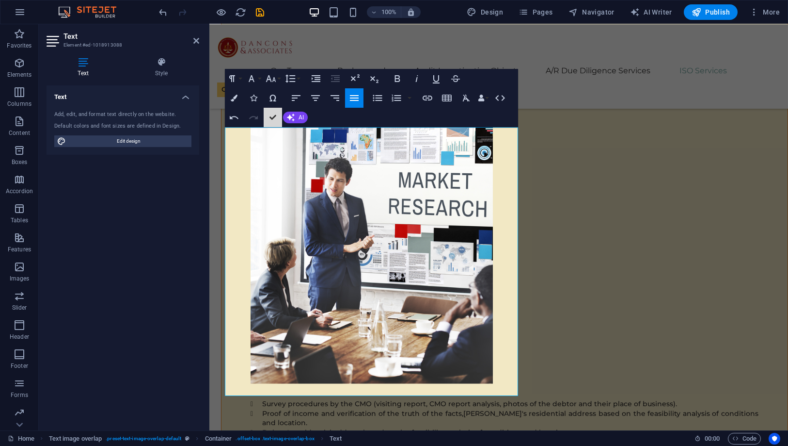
scroll to position [10487, 0]
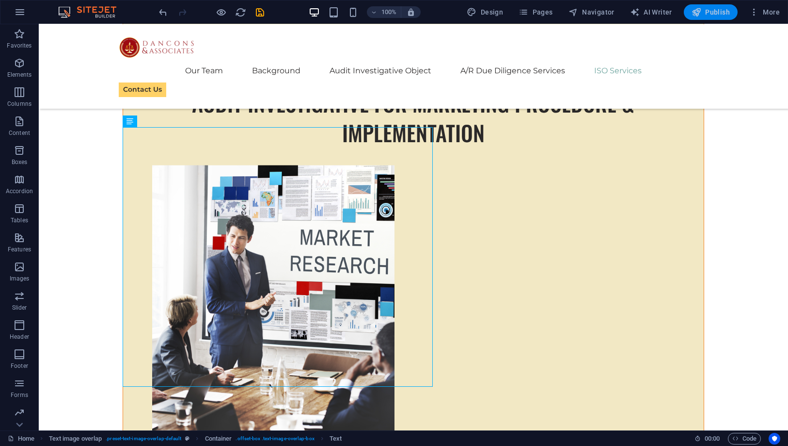
click at [707, 12] on span "Publish" at bounding box center [711, 12] width 38 height 10
checkbox input "false"
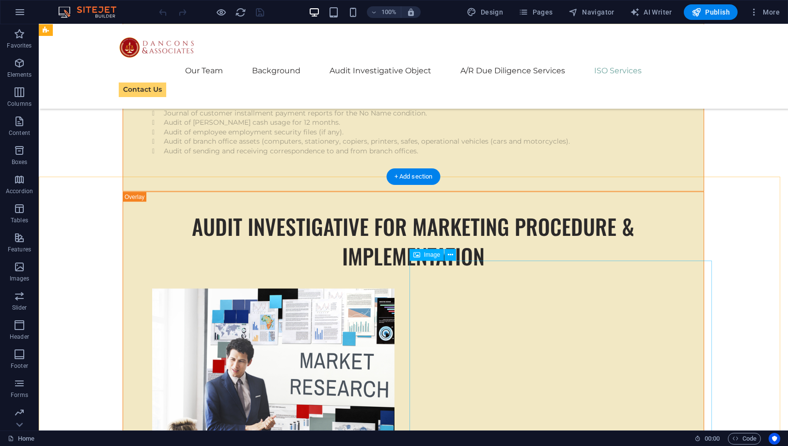
scroll to position [10353, 0]
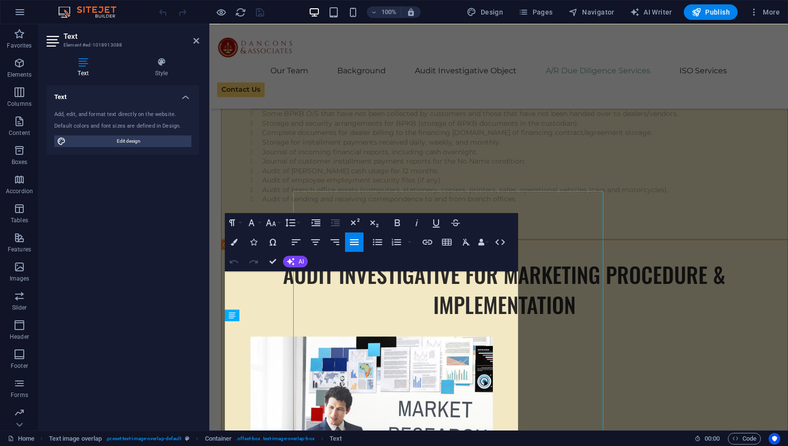
scroll to position [10423, 0]
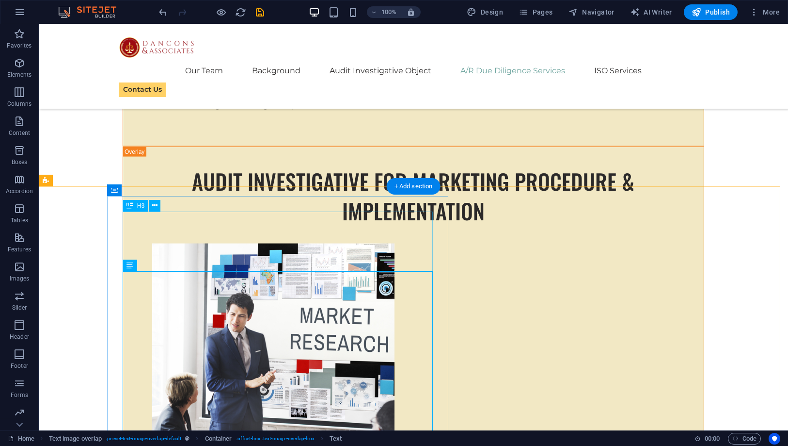
scroll to position [10343, 0]
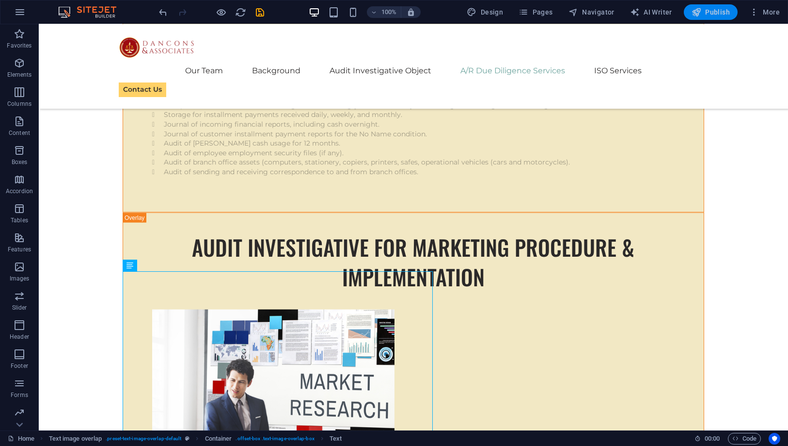
click at [713, 12] on span "Publish" at bounding box center [711, 12] width 38 height 10
checkbox input "false"
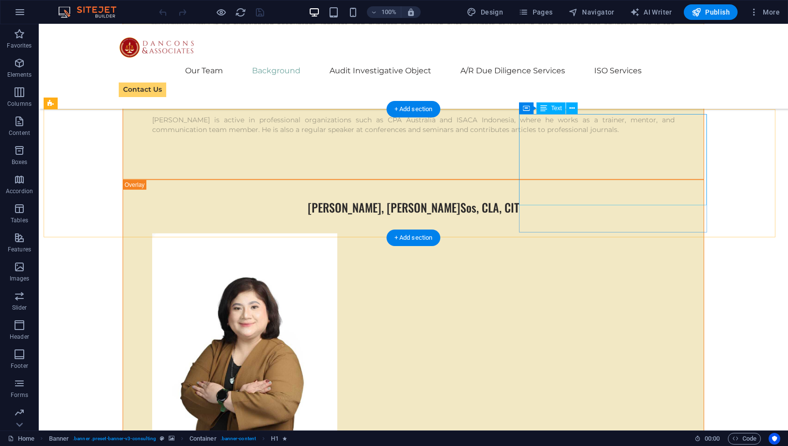
scroll to position [4148, 0]
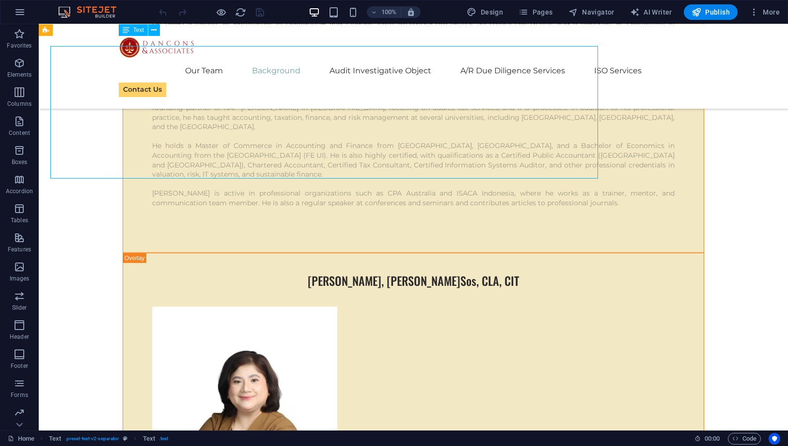
scroll to position [4148, 0]
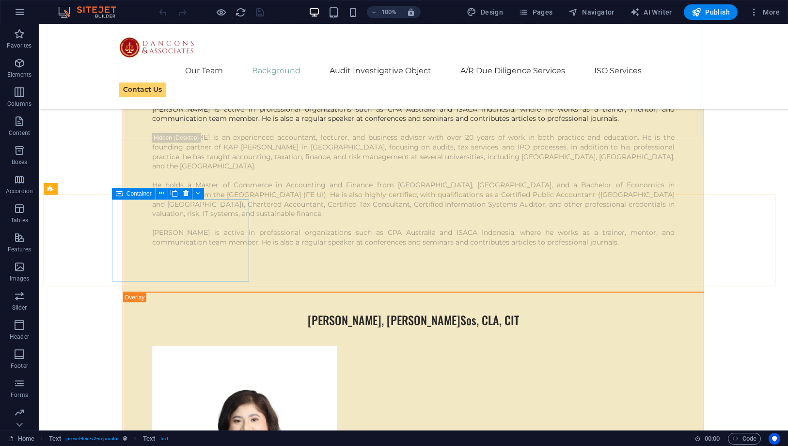
click at [119, 194] on icon at bounding box center [119, 194] width 7 height 12
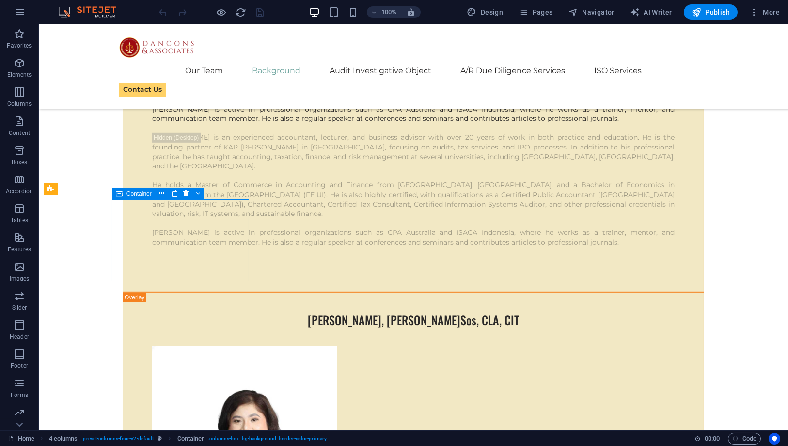
click at [119, 194] on icon at bounding box center [119, 194] width 7 height 12
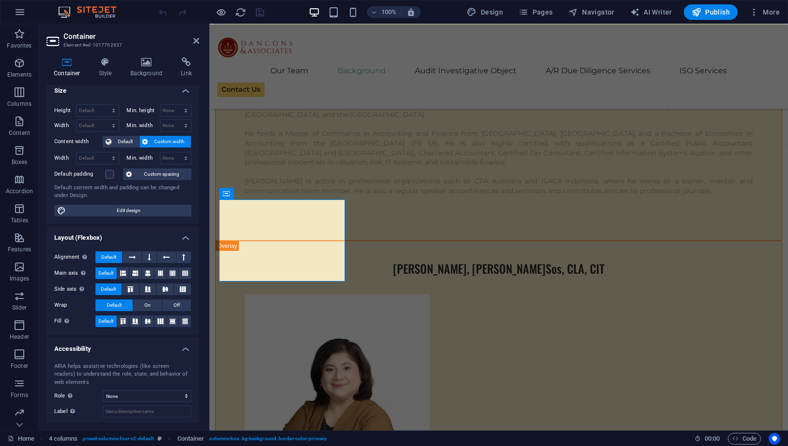
scroll to position [0, 0]
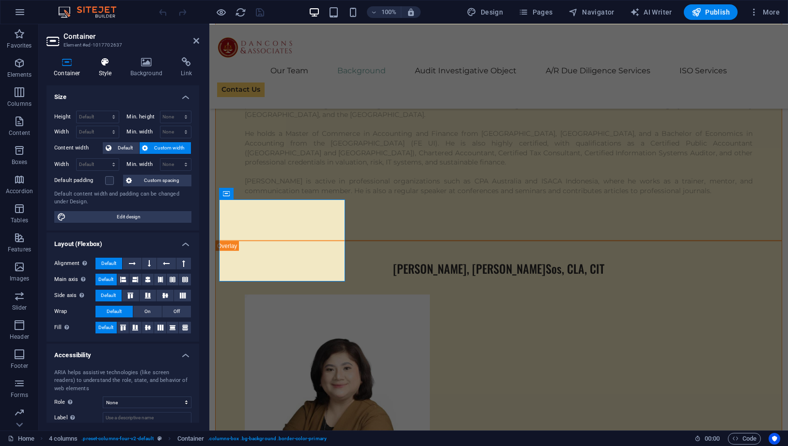
click at [103, 72] on h4 "Style" at bounding box center [108, 67] width 32 height 20
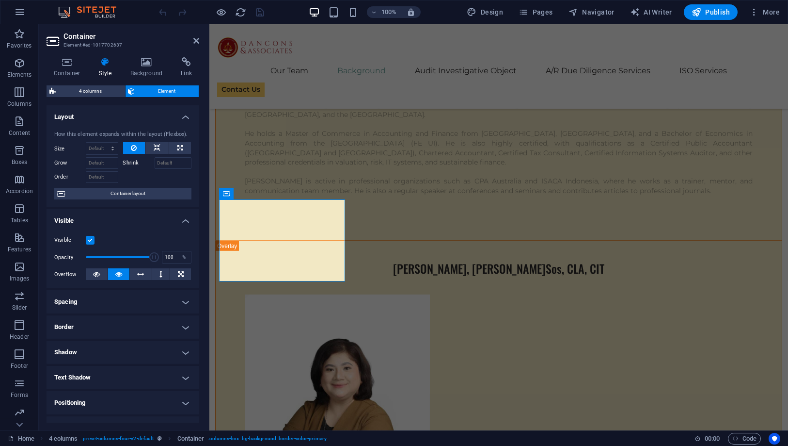
click at [171, 318] on h4 "Border" at bounding box center [123, 326] width 153 height 23
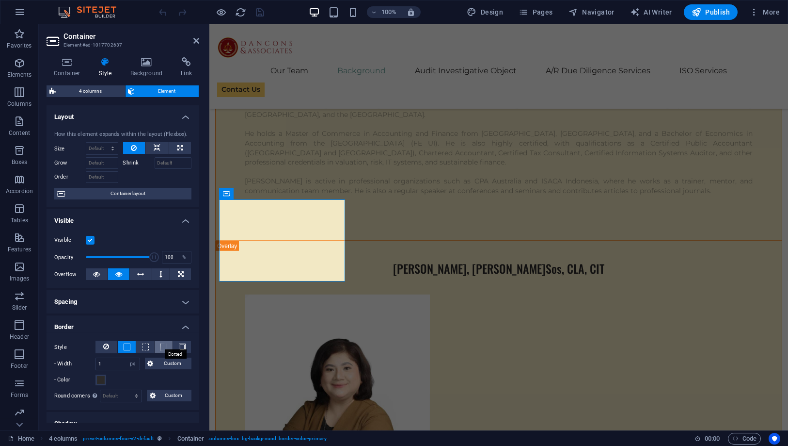
scroll to position [54, 0]
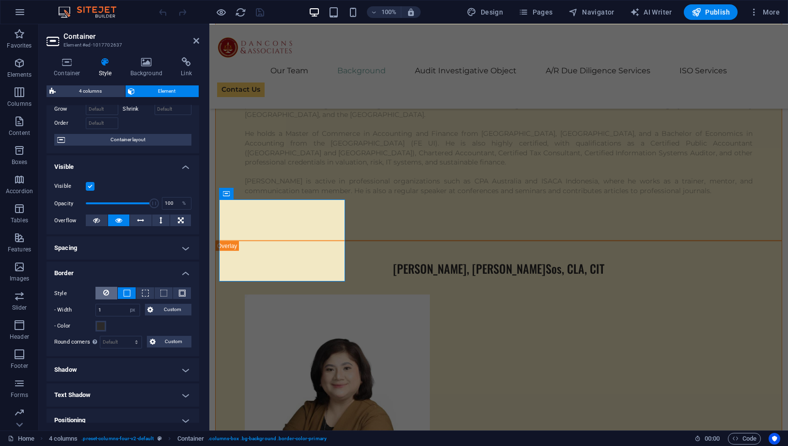
click at [106, 293] on icon at bounding box center [107, 293] width 6 height 12
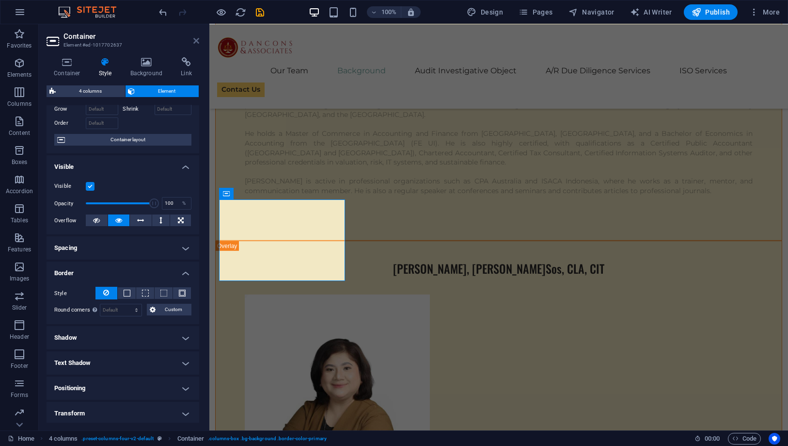
click at [195, 44] on icon at bounding box center [196, 41] width 6 height 8
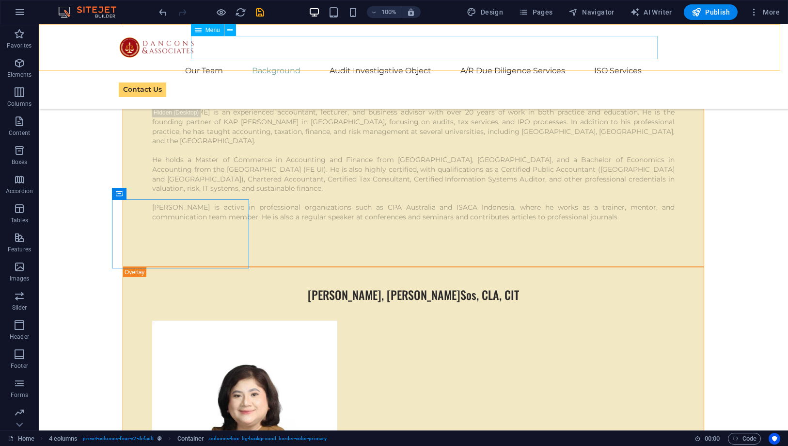
scroll to position [4148, 0]
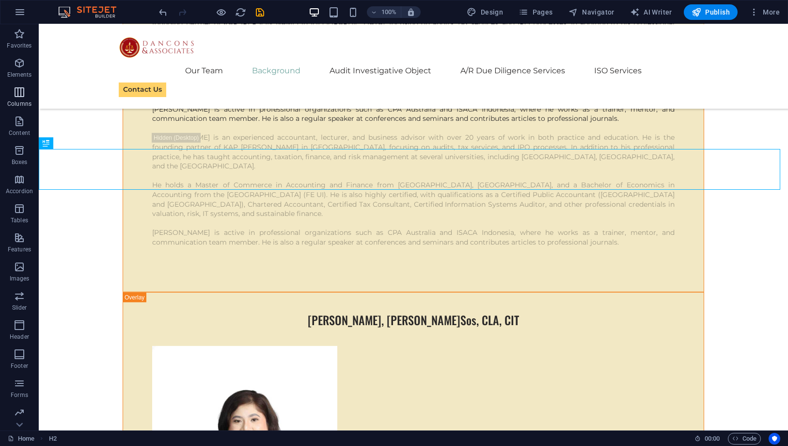
click at [23, 90] on icon "button" at bounding box center [20, 92] width 12 height 12
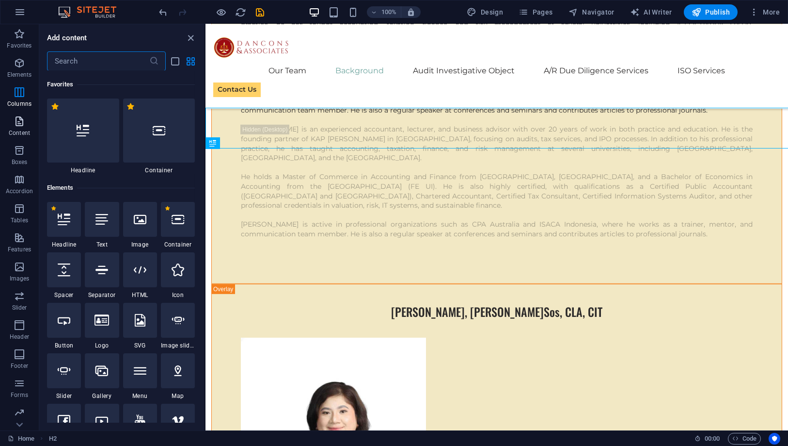
scroll to position [4189, 0]
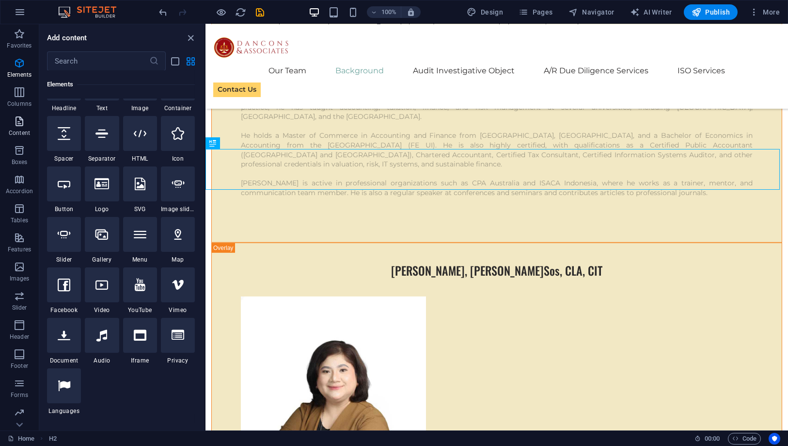
click at [24, 129] on p "Content" at bounding box center [19, 133] width 21 height 8
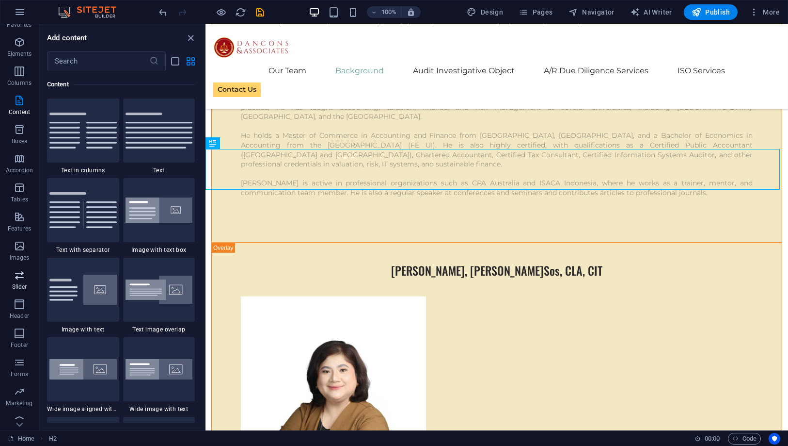
scroll to position [30, 0]
click at [15, 126] on span "Boxes" at bounding box center [19, 125] width 39 height 23
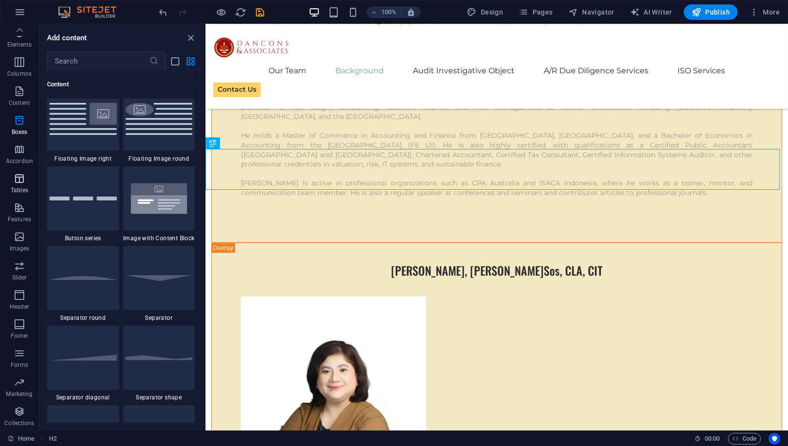
scroll to position [2674, 0]
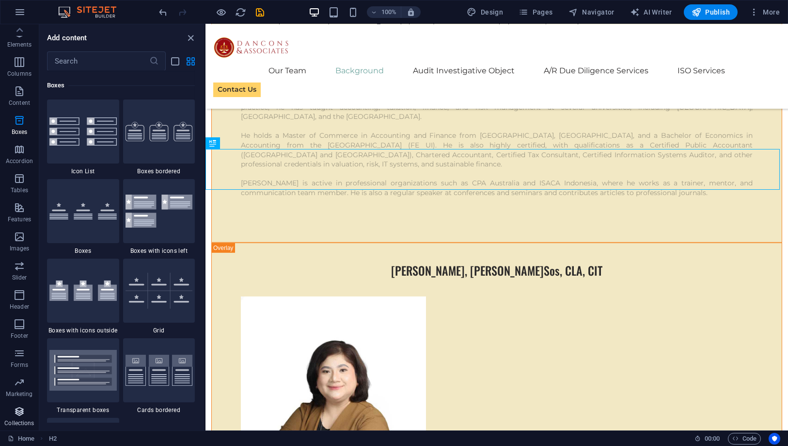
click at [27, 409] on span "Collections" at bounding box center [19, 416] width 39 height 23
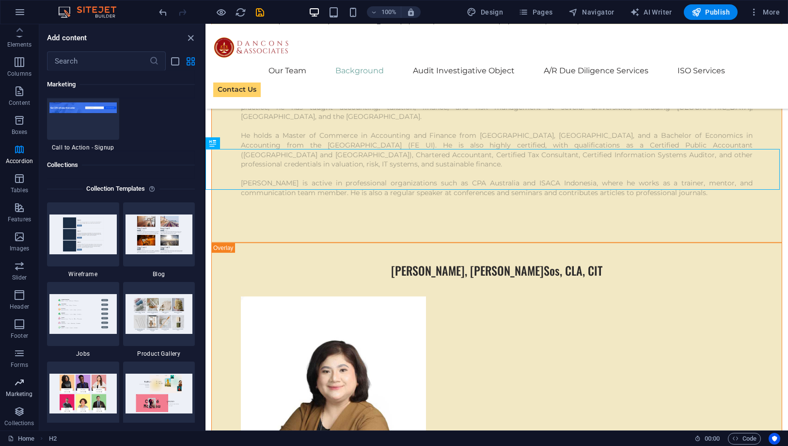
click at [19, 385] on icon "button" at bounding box center [20, 382] width 12 height 12
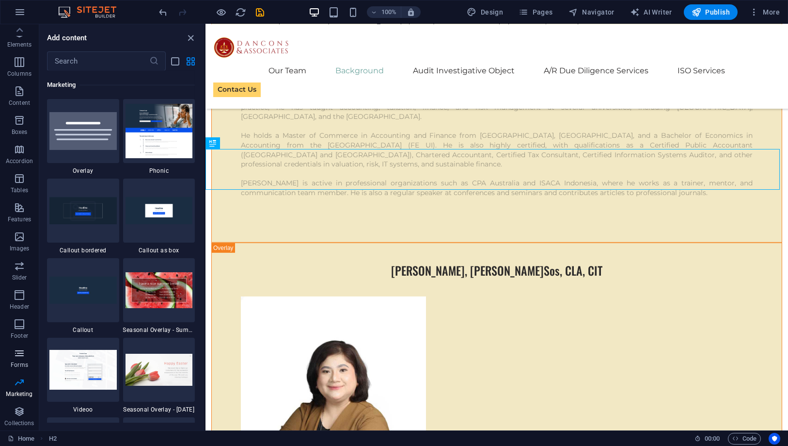
click at [21, 349] on icon "button" at bounding box center [20, 353] width 12 height 12
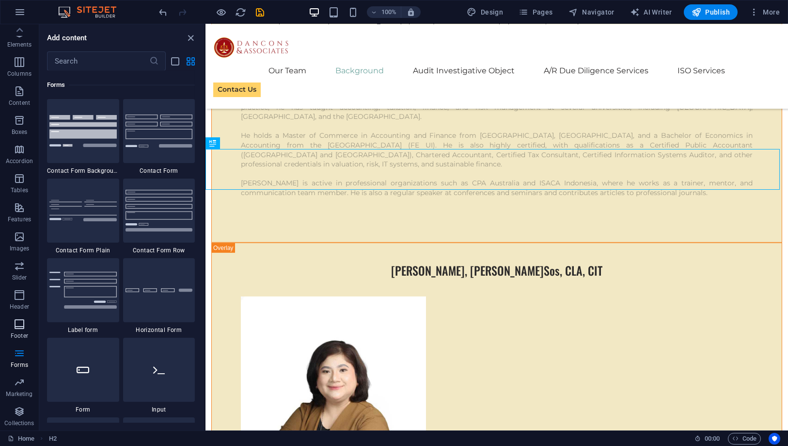
click at [25, 321] on icon "button" at bounding box center [20, 324] width 12 height 12
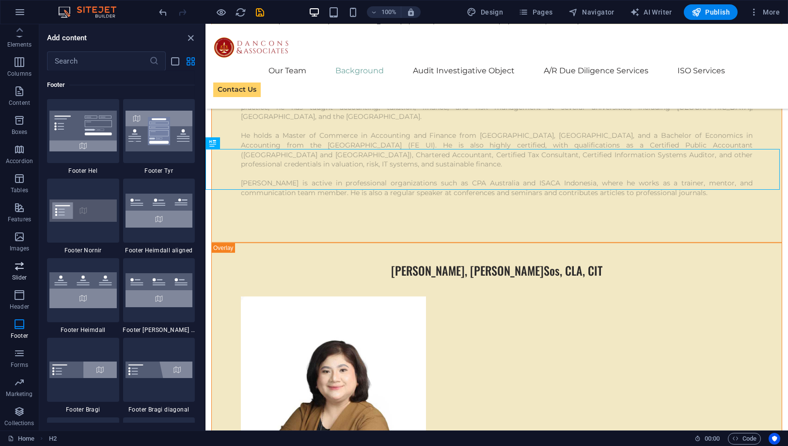
click at [32, 267] on span "Slider" at bounding box center [19, 271] width 39 height 23
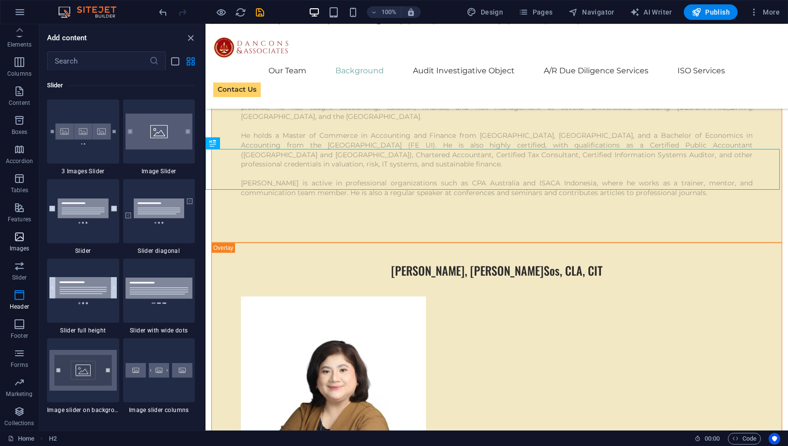
click at [28, 238] on span "Images" at bounding box center [19, 242] width 39 height 23
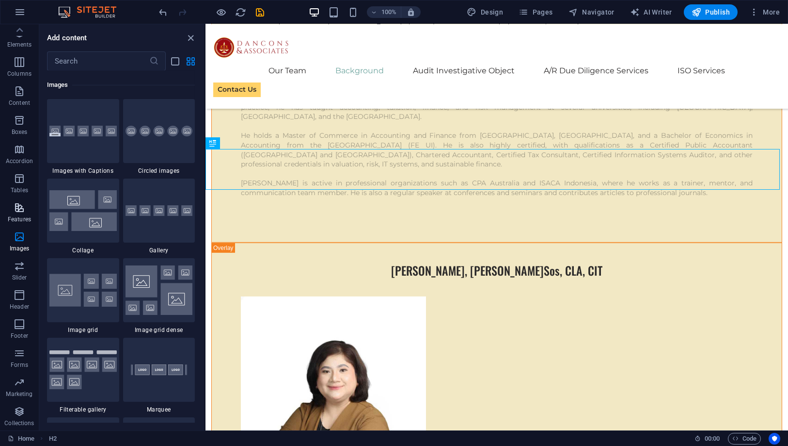
click at [23, 214] on span "Features" at bounding box center [19, 213] width 39 height 23
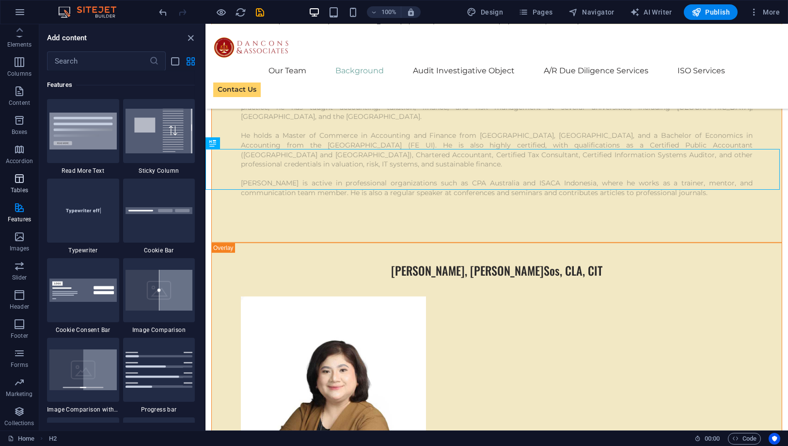
click at [20, 192] on p "Tables" at bounding box center [19, 190] width 17 height 8
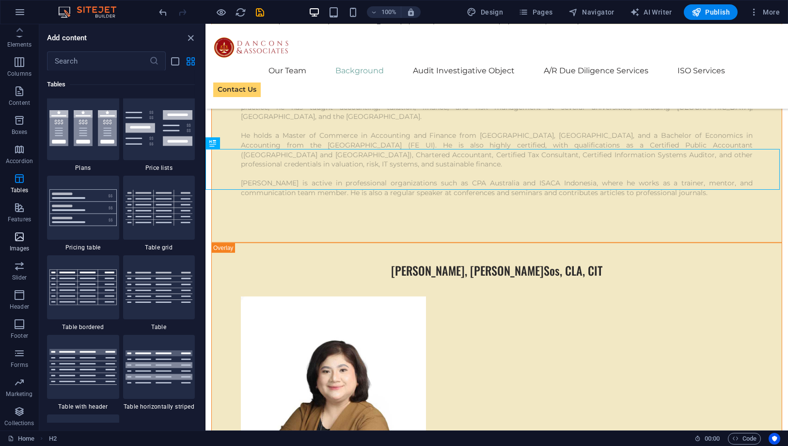
scroll to position [3358, 0]
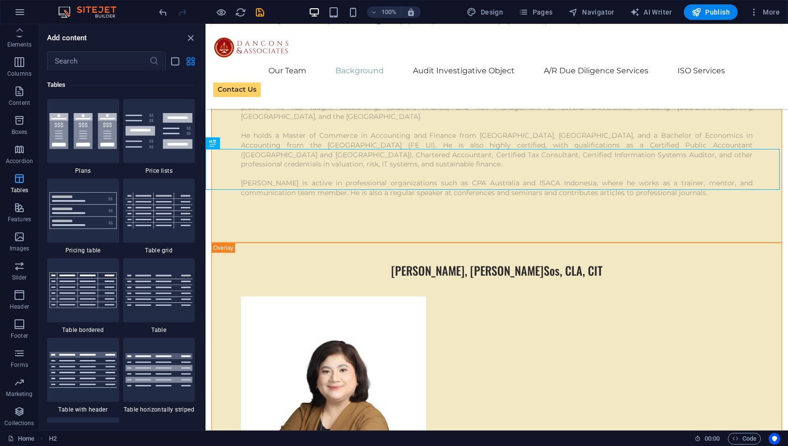
click at [18, 178] on icon "button" at bounding box center [20, 179] width 12 height 12
click at [16, 144] on icon "button" at bounding box center [20, 150] width 12 height 12
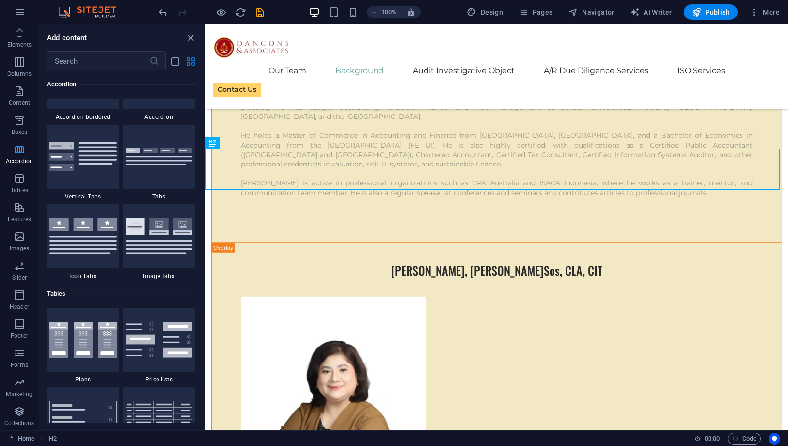
scroll to position [3095, 0]
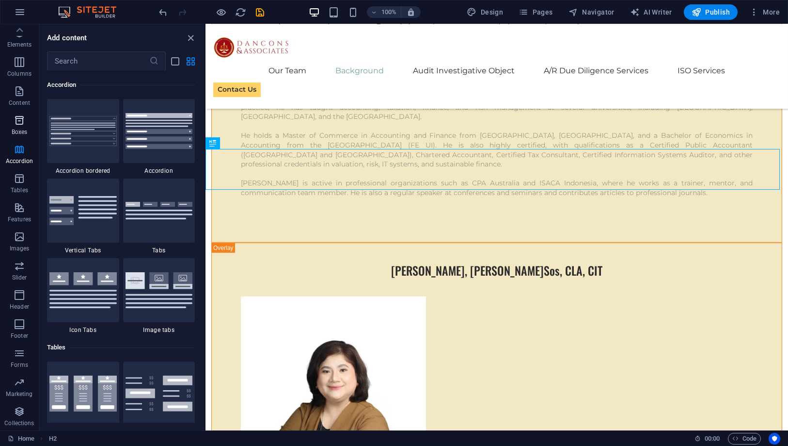
click at [18, 120] on icon "button" at bounding box center [20, 120] width 12 height 12
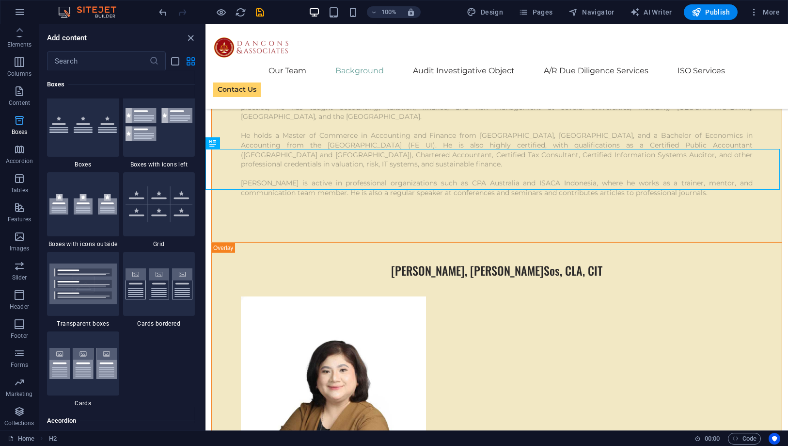
scroll to position [2674, 0]
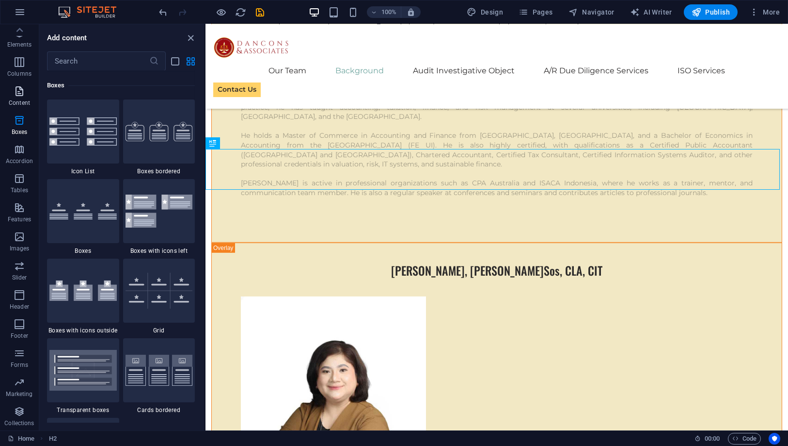
click at [19, 89] on icon "button" at bounding box center [20, 91] width 12 height 12
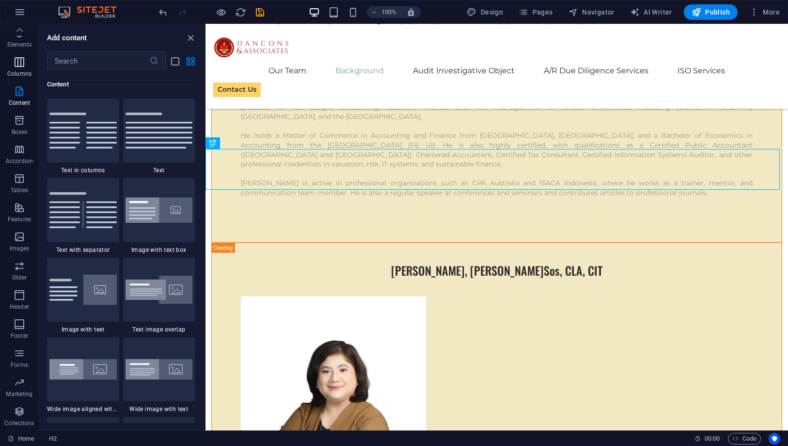
click at [18, 69] on span "Columns" at bounding box center [19, 67] width 39 height 23
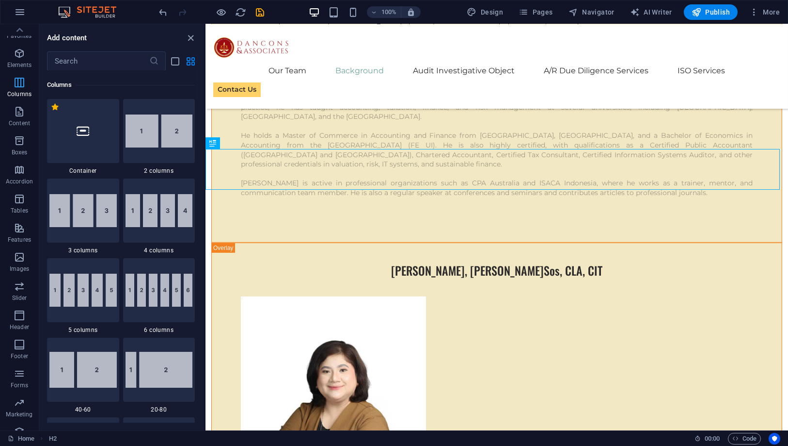
scroll to position [0, 0]
click at [19, 68] on icon "button" at bounding box center [20, 63] width 12 height 12
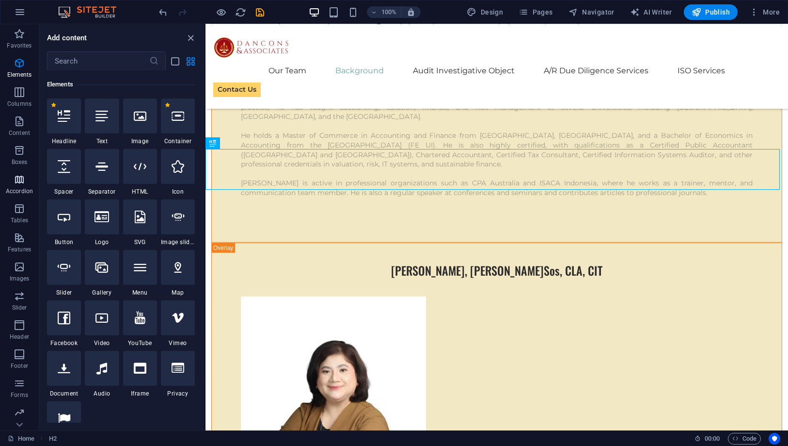
scroll to position [103, 0]
click at [18, 40] on span "Favorites" at bounding box center [19, 39] width 39 height 23
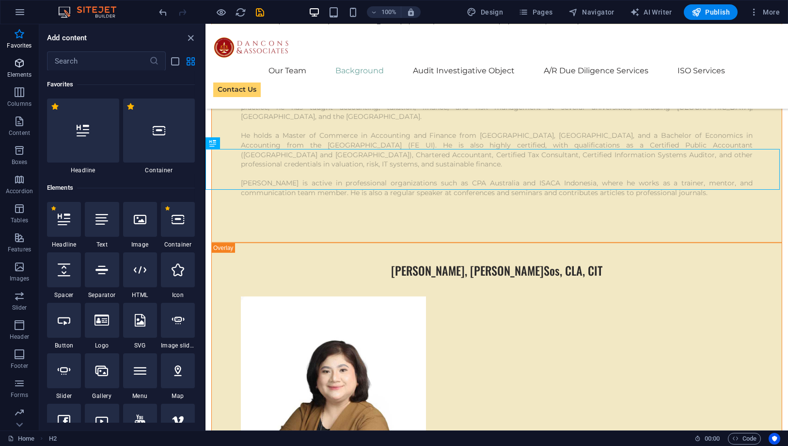
scroll to position [0, 0]
click at [18, 66] on icon "button" at bounding box center [20, 63] width 12 height 12
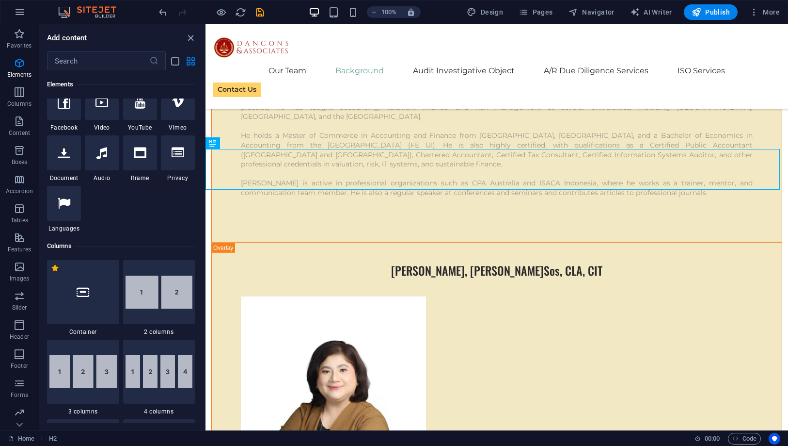
scroll to position [157, 0]
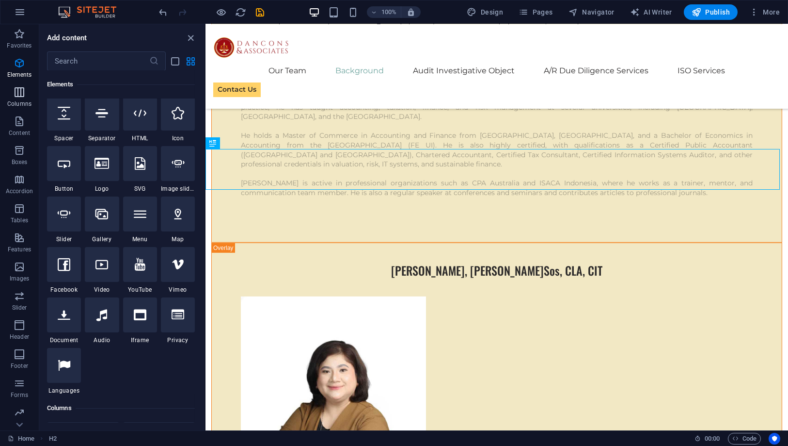
click at [20, 87] on icon "button" at bounding box center [20, 92] width 12 height 12
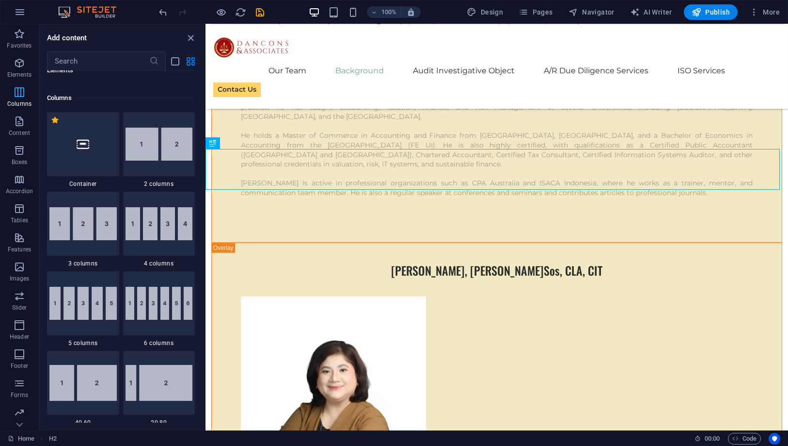
scroll to position [480, 0]
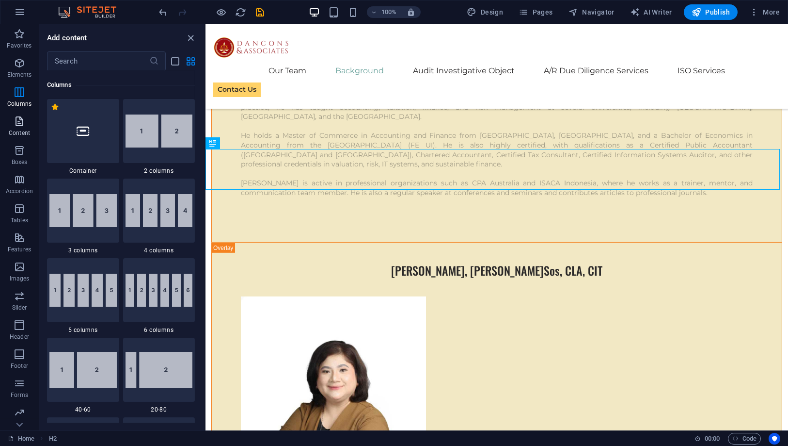
click at [14, 133] on p "Content" at bounding box center [19, 133] width 21 height 8
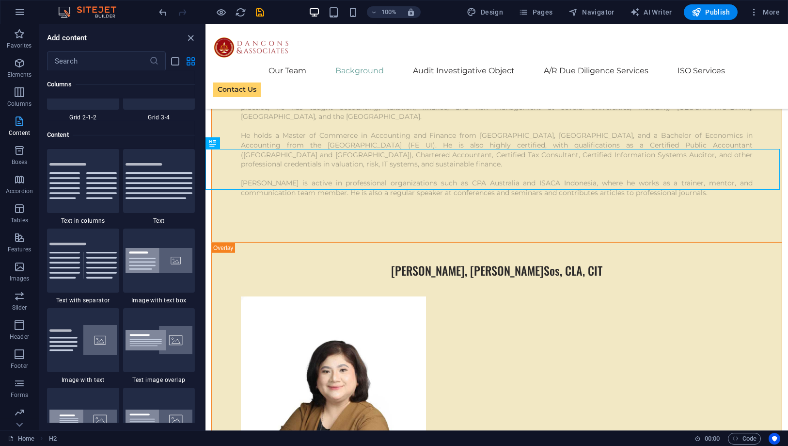
scroll to position [1697, 0]
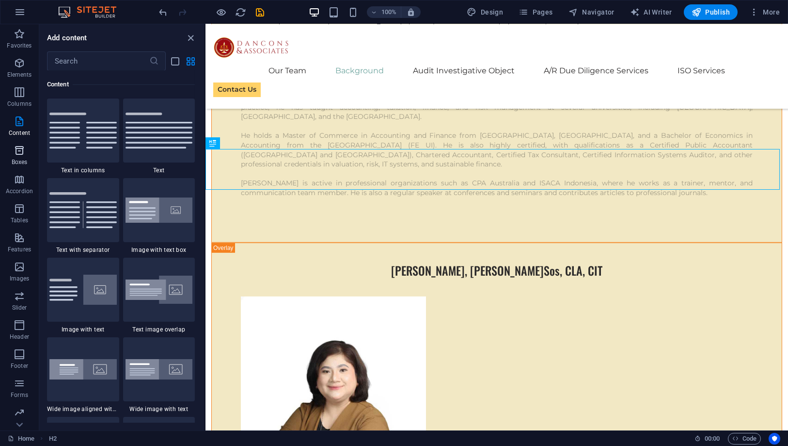
click at [16, 159] on p "Boxes" at bounding box center [20, 162] width 16 height 8
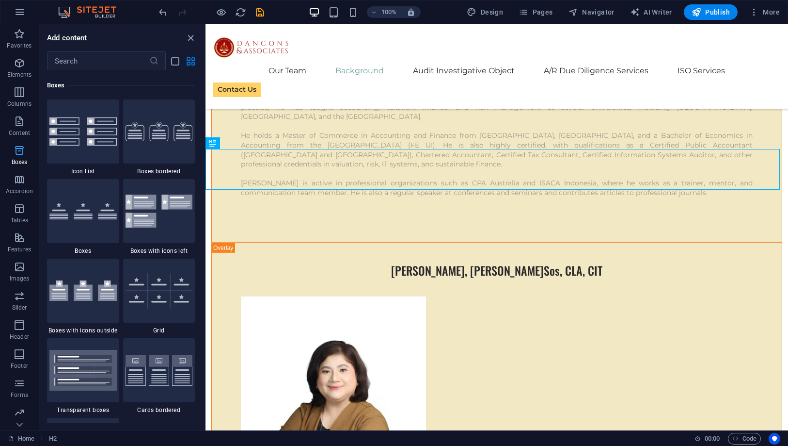
scroll to position [2674, 0]
click at [19, 183] on icon "button" at bounding box center [20, 180] width 12 height 12
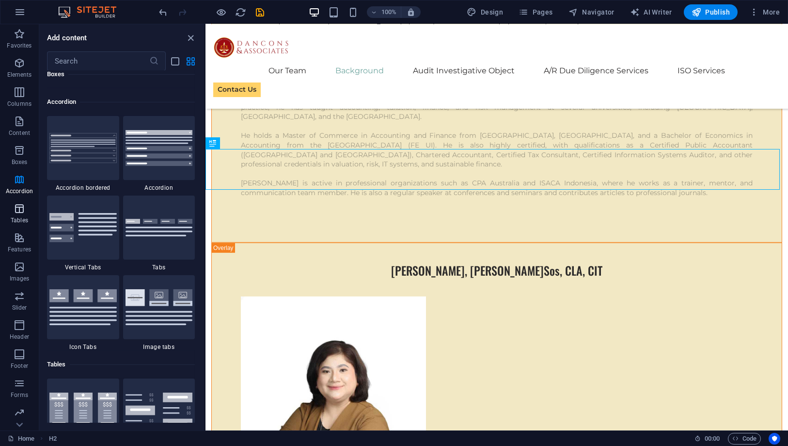
scroll to position [3095, 0]
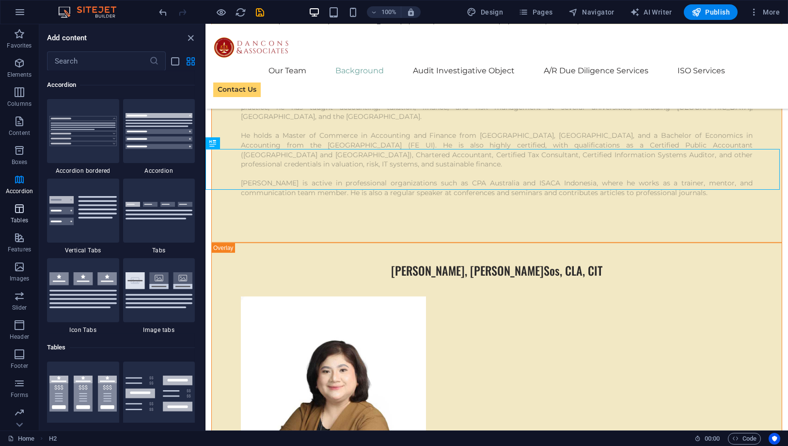
click at [19, 214] on icon "button" at bounding box center [20, 209] width 12 height 12
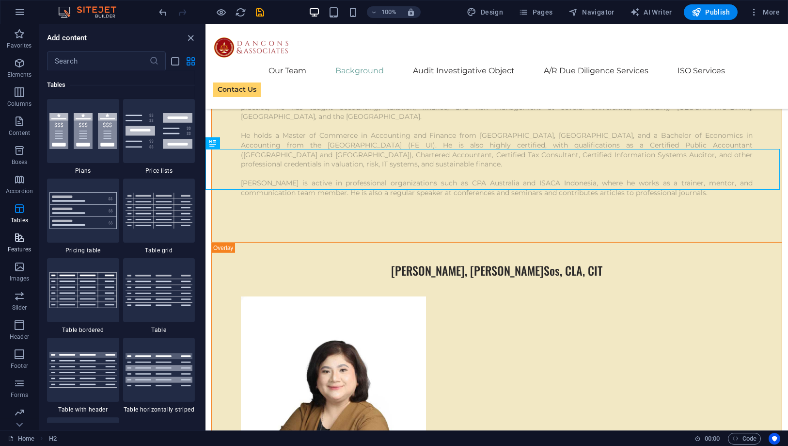
click at [18, 244] on span "Features" at bounding box center [19, 243] width 39 height 23
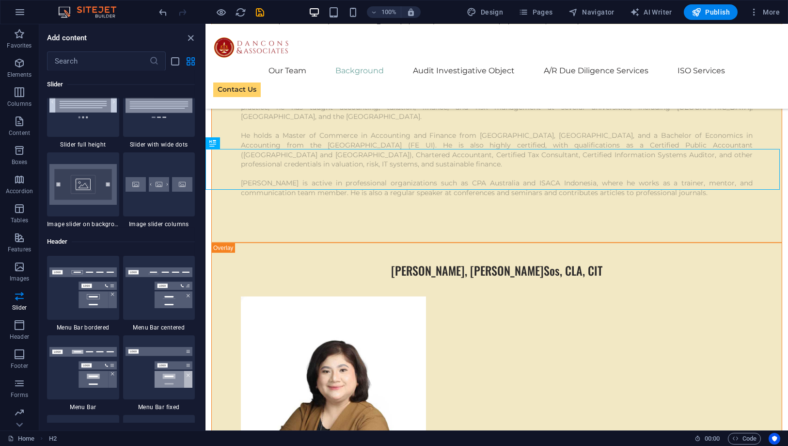
scroll to position [5413, 0]
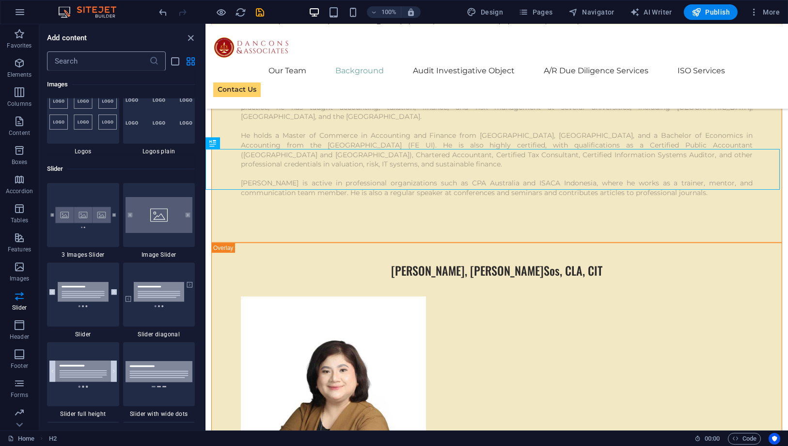
click at [89, 58] on input "text" at bounding box center [98, 60] width 102 height 19
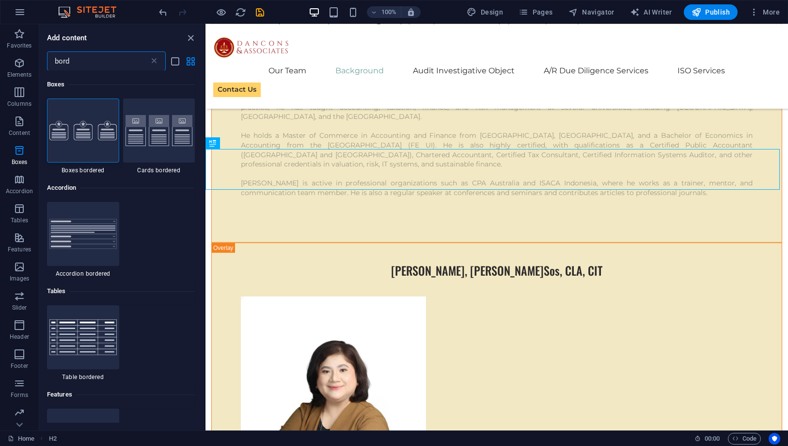
scroll to position [0, 0]
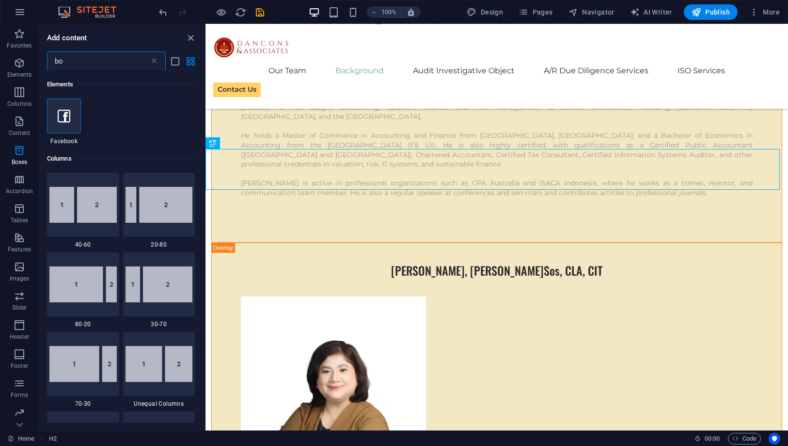
type input "b"
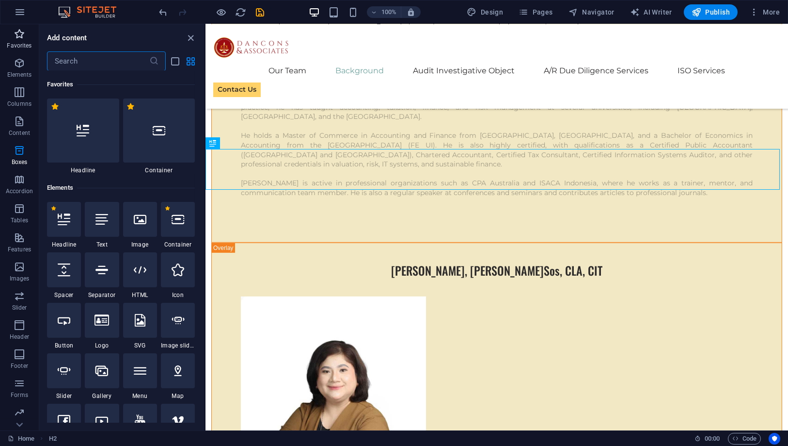
click at [25, 43] on p "Favorites" at bounding box center [19, 46] width 25 height 8
click at [19, 37] on icon "button" at bounding box center [20, 34] width 12 height 12
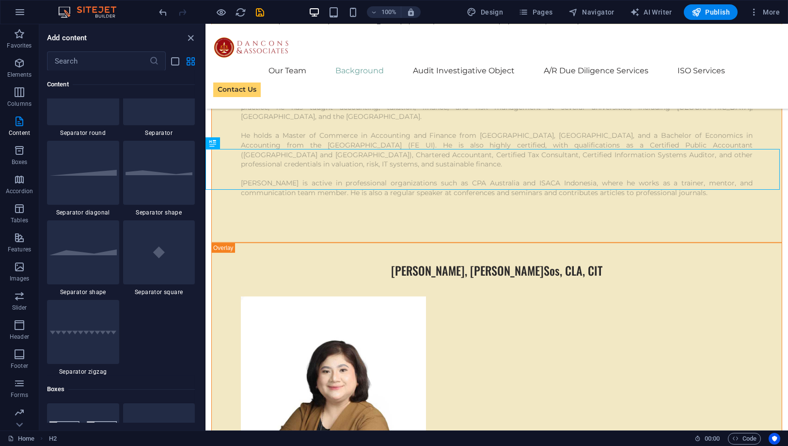
scroll to position [2155, 0]
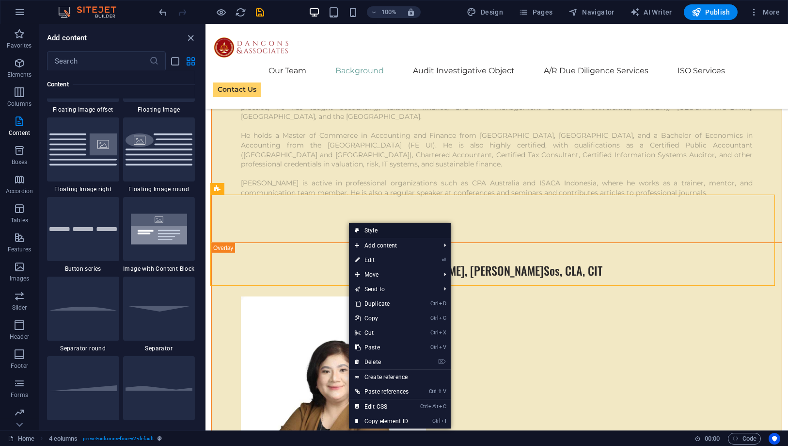
click at [358, 225] on icon at bounding box center [357, 230] width 5 height 15
select select "rem"
select select "preset-columns-four-v2-default"
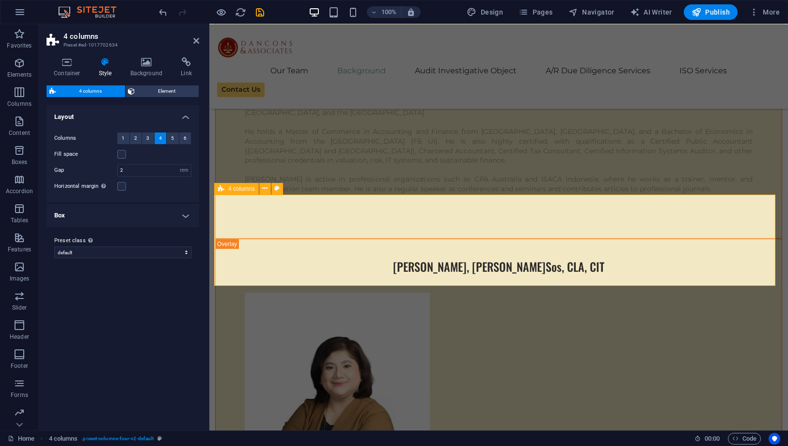
scroll to position [4187, 0]
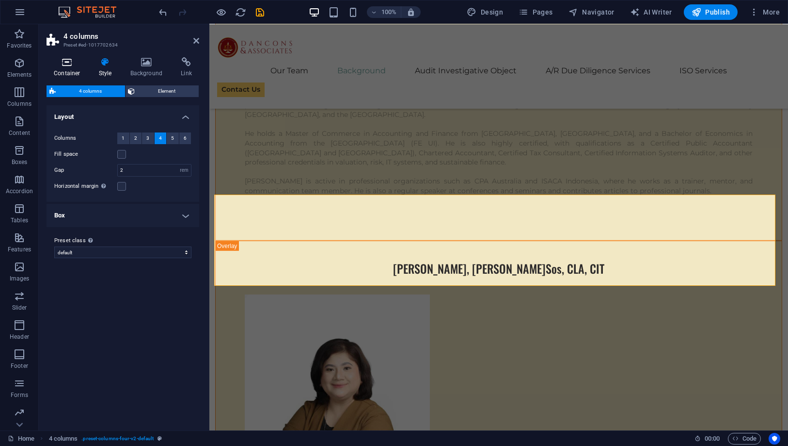
click at [67, 68] on h4 "Container" at bounding box center [69, 67] width 45 height 20
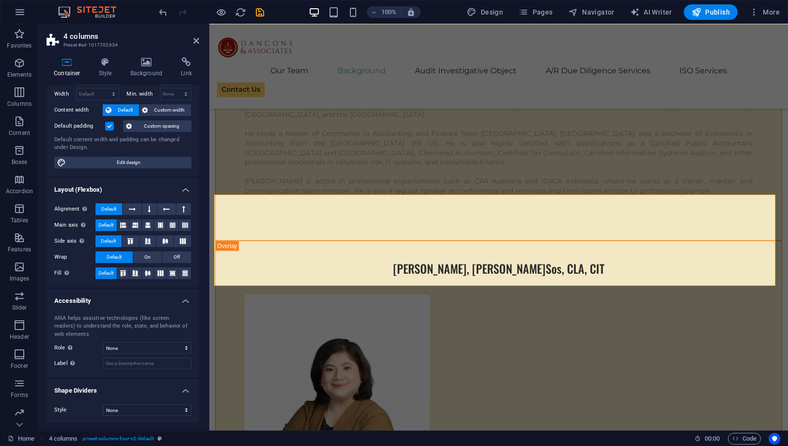
scroll to position [0, 0]
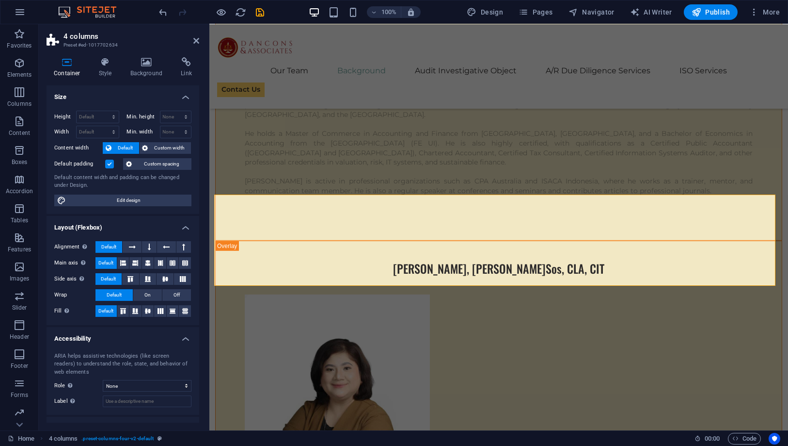
click at [107, 81] on div "Container Style Background Link Size Height Default px rem % vh vw Min. height …" at bounding box center [123, 239] width 153 height 365
click at [107, 72] on h4 "Style" at bounding box center [108, 67] width 32 height 20
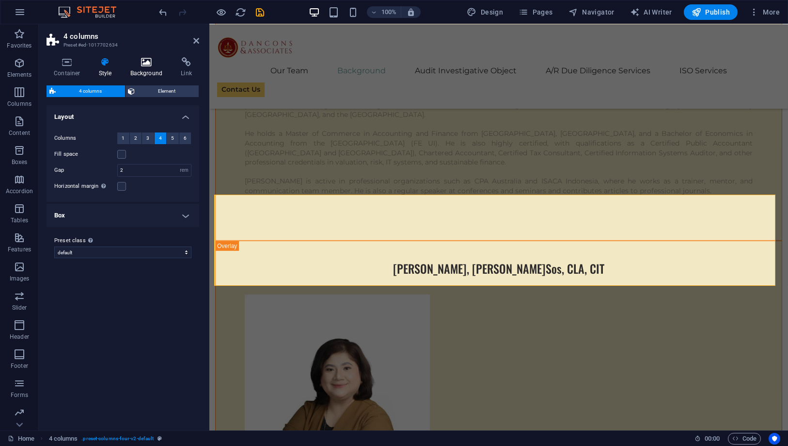
click at [156, 69] on h4 "Background" at bounding box center [148, 67] width 51 height 20
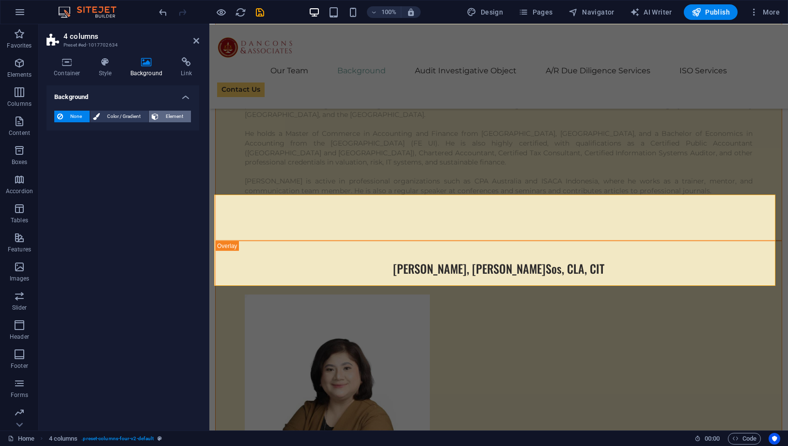
click at [169, 112] on span "Element" at bounding box center [174, 117] width 27 height 12
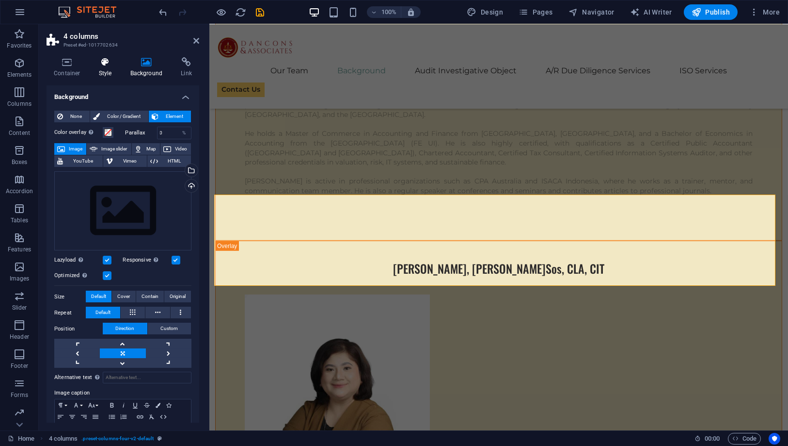
click at [98, 75] on h4 "Style" at bounding box center [108, 67] width 32 height 20
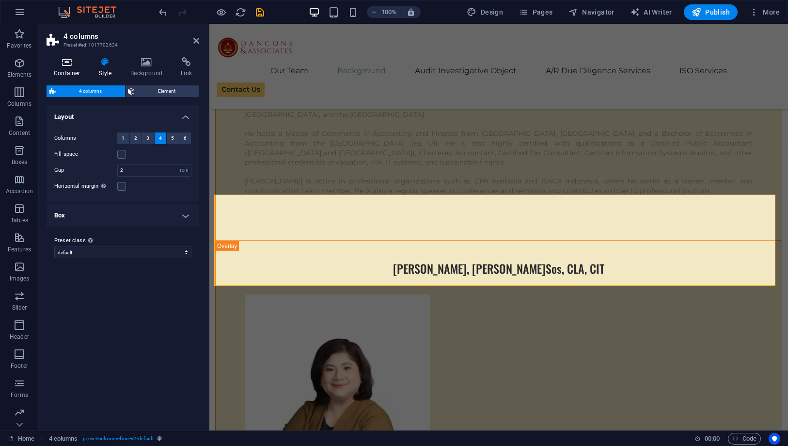
click at [72, 70] on h4 "Container" at bounding box center [69, 67] width 45 height 20
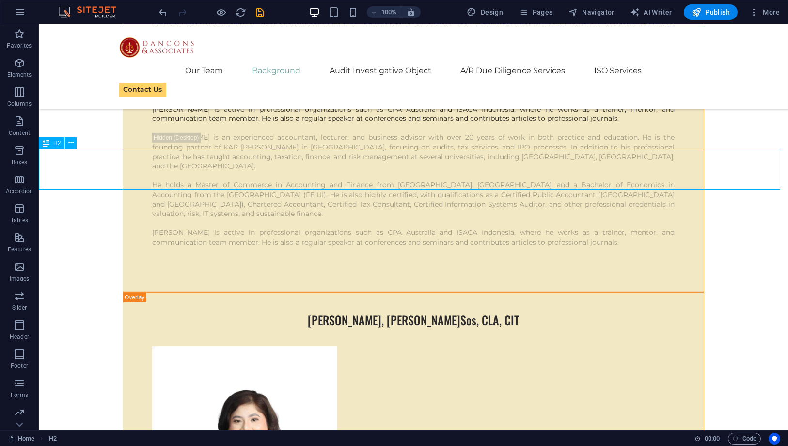
click at [57, 144] on span "H2" at bounding box center [56, 143] width 7 height 6
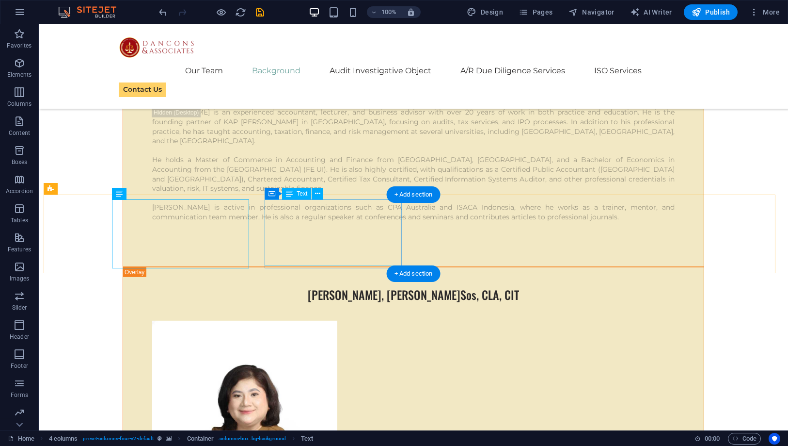
scroll to position [4148, 0]
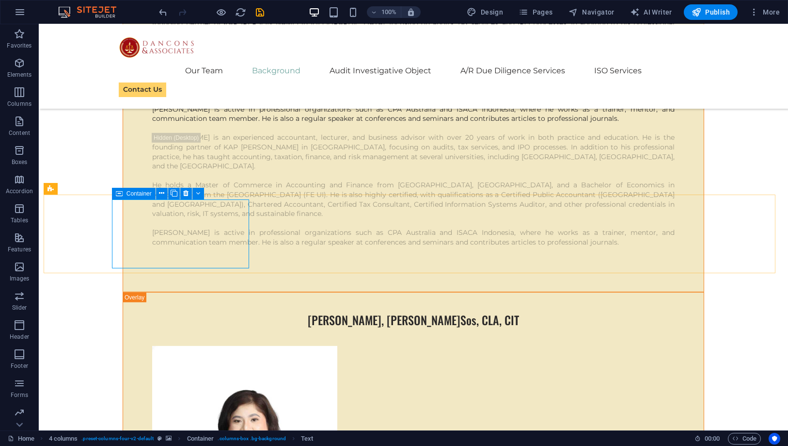
click at [128, 193] on span "Container" at bounding box center [139, 194] width 25 height 6
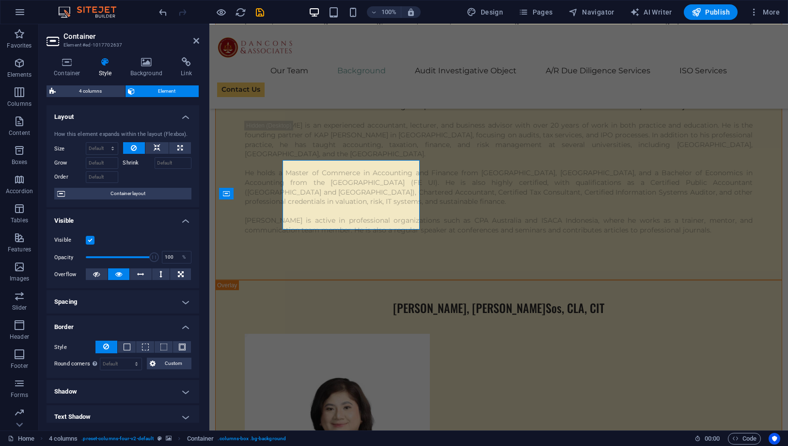
scroll to position [4187, 0]
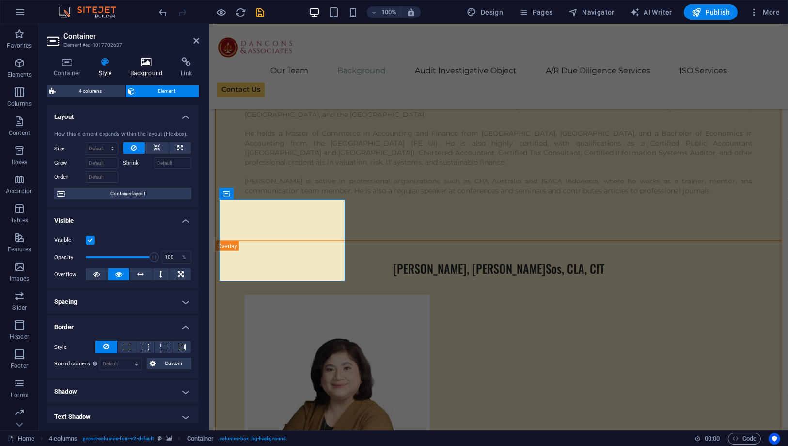
click at [139, 60] on icon at bounding box center [146, 62] width 47 height 10
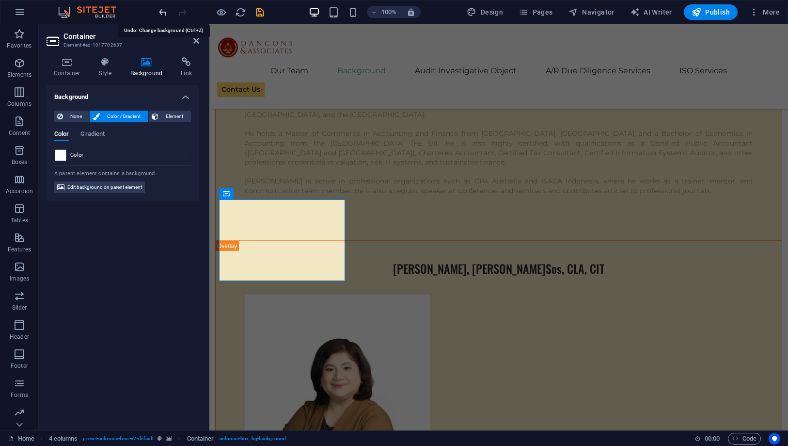
click at [161, 16] on icon "undo" at bounding box center [163, 12] width 11 height 11
click at [195, 41] on icon at bounding box center [196, 41] width 6 height 8
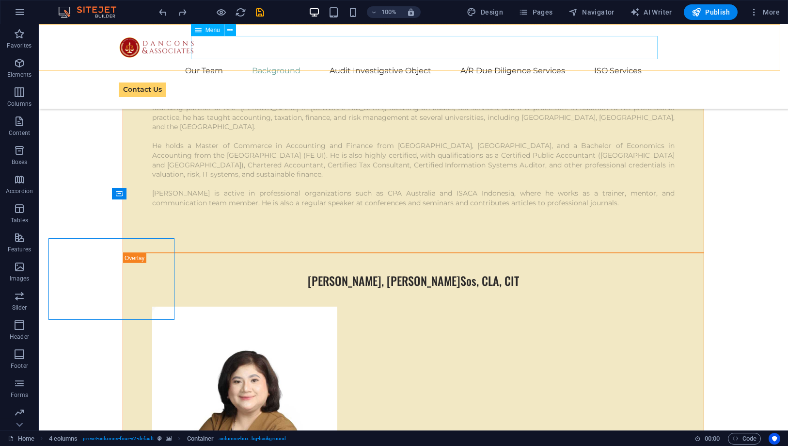
scroll to position [4148, 0]
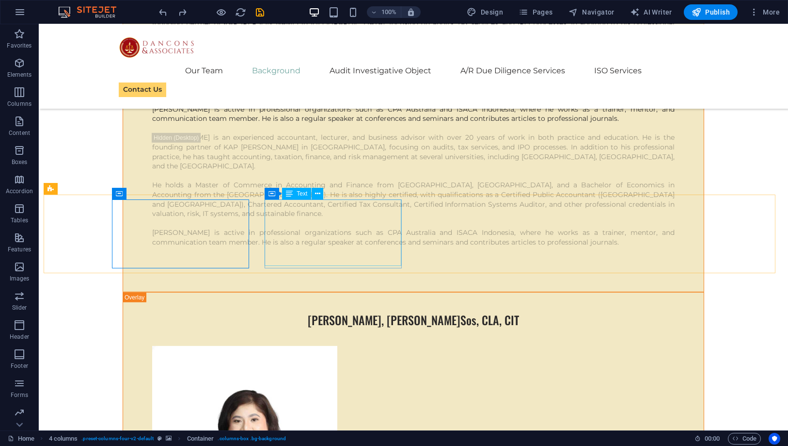
click at [297, 196] on span "Text" at bounding box center [302, 194] width 11 height 6
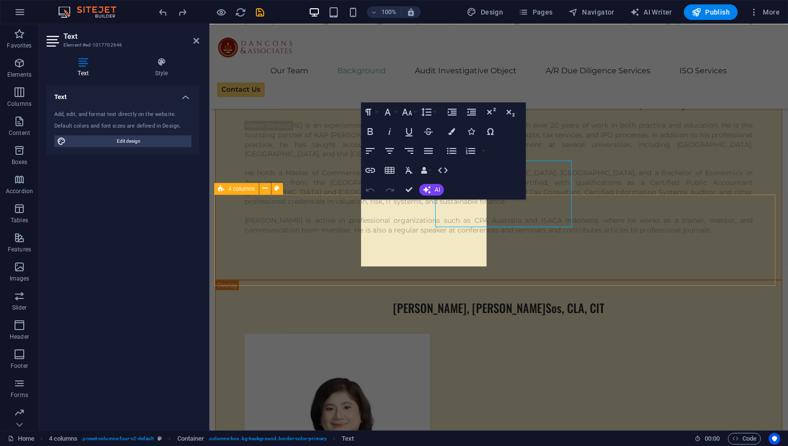
scroll to position [4187, 0]
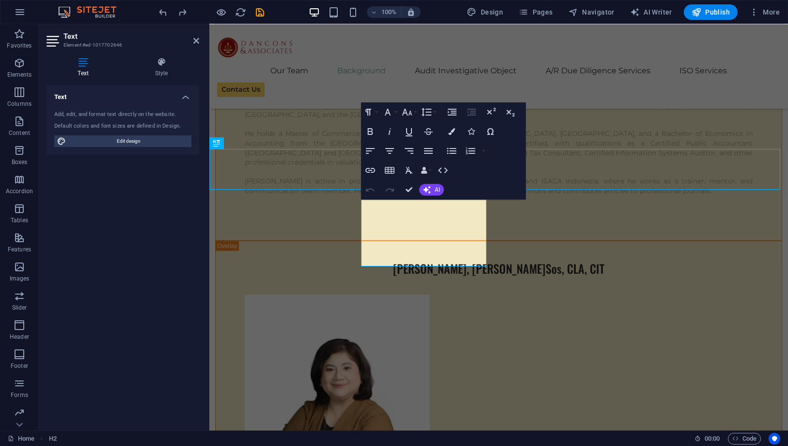
scroll to position [4148, 0]
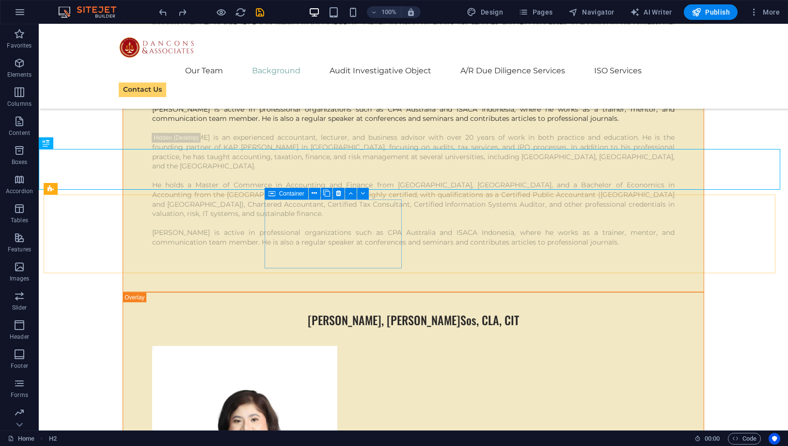
click at [274, 194] on icon at bounding box center [272, 194] width 7 height 12
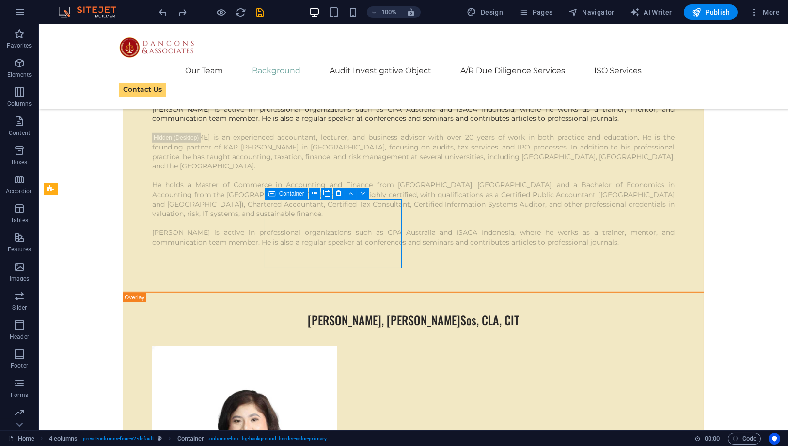
click at [274, 194] on icon at bounding box center [272, 194] width 7 height 12
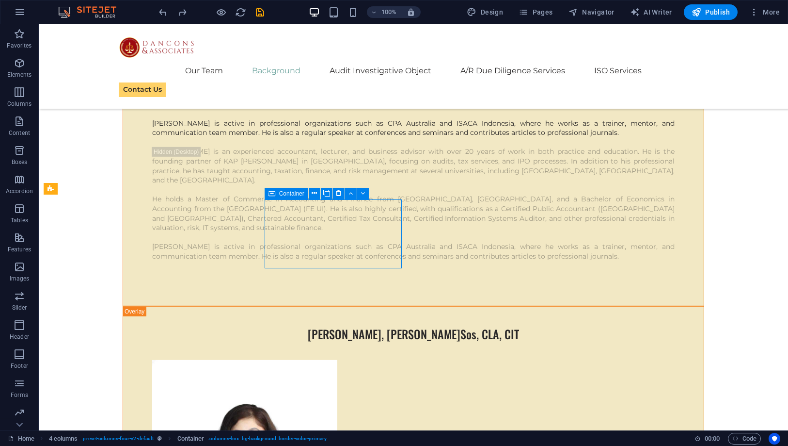
scroll to position [4187, 0]
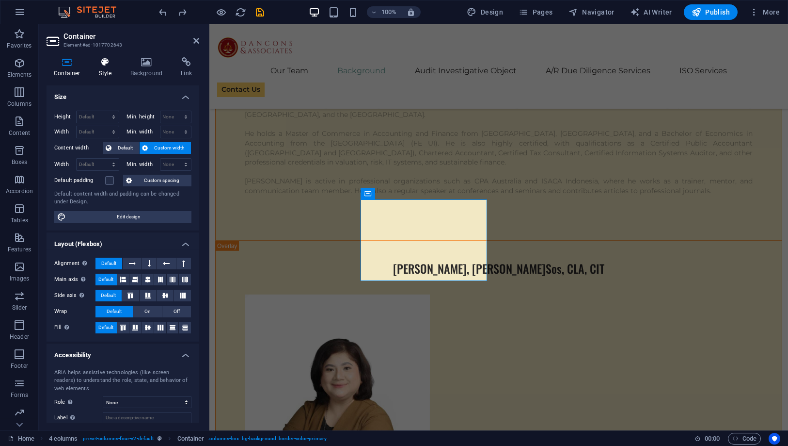
click at [106, 66] on icon at bounding box center [106, 62] width 28 height 10
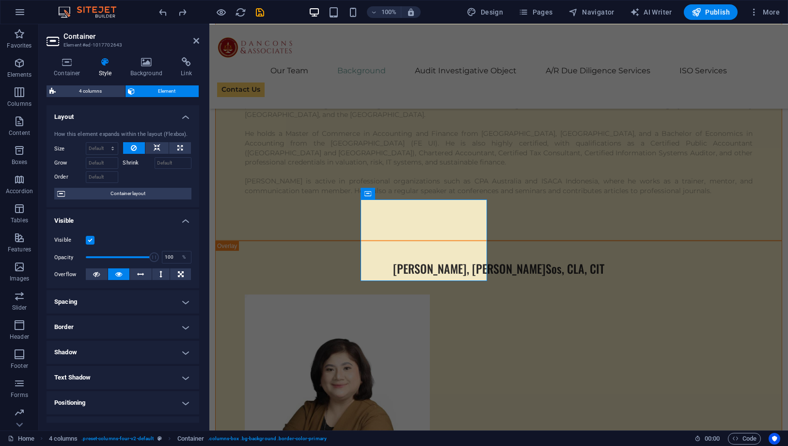
click at [158, 320] on h4 "Border" at bounding box center [123, 326] width 153 height 23
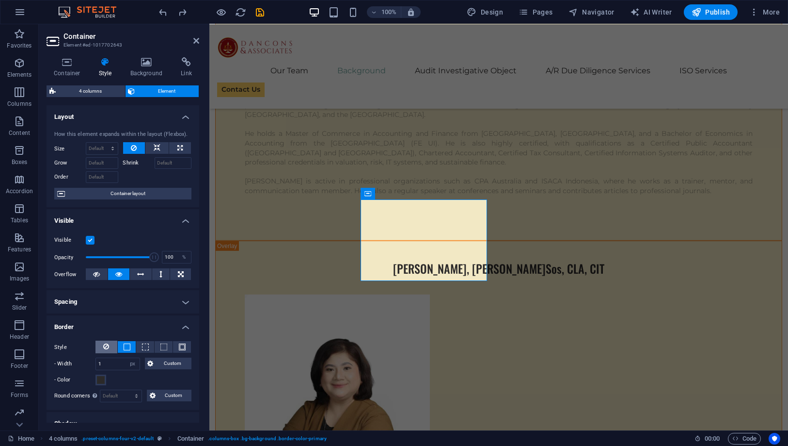
click at [110, 346] on button at bounding box center [107, 346] width 22 height 13
click at [193, 37] on icon at bounding box center [196, 41] width 6 height 8
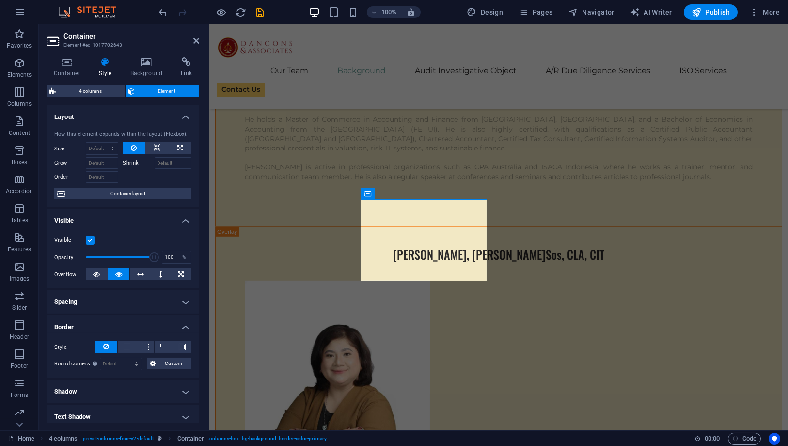
scroll to position [4148, 0]
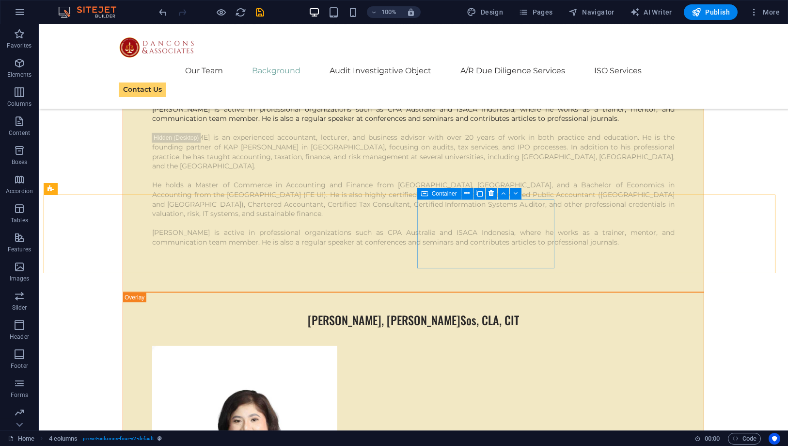
click at [428, 193] on div "Container" at bounding box center [439, 194] width 44 height 12
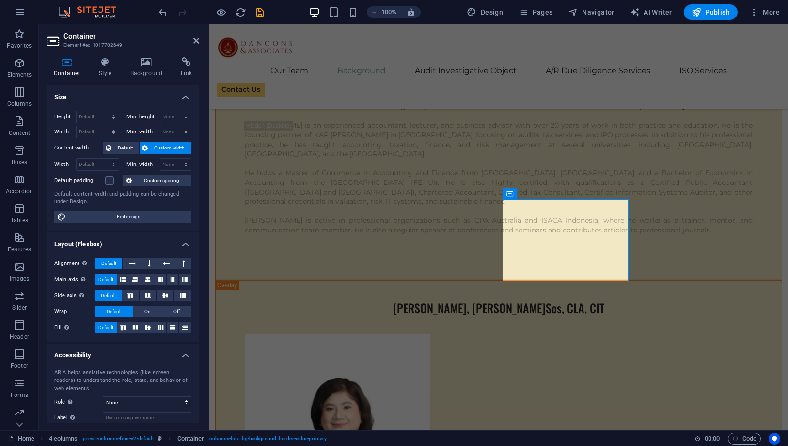
scroll to position [4187, 0]
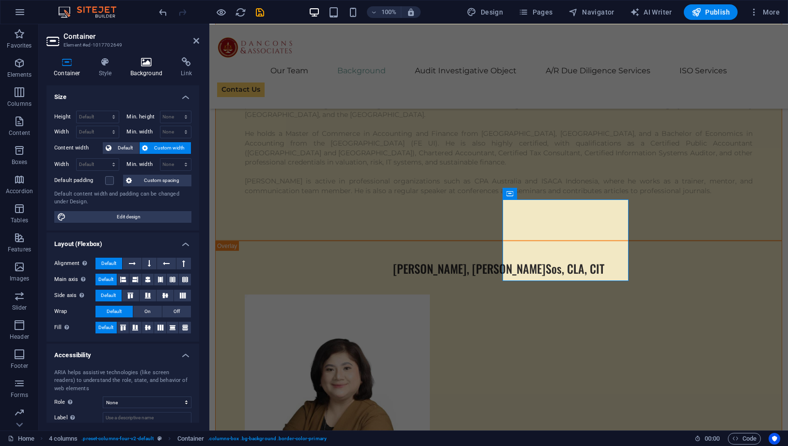
click at [141, 68] on h4 "Background" at bounding box center [148, 67] width 51 height 20
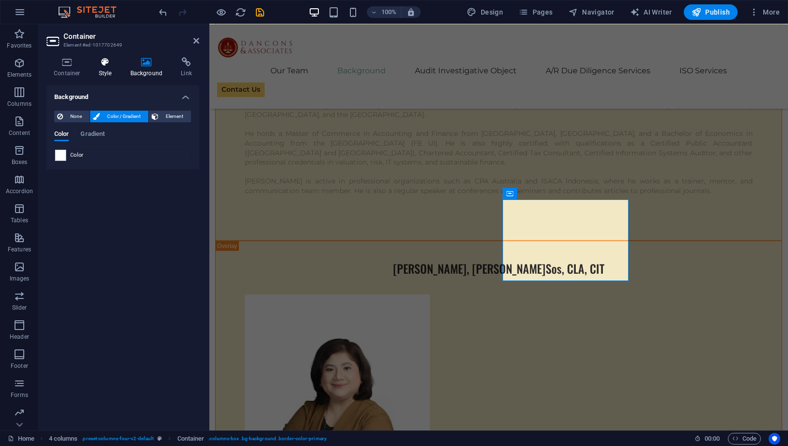
click at [106, 69] on h4 "Style" at bounding box center [108, 67] width 32 height 20
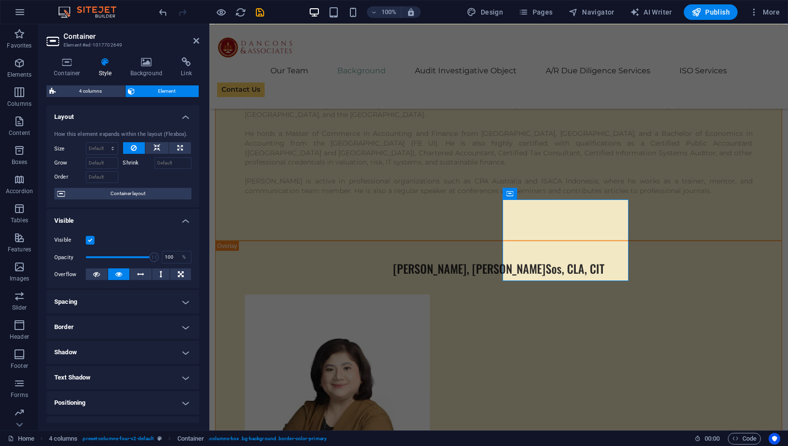
click at [139, 326] on h4 "Border" at bounding box center [123, 326] width 153 height 23
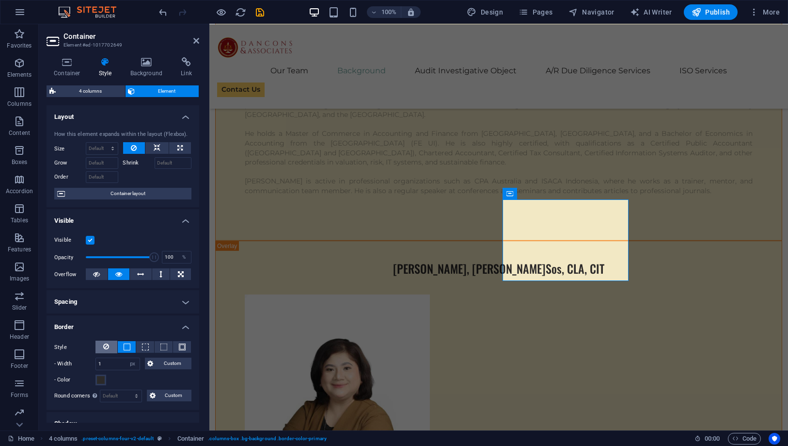
click at [109, 349] on button at bounding box center [107, 346] width 22 height 13
click at [197, 43] on icon at bounding box center [196, 41] width 6 height 8
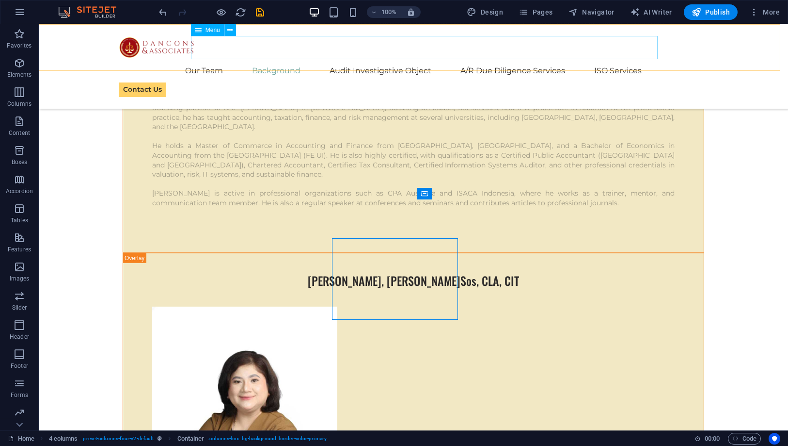
scroll to position [4148, 0]
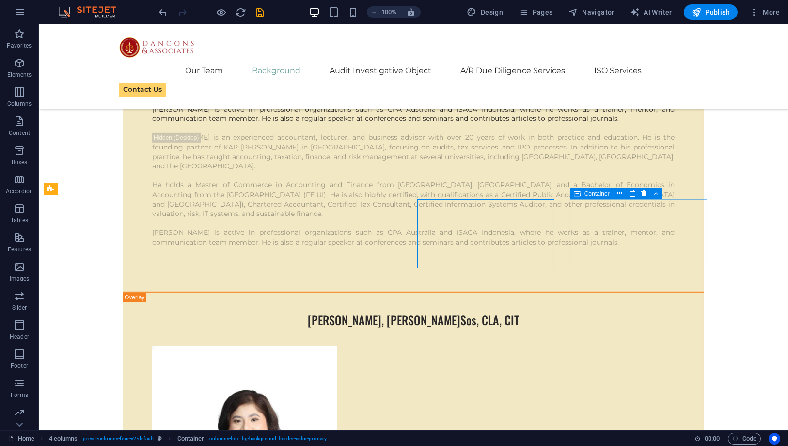
click at [580, 195] on icon at bounding box center [577, 194] width 7 height 12
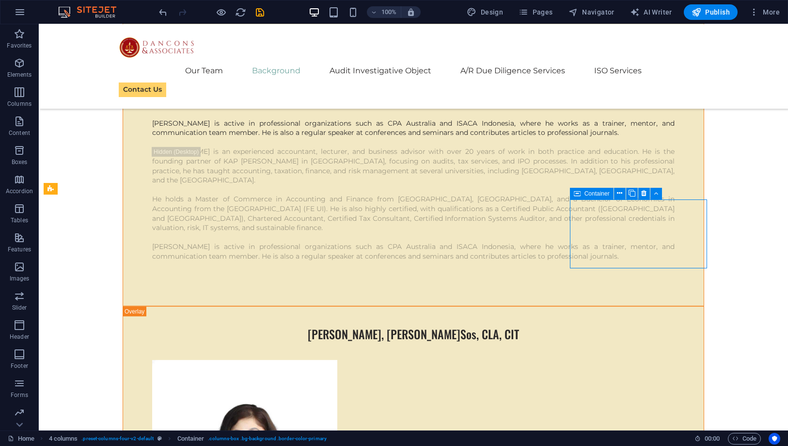
scroll to position [4187, 0]
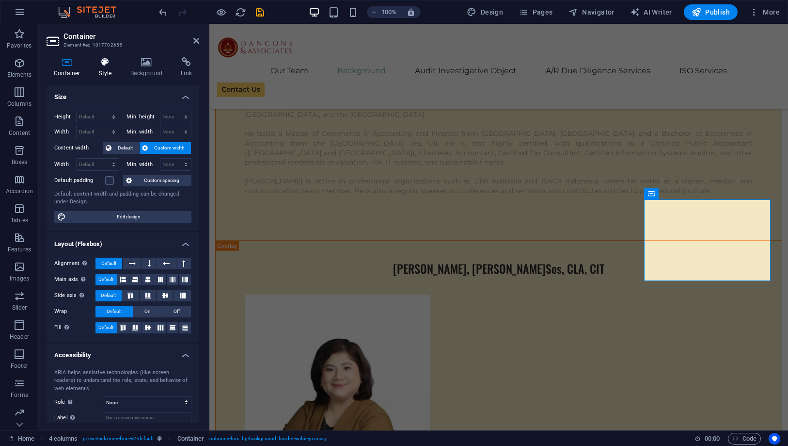
click at [106, 68] on h4 "Style" at bounding box center [108, 67] width 32 height 20
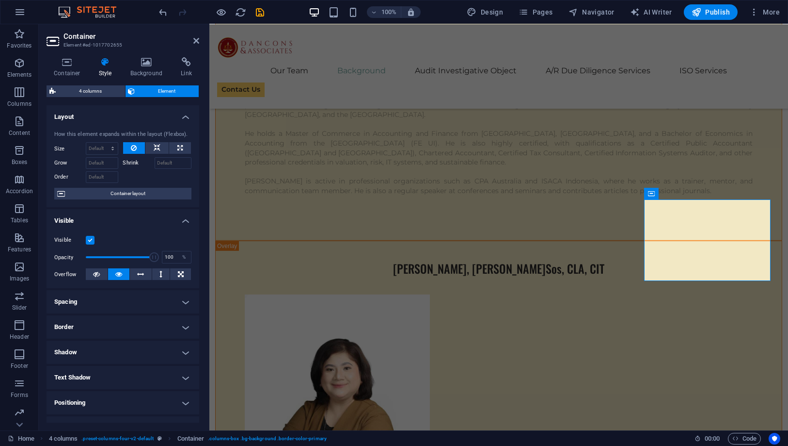
click at [126, 337] on h4 "Border" at bounding box center [123, 326] width 153 height 23
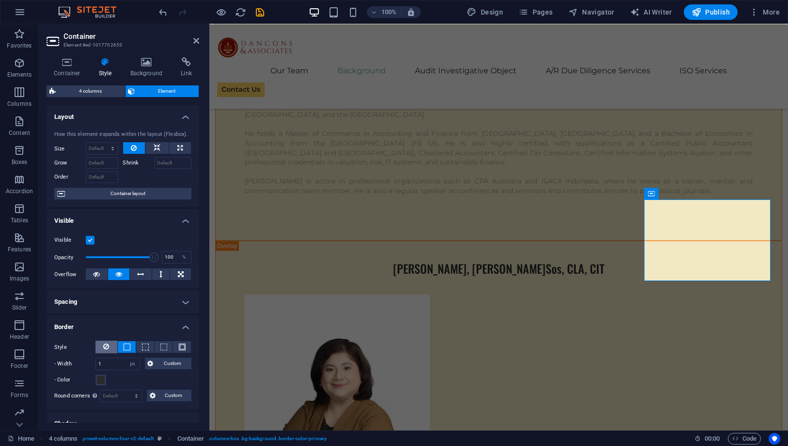
click at [106, 346] on icon at bounding box center [107, 346] width 6 height 12
click at [193, 38] on h2 "Container" at bounding box center [132, 36] width 136 height 9
click at [195, 38] on icon at bounding box center [196, 41] width 6 height 8
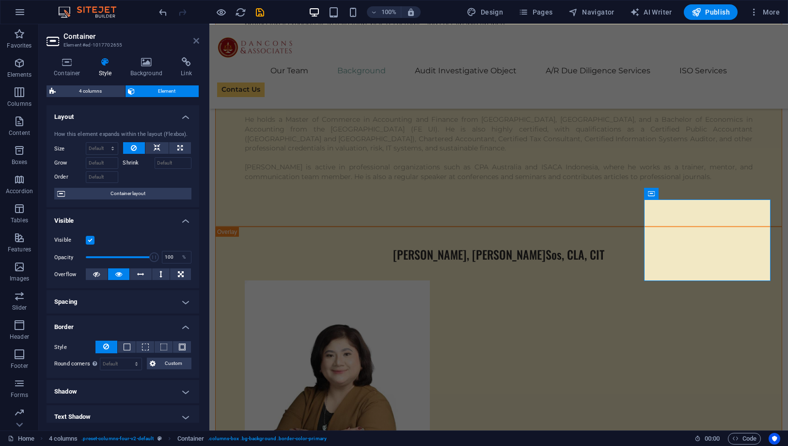
scroll to position [4148, 0]
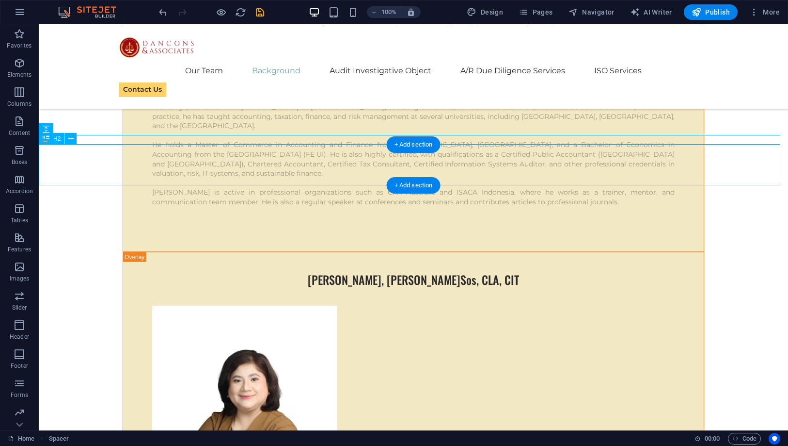
scroll to position [4202, 0]
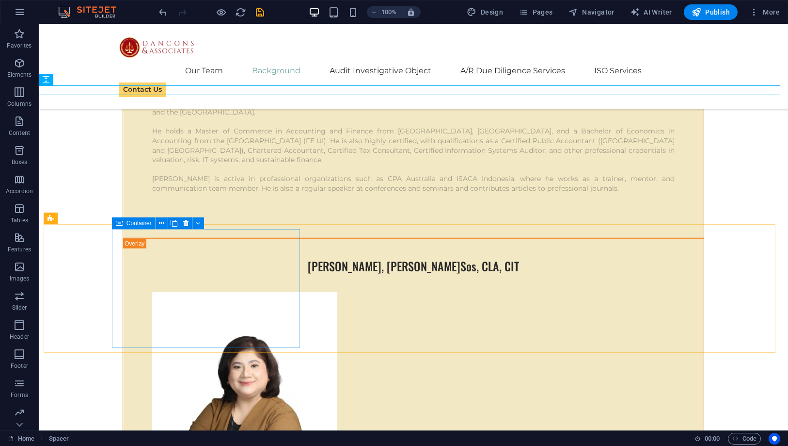
click at [129, 223] on span "Container" at bounding box center [139, 223] width 25 height 6
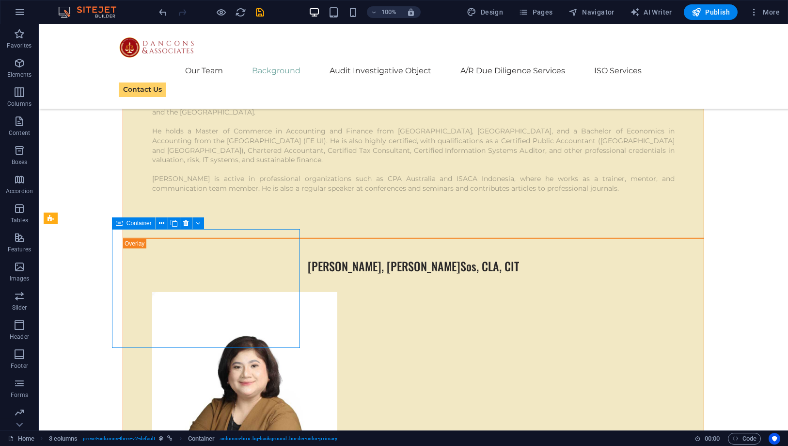
click at [129, 223] on span "Container" at bounding box center [139, 223] width 25 height 6
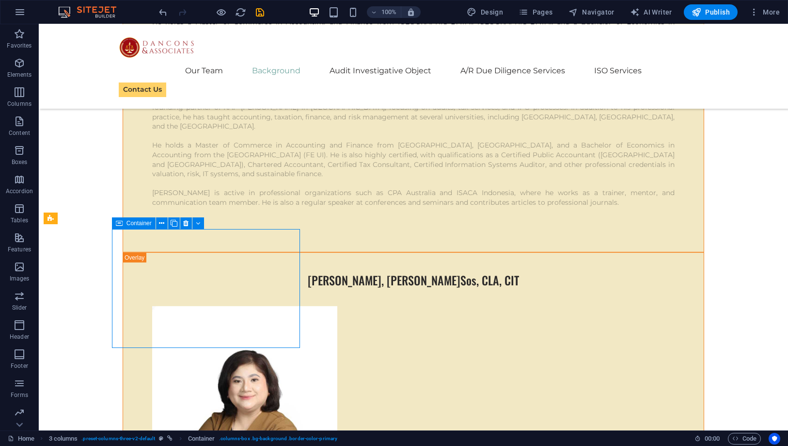
scroll to position [4241, 0]
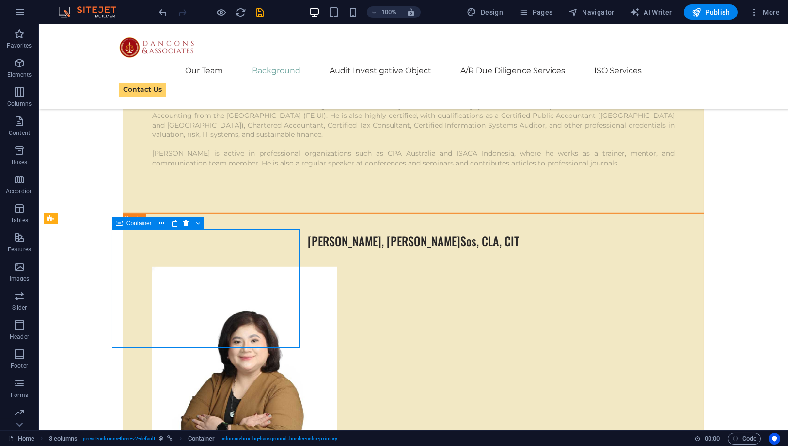
select select "px"
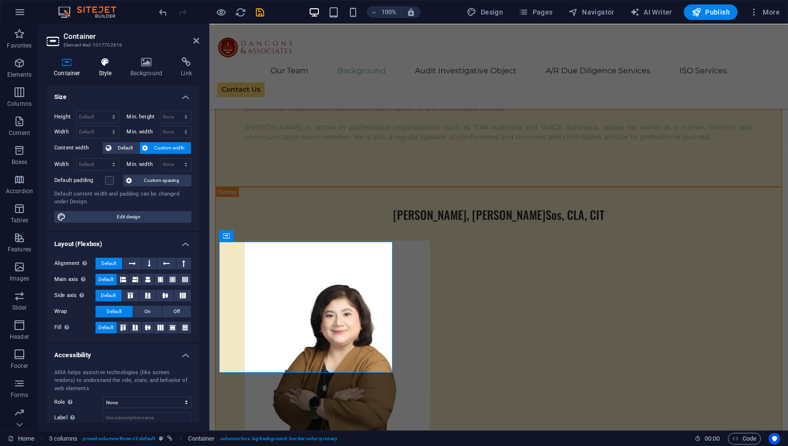
click at [105, 69] on h4 "Style" at bounding box center [108, 67] width 32 height 20
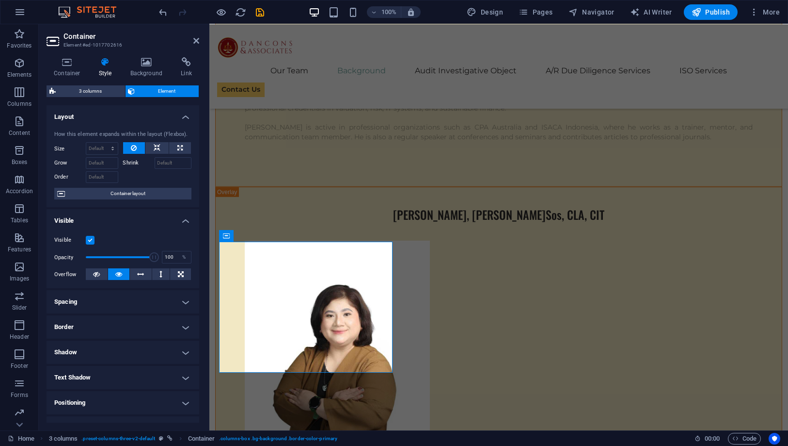
click at [122, 322] on h4 "Border" at bounding box center [123, 326] width 153 height 23
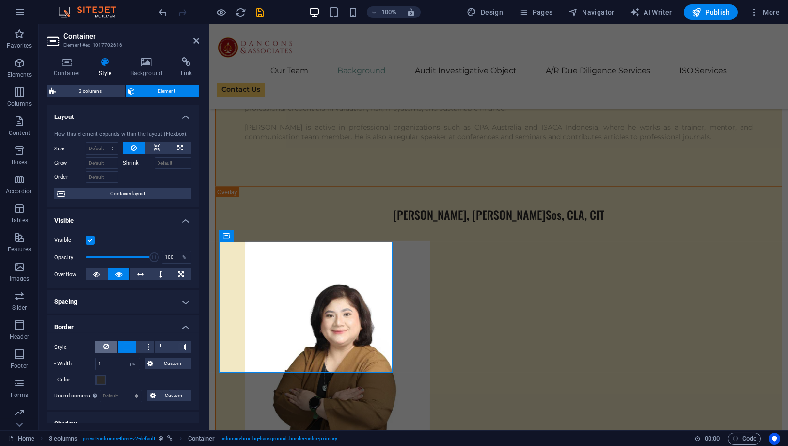
click at [109, 342] on button at bounding box center [107, 346] width 22 height 13
click at [197, 41] on icon at bounding box center [196, 41] width 6 height 8
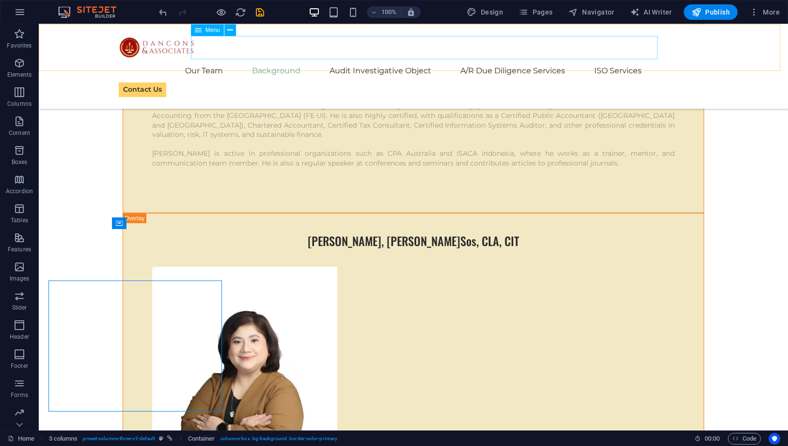
scroll to position [4202, 0]
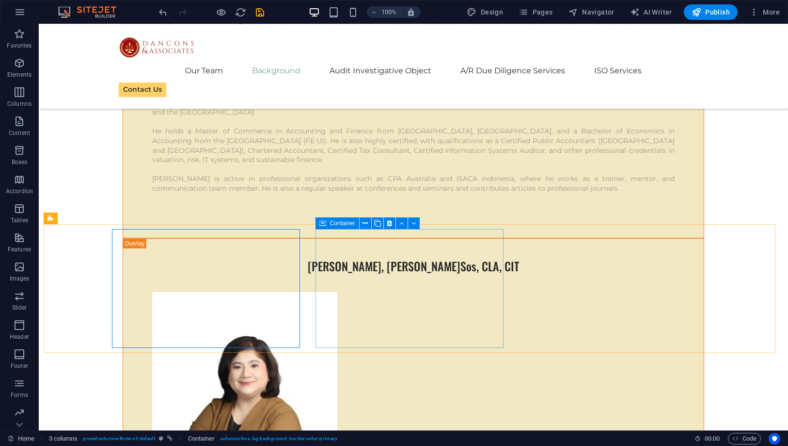
click at [347, 223] on span "Container" at bounding box center [342, 223] width 25 height 6
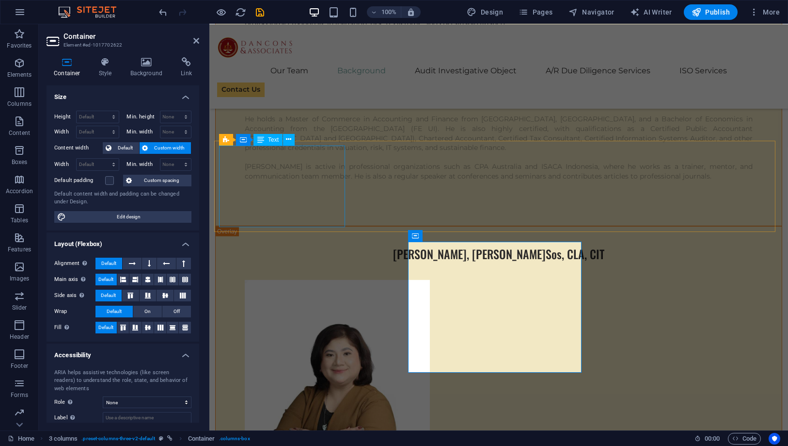
scroll to position [4241, 0]
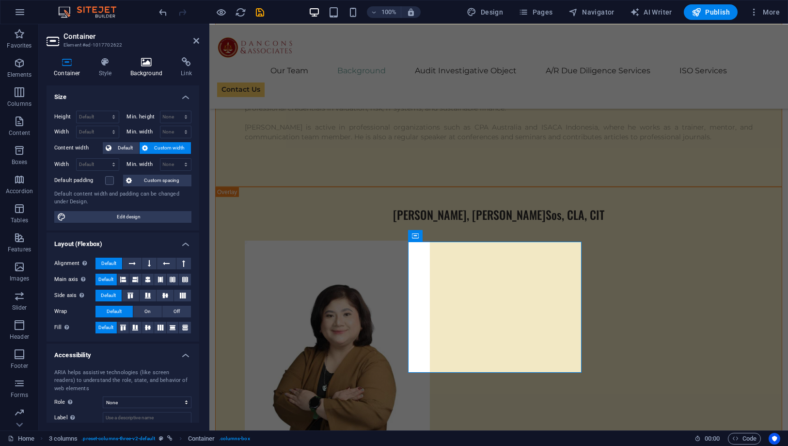
click at [148, 67] on h4 "Background" at bounding box center [148, 67] width 51 height 20
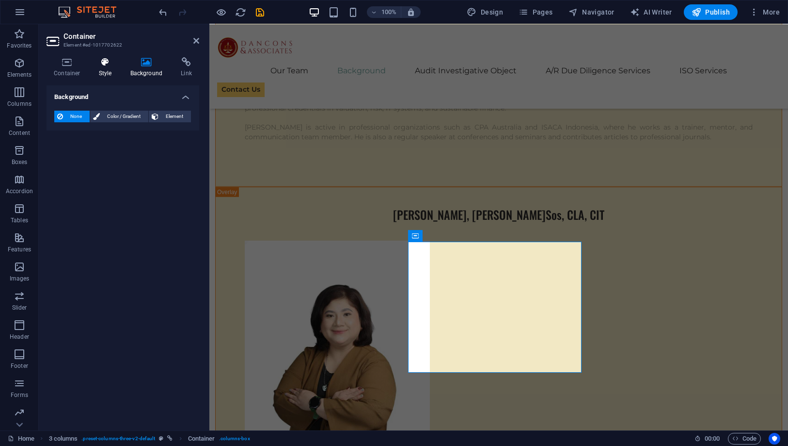
click at [104, 69] on h4 "Style" at bounding box center [108, 67] width 32 height 20
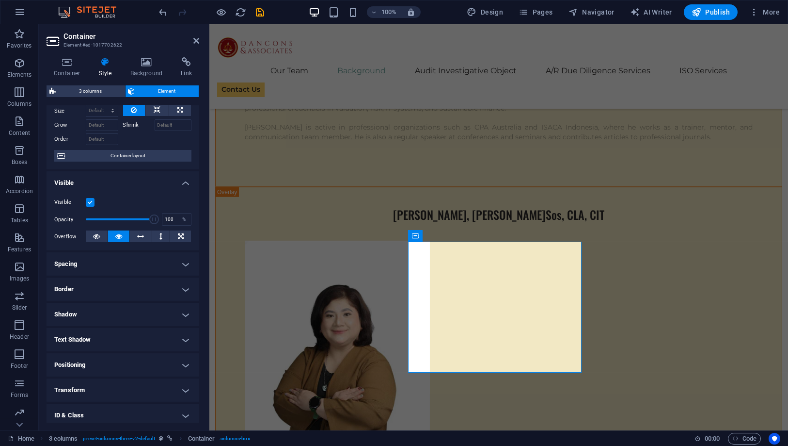
scroll to position [0, 0]
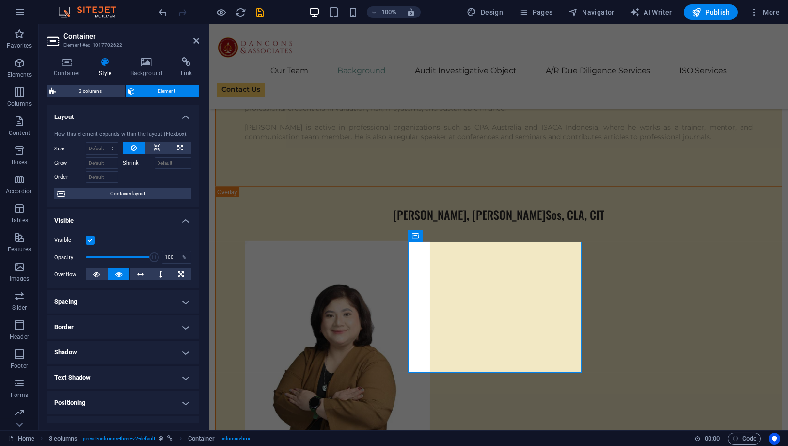
click at [120, 302] on h4 "Spacing" at bounding box center [123, 301] width 153 height 23
click at [120, 302] on h4 "Spacing" at bounding box center [123, 298] width 153 height 17
click at [125, 326] on h4 "Border" at bounding box center [123, 326] width 153 height 23
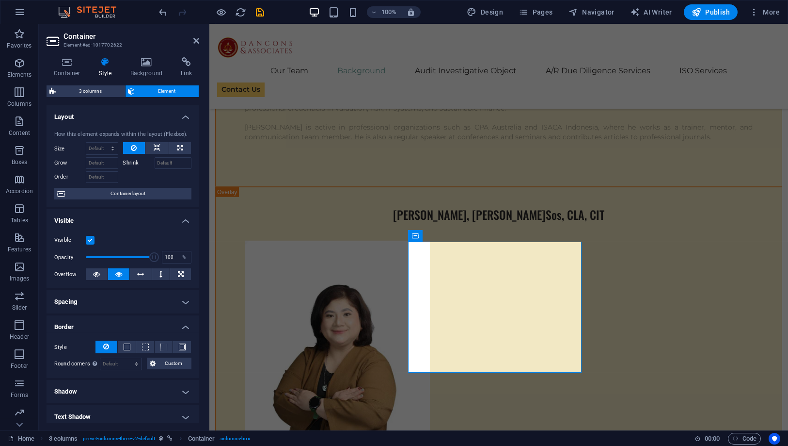
click at [121, 325] on h4 "Border" at bounding box center [123, 323] width 153 height 17
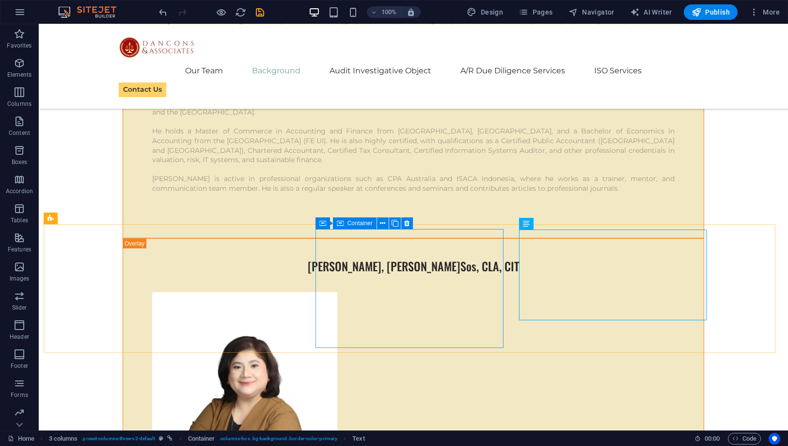
click at [339, 223] on icon at bounding box center [340, 223] width 7 height 12
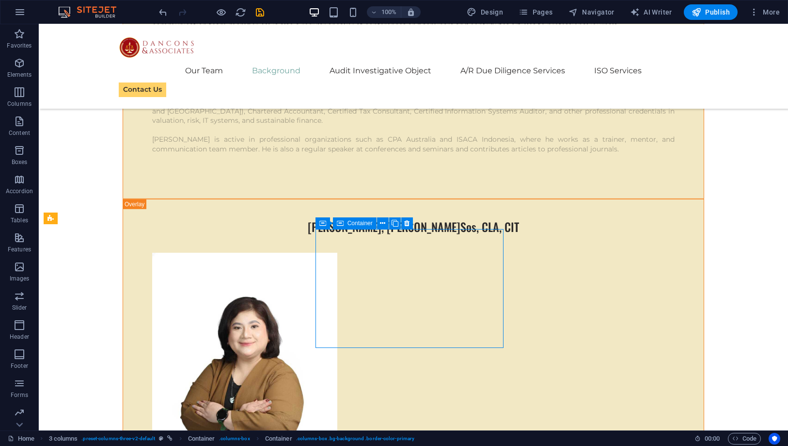
select select "px"
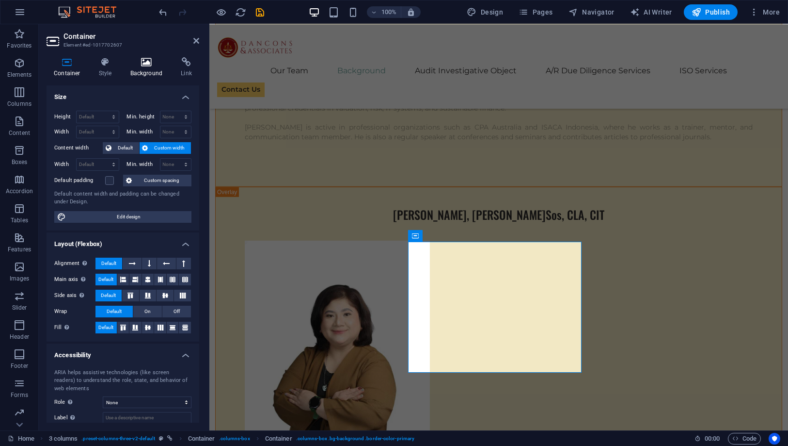
click at [137, 61] on icon at bounding box center [146, 62] width 47 height 10
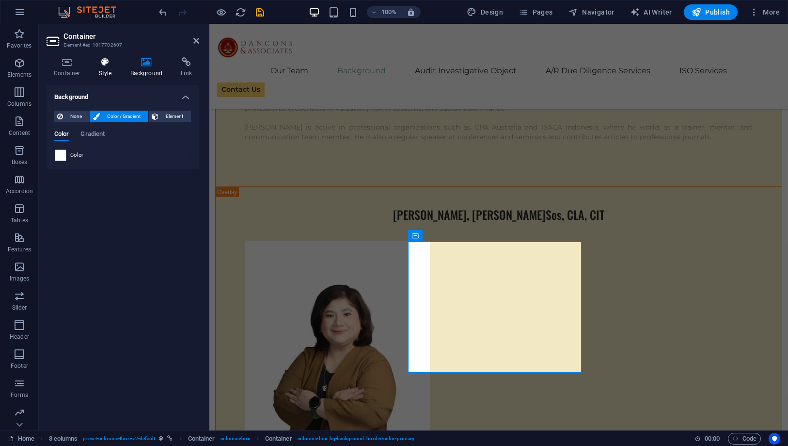
click at [112, 61] on icon at bounding box center [106, 62] width 28 height 10
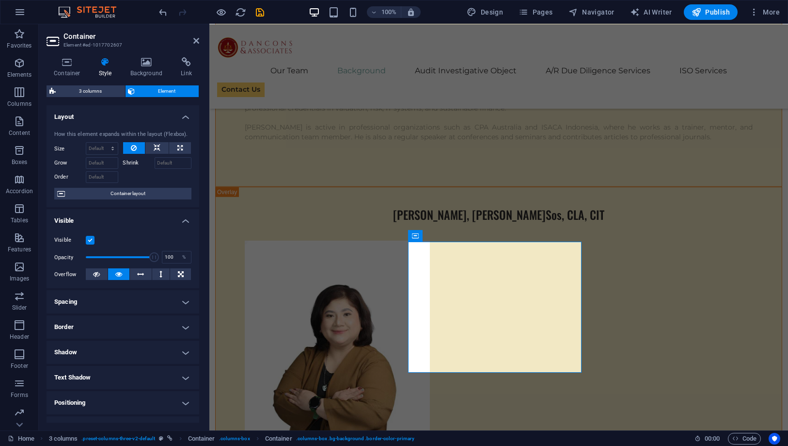
click at [96, 323] on h4 "Border" at bounding box center [123, 326] width 153 height 23
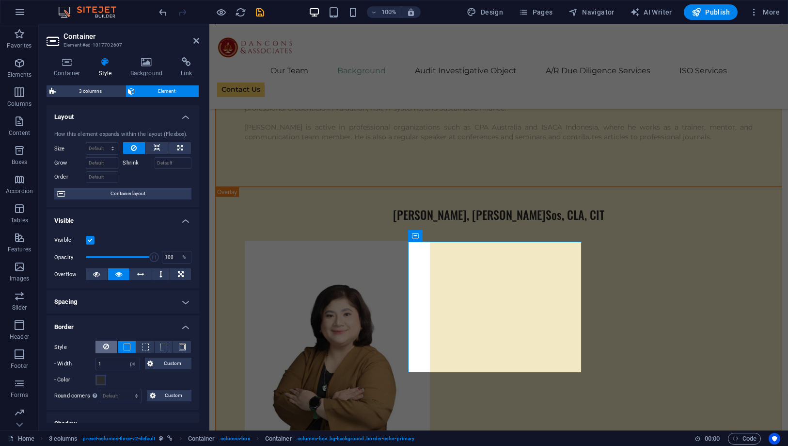
click at [106, 347] on icon at bounding box center [107, 346] width 6 height 12
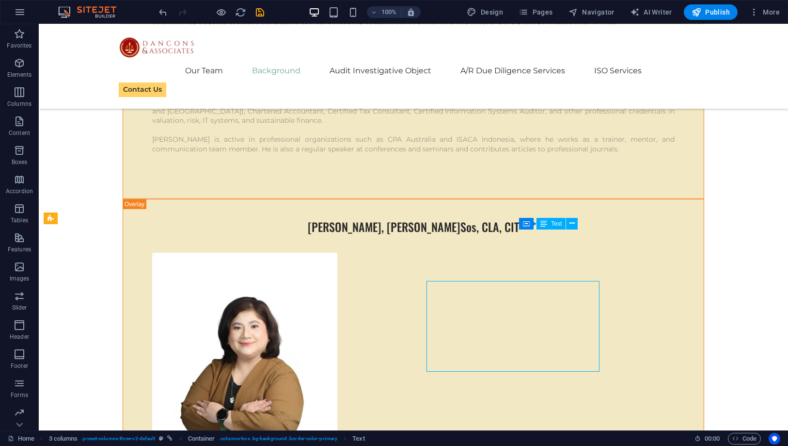
scroll to position [4202, 0]
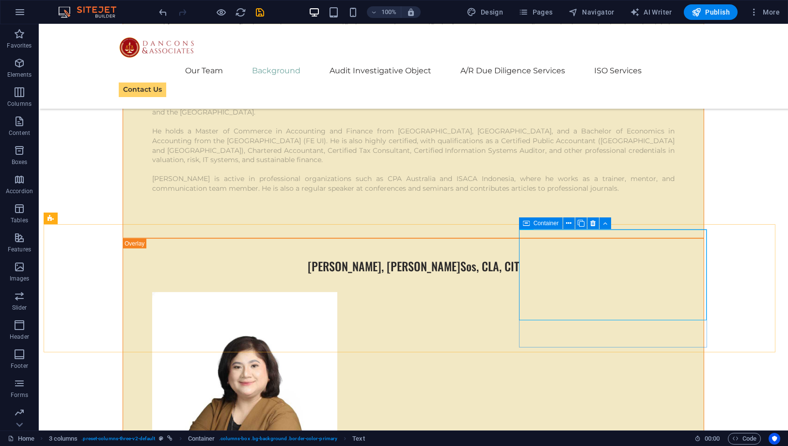
click at [531, 226] on div "Container" at bounding box center [541, 223] width 44 height 12
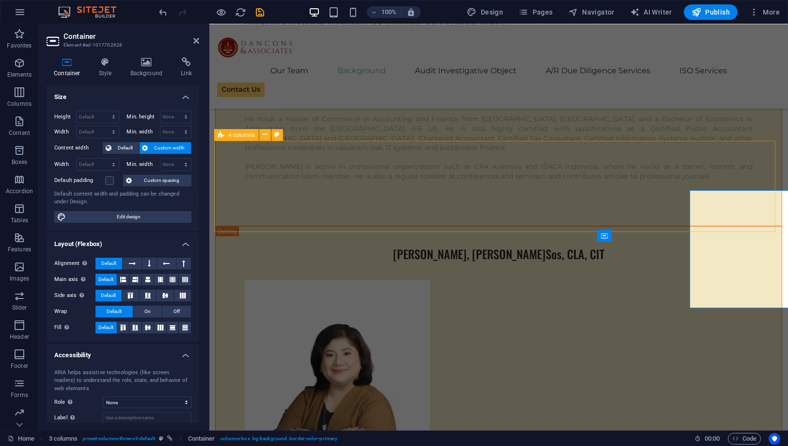
scroll to position [4241, 0]
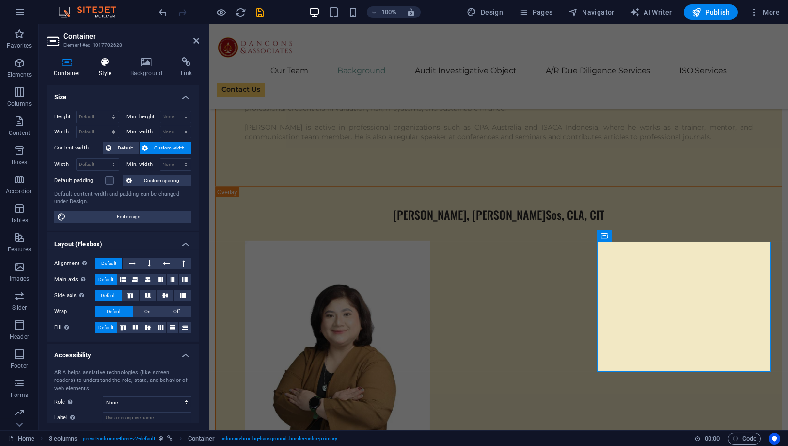
click at [104, 68] on h4 "Style" at bounding box center [108, 67] width 32 height 20
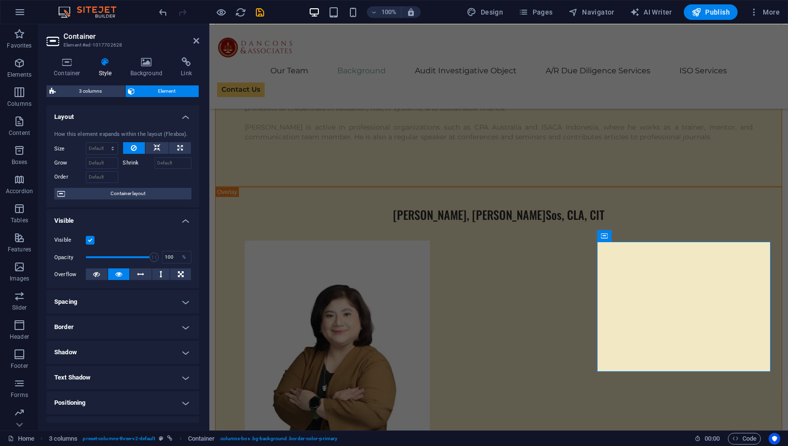
click at [121, 325] on h4 "Border" at bounding box center [123, 326] width 153 height 23
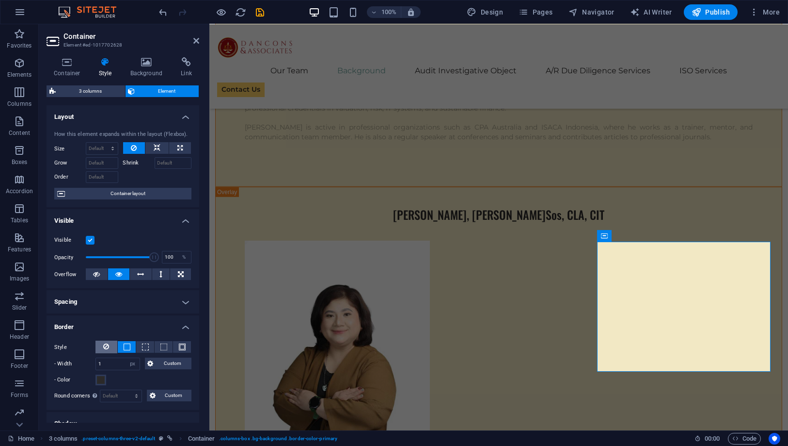
click at [108, 347] on icon at bounding box center [107, 346] width 6 height 12
click at [198, 37] on icon at bounding box center [196, 41] width 6 height 8
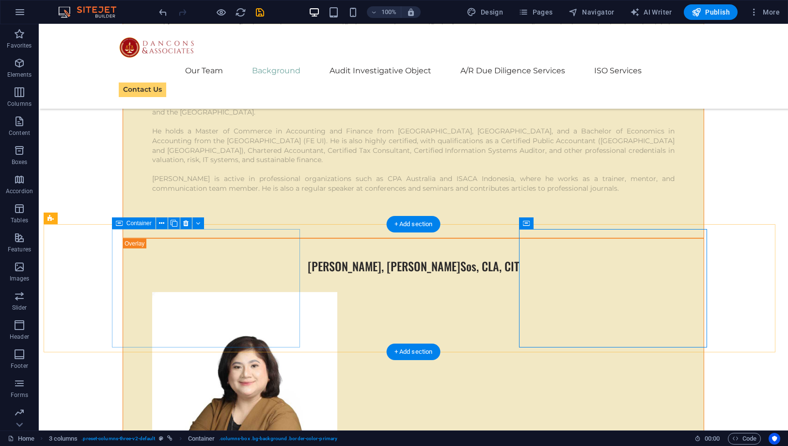
scroll to position [4364, 0]
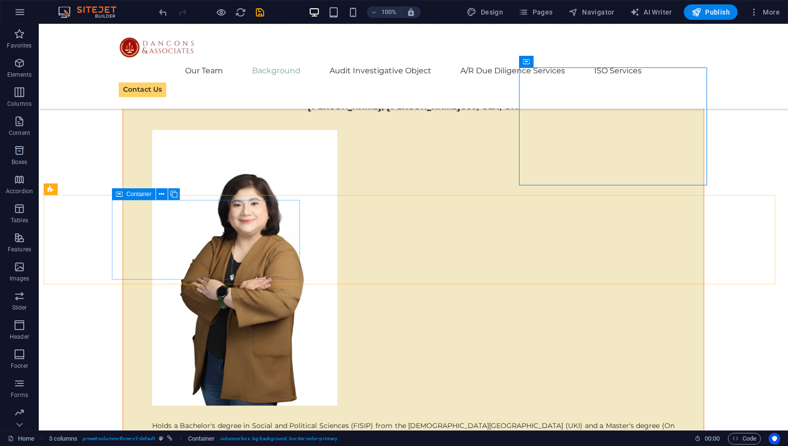
click at [129, 195] on span "Container" at bounding box center [139, 194] width 25 height 6
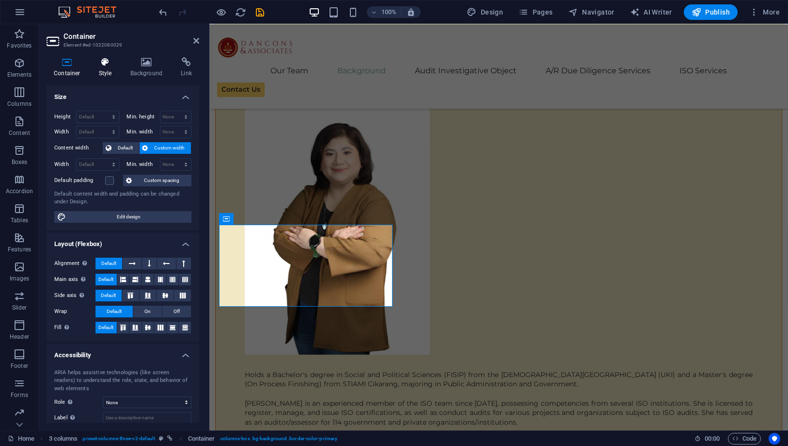
click at [115, 62] on icon at bounding box center [106, 62] width 28 height 10
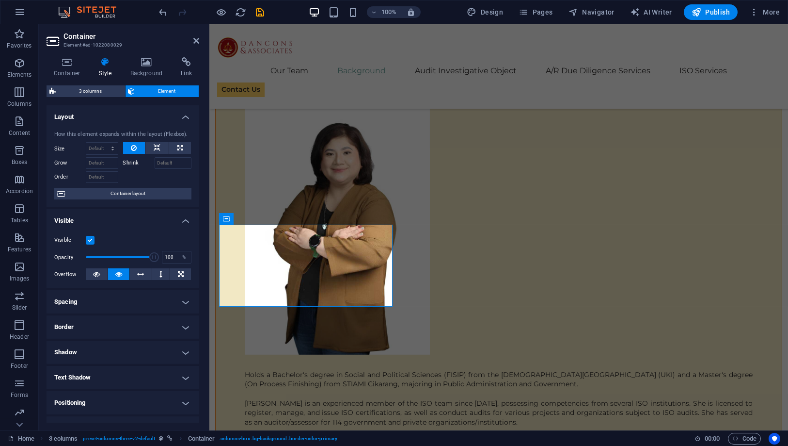
click at [131, 349] on h4 "Shadow" at bounding box center [123, 351] width 153 height 23
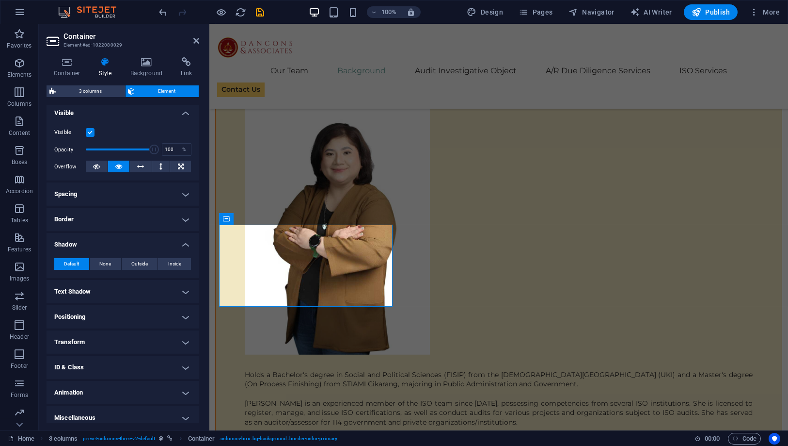
scroll to position [0, 0]
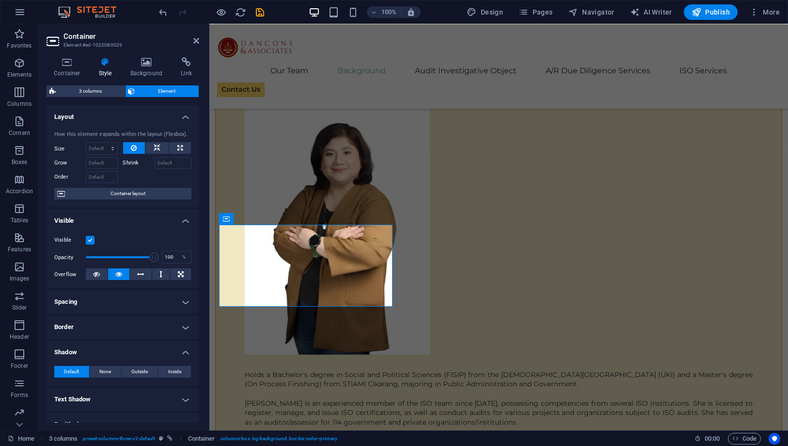
click at [98, 325] on h4 "Border" at bounding box center [123, 326] width 153 height 23
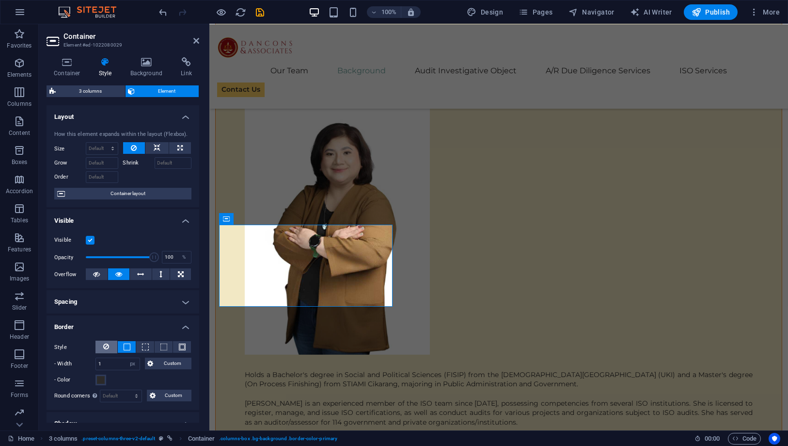
click at [107, 343] on icon at bounding box center [107, 346] width 6 height 12
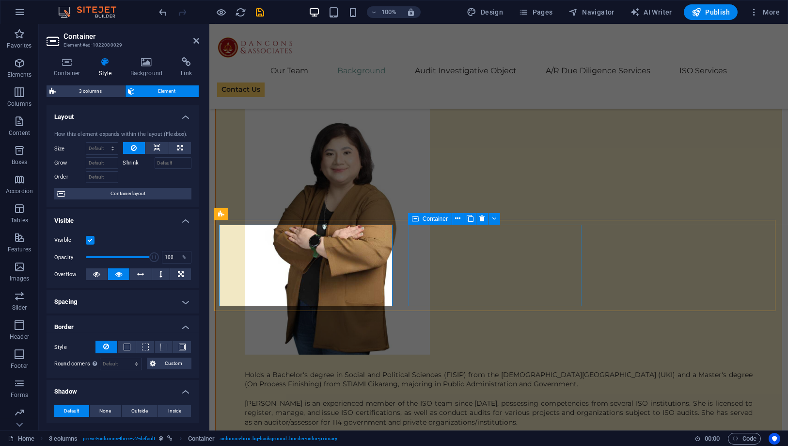
click at [425, 219] on span "Container" at bounding box center [435, 219] width 25 height 6
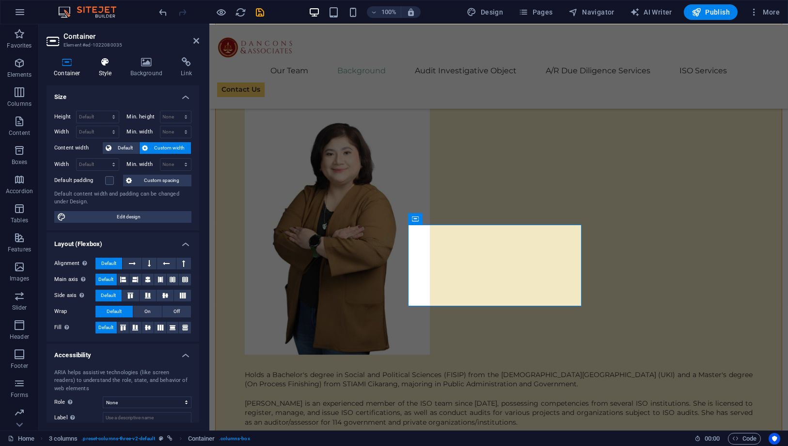
click at [106, 68] on h4 "Style" at bounding box center [108, 67] width 32 height 20
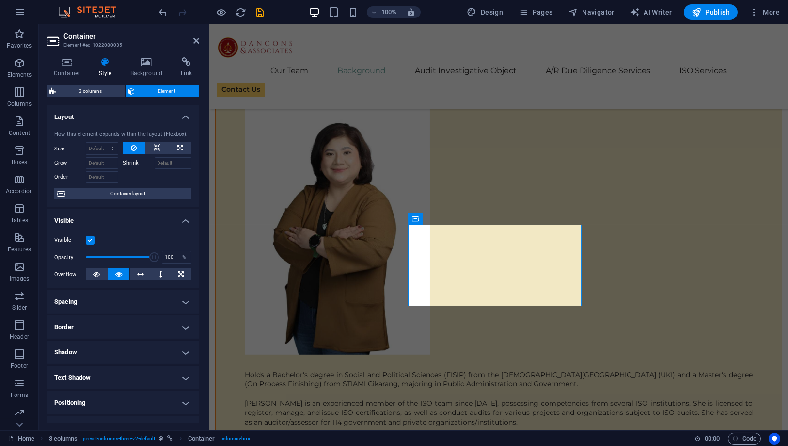
click at [116, 331] on h4 "Border" at bounding box center [123, 326] width 153 height 23
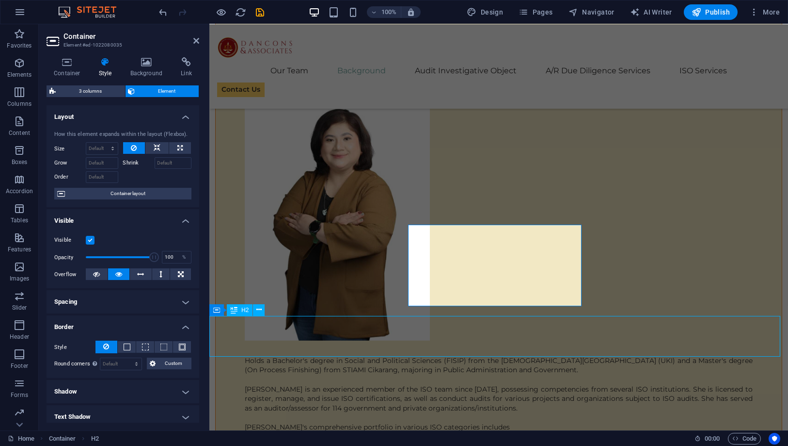
scroll to position [4364, 0]
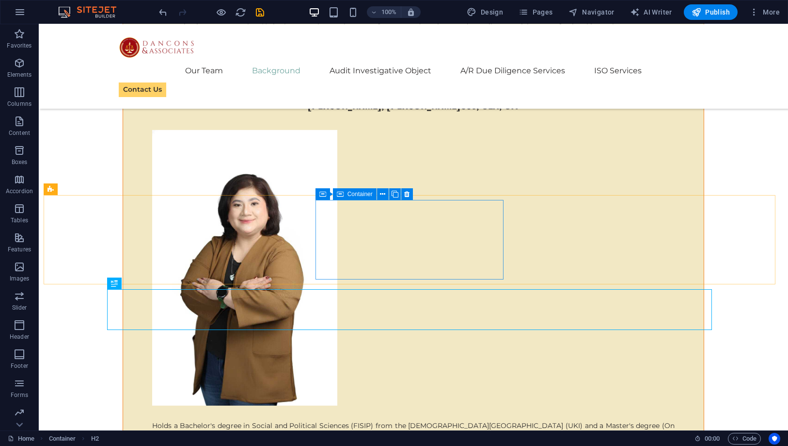
click at [335, 196] on div "Container" at bounding box center [355, 194] width 44 height 12
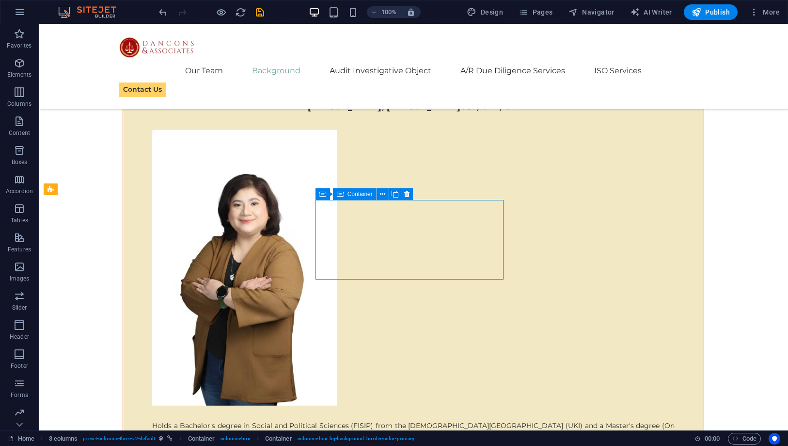
click at [335, 196] on div "Container" at bounding box center [355, 194] width 44 height 12
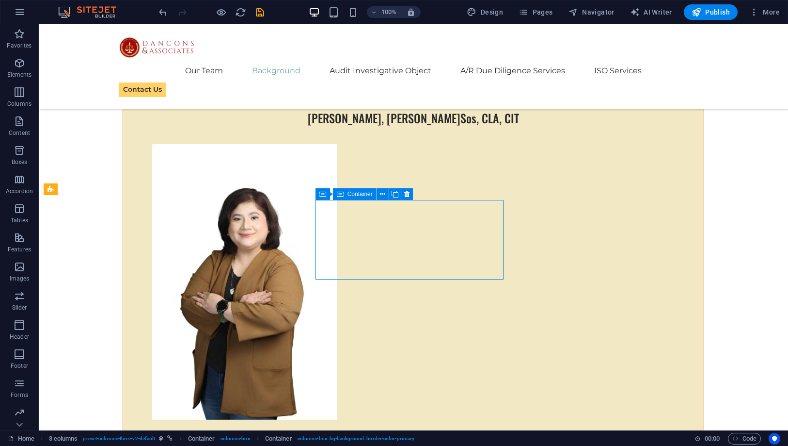
scroll to position [4403, 0]
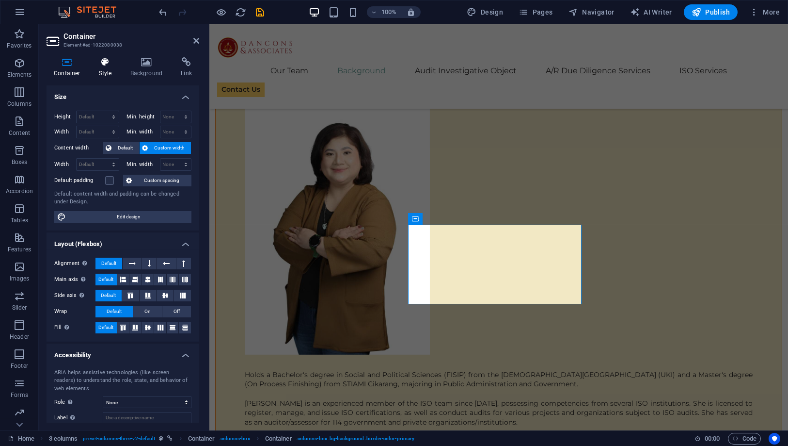
click at [113, 68] on h4 "Style" at bounding box center [108, 67] width 32 height 20
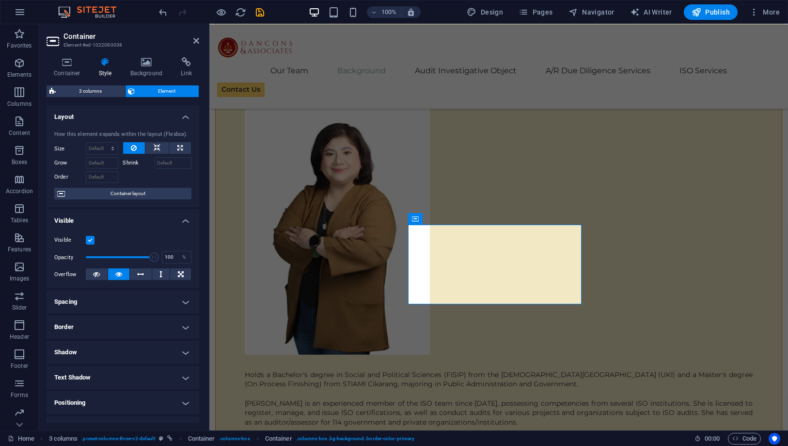
click at [124, 319] on h4 "Border" at bounding box center [123, 326] width 153 height 23
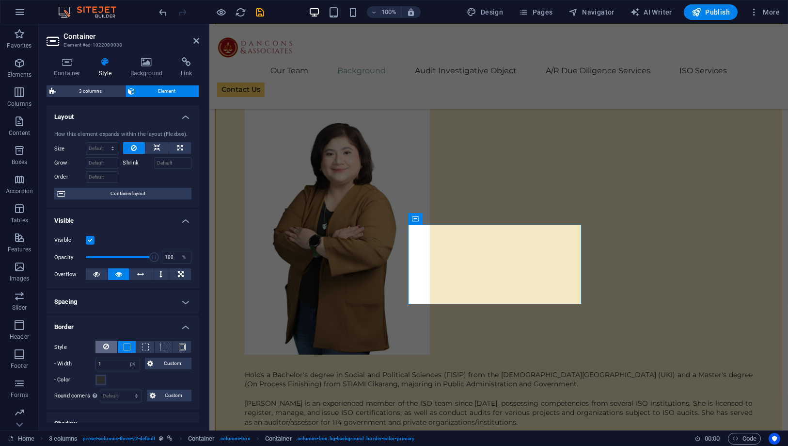
click at [105, 345] on icon at bounding box center [107, 346] width 6 height 12
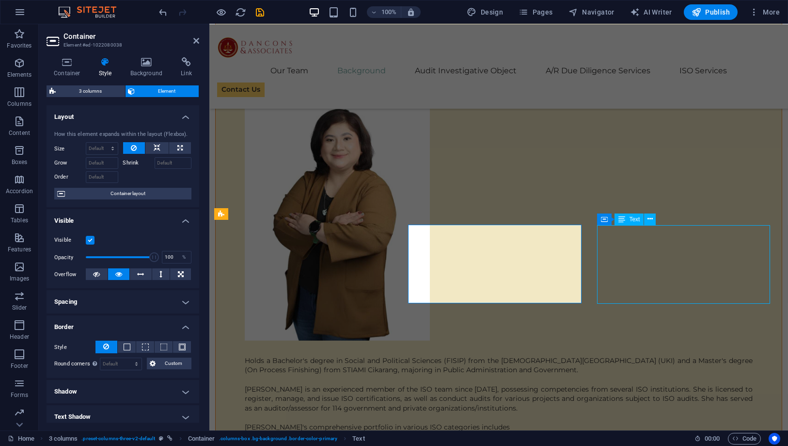
scroll to position [4364, 0]
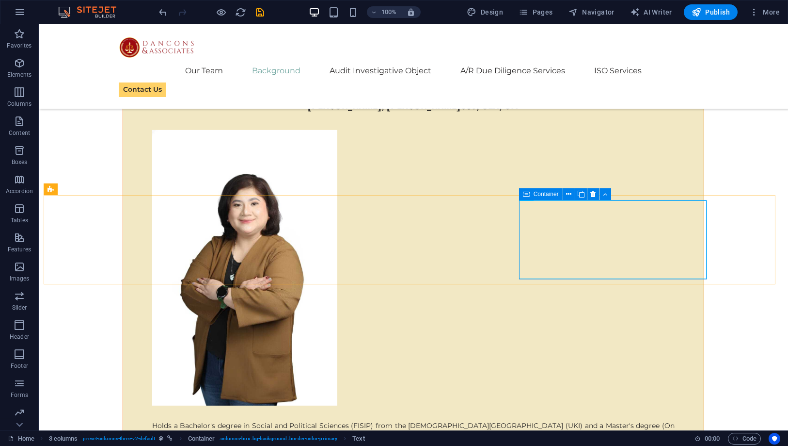
click at [533, 194] on div "Container" at bounding box center [541, 194] width 44 height 12
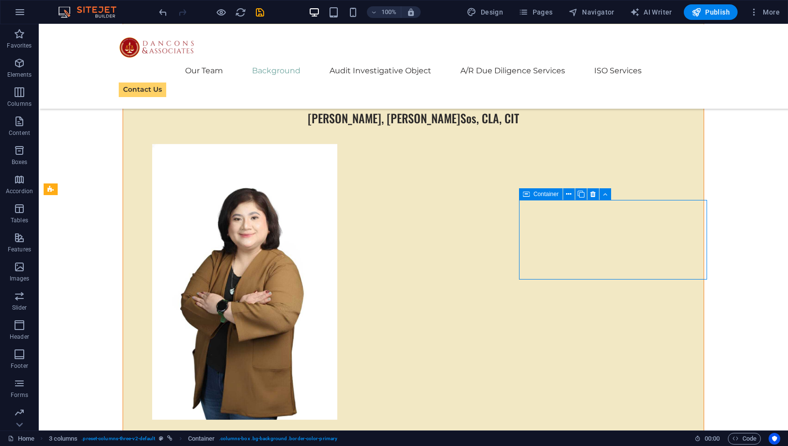
scroll to position [4403, 0]
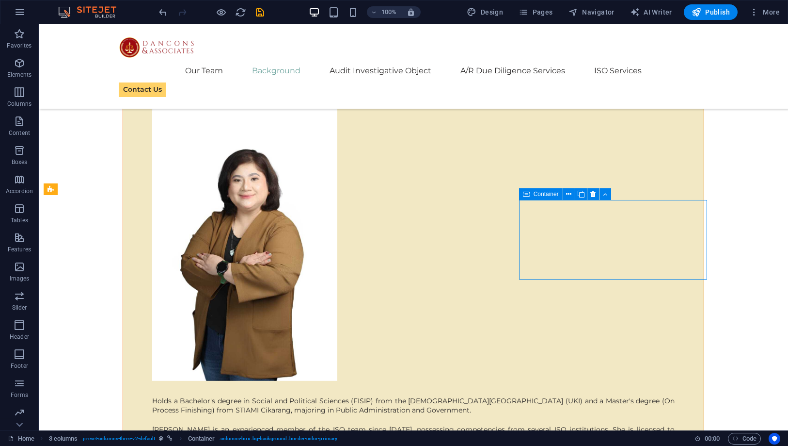
select select "px"
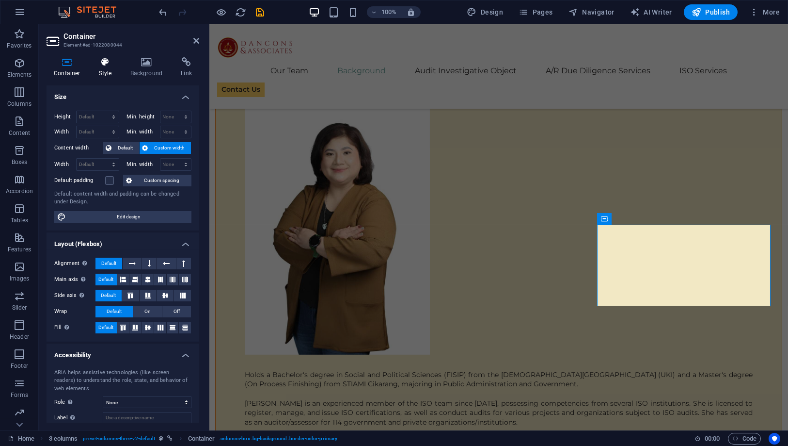
click at [110, 63] on icon at bounding box center [106, 62] width 28 height 10
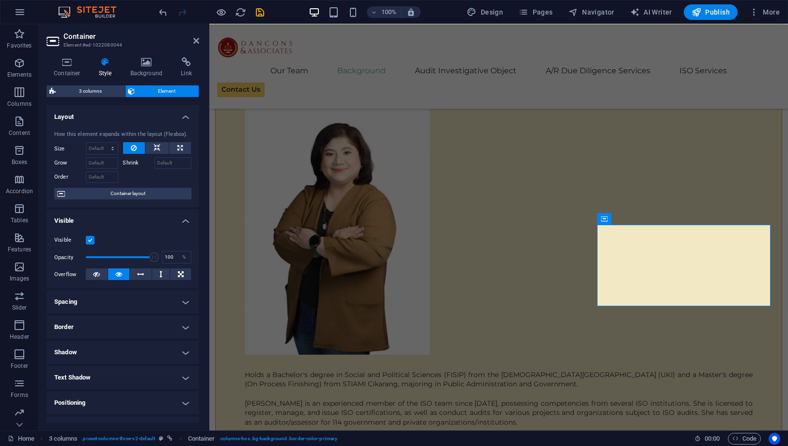
click at [102, 327] on h4 "Border" at bounding box center [123, 326] width 153 height 23
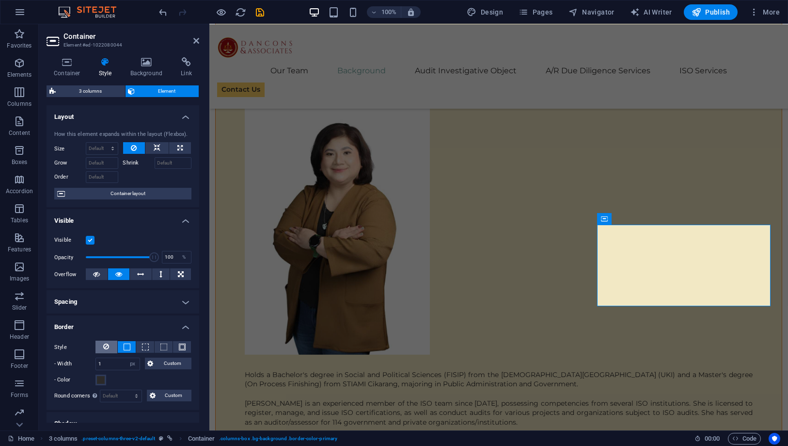
click at [101, 347] on button at bounding box center [107, 346] width 22 height 13
click at [201, 41] on aside "Container Element #ed-1022080044 Container Style Background Link Size Height De…" at bounding box center [124, 227] width 171 height 406
click at [199, 38] on icon at bounding box center [196, 41] width 6 height 8
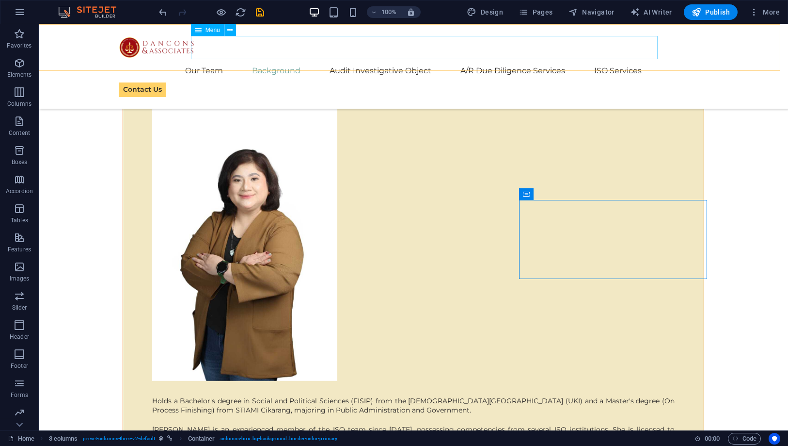
scroll to position [4364, 0]
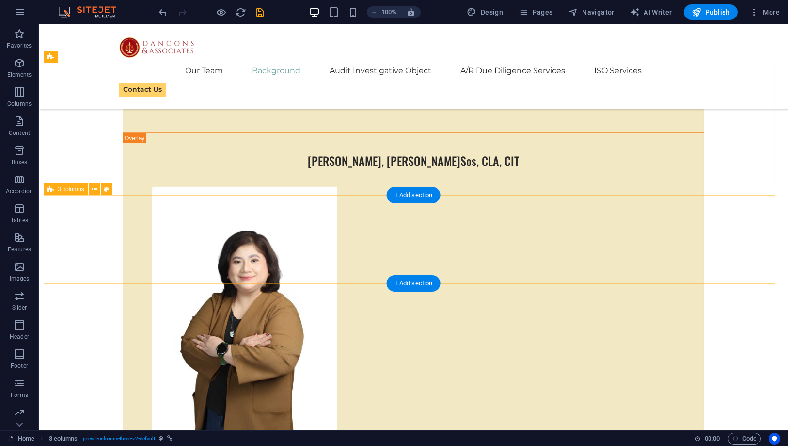
scroll to position [4256, 0]
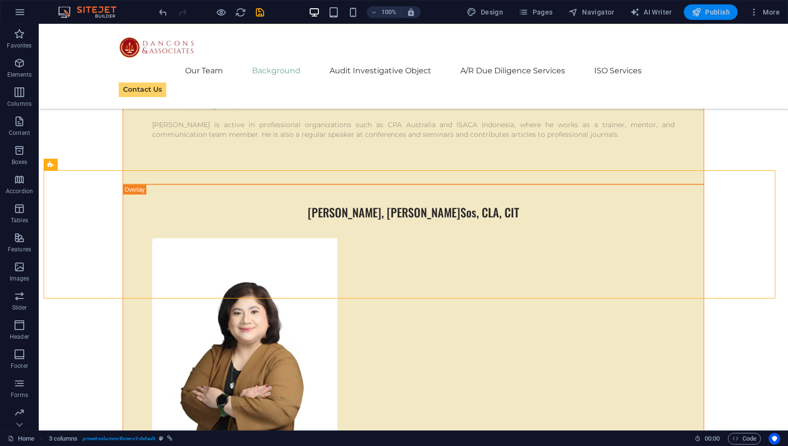
click at [706, 13] on span "Publish" at bounding box center [711, 12] width 38 height 10
checkbox input "false"
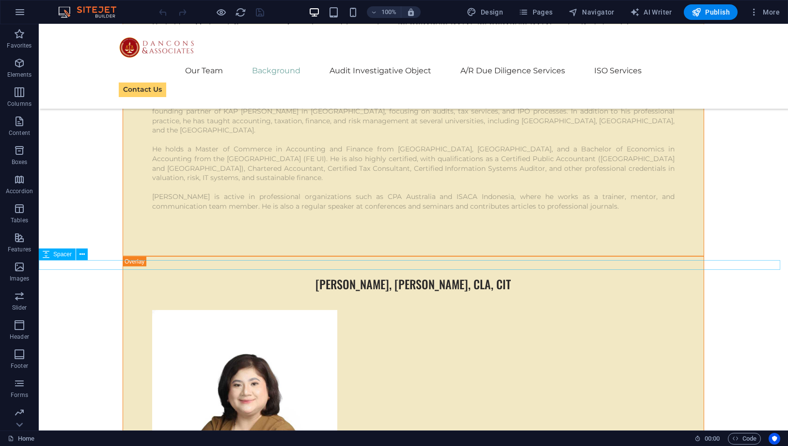
scroll to position [4179, 0]
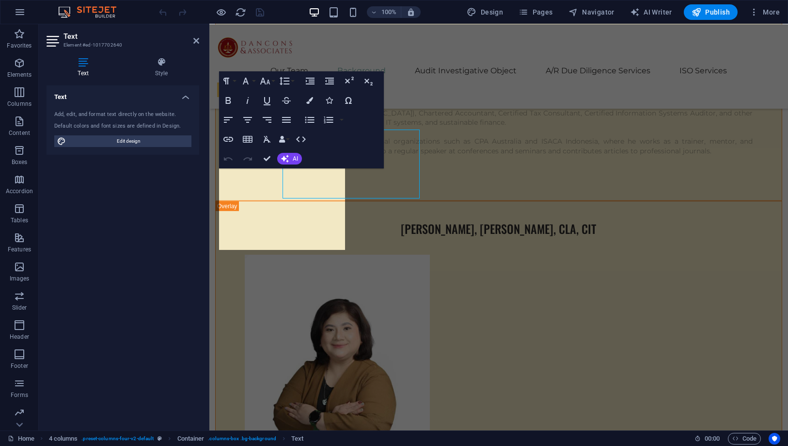
scroll to position [4218, 0]
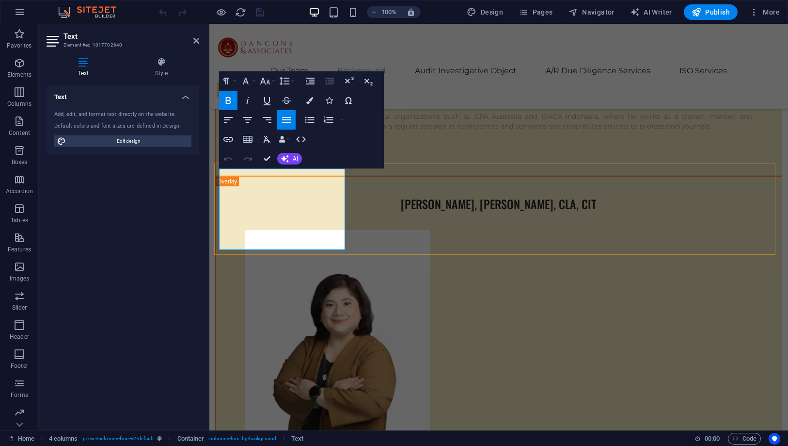
drag, startPoint x: 255, startPoint y: 189, endPoint x: 219, endPoint y: 181, distance: 36.8
click at [256, 121] on button "Align Center" at bounding box center [248, 119] width 18 height 19
drag, startPoint x: 263, startPoint y: 80, endPoint x: 262, endPoint y: 72, distance: 8.8
click at [263, 81] on icon "button" at bounding box center [265, 81] width 12 height 12
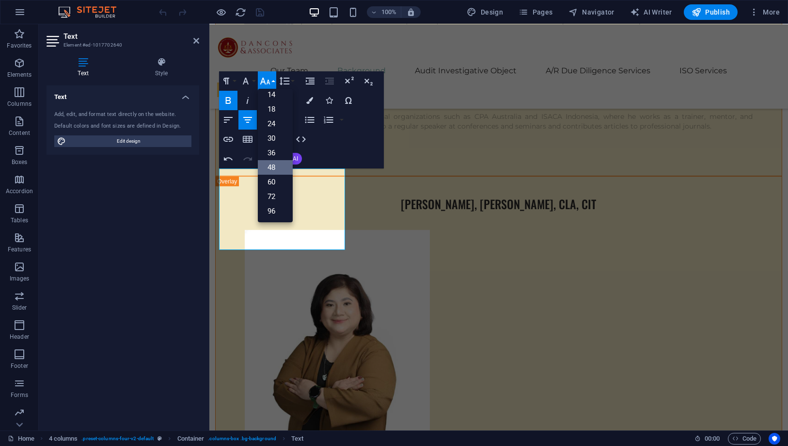
scroll to position [78, 0]
click at [277, 149] on link "36" at bounding box center [275, 152] width 35 height 15
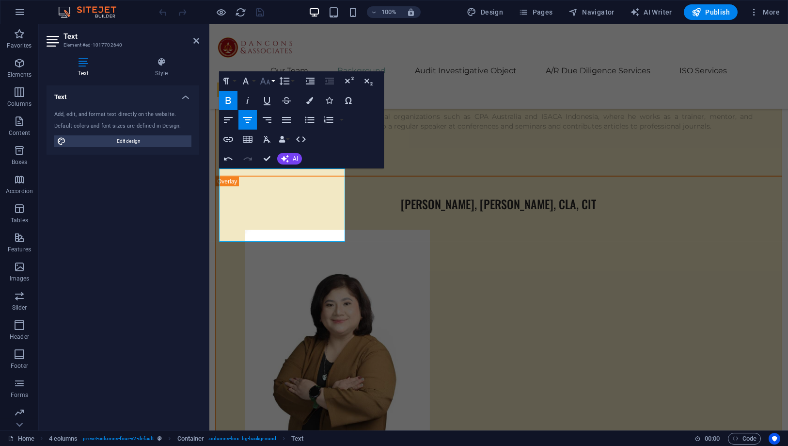
click at [266, 85] on icon "button" at bounding box center [265, 81] width 12 height 12
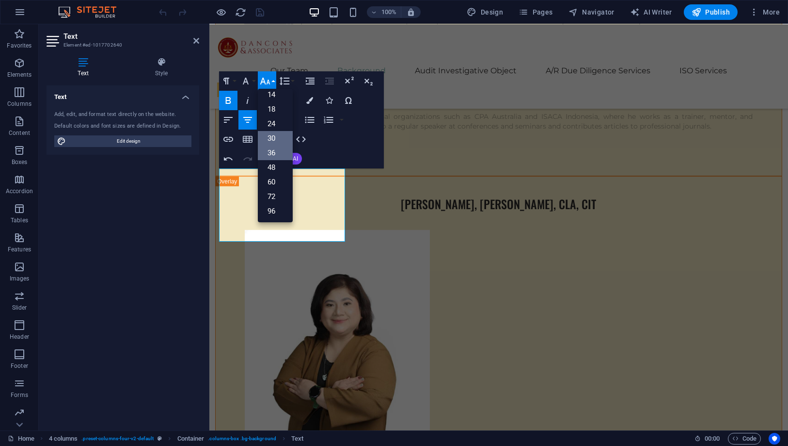
click at [274, 134] on link "30" at bounding box center [275, 138] width 35 height 15
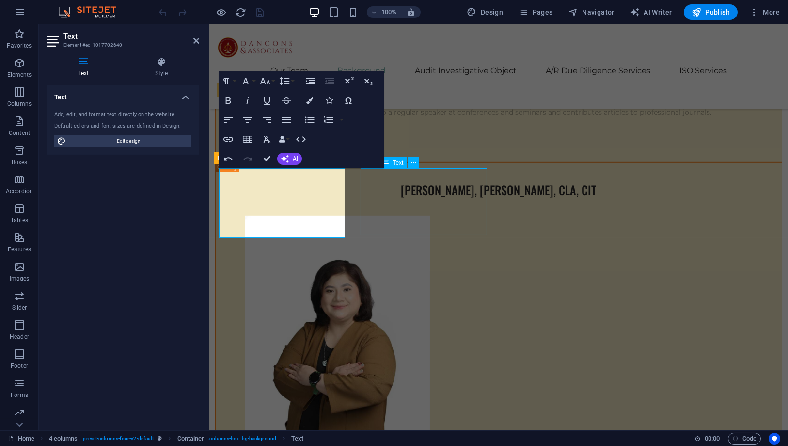
scroll to position [4179, 0]
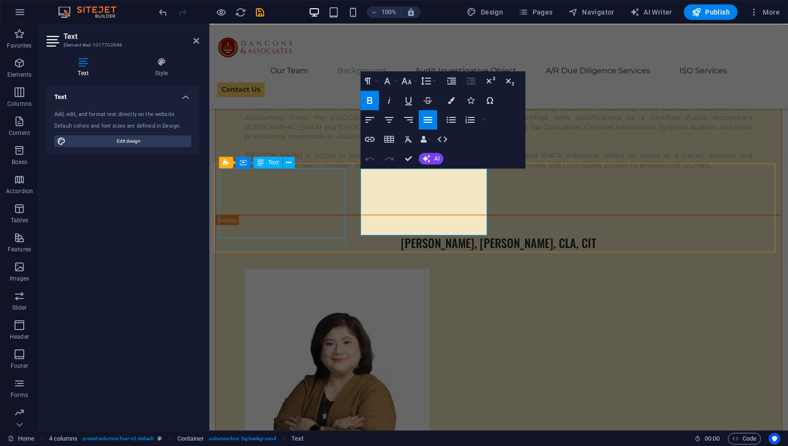
scroll to position [4218, 0]
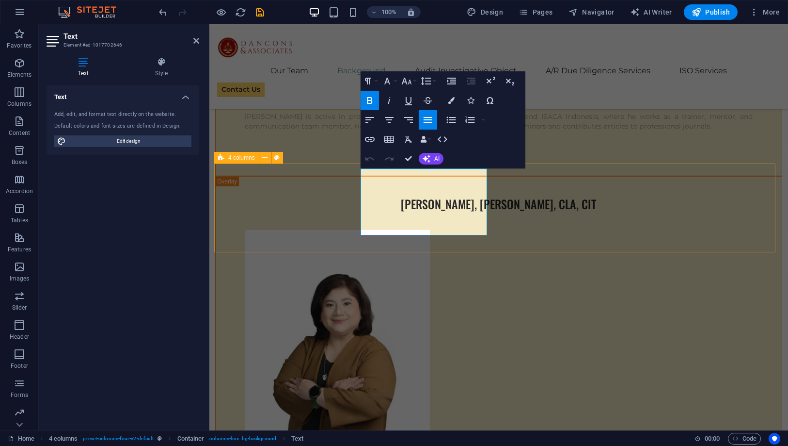
drag, startPoint x: 383, startPoint y: 183, endPoint x: 355, endPoint y: 178, distance: 28.5
click at [410, 80] on icon "button" at bounding box center [407, 81] width 12 height 12
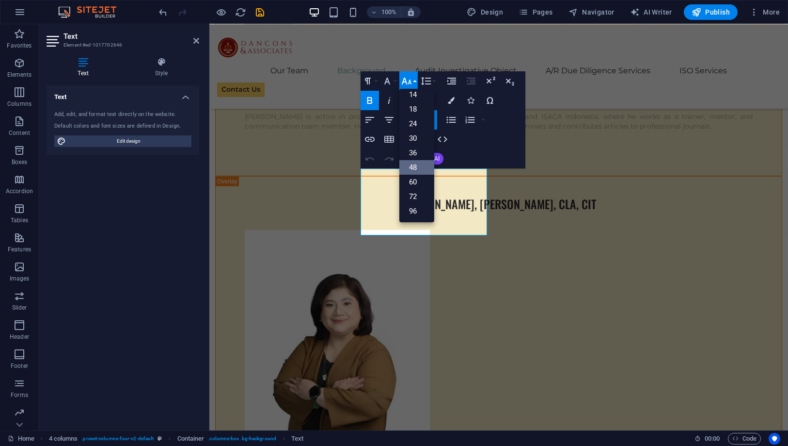
scroll to position [78, 0]
click at [414, 139] on link "30" at bounding box center [417, 138] width 35 height 15
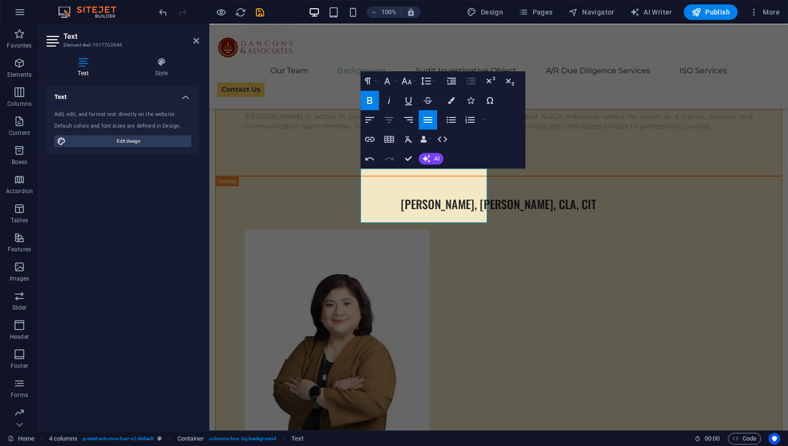
click at [389, 120] on icon "button" at bounding box center [390, 120] width 12 height 12
drag, startPoint x: 410, startPoint y: 157, endPoint x: 371, endPoint y: 133, distance: 45.7
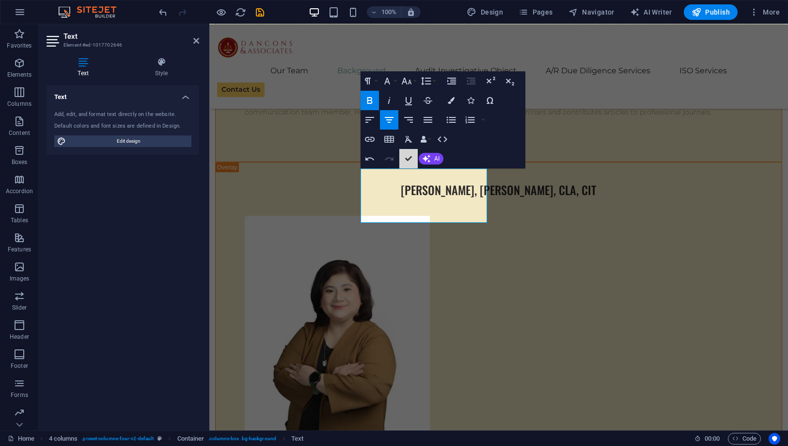
scroll to position [4179, 0]
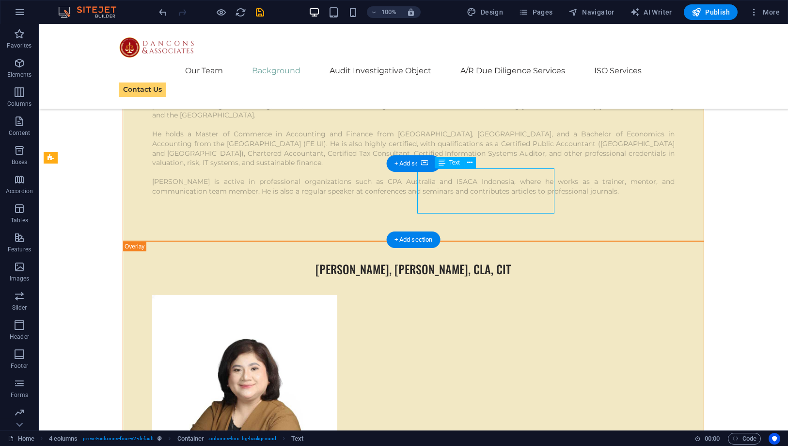
scroll to position [4218, 0]
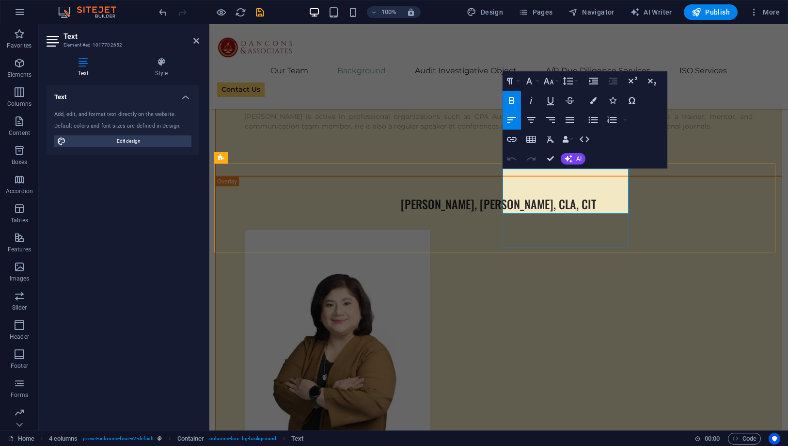
drag, startPoint x: 526, startPoint y: 184, endPoint x: 506, endPoint y: 180, distance: 20.7
click at [533, 120] on icon "button" at bounding box center [532, 120] width 12 height 12
click at [550, 80] on icon "button" at bounding box center [549, 81] width 12 height 12
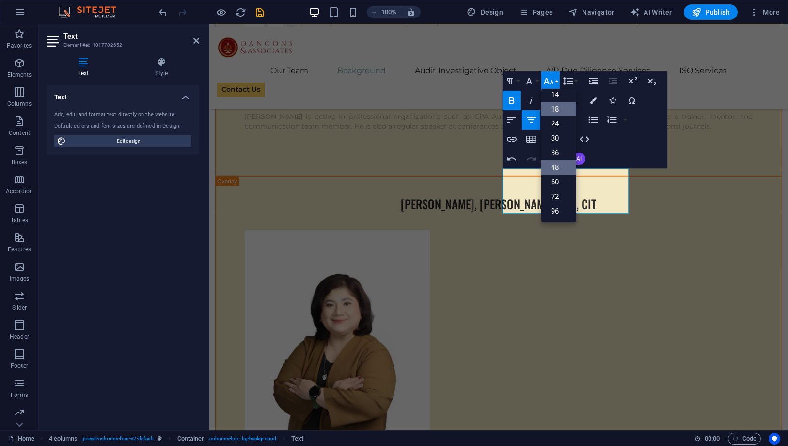
scroll to position [78, 0]
click at [562, 139] on link "30" at bounding box center [559, 138] width 35 height 15
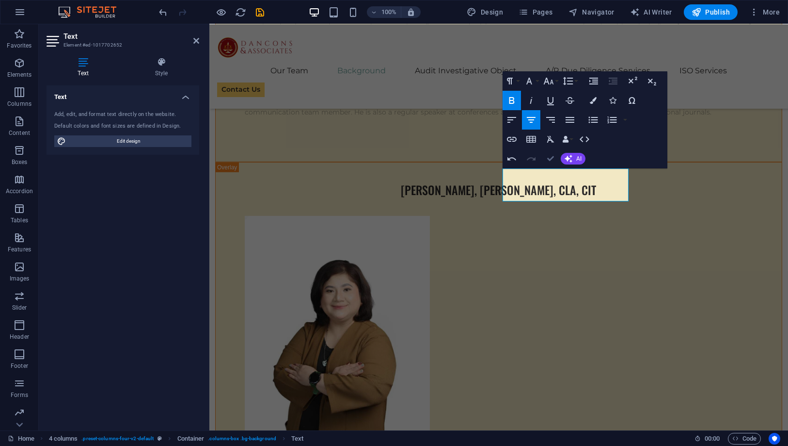
scroll to position [4179, 0]
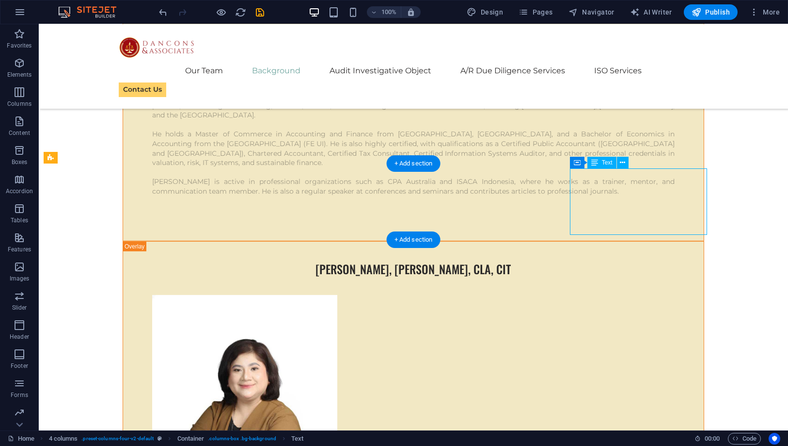
scroll to position [4218, 0]
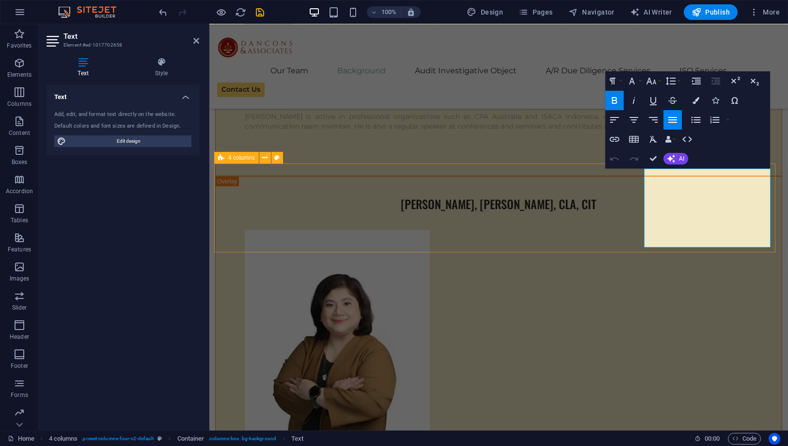
drag, startPoint x: 660, startPoint y: 181, endPoint x: 638, endPoint y: 178, distance: 23.0
click at [638, 118] on icon "button" at bounding box center [634, 120] width 12 height 12
click at [656, 80] on icon "button" at bounding box center [652, 81] width 12 height 12
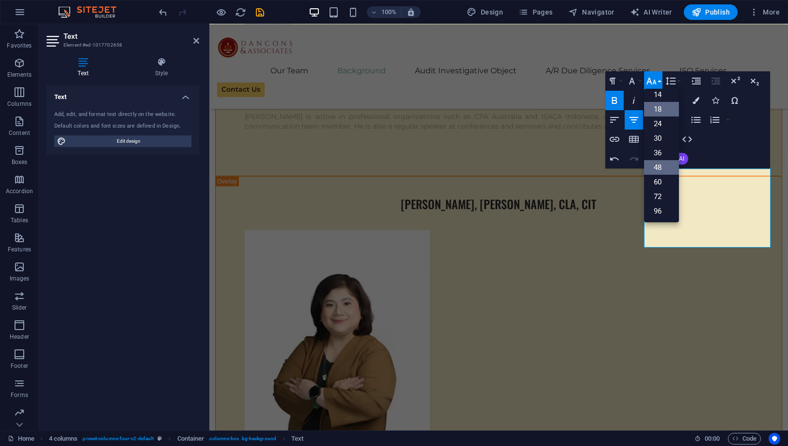
scroll to position [78, 0]
click at [663, 135] on link "30" at bounding box center [661, 138] width 35 height 15
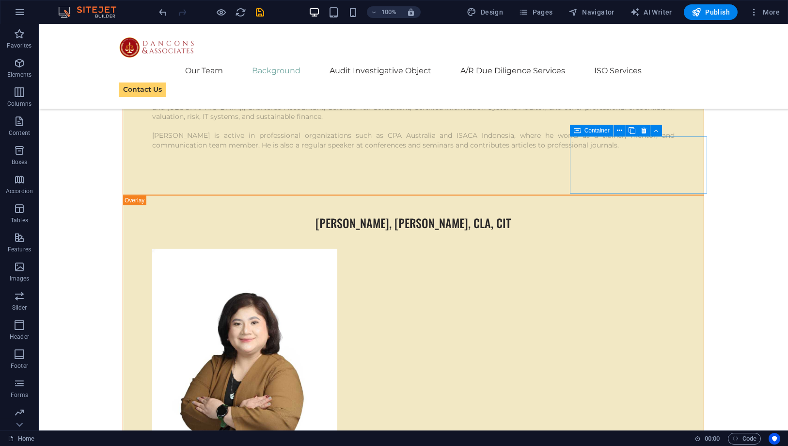
scroll to position [4157, 0]
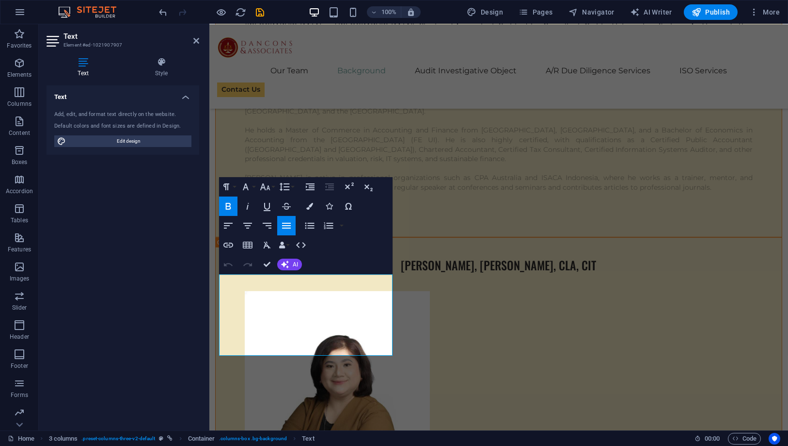
scroll to position [4196, 0]
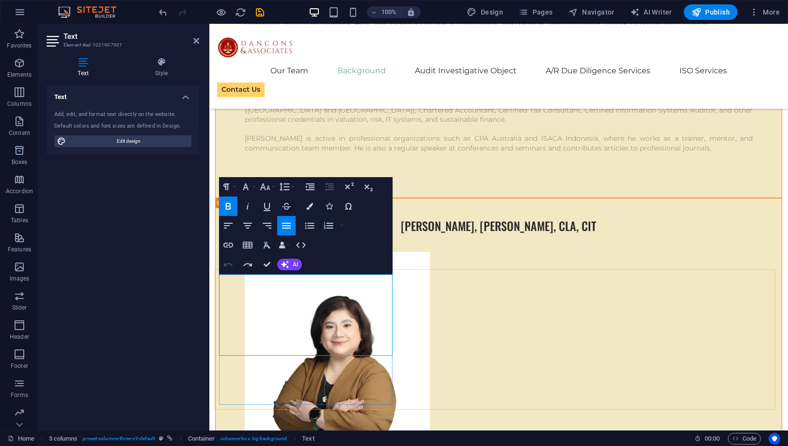
click at [249, 226] on icon "button" at bounding box center [248, 226] width 12 height 12
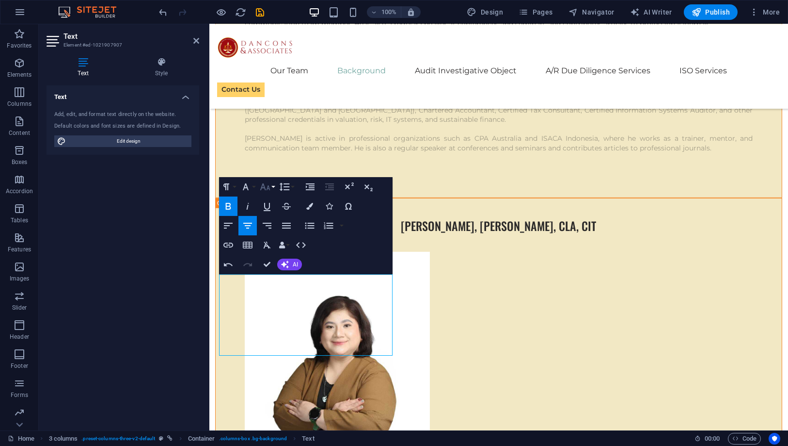
click at [267, 184] on icon "button" at bounding box center [265, 187] width 12 height 12
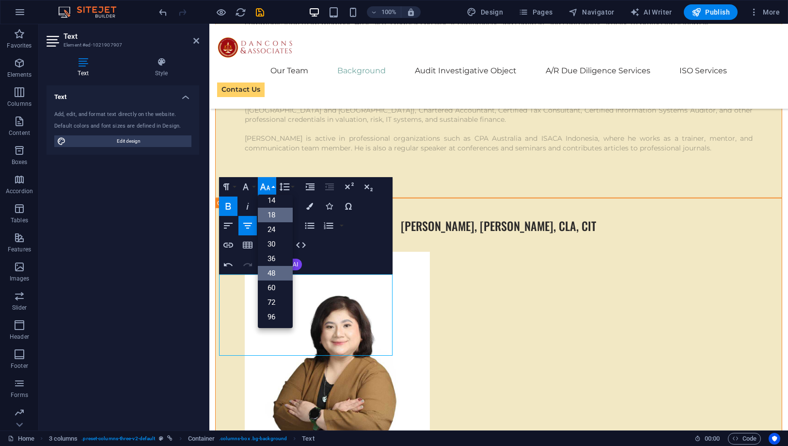
scroll to position [78, 0]
click at [273, 241] on link "30" at bounding box center [275, 244] width 35 height 15
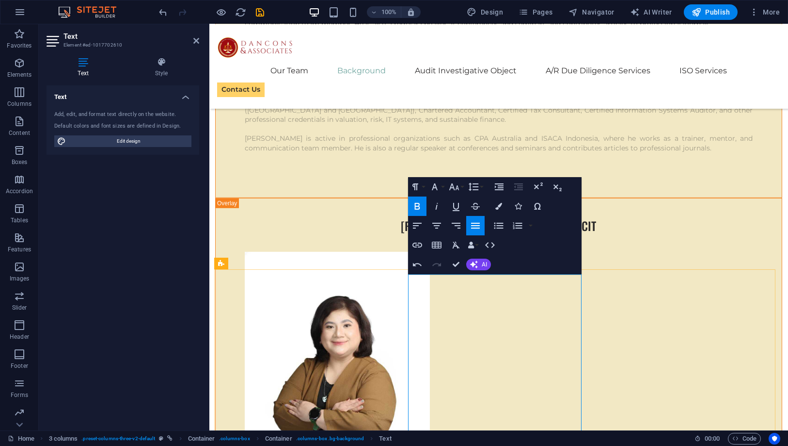
scroll to position [4226, 0]
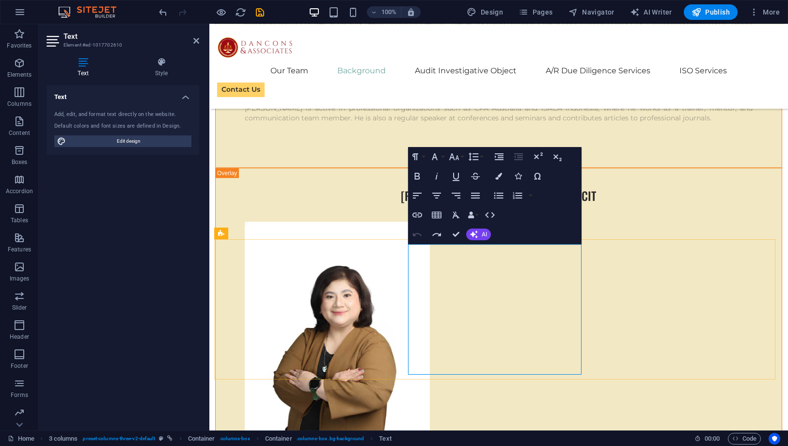
click at [450, 157] on icon "button" at bounding box center [454, 156] width 10 height 7
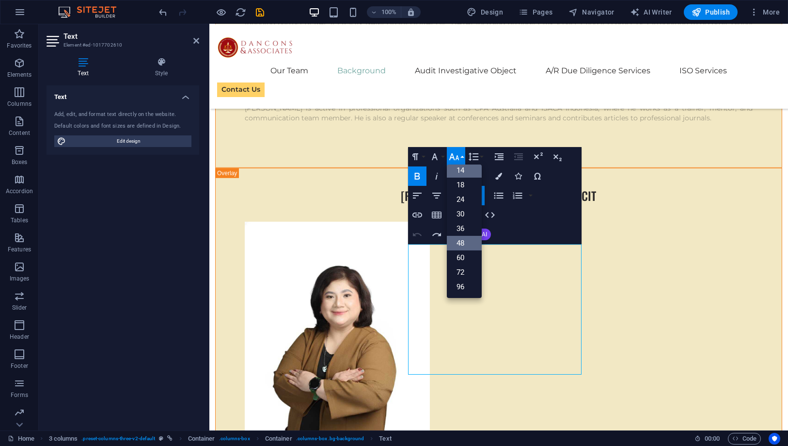
scroll to position [78, 0]
click at [460, 211] on link "30" at bounding box center [464, 214] width 35 height 15
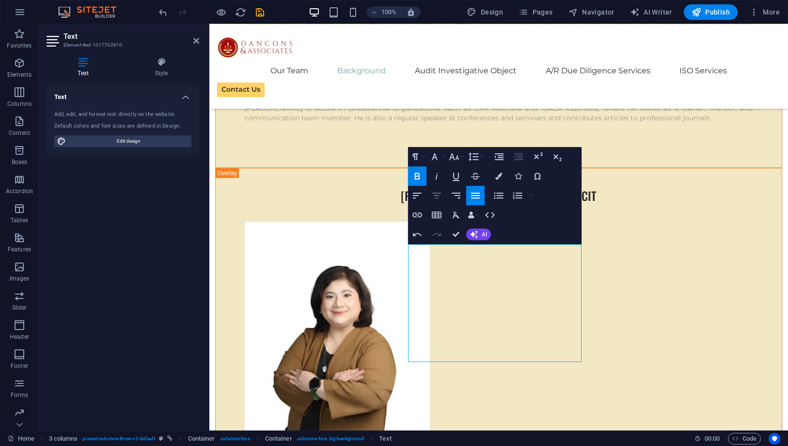
click at [436, 190] on icon "button" at bounding box center [437, 196] width 12 height 12
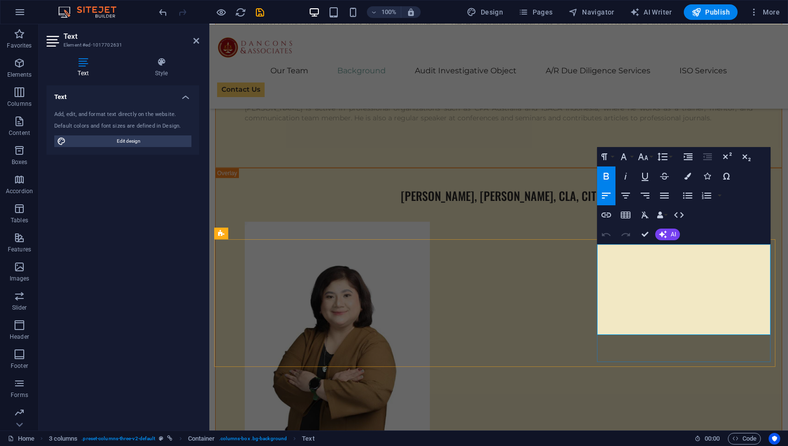
drag, startPoint x: 625, startPoint y: 193, endPoint x: 627, endPoint y: 188, distance: 6.3
click at [625, 193] on icon "button" at bounding box center [626, 196] width 12 height 12
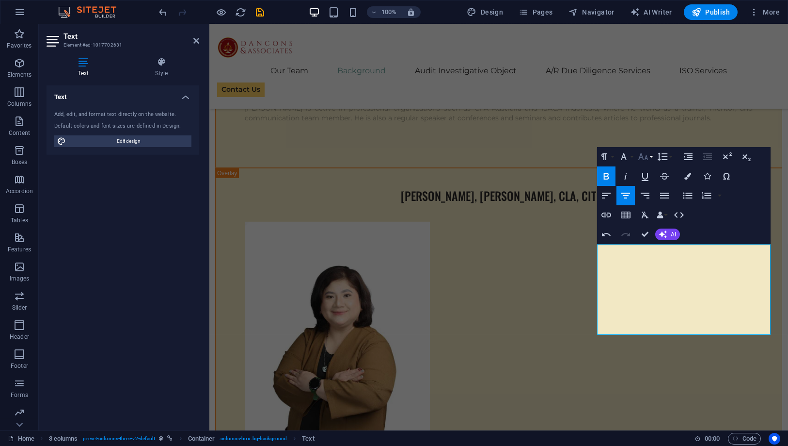
click at [649, 154] on button "Font Size" at bounding box center [645, 156] width 18 height 19
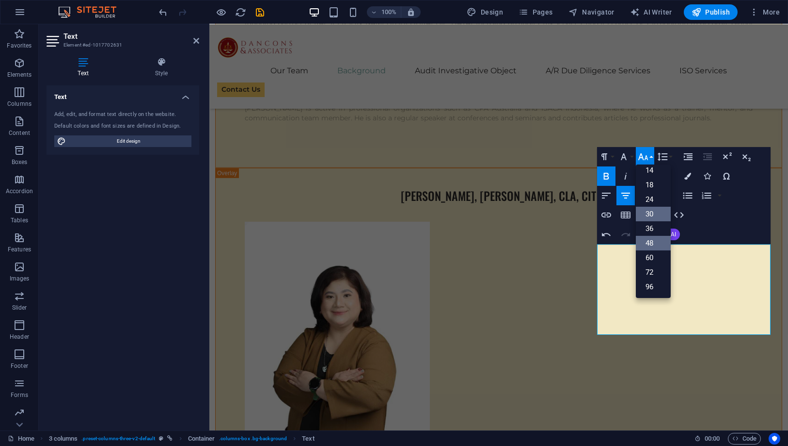
click at [652, 215] on link "30" at bounding box center [653, 214] width 35 height 15
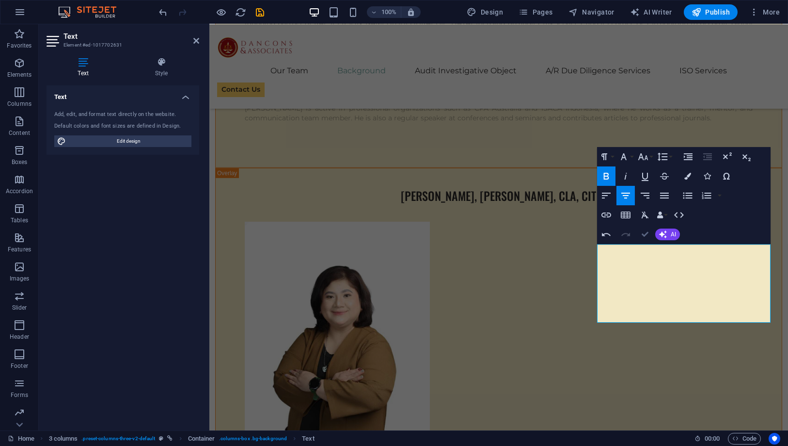
drag, startPoint x: 647, startPoint y: 237, endPoint x: 607, endPoint y: 213, distance: 46.7
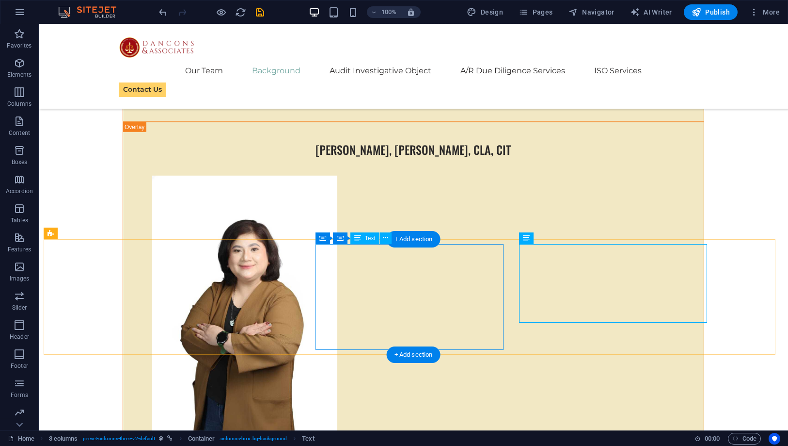
scroll to position [4337, 0]
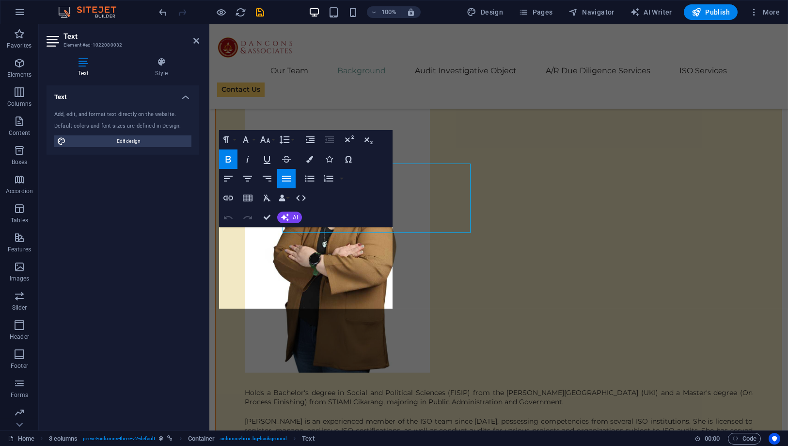
scroll to position [4376, 0]
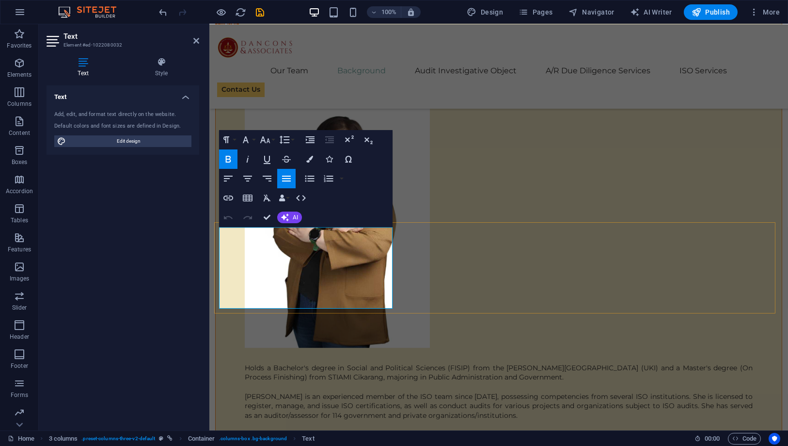
click at [244, 179] on icon "button" at bounding box center [248, 179] width 12 height 12
click at [270, 144] on icon "button" at bounding box center [265, 140] width 12 height 12
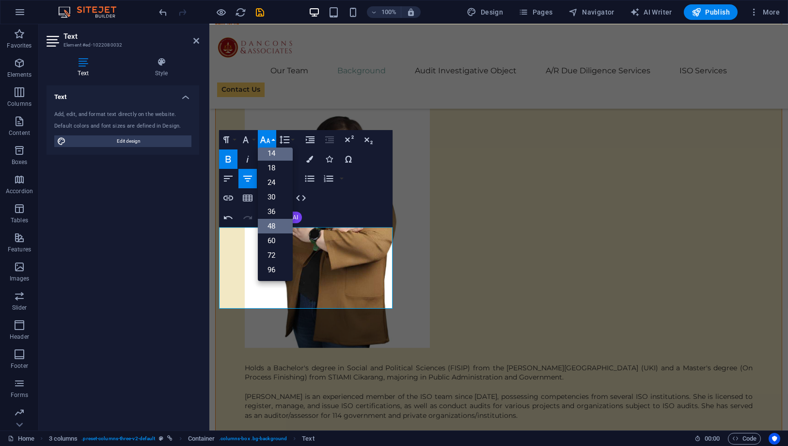
scroll to position [78, 0]
click at [275, 196] on link "30" at bounding box center [275, 197] width 35 height 15
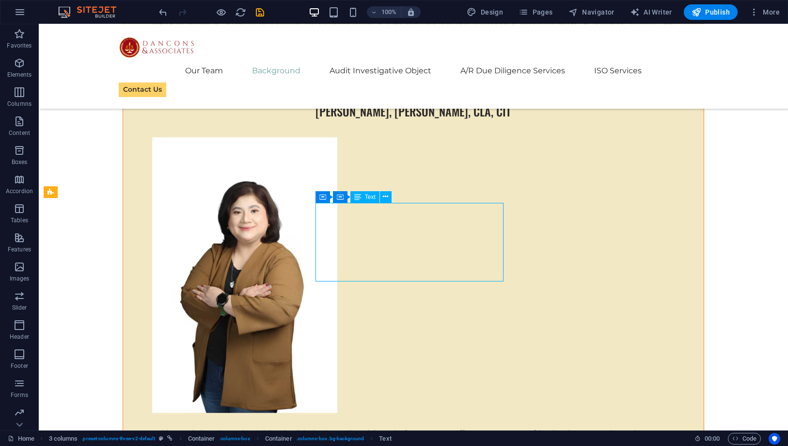
scroll to position [4376, 0]
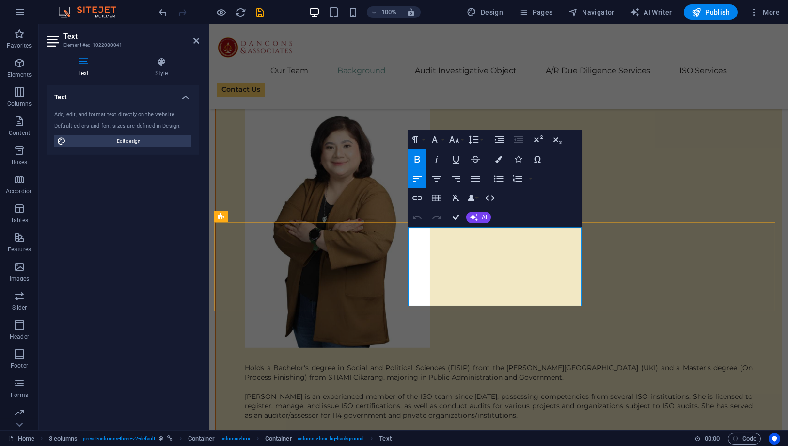
click at [456, 139] on icon "button" at bounding box center [455, 140] width 12 height 12
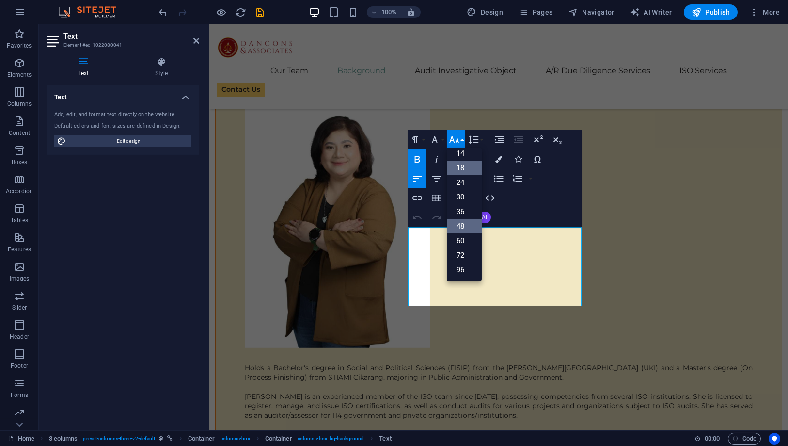
scroll to position [78, 0]
click at [465, 200] on link "30" at bounding box center [464, 197] width 35 height 15
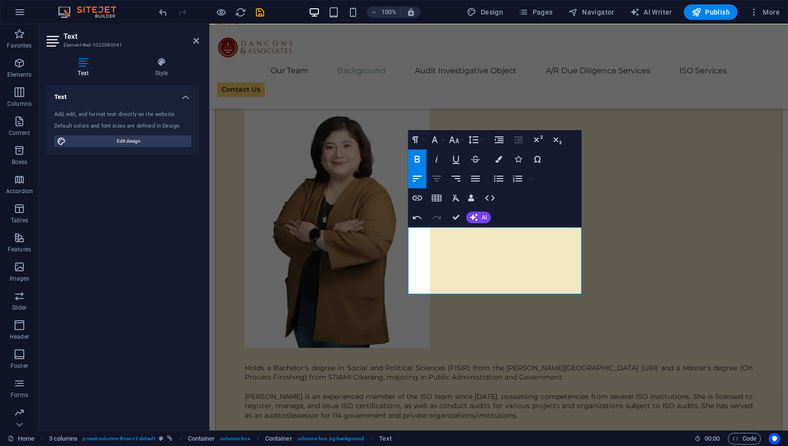
click at [442, 176] on icon "button" at bounding box center [437, 179] width 12 height 12
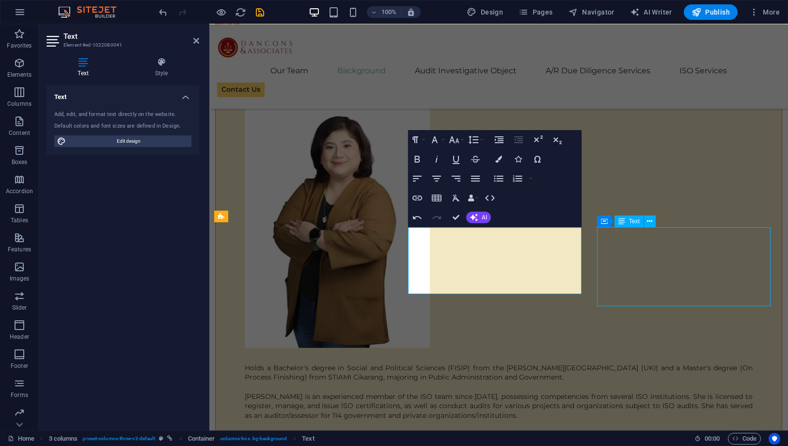
scroll to position [4337, 0]
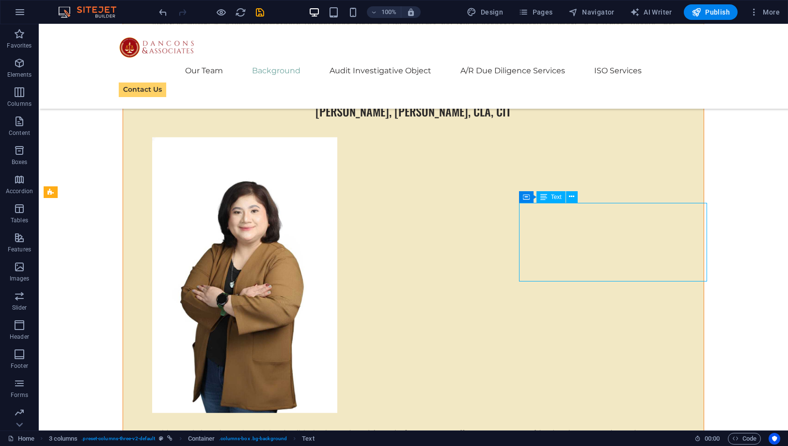
scroll to position [4376, 0]
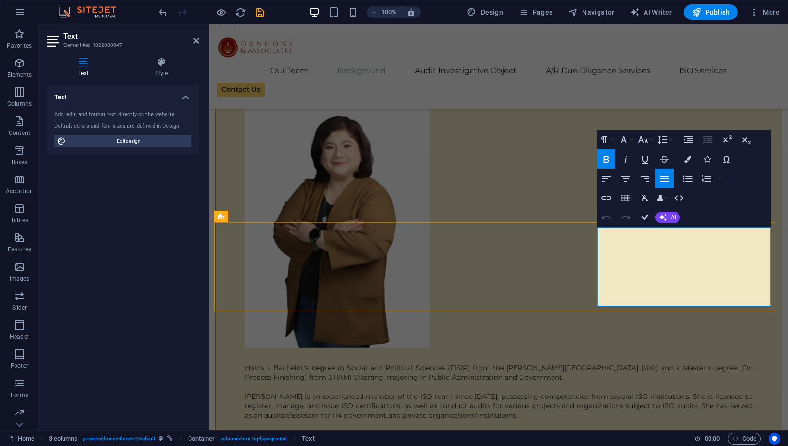
click at [630, 184] on icon "button" at bounding box center [626, 179] width 12 height 12
click at [648, 140] on icon "button" at bounding box center [644, 140] width 12 height 12
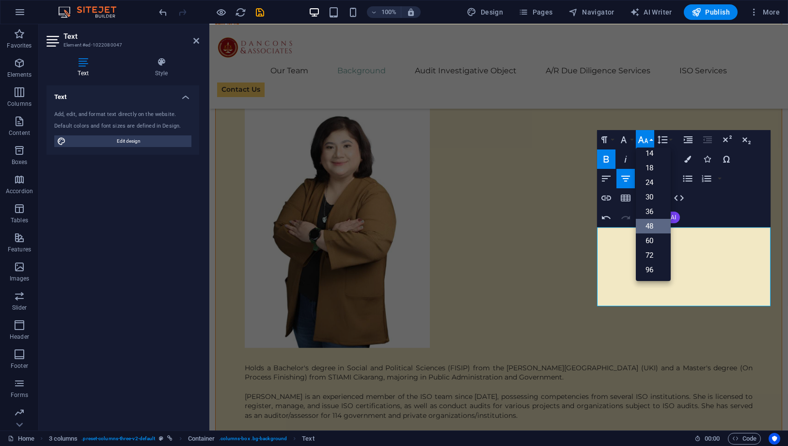
scroll to position [78, 0]
click at [648, 191] on link "30" at bounding box center [653, 197] width 35 height 15
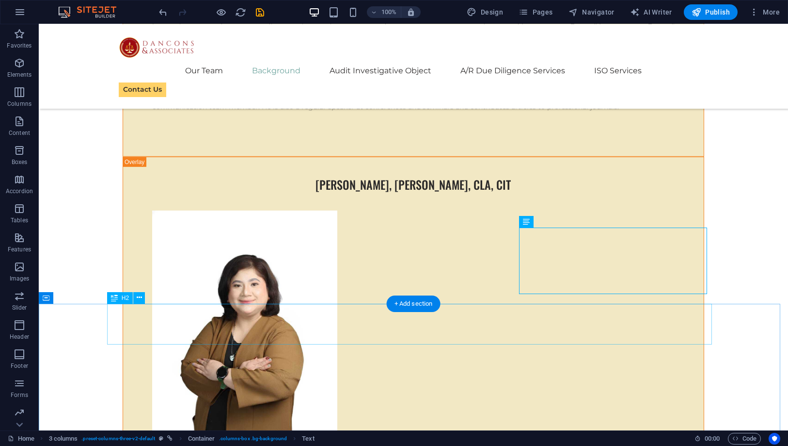
scroll to position [4204, 0]
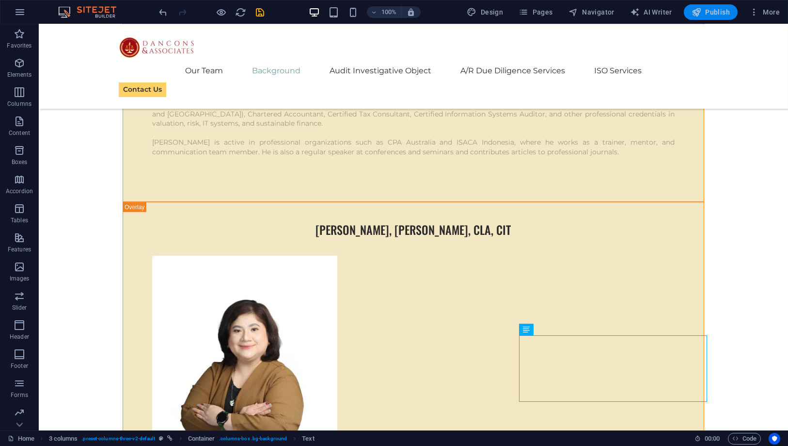
click at [720, 11] on span "Publish" at bounding box center [711, 12] width 38 height 10
checkbox input "false"
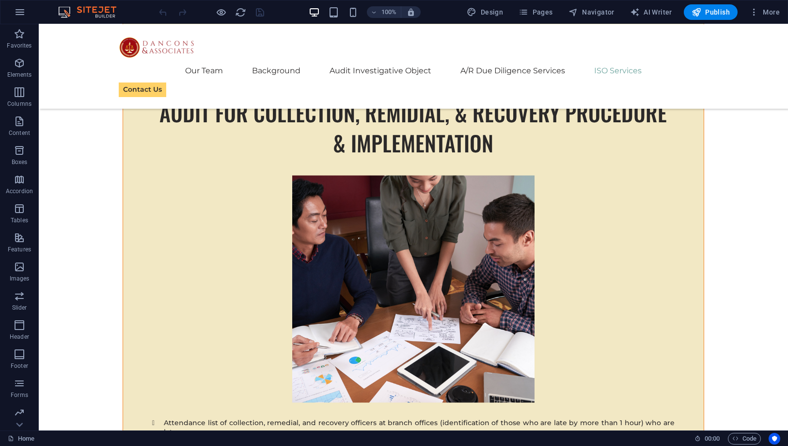
scroll to position [10961, 0]
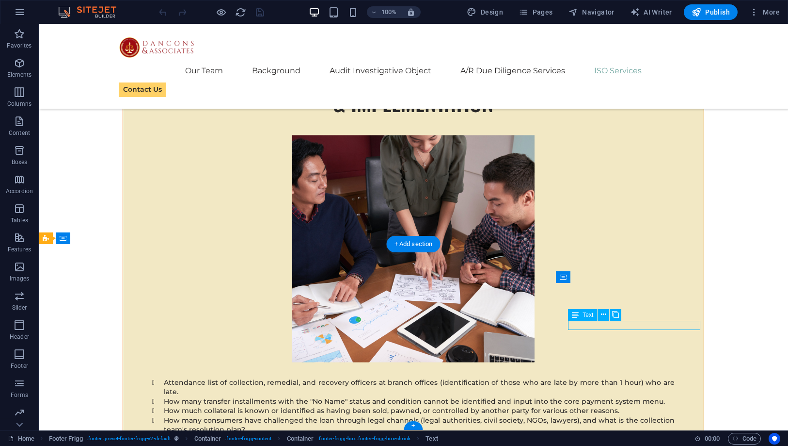
click at [606, 316] on icon at bounding box center [603, 314] width 5 height 10
click at [602, 316] on icon at bounding box center [603, 314] width 5 height 10
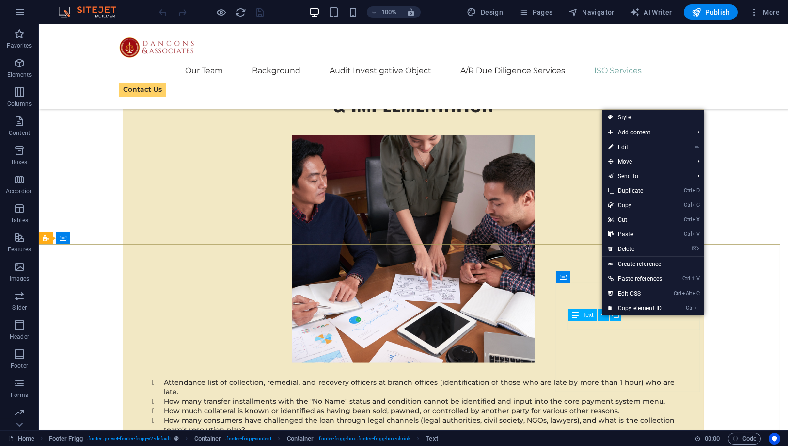
click at [587, 318] on div "Text" at bounding box center [582, 315] width 29 height 12
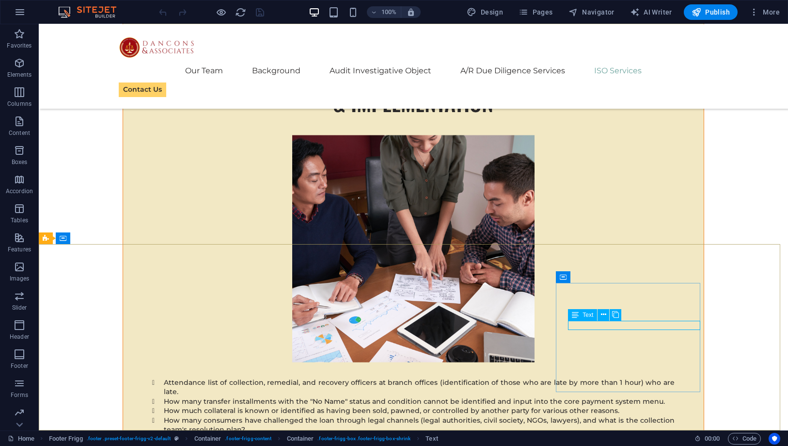
drag, startPoint x: 587, startPoint y: 318, endPoint x: 377, endPoint y: 293, distance: 211.4
click at [587, 318] on div "Text" at bounding box center [582, 315] width 29 height 12
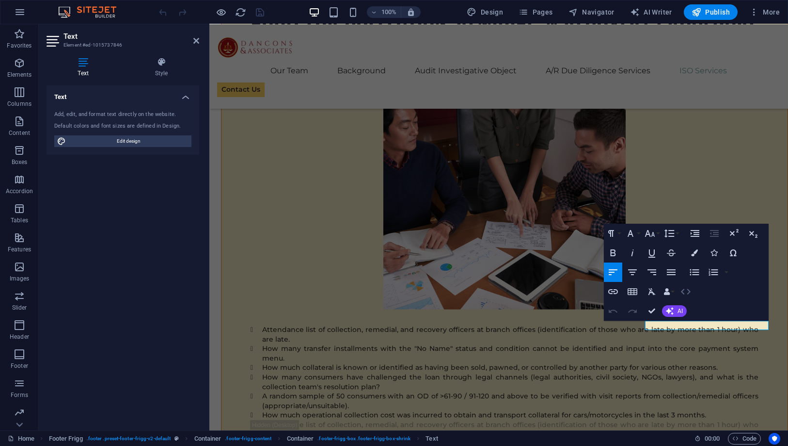
click at [687, 291] on icon "button" at bounding box center [686, 292] width 12 height 12
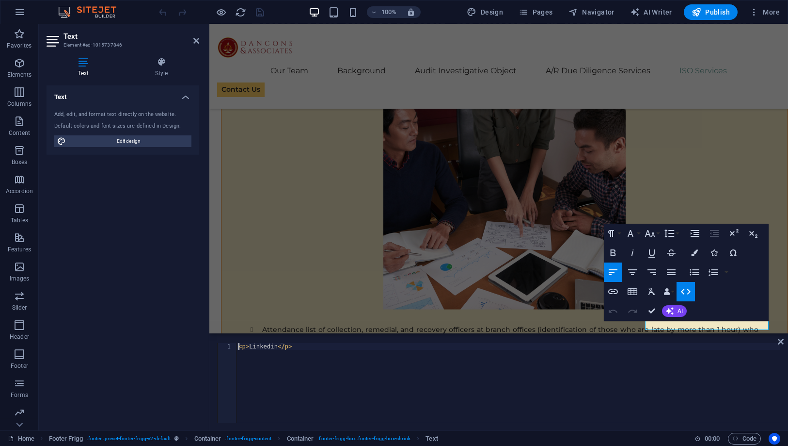
click at [238, 345] on div "< p > Linkedin </ p >" at bounding box center [509, 389] width 544 height 93
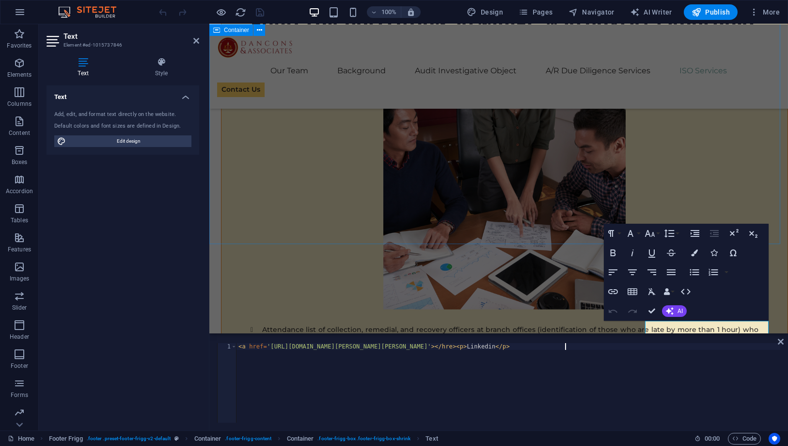
type textarea "<a href='[URL][DOMAIN_NAME][PERSON_NAME][PERSON_NAME]'></hre><p>Linkedin</p>"
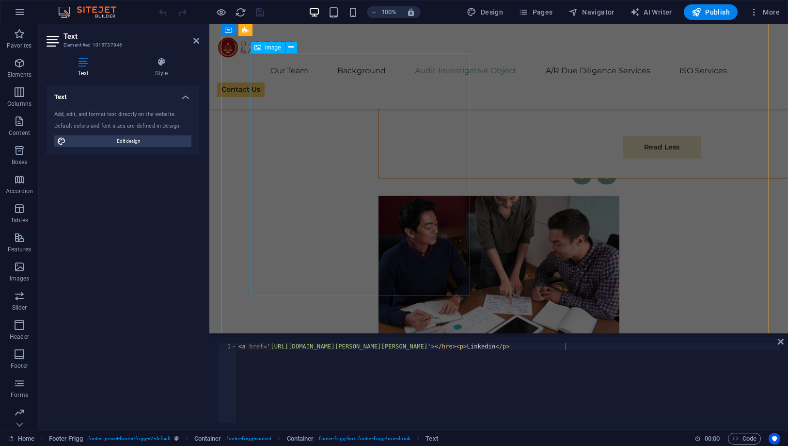
scroll to position [7388, 0]
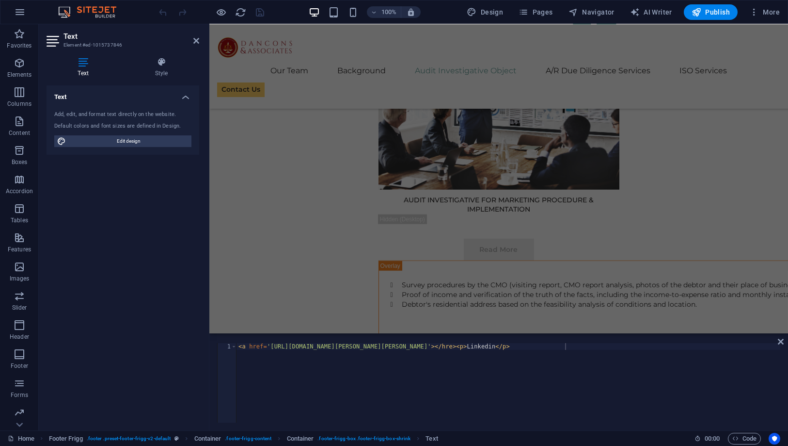
click at [777, 338] on div "<a href='[URL][DOMAIN_NAME][PERSON_NAME][PERSON_NAME]'></hre><p>Linkedin</p> 1 …" at bounding box center [498, 382] width 579 height 95
click at [785, 343] on div "<a href='[URL][DOMAIN_NAME][PERSON_NAME][PERSON_NAME]'></hre><p>Linkedin</p> 1 …" at bounding box center [498, 382] width 579 height 95
click at [783, 343] on icon at bounding box center [781, 341] width 6 height 8
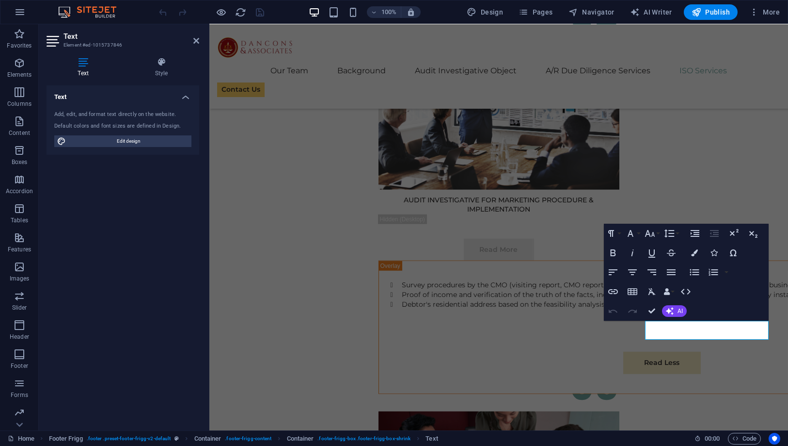
scroll to position [11051, 0]
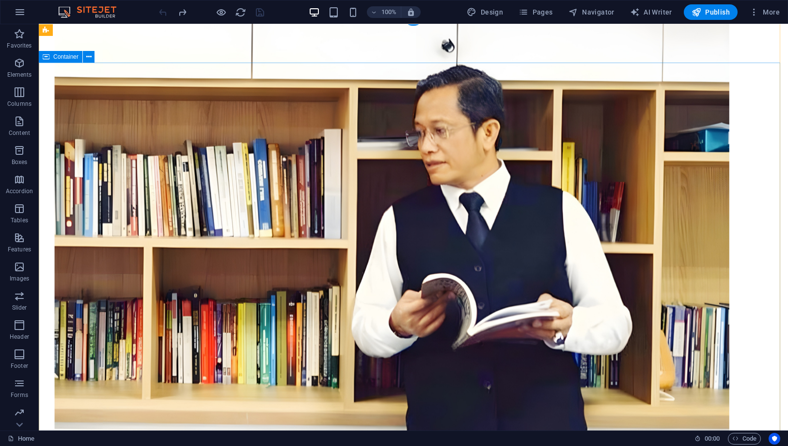
scroll to position [0, 0]
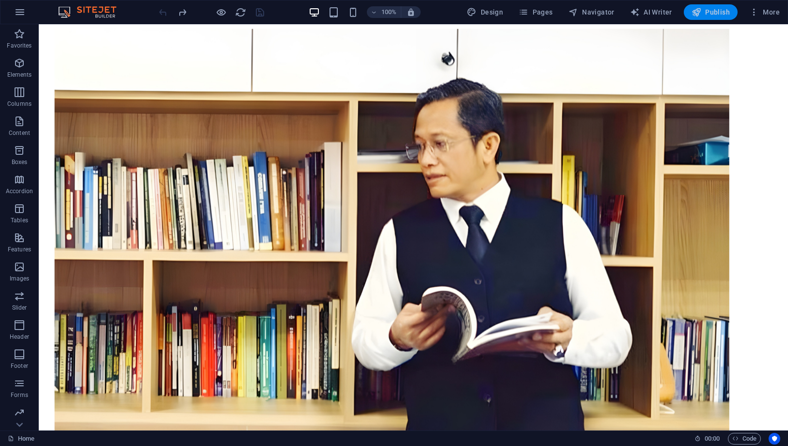
click at [715, 15] on span "Publish" at bounding box center [711, 12] width 38 height 10
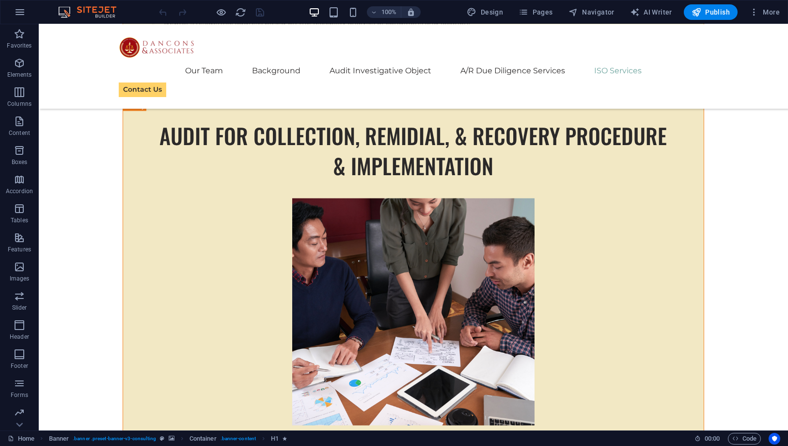
scroll to position [10961, 0]
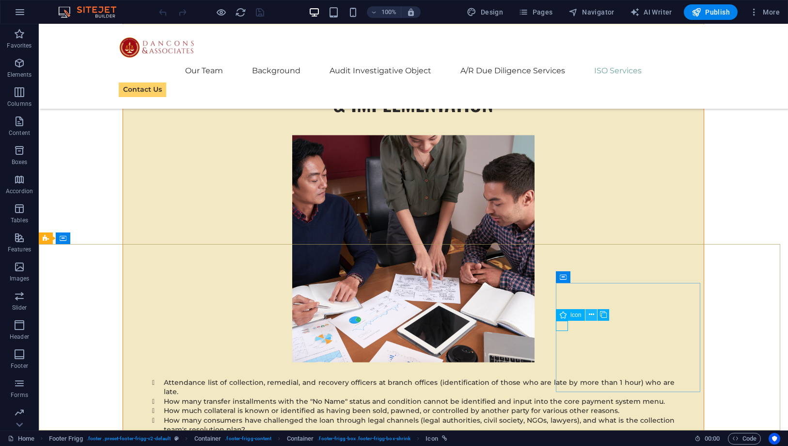
click at [588, 314] on button at bounding box center [592, 315] width 12 height 12
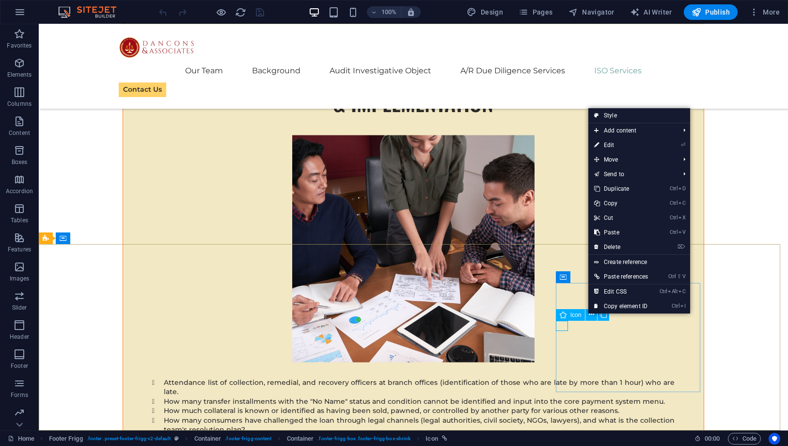
click at [571, 314] on span "Icon" at bounding box center [576, 315] width 11 height 6
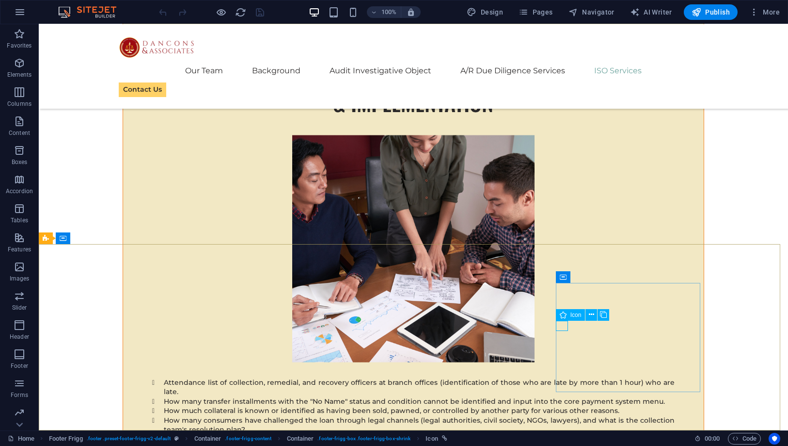
click at [571, 314] on span "Icon" at bounding box center [576, 315] width 11 height 6
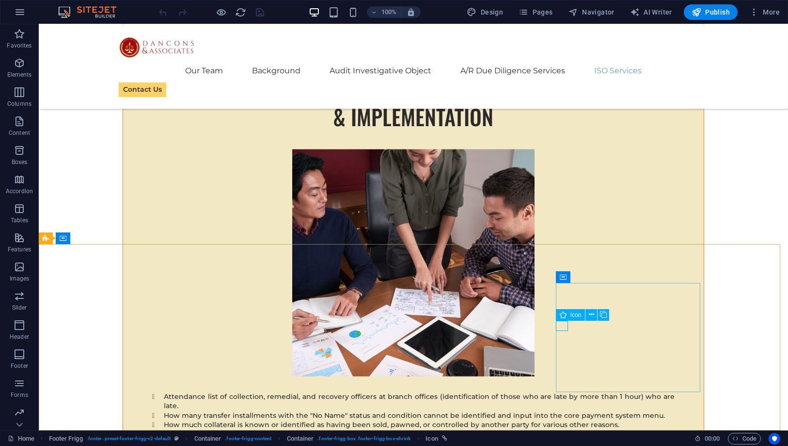
select select "xMidYMid"
select select "px"
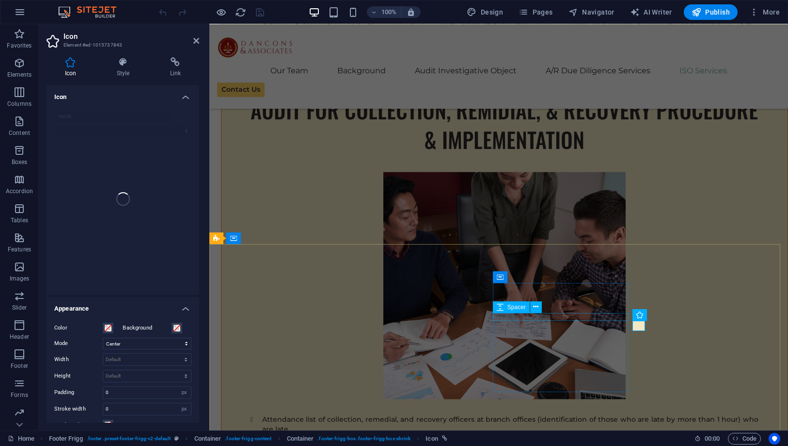
scroll to position [11051, 0]
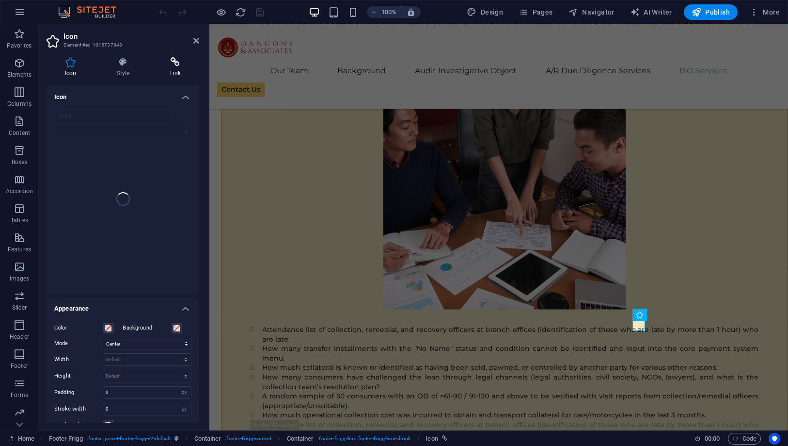
click at [178, 61] on icon at bounding box center [176, 62] width 48 height 10
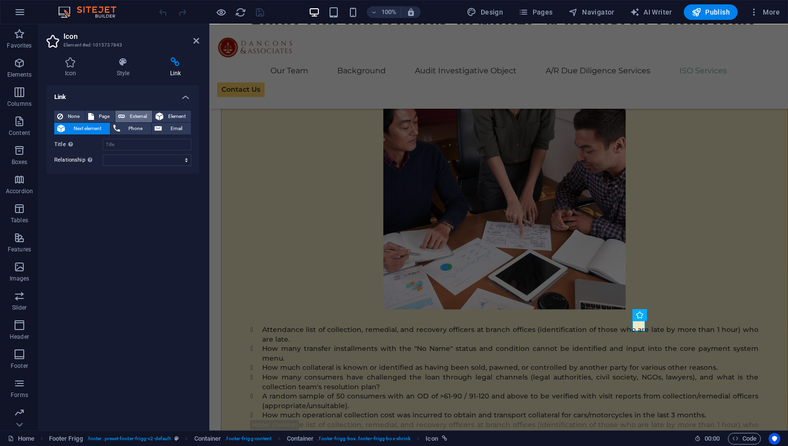
click at [134, 112] on span "External" at bounding box center [138, 117] width 21 height 12
select select "blank"
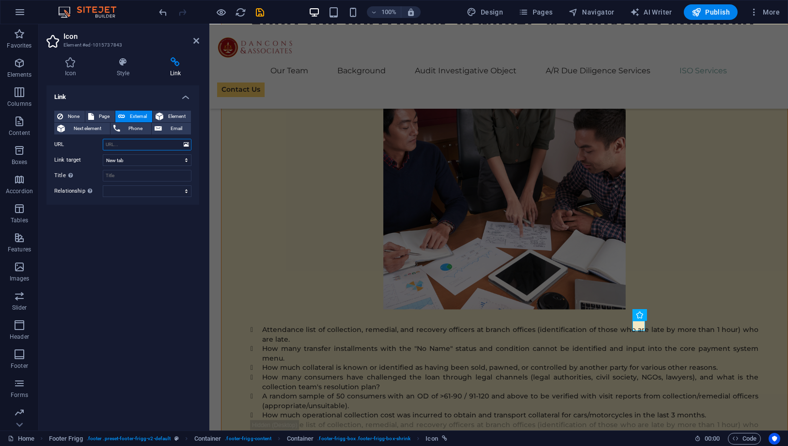
paste input "[URL][DOMAIN_NAME]"
type input "[URL][DOMAIN_NAME]"
click at [120, 242] on div "Link None Page External Element Next element Phone Email Page Home Subpage Lega…" at bounding box center [123, 253] width 153 height 337
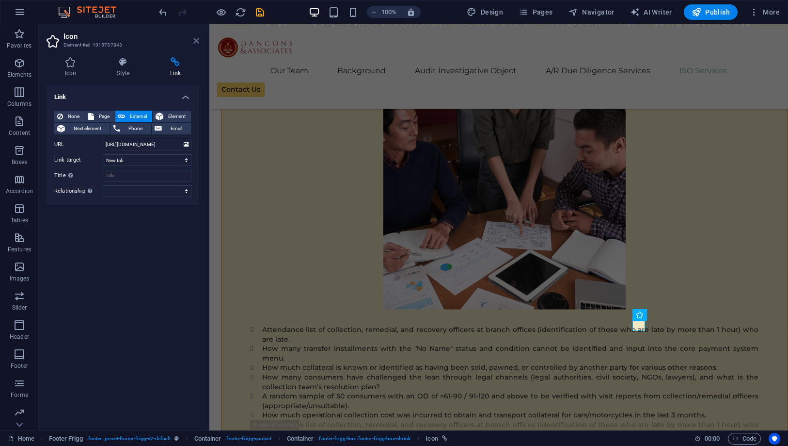
click at [193, 40] on icon at bounding box center [196, 41] width 6 height 8
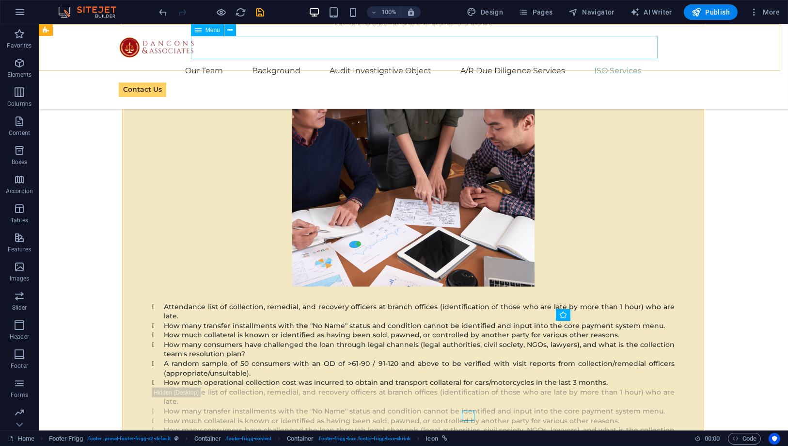
scroll to position [10961, 0]
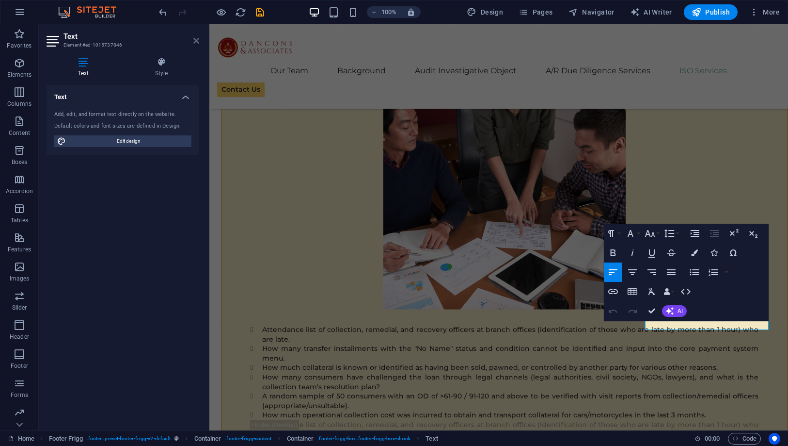
click at [198, 37] on icon at bounding box center [196, 41] width 6 height 8
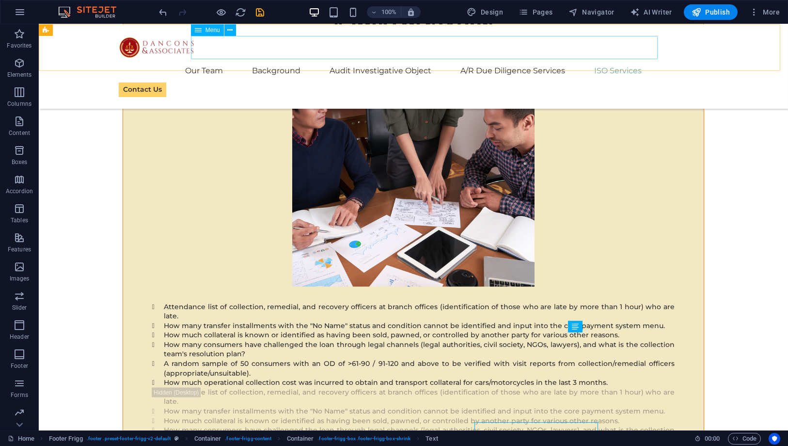
scroll to position [10949, 0]
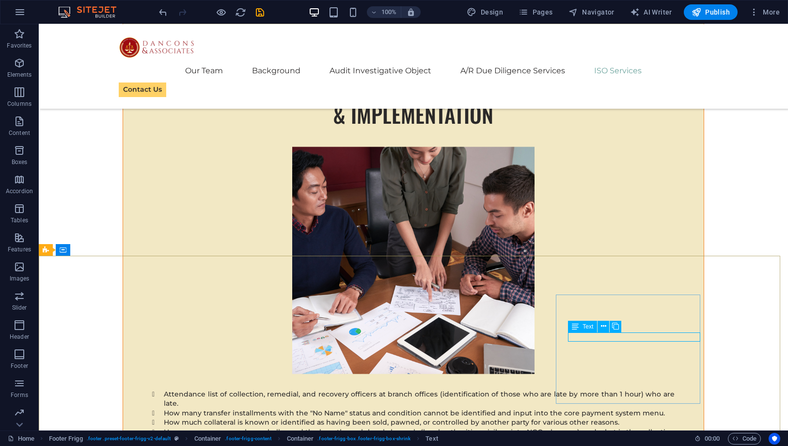
click at [582, 325] on div "Text" at bounding box center [582, 327] width 29 height 12
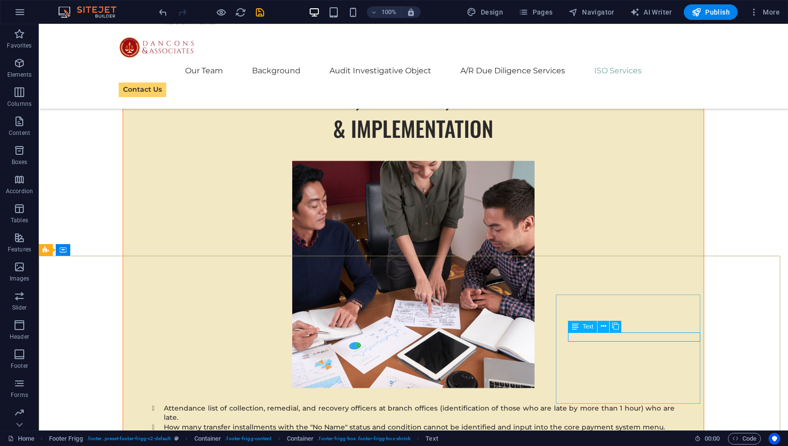
scroll to position [11051, 0]
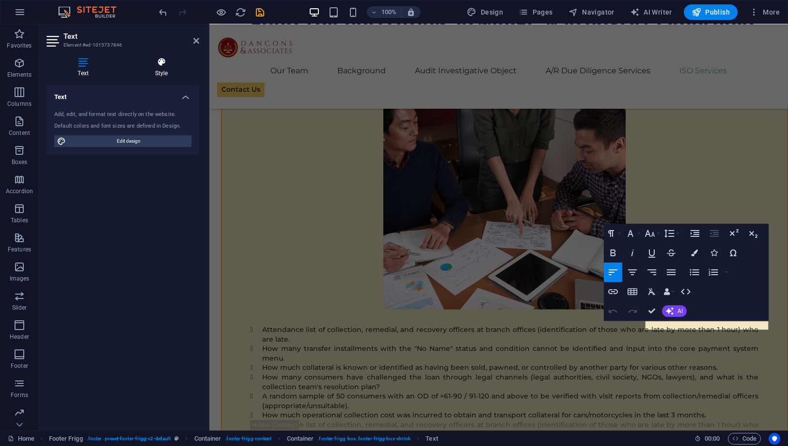
click at [158, 67] on h4 "Style" at bounding box center [162, 67] width 76 height 20
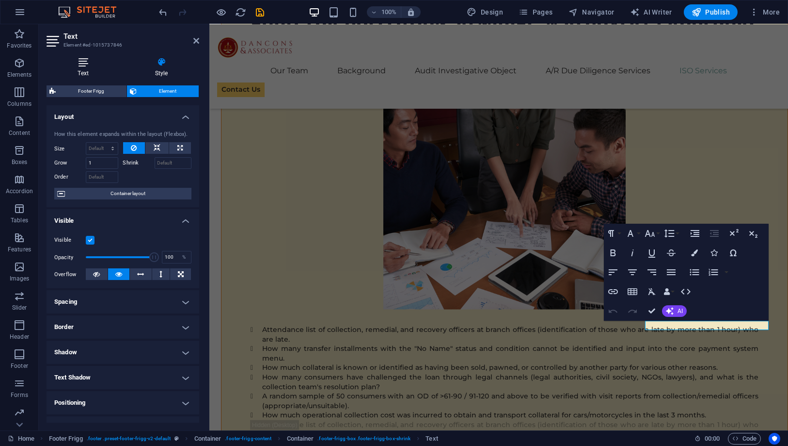
click at [82, 67] on h4 "Text" at bounding box center [85, 67] width 77 height 20
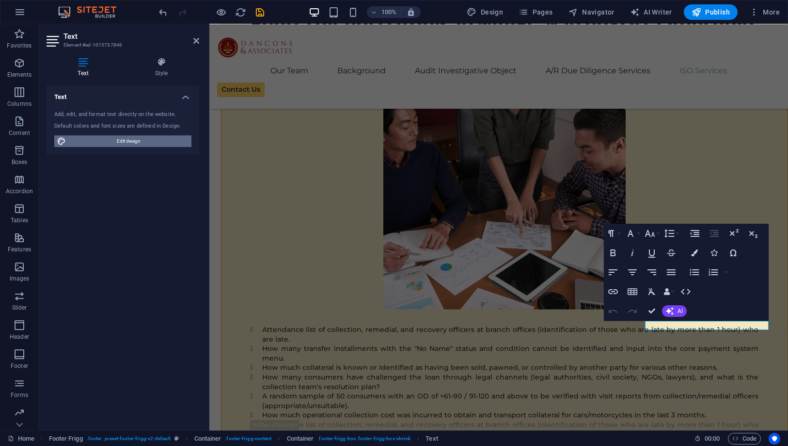
click at [121, 143] on span "Edit design" at bounding box center [129, 141] width 120 height 12
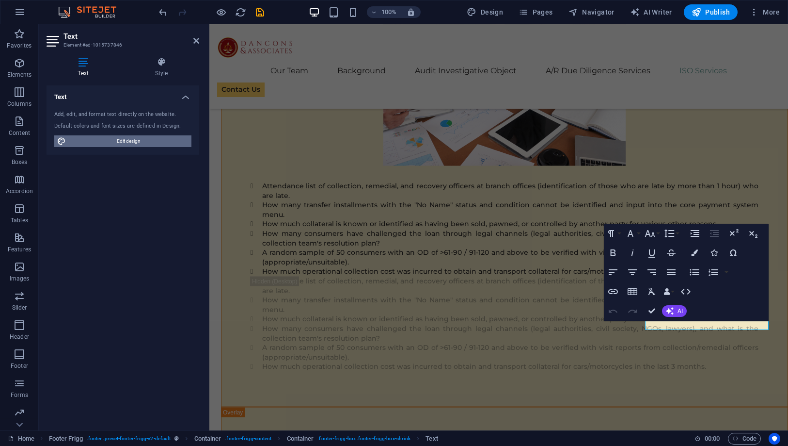
select select "px"
select select "400"
select select "px"
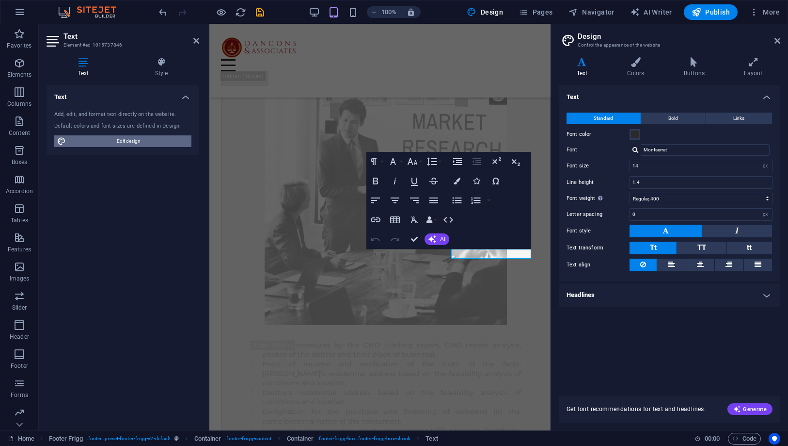
scroll to position [13321, 0]
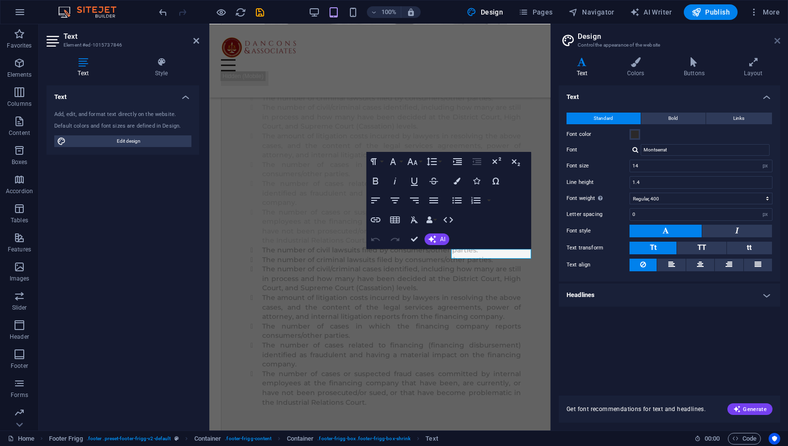
click at [777, 42] on icon at bounding box center [778, 41] width 6 height 8
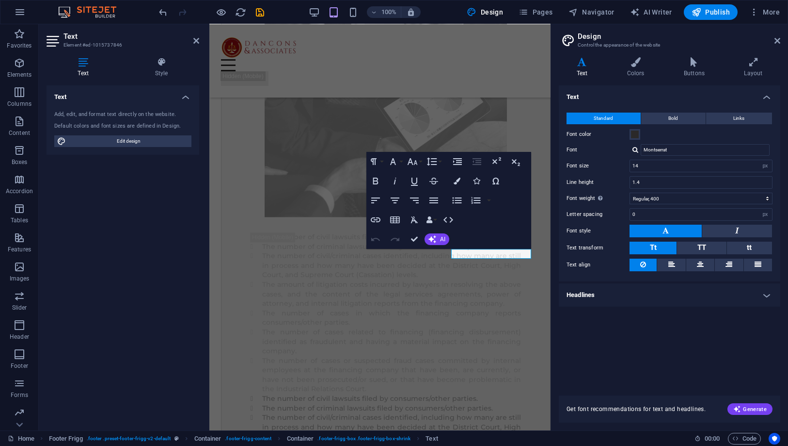
scroll to position [11051, 0]
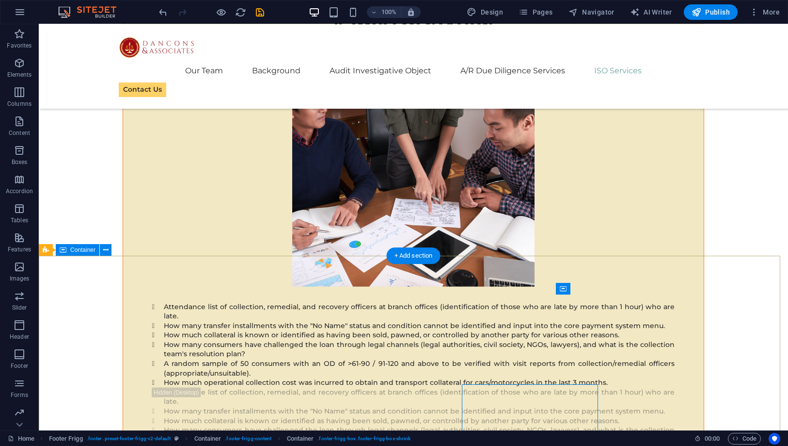
scroll to position [10949, 0]
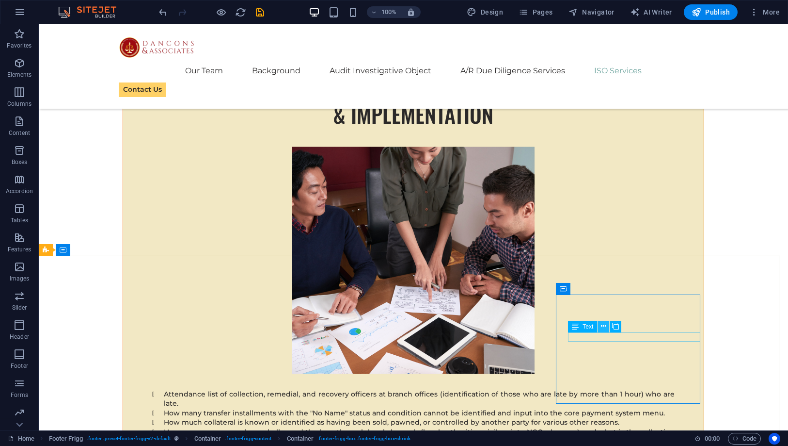
click at [602, 327] on icon at bounding box center [603, 326] width 5 height 10
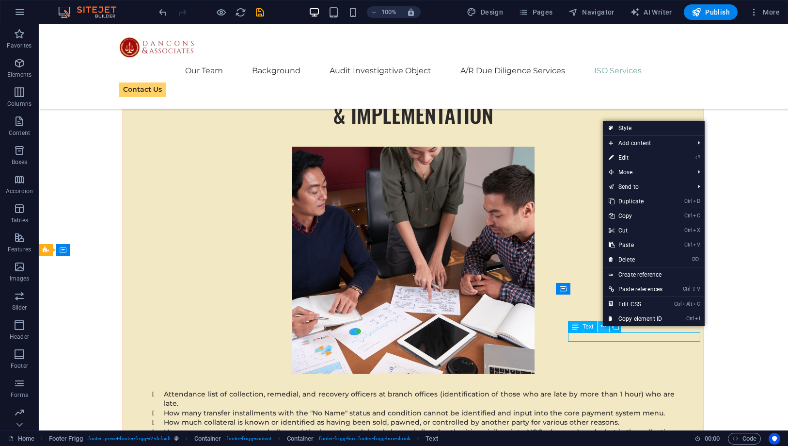
click at [602, 327] on icon at bounding box center [603, 326] width 5 height 10
click at [593, 326] on span "Text" at bounding box center [588, 326] width 11 height 6
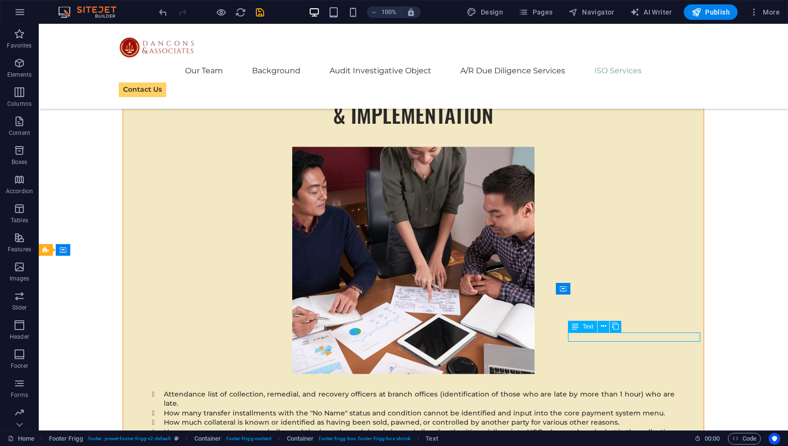
click at [593, 326] on span "Text" at bounding box center [588, 326] width 11 height 6
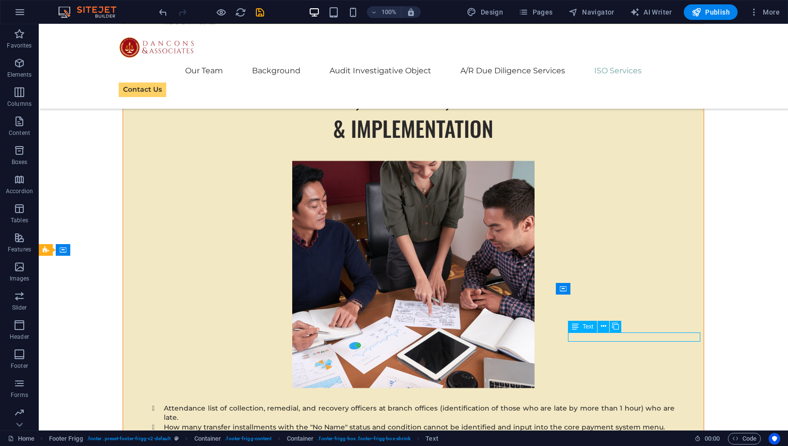
scroll to position [11051, 0]
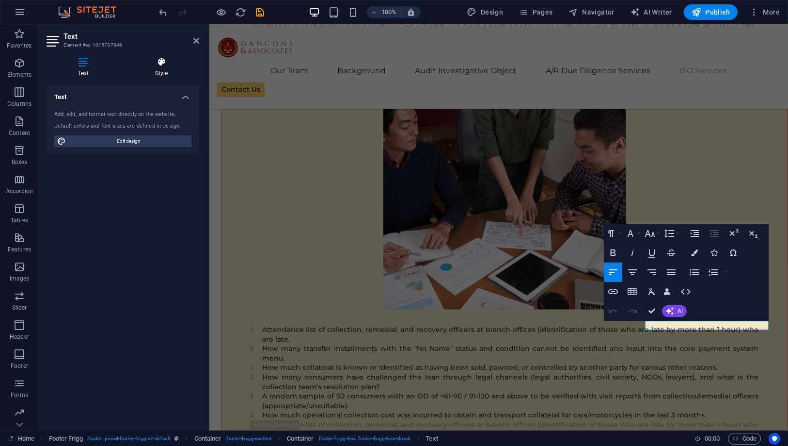
click at [161, 65] on icon at bounding box center [162, 62] width 76 height 10
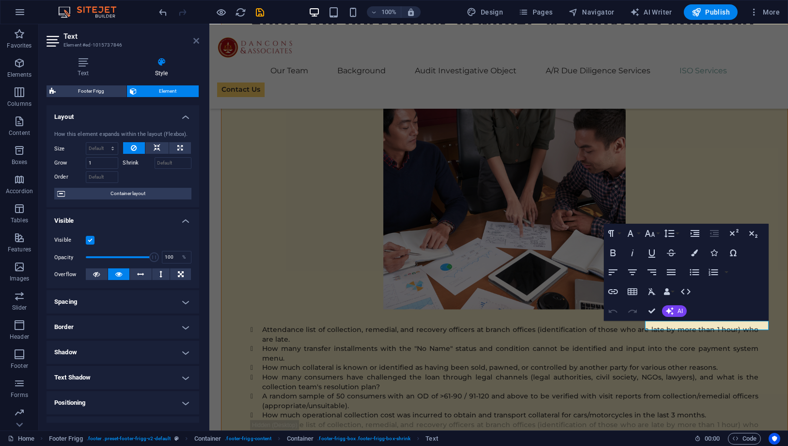
click at [198, 41] on icon at bounding box center [196, 41] width 6 height 8
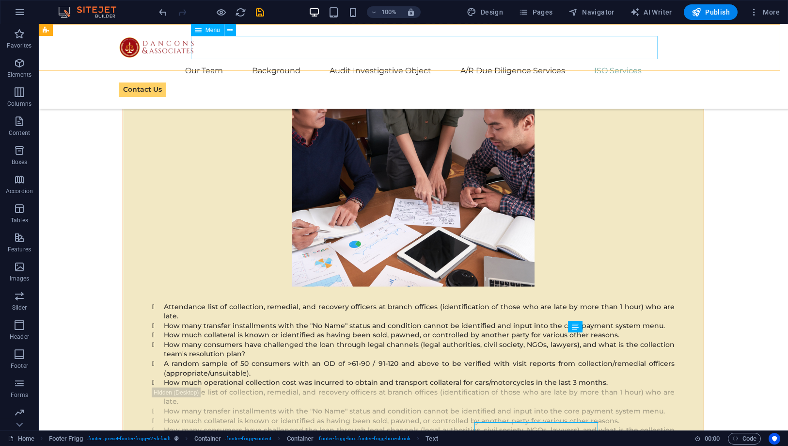
scroll to position [10949, 0]
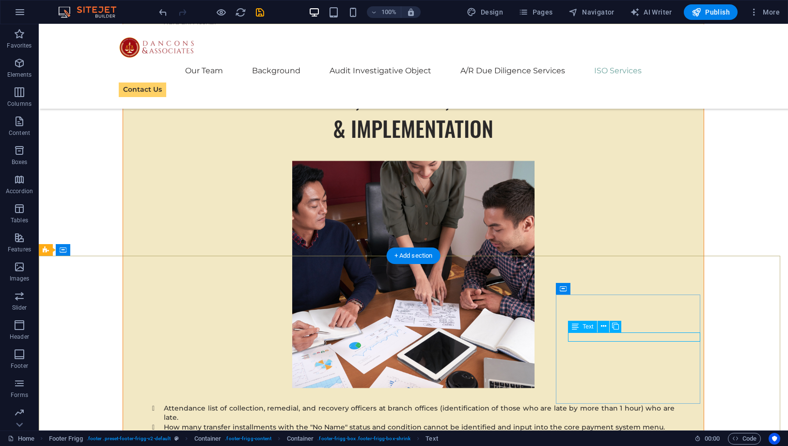
scroll to position [11051, 0]
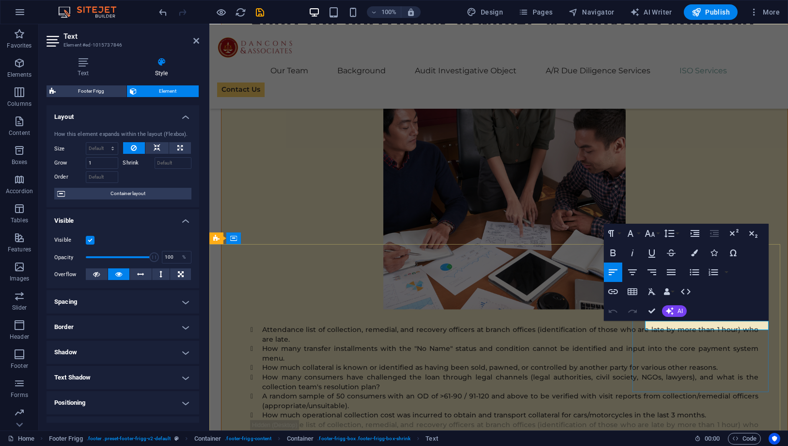
drag, startPoint x: 678, startPoint y: 327, endPoint x: 641, endPoint y: 322, distance: 37.1
click at [687, 291] on icon "button" at bounding box center [686, 292] width 12 height 12
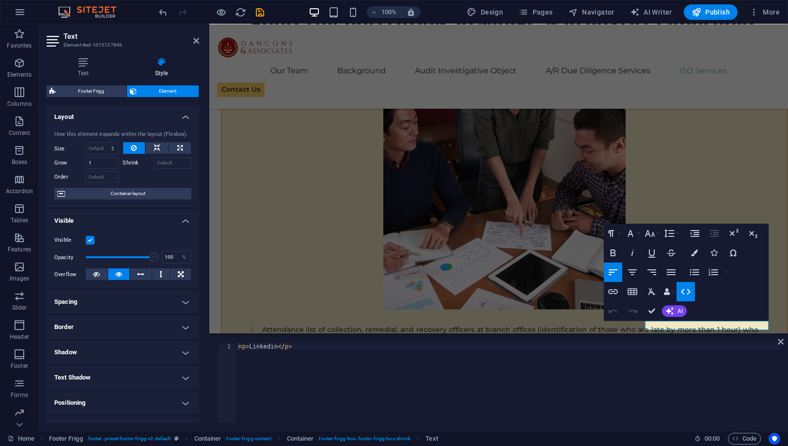
click at [239, 345] on div "< p > Linkedin </ p >" at bounding box center [509, 389] width 544 height 93
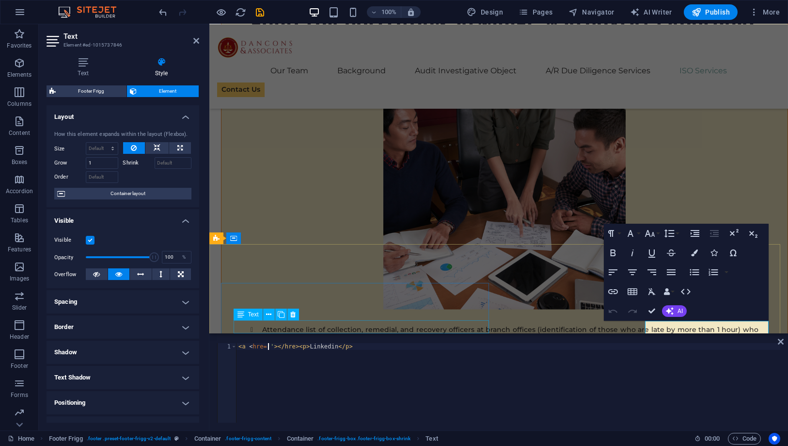
scroll to position [0, 2]
click at [542, 348] on div "< a < hre = '[URL][DOMAIN_NAME]' > </ hre > < p > Linkedin </ p >" at bounding box center [509, 389] width 544 height 93
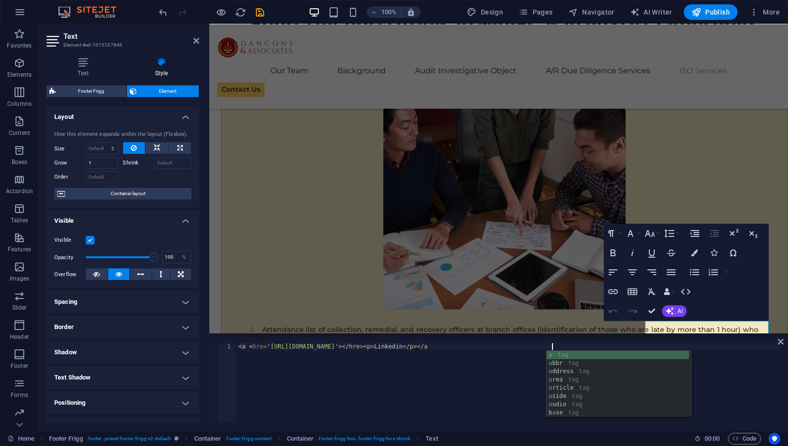
type textarea "<a <hre='[URL][DOMAIN_NAME]'></hre><p>Linkedin</p></a>"
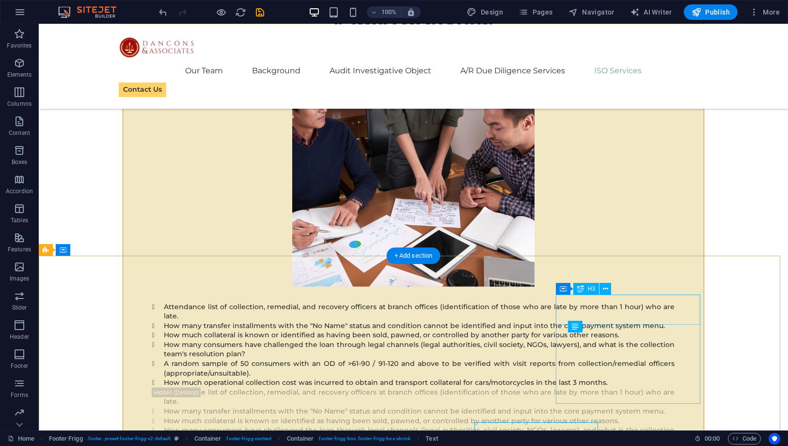
scroll to position [10949, 0]
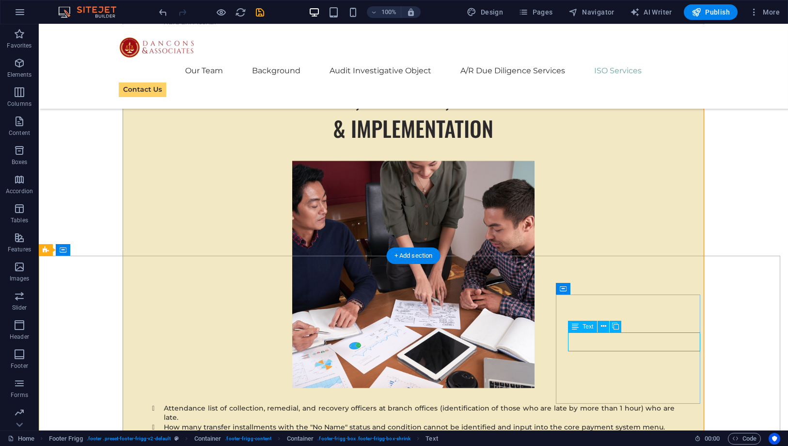
scroll to position [11051, 0]
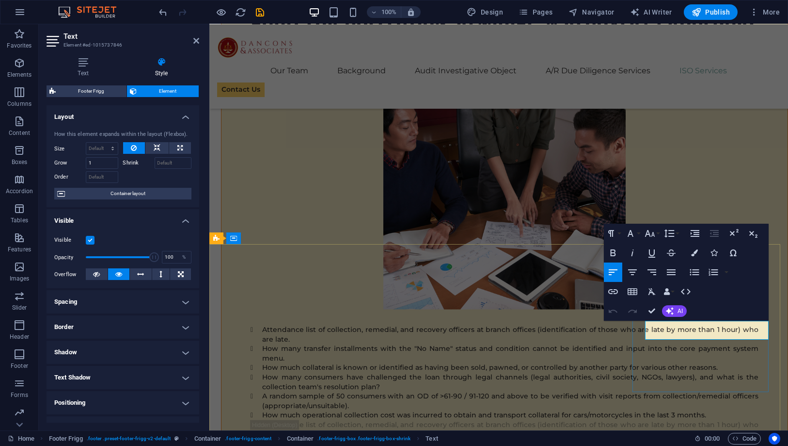
click at [687, 294] on icon "button" at bounding box center [686, 292] width 12 height 12
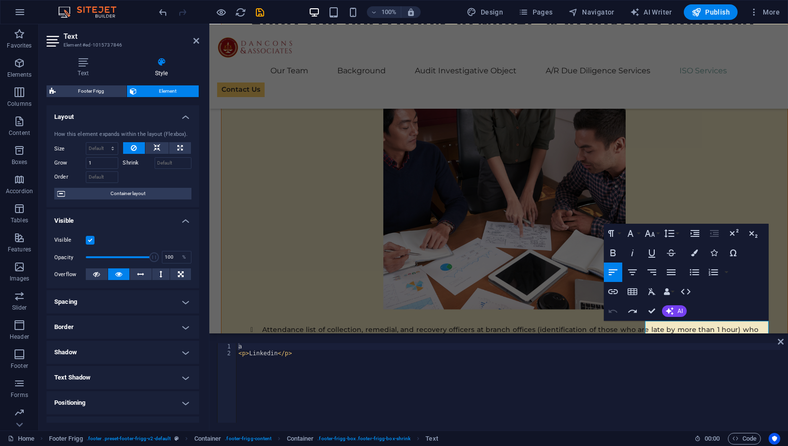
type textarea "a"
click at [261, 349] on div "a < p > Linkedin </ p >" at bounding box center [509, 389] width 544 height 93
click at [248, 346] on div "< p > Linkedin </ p >" at bounding box center [509, 389] width 544 height 93
paste textarea "[URL][DOMAIN_NAME]"
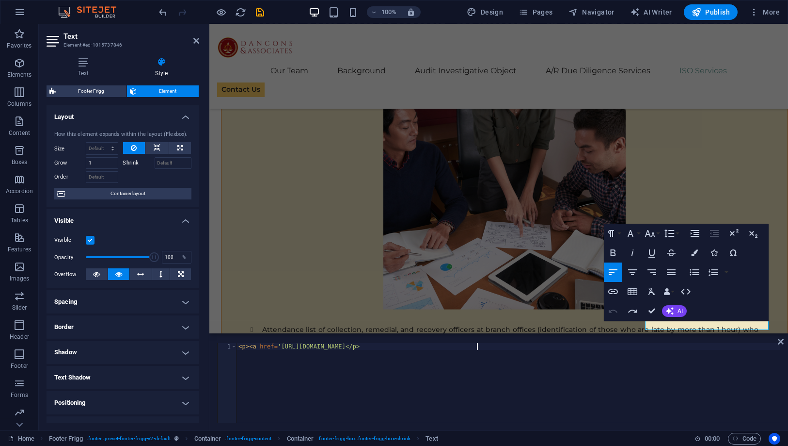
scroll to position [0, 19]
click at [508, 348] on div "< p > < a href = '[URL][DOMAIN_NAME]' > Linkedin </ p >" at bounding box center [509, 389] width 544 height 93
paste textarea "a></"
type textarea "<p><a href='[URL][DOMAIN_NAME]'>Linkedin</a></p>"
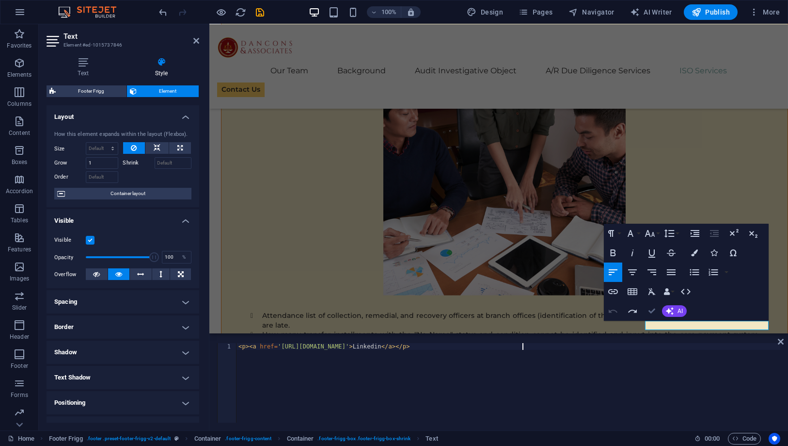
scroll to position [10949, 0]
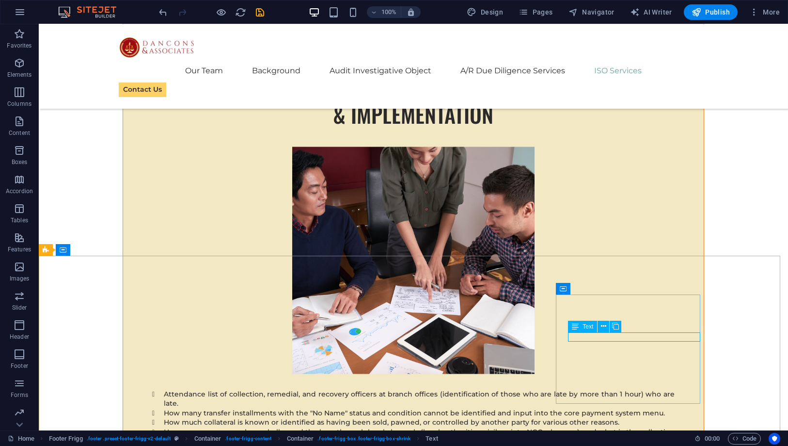
click at [581, 328] on div "Text" at bounding box center [582, 327] width 29 height 12
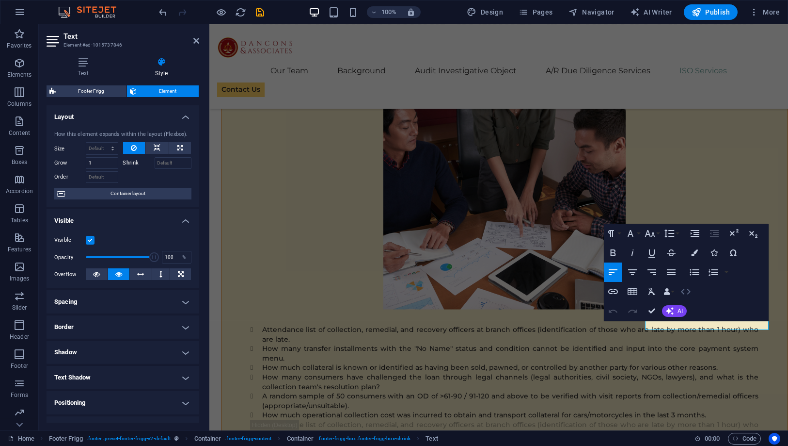
click at [684, 287] on icon "button" at bounding box center [686, 292] width 12 height 12
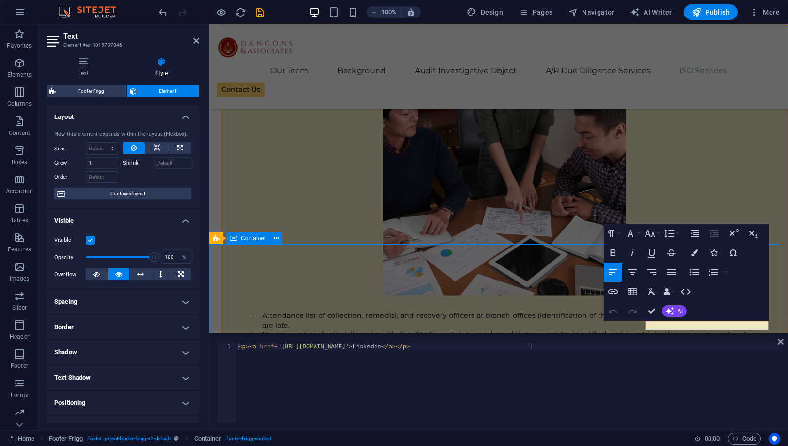
scroll to position [10961, 0]
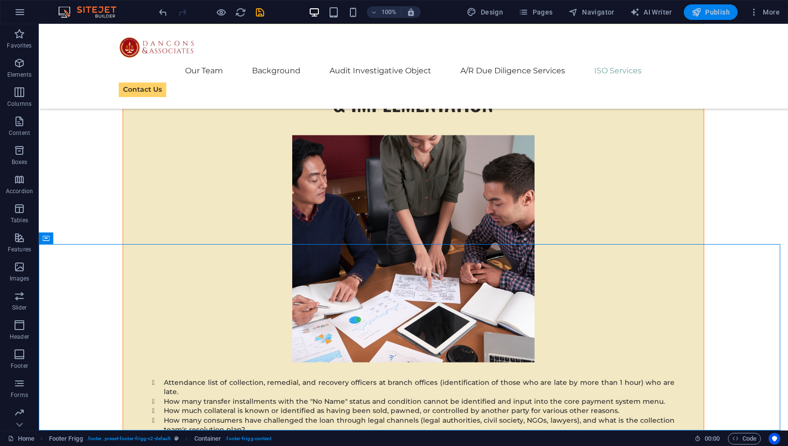
click at [726, 11] on span "Publish" at bounding box center [711, 12] width 38 height 10
checkbox input "false"
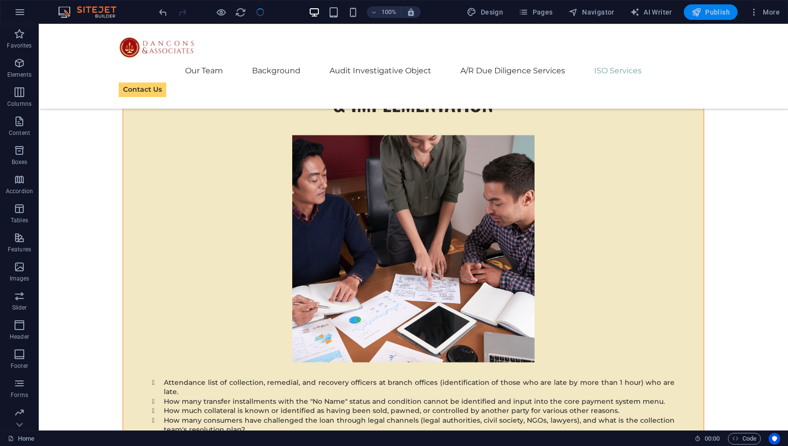
click at [695, 10] on icon "button" at bounding box center [697, 12] width 10 height 10
